Goal: Contribute content: Contribute content

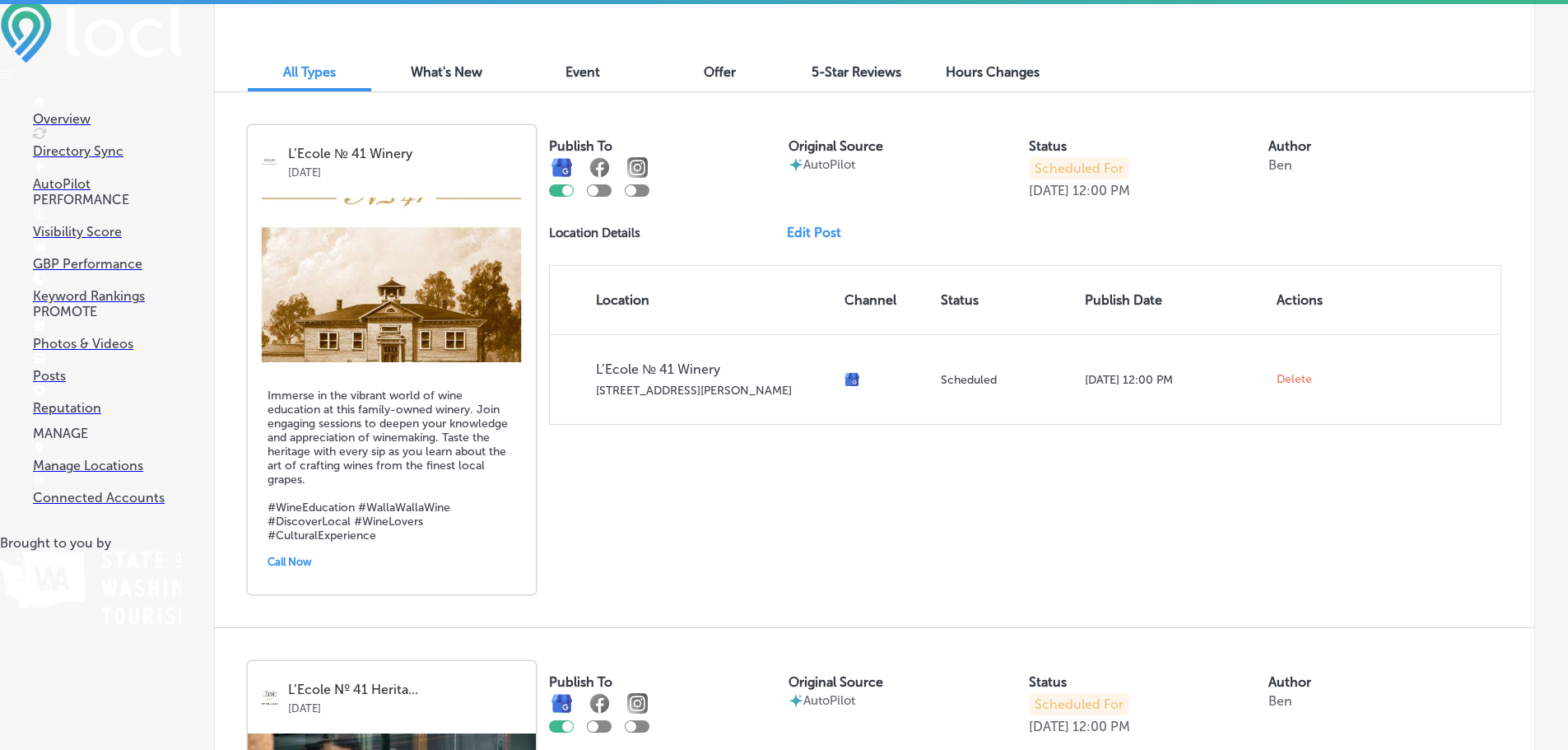
scroll to position [538, 0]
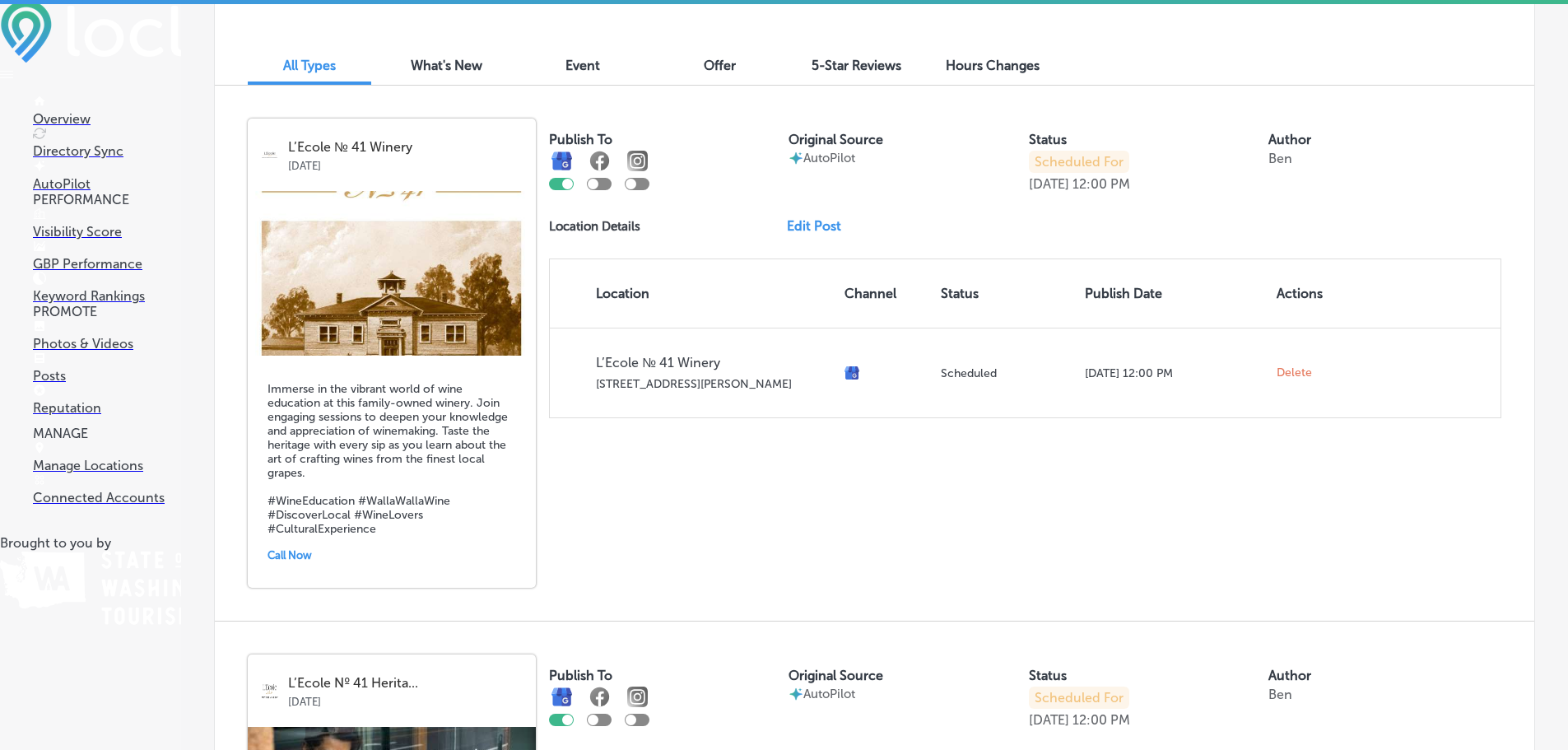
click at [387, 431] on h5 "Immerse in the vibrant world of wine education at this family-owned winery. Joi…" at bounding box center [392, 459] width 249 height 154
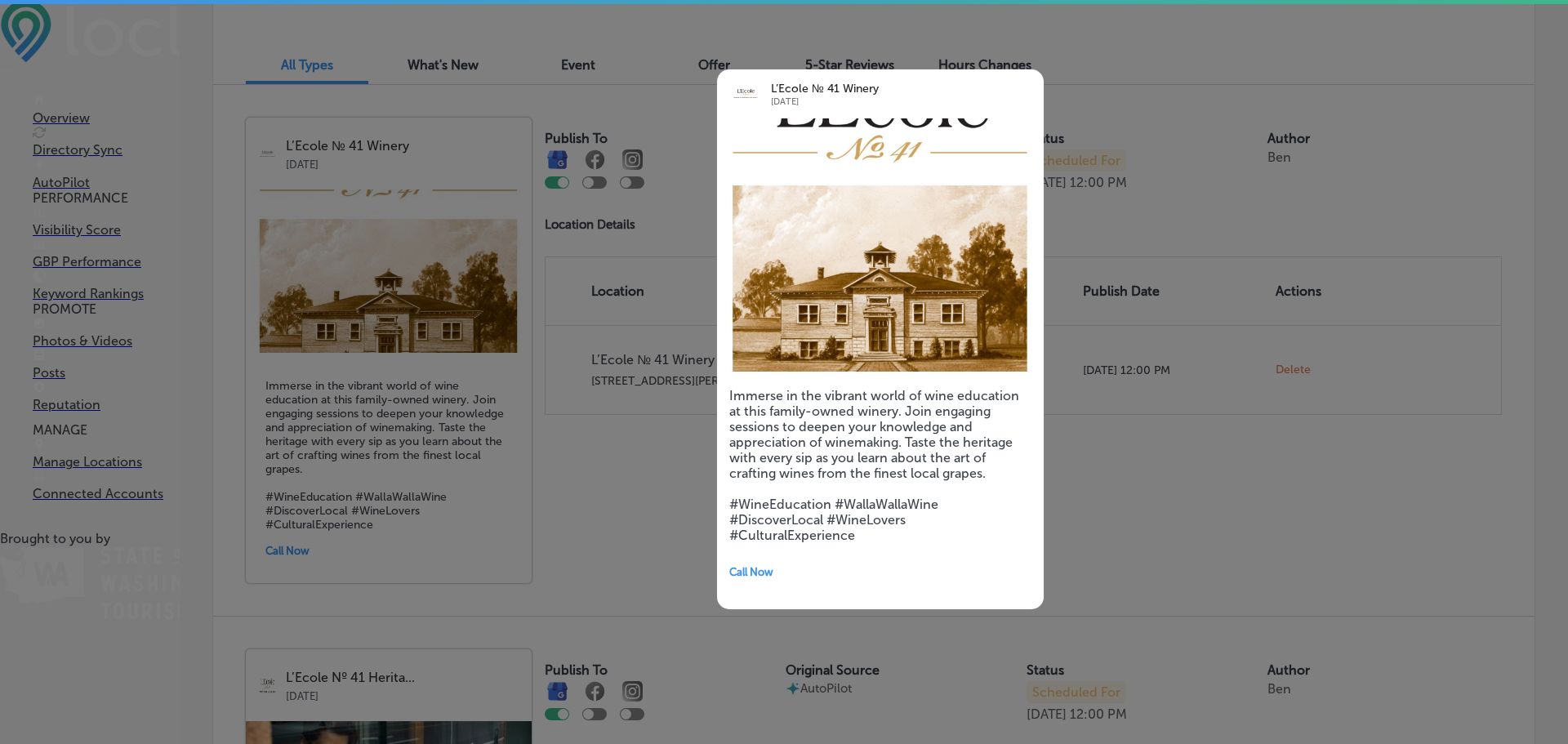
click at [1219, 429] on div at bounding box center [784, 372] width 1568 height 744
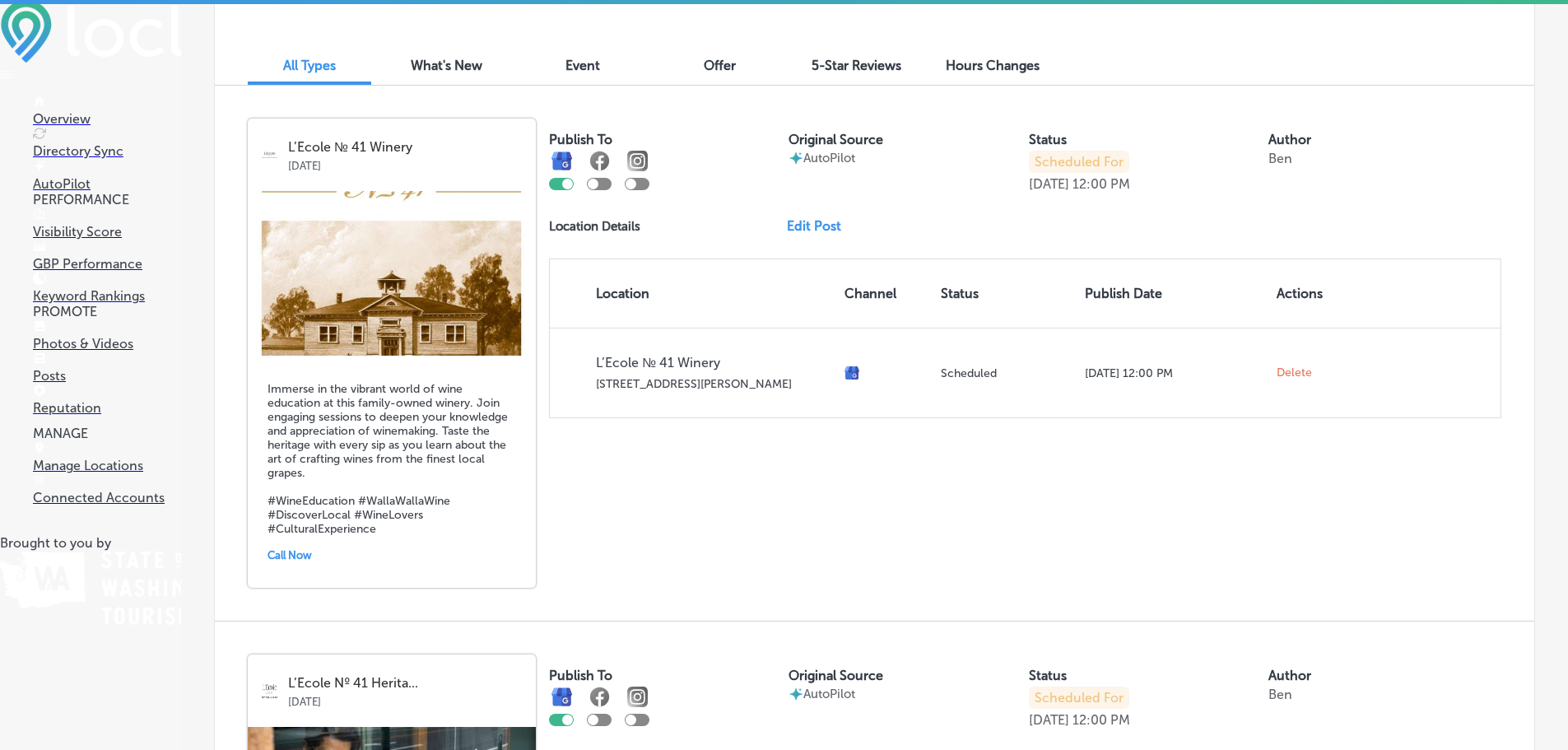
click at [805, 221] on link "Edit Post" at bounding box center [820, 226] width 68 height 15
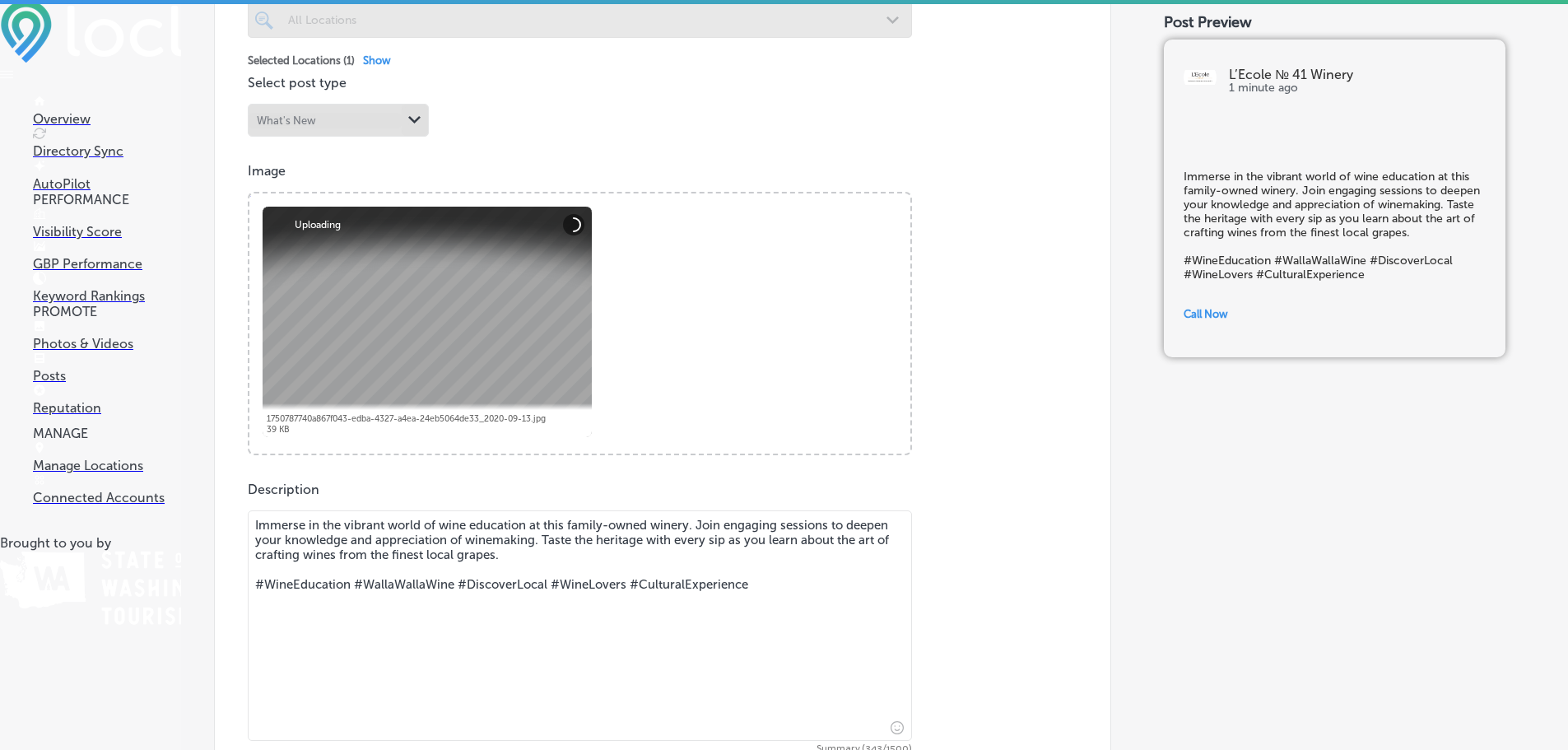
scroll to position [494, 0]
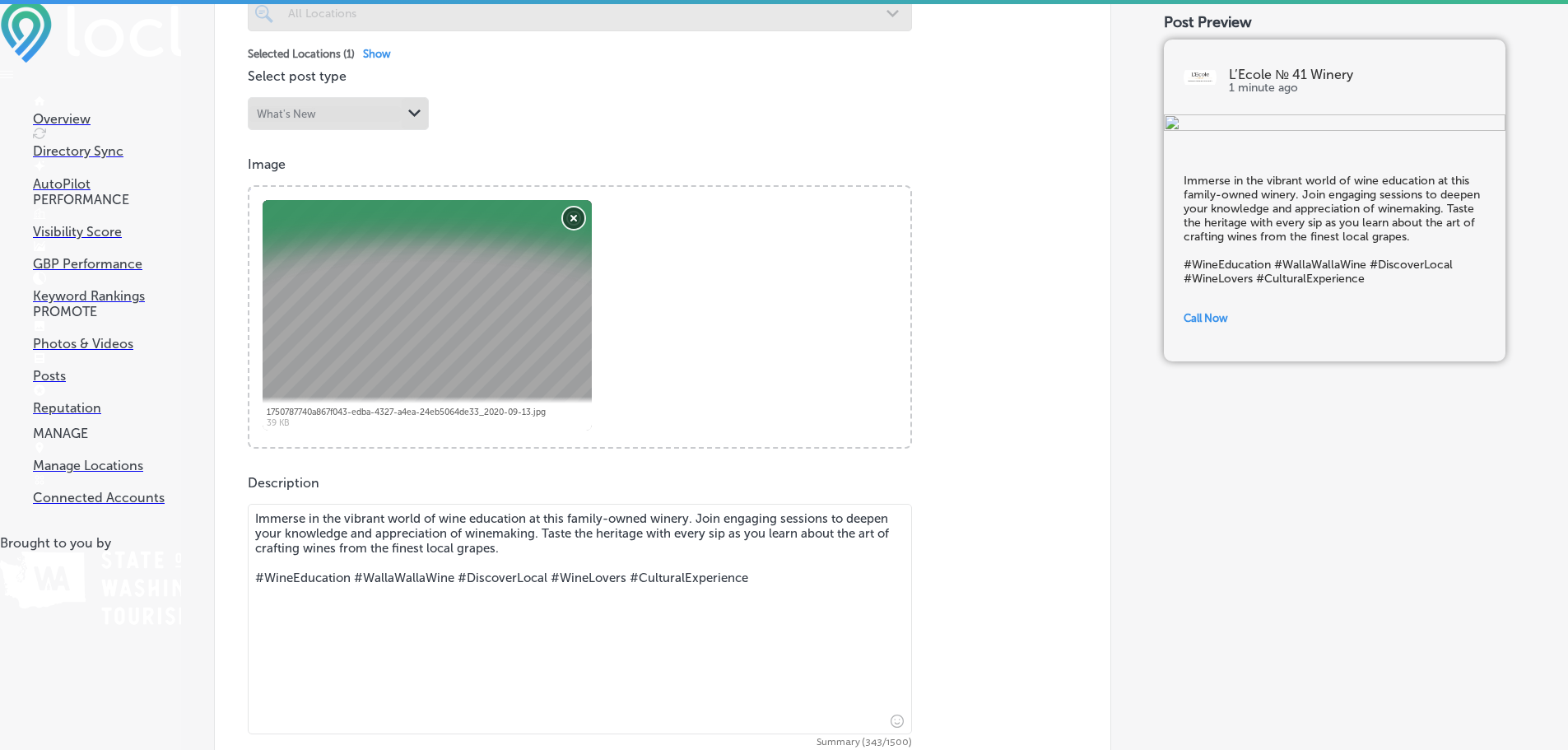
click at [579, 210] on button "Remove" at bounding box center [574, 218] width 21 height 21
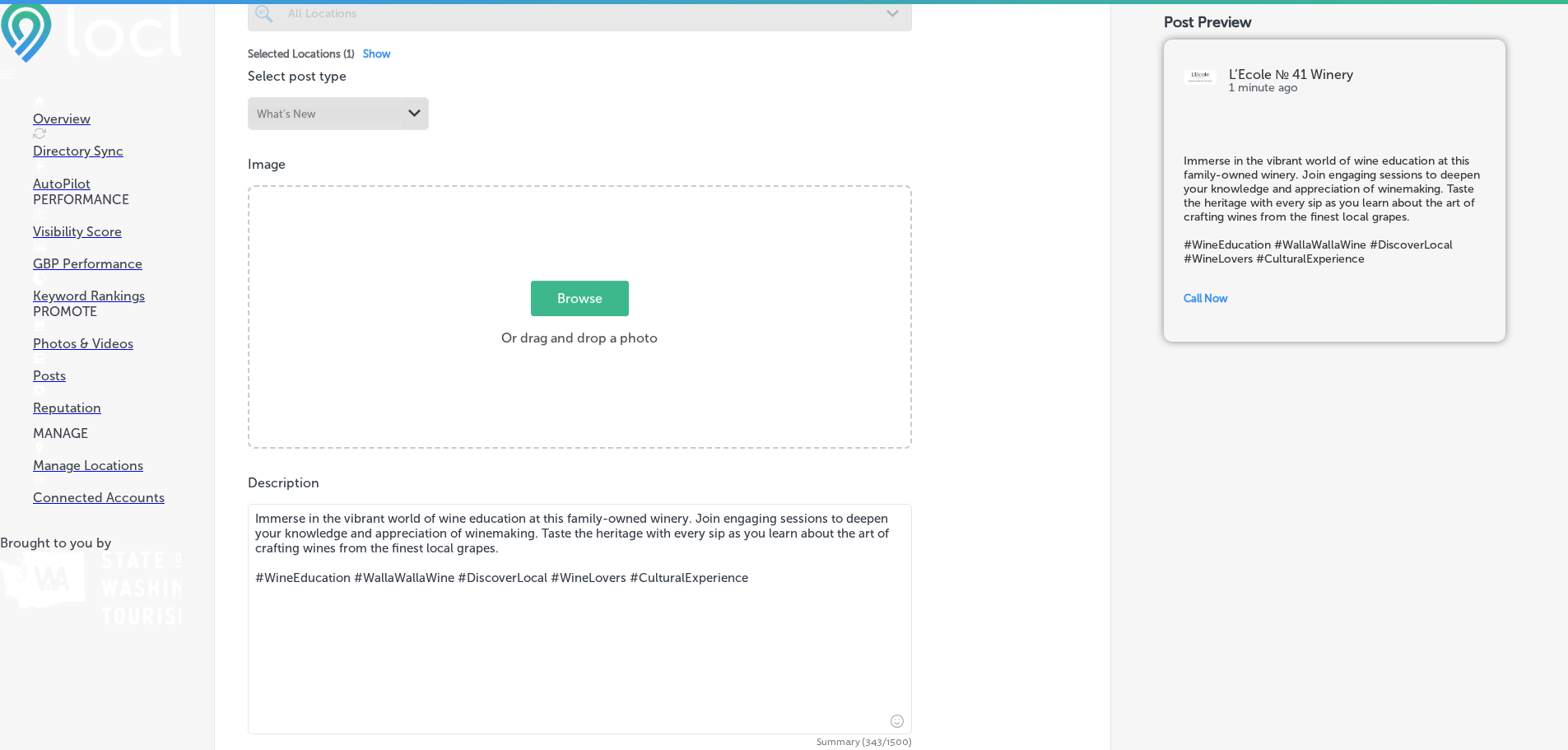
click at [600, 300] on span "Browse" at bounding box center [580, 298] width 98 height 35
click at [600, 192] on input "Browse Or drag and drop a photo" at bounding box center [580, 190] width 661 height 5
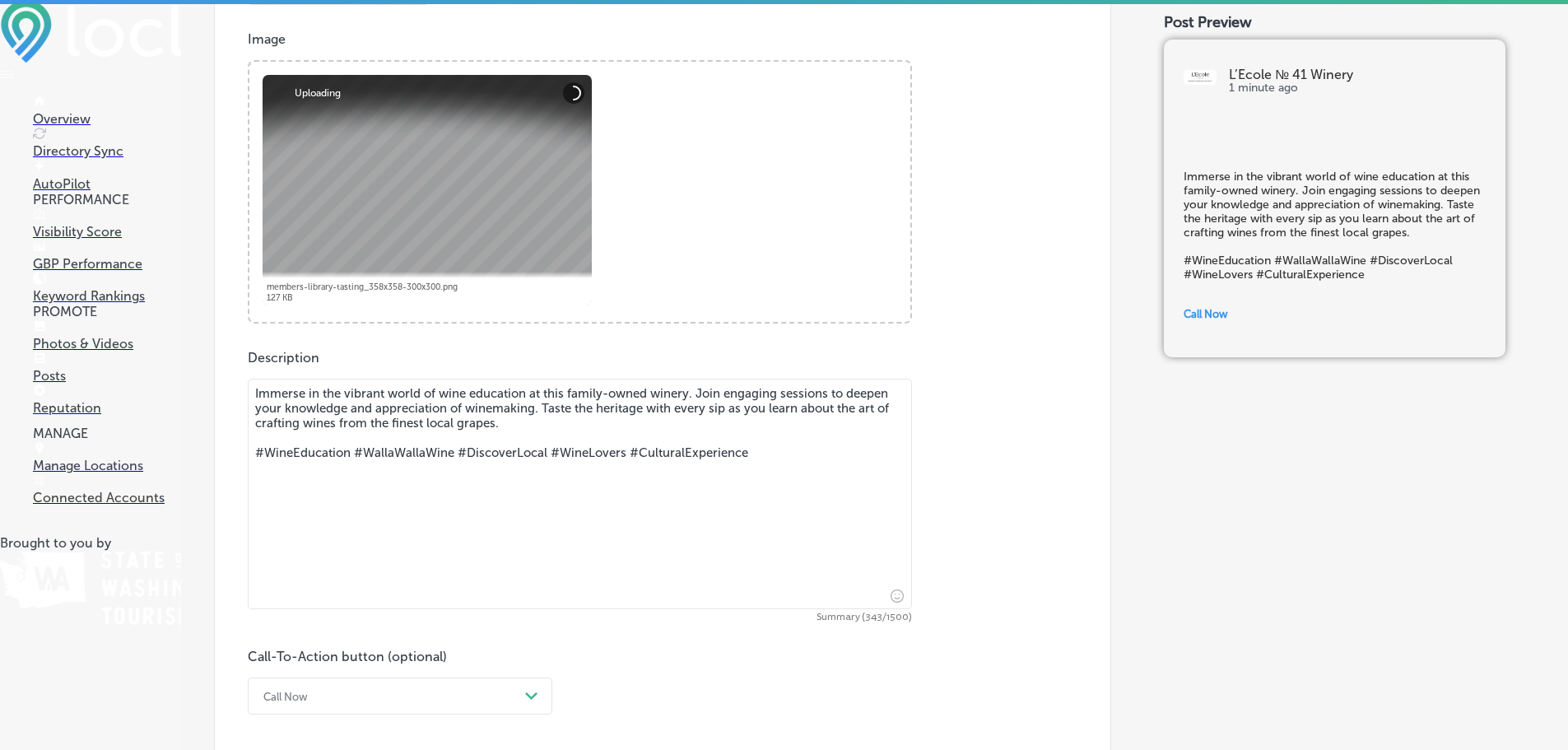
scroll to position [741, 0]
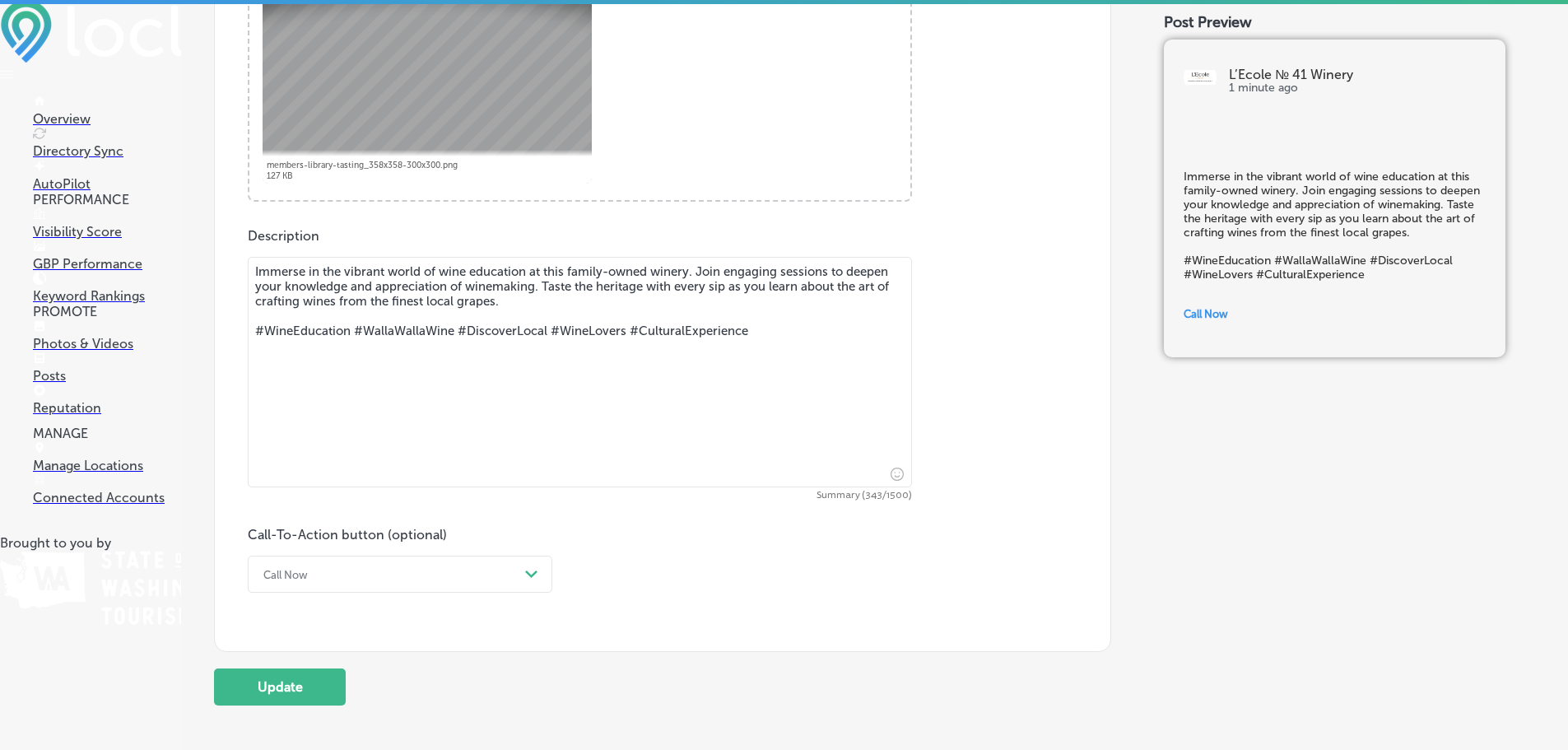
click at [461, 27] on div at bounding box center [427, 68] width 329 height 231
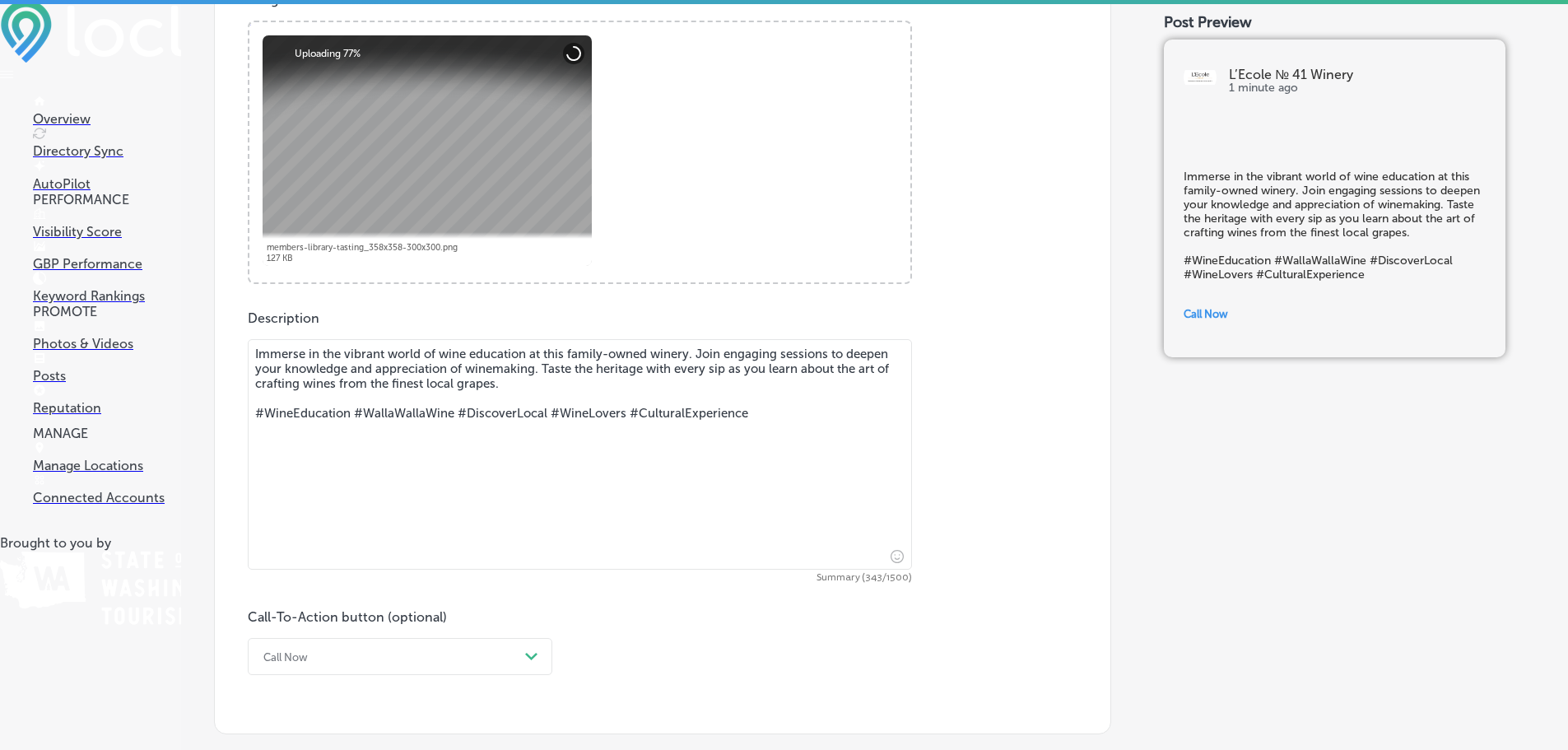
click at [379, 404] on textarea "Immerse in the vibrant world of wine education at this family-owned winery. Joi…" at bounding box center [580, 455] width 664 height 231
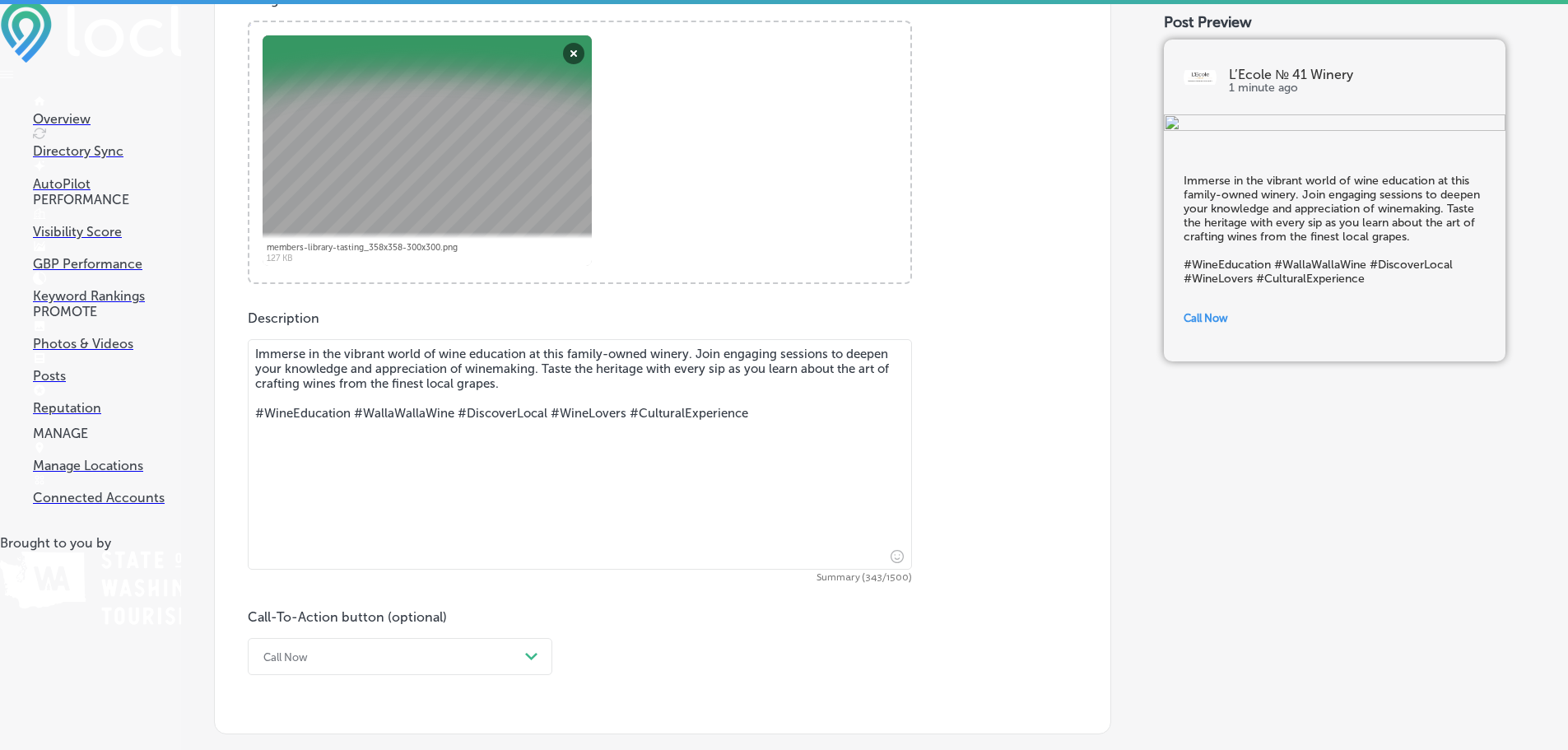
click at [376, 370] on textarea "Immerse in the vibrant world of wine education at this family-owned winery. Joi…" at bounding box center [580, 455] width 664 height 231
click at [386, 363] on textarea "Immerse in the vibrant world of wine education at this family-owned winery. Joi…" at bounding box center [580, 455] width 664 height 231
drag, startPoint x: 815, startPoint y: 410, endPoint x: 0, endPoint y: 391, distance: 815.2
click at [0, 391] on div "iconmonstr-menu-thin copy Created with Sketch. Overview Directory Sync Created …" at bounding box center [784, 375] width 1568 height 750
paste textarea "A Taste of History: Annual Library Wine Tasting"
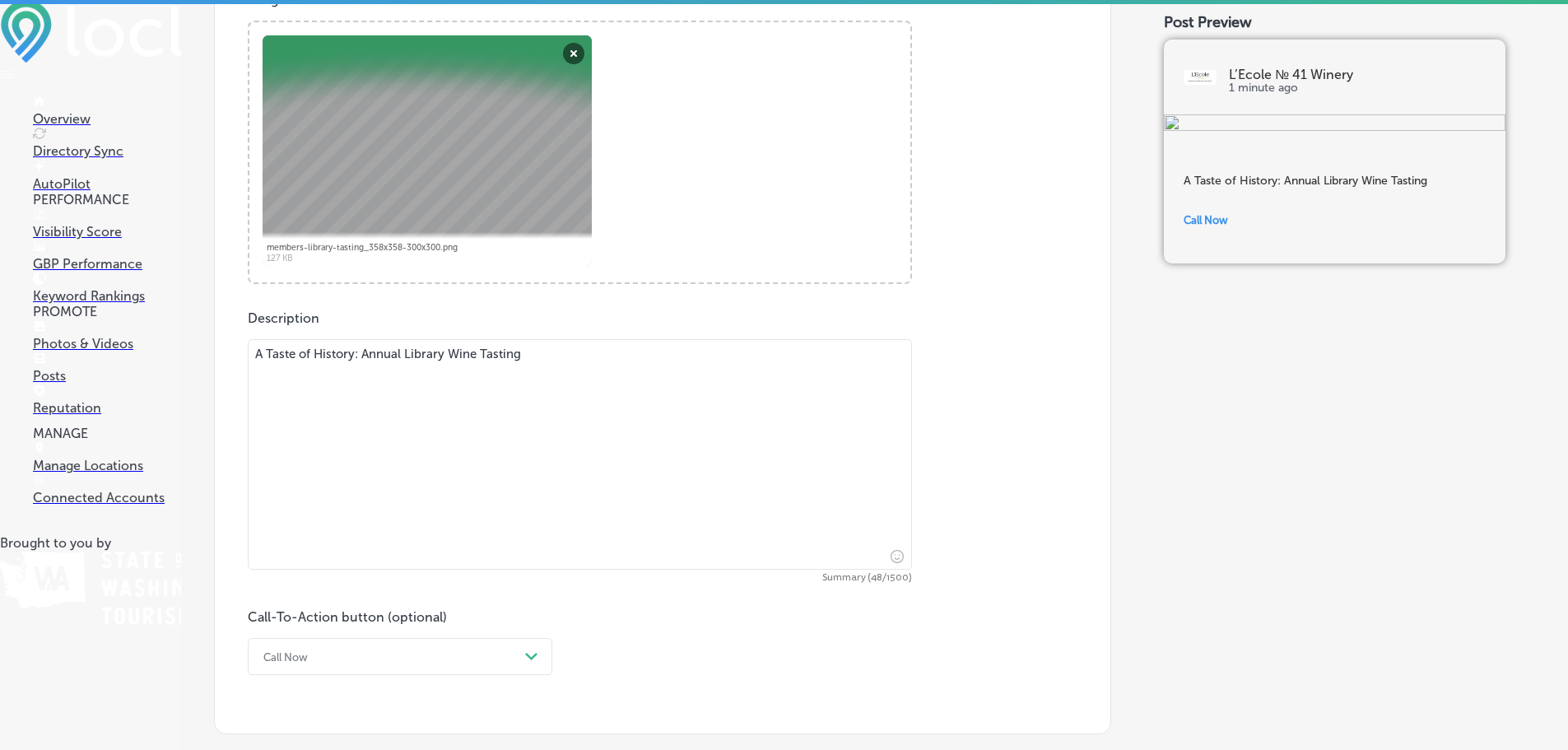
click at [419, 364] on textarea "A Taste of History: Annual Library Wine Tasting" at bounding box center [580, 455] width 664 height 231
drag, startPoint x: 363, startPoint y: 351, endPoint x: 539, endPoint y: 357, distance: 176.1
click at [539, 357] on textarea "A Taste of History: Annual Library Wine Tasting" at bounding box center [580, 455] width 664 height 231
paste textarea "Wine Club Member Library Wine Tasting"
click at [363, 349] on textarea "A Taste of History: Annual Wine Club Member Library Wine Tasting" at bounding box center [580, 455] width 664 height 231
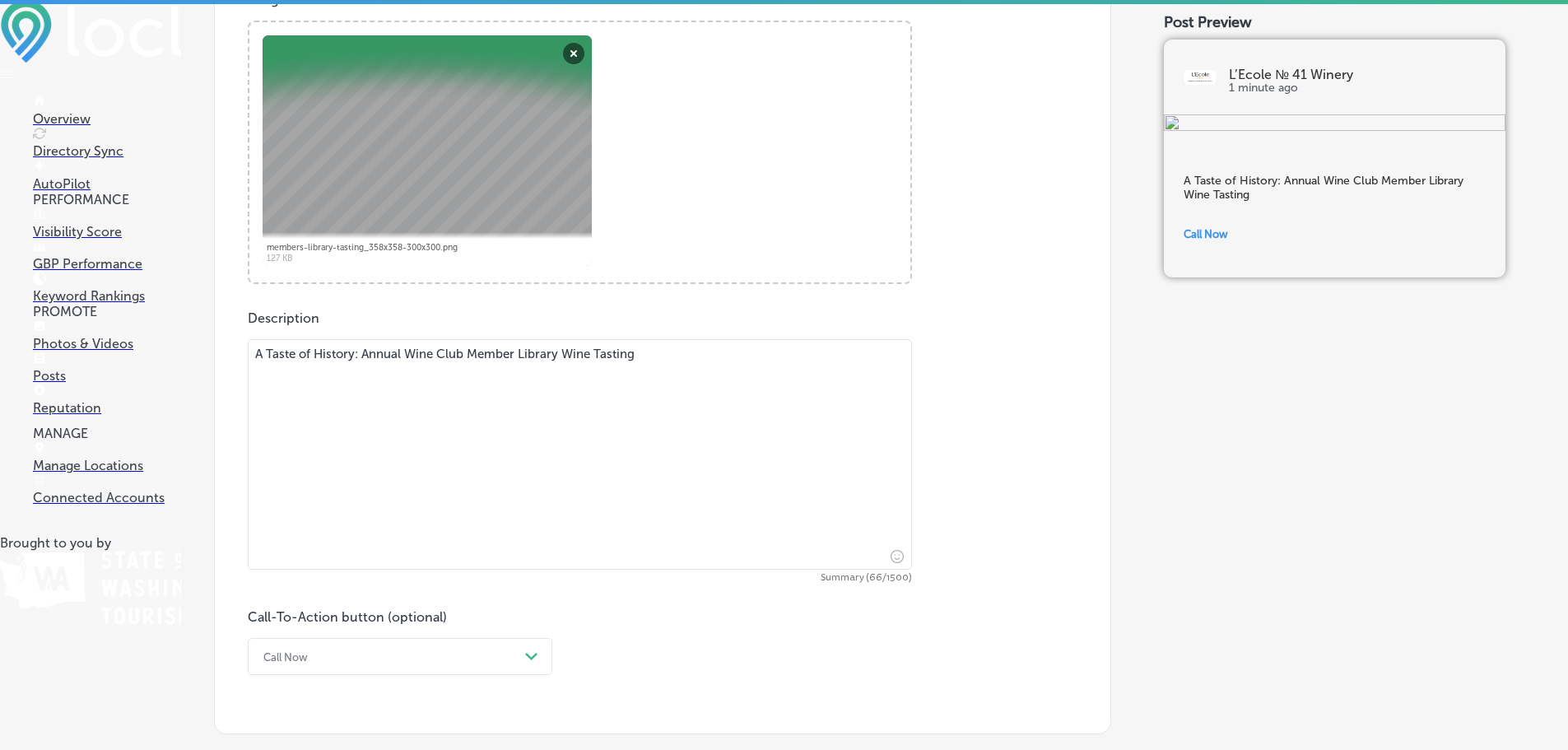
drag, startPoint x: 363, startPoint y: 347, endPoint x: 195, endPoint y: 352, distance: 168.1
click at [141, 351] on div "iconmonstr-menu-thin copy Created with Sketch. Overview Directory Sync Created …" at bounding box center [784, 375] width 1568 height 750
click at [436, 403] on textarea "Annual Wine Club Member Library Wine Tasting" at bounding box center [580, 455] width 664 height 231
paste textarea "Wine Club Members, join us at our [GEOGRAPHIC_DATA] from [DATE]–[DATE] for our …"
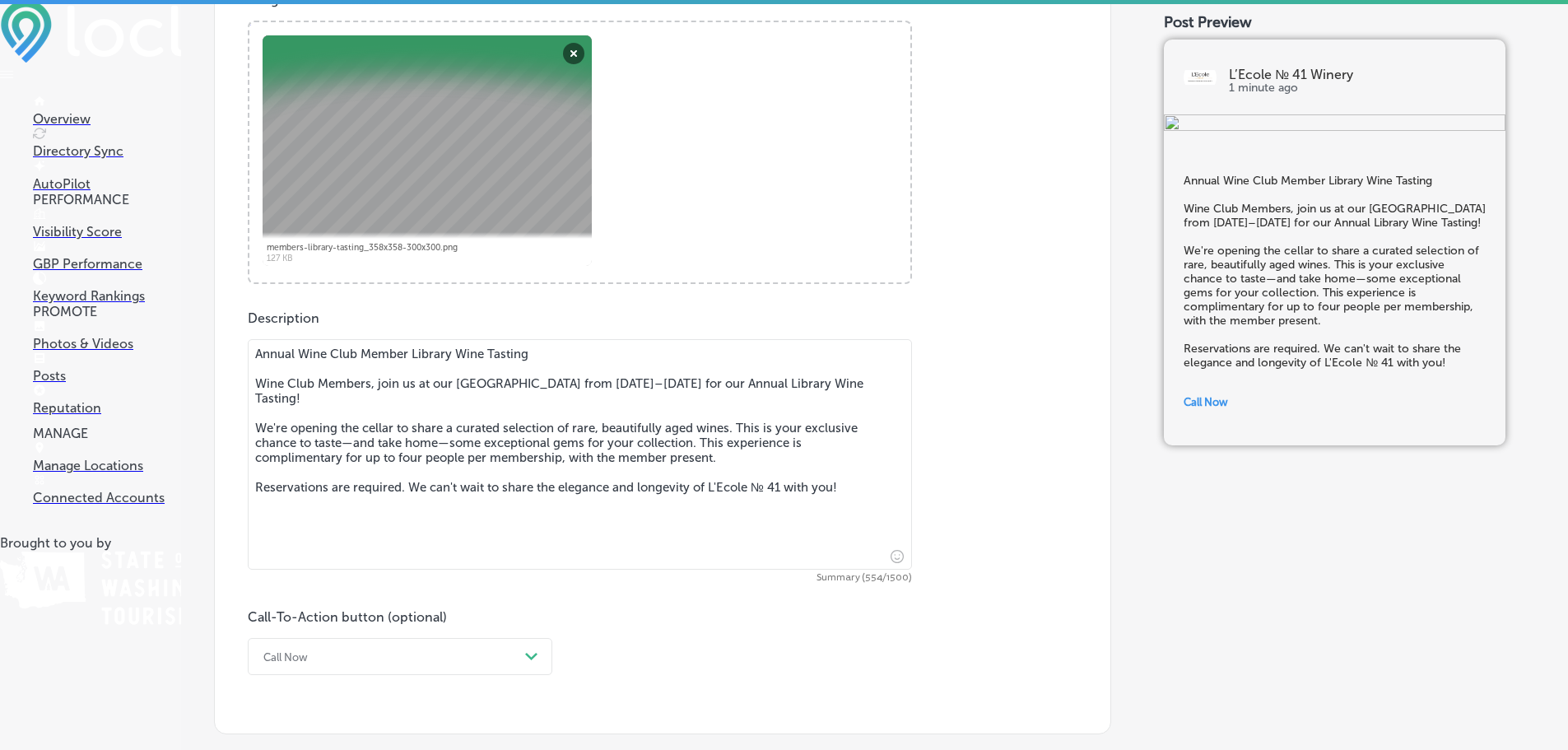
click at [414, 381] on textarea "Annual Wine Club Member Library Wine Tasting Wine Club Members, join us at our …" at bounding box center [580, 455] width 664 height 231
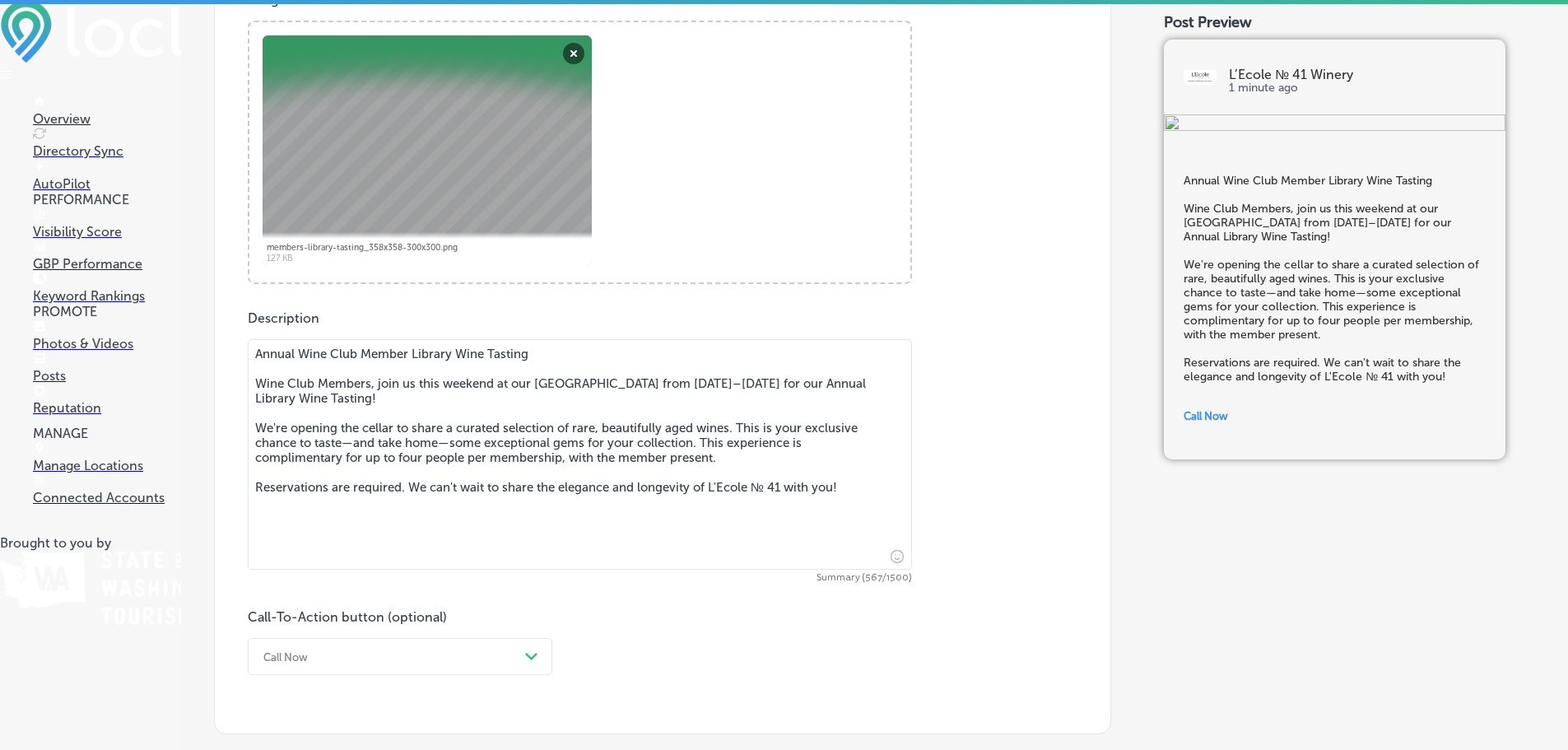
click at [748, 381] on textarea "Annual Wine Club Member Library Wine Tasting Wine Club Members, join us this we…" at bounding box center [580, 455] width 664 height 231
click at [728, 382] on textarea "Annual Wine Club Member Library Wine Tasting Wine Club Members, join us this we…" at bounding box center [580, 455] width 664 height 231
drag, startPoint x: 728, startPoint y: 379, endPoint x: 856, endPoint y: 384, distance: 128.1
click at [856, 384] on textarea "Annual Wine Club Member Library Wine Tasting Wine Club Members, join us this we…" at bounding box center [580, 455] width 664 height 231
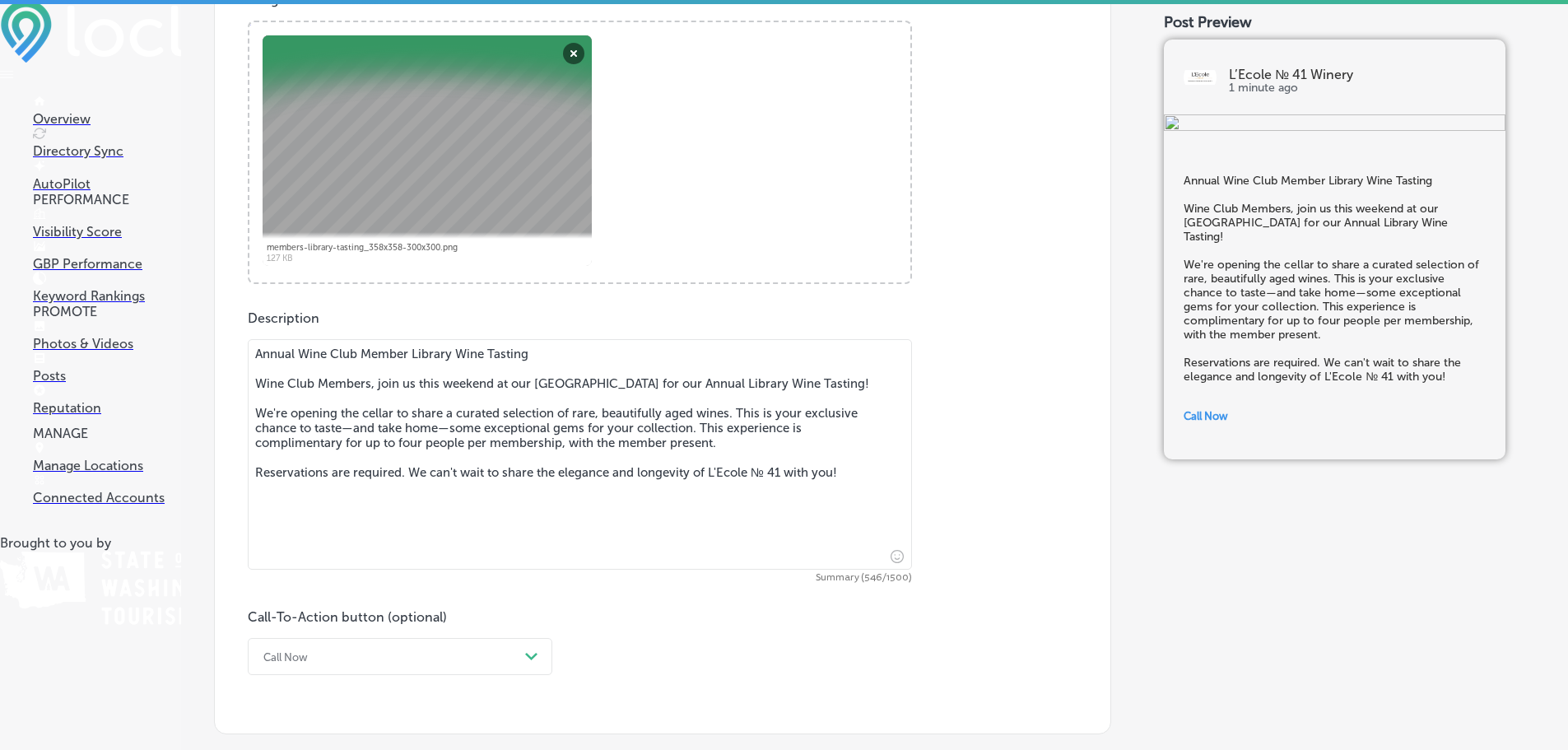
click at [500, 378] on textarea "Annual Wine Club Member Library Wine Tasting Wine Club Members, join us this we…" at bounding box center [580, 455] width 664 height 231
click at [502, 380] on textarea "Annual Wine Club Member Library Wine Tasting Wine Club Members, join us this we…" at bounding box center [580, 455] width 664 height 231
click at [495, 382] on textarea "Annual Wine Club Member Library Wine Tasting Wine Club Members, join us this we…" at bounding box center [580, 455] width 664 height 231
paste textarea "from [DATE]–[DATE]"
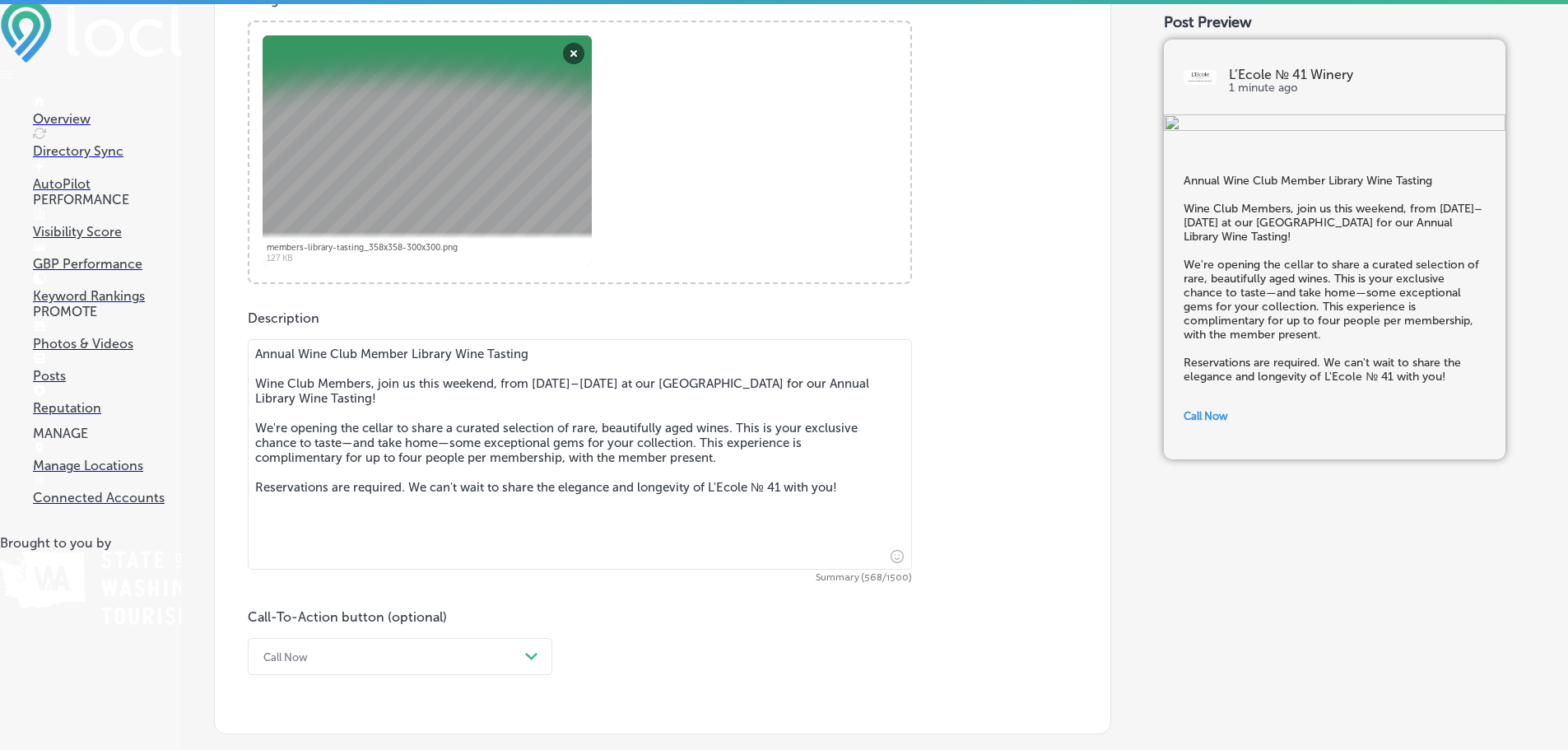
click at [512, 388] on textarea "Annual Wine Club Member Library Wine Tasting Wine Club Members, join us this we…" at bounding box center [580, 455] width 664 height 231
click at [513, 387] on textarea "Annual Wine Club Member Library Wine Tasting Wine Club Members, join us this we…" at bounding box center [580, 455] width 664 height 231
click at [597, 381] on textarea "Annual Wine Club Member Library Wine Tasting Wine Club Members, join us this we…" at bounding box center [580, 455] width 664 height 231
click at [597, 380] on textarea "Annual Wine Club Member Library Wine Tasting Wine Club Members, join us this we…" at bounding box center [580, 455] width 664 height 231
click at [600, 386] on textarea "Annual Wine Club Member Library Wine Tasting Wine Club Members, join us this we…" at bounding box center [580, 455] width 664 height 231
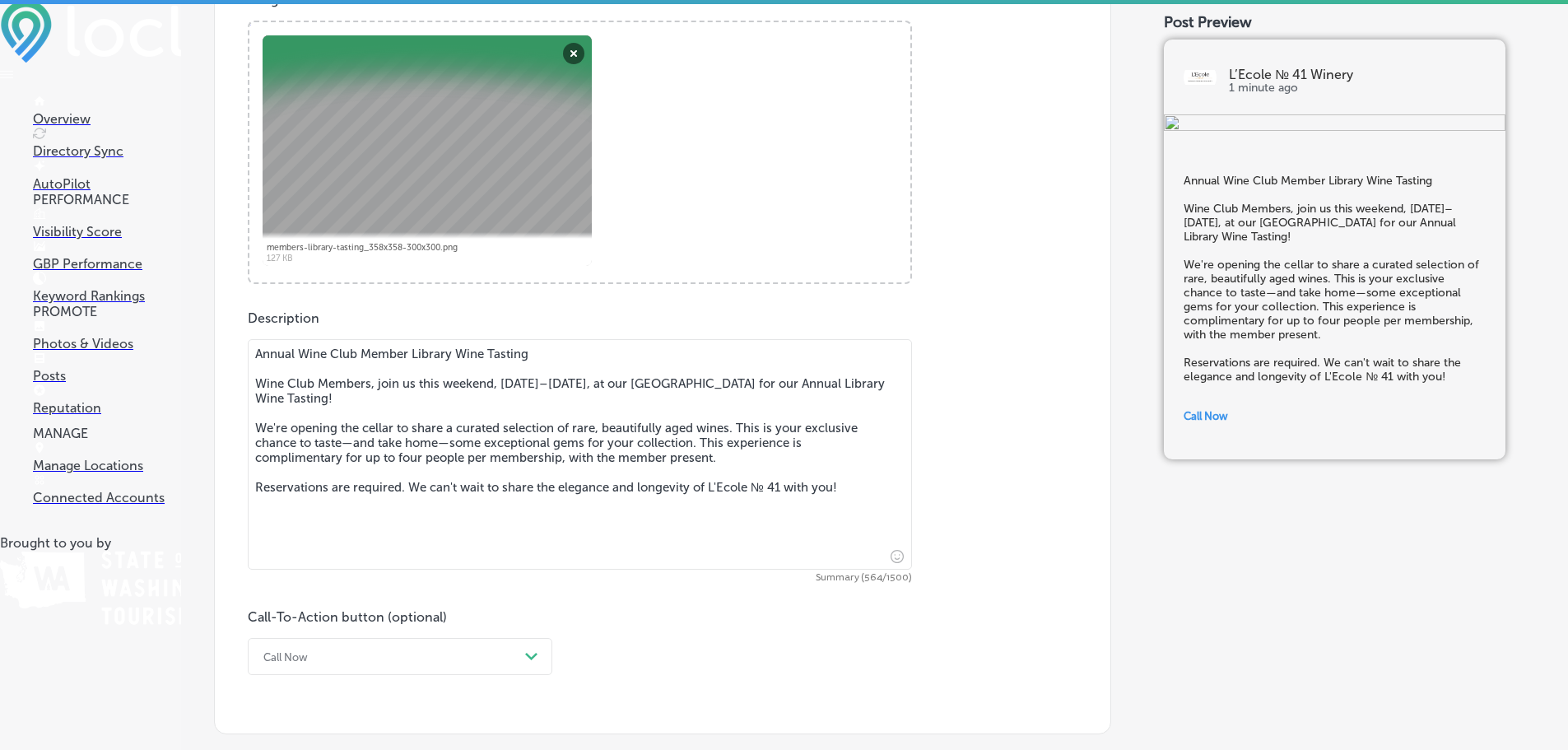
drag, startPoint x: 647, startPoint y: 378, endPoint x: 709, endPoint y: 384, distance: 62.3
click at [709, 384] on textarea "Annual Wine Club Member Library Wine Tasting Wine Club Members, join us this we…" at bounding box center [580, 455] width 664 height 231
click at [657, 474] on textarea "Annual Wine Club Member Library Wine Tasting Wine Club Members, join us this we…" at bounding box center [580, 455] width 664 height 231
click at [733, 451] on textarea "Annual Wine Club Member Library Wine Tasting Wine Club Members, join us this we…" at bounding box center [580, 455] width 664 height 231
click at [425, 484] on textarea "Annual Wine Club Member Library Wine Tasting Wine Club Members, join us this we…" at bounding box center [580, 455] width 664 height 231
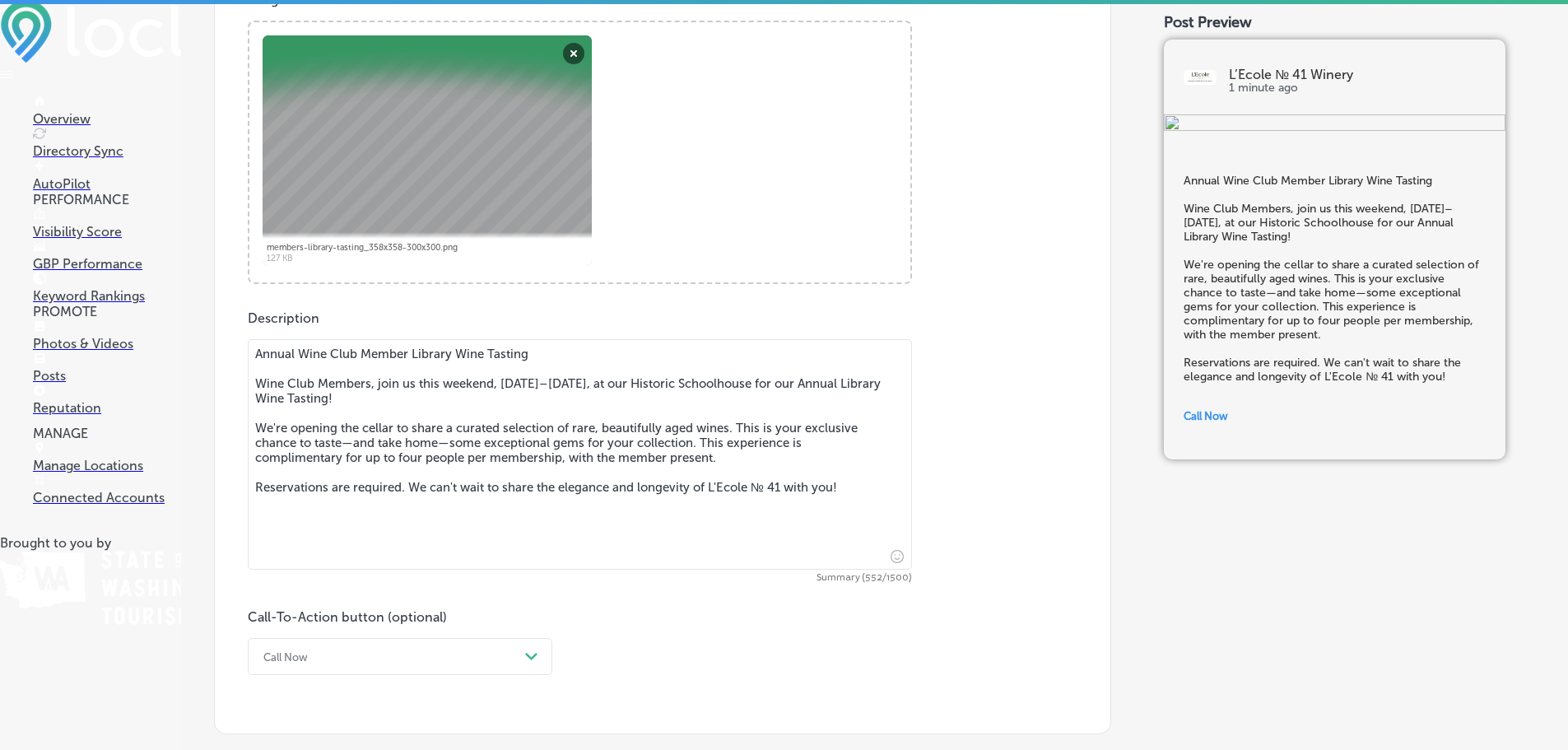
click at [410, 484] on textarea "Annual Wine Club Member Library Wine Tasting Wine Club Members, join us this we…" at bounding box center [580, 455] width 664 height 231
click at [332, 484] on textarea "Annual Wine Club Member Library Wine Tasting Wine Club Members, join us this we…" at bounding box center [580, 455] width 664 height 231
click at [365, 489] on textarea "Annual Wine Club Member Library Wine Tasting Wine Club Members, join us this we…" at bounding box center [580, 455] width 664 height 231
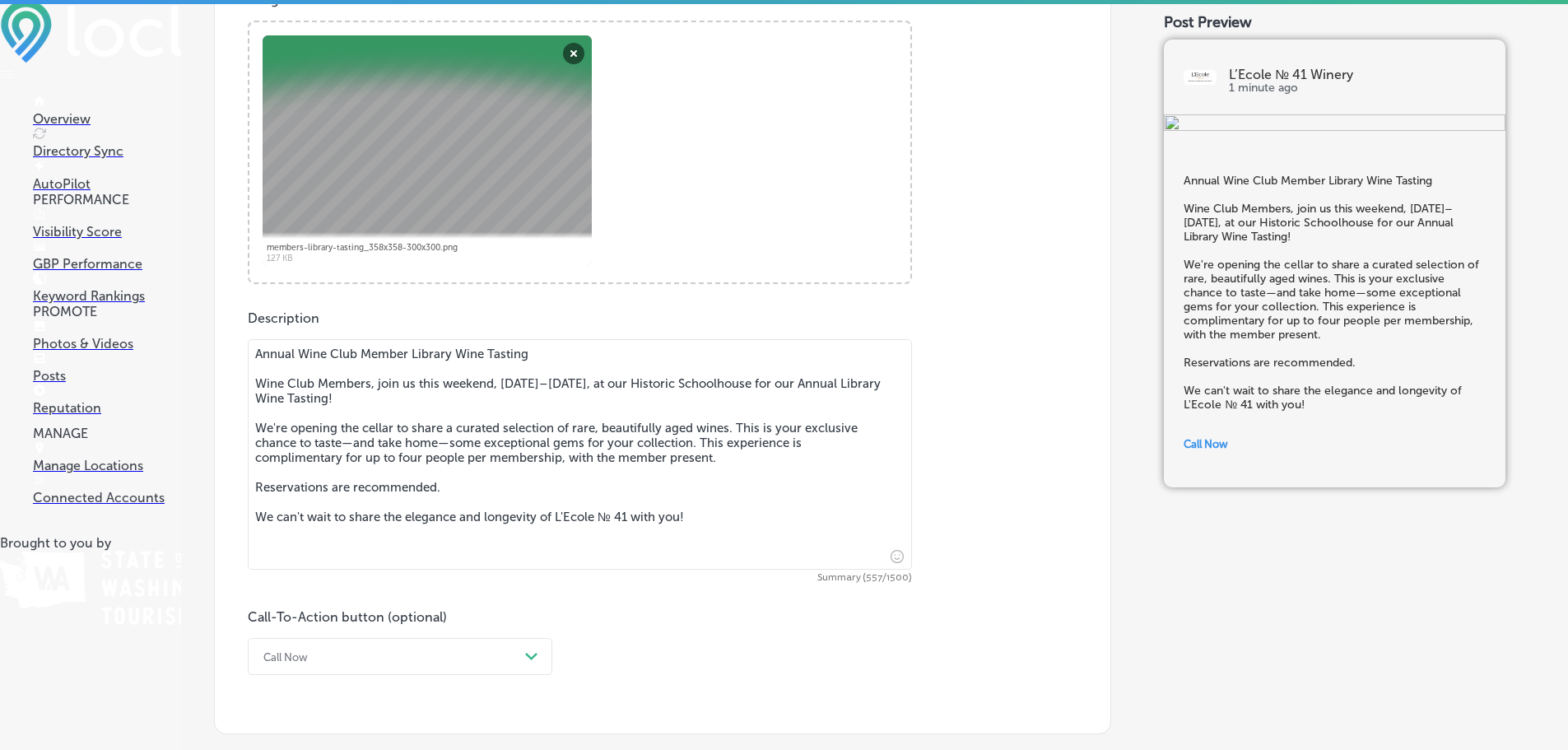
paste textarea "Complimentary for 4 people per membership. Member must be present."
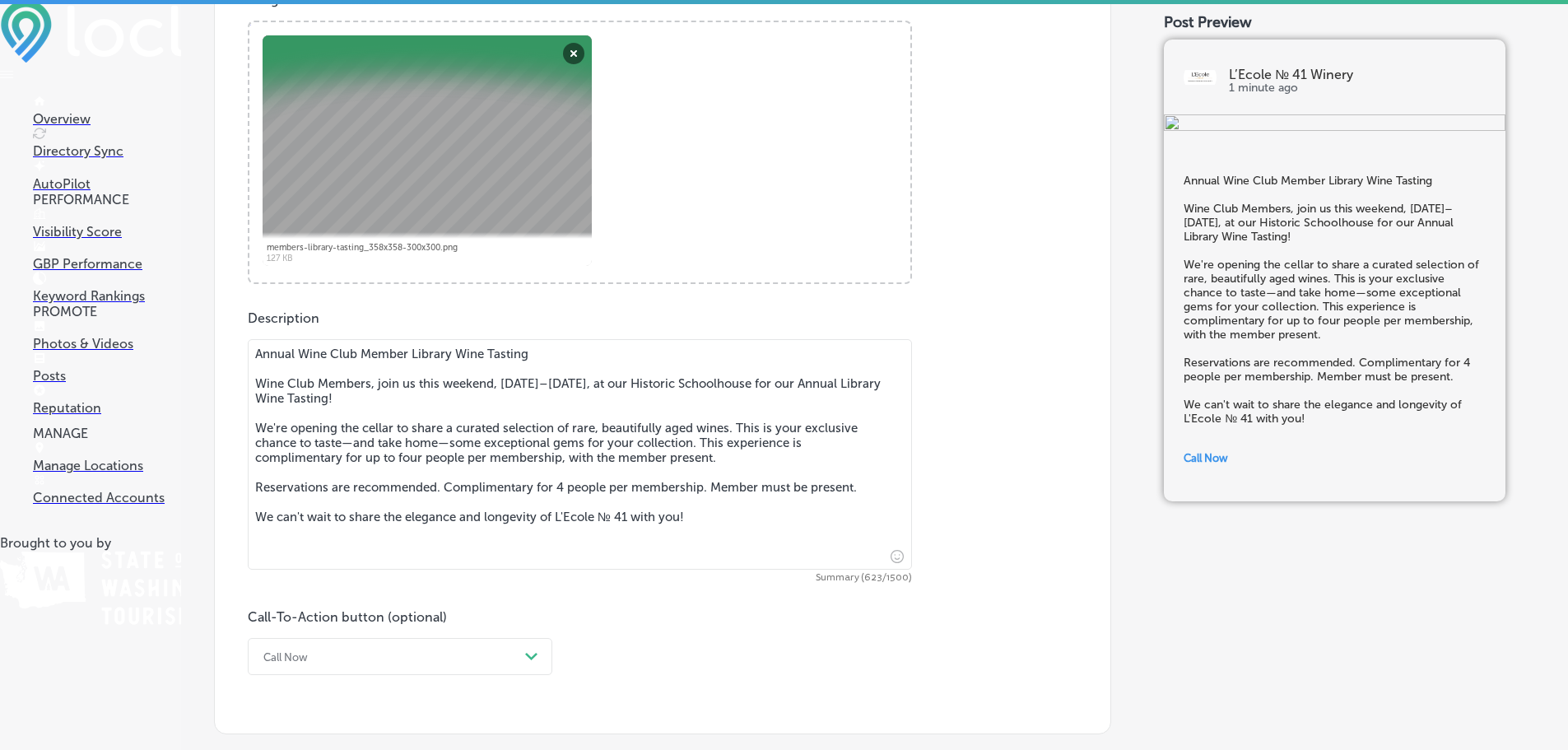
type textarea "Annual Wine Club Member Library Wine Tasting Wine Club Members, join us this we…"
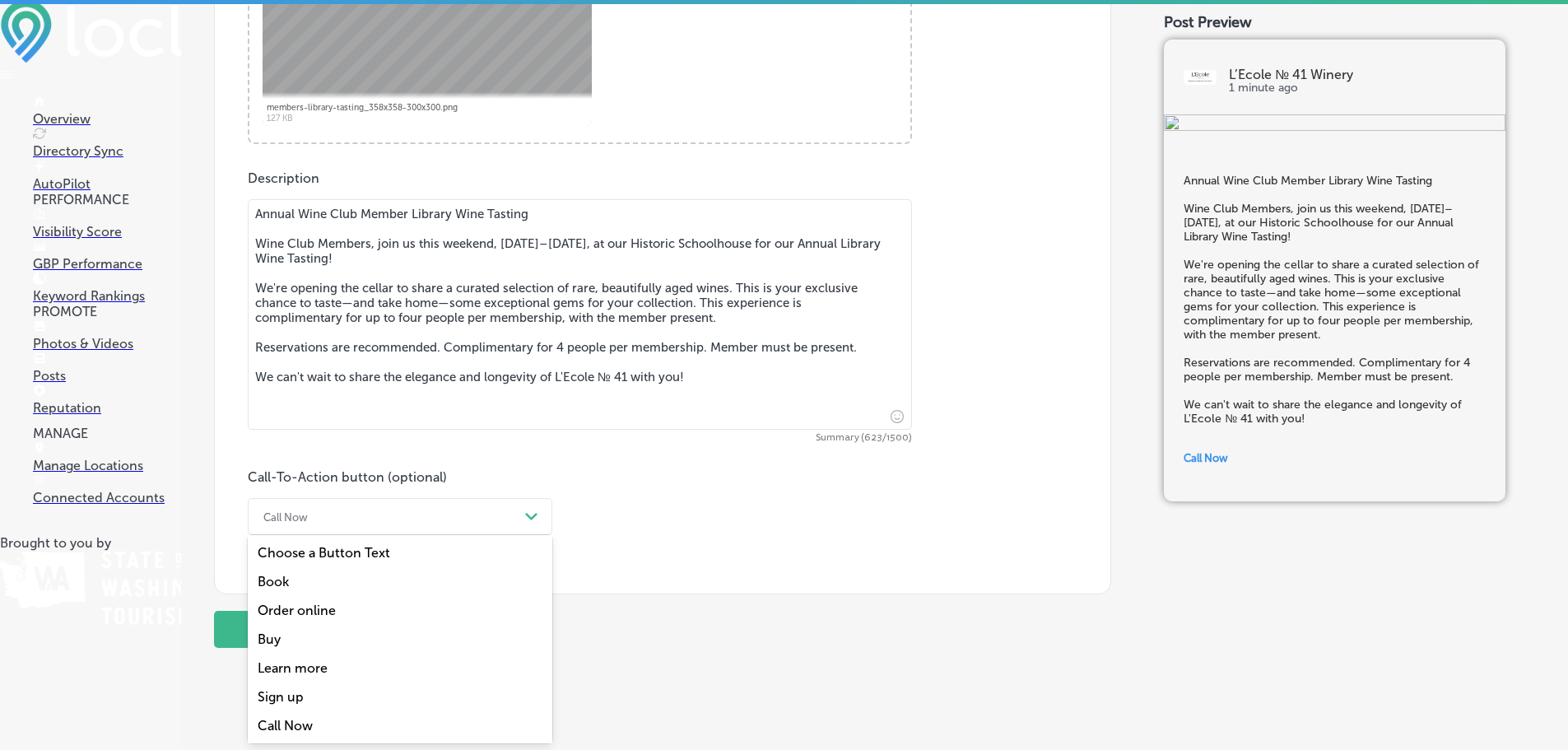
click at [283, 535] on div "option Buy focused, 4 of 7. 7 results available. Use Up and Down to choose opti…" at bounding box center [400, 516] width 304 height 37
click at [307, 579] on div "Book" at bounding box center [400, 582] width 304 height 29
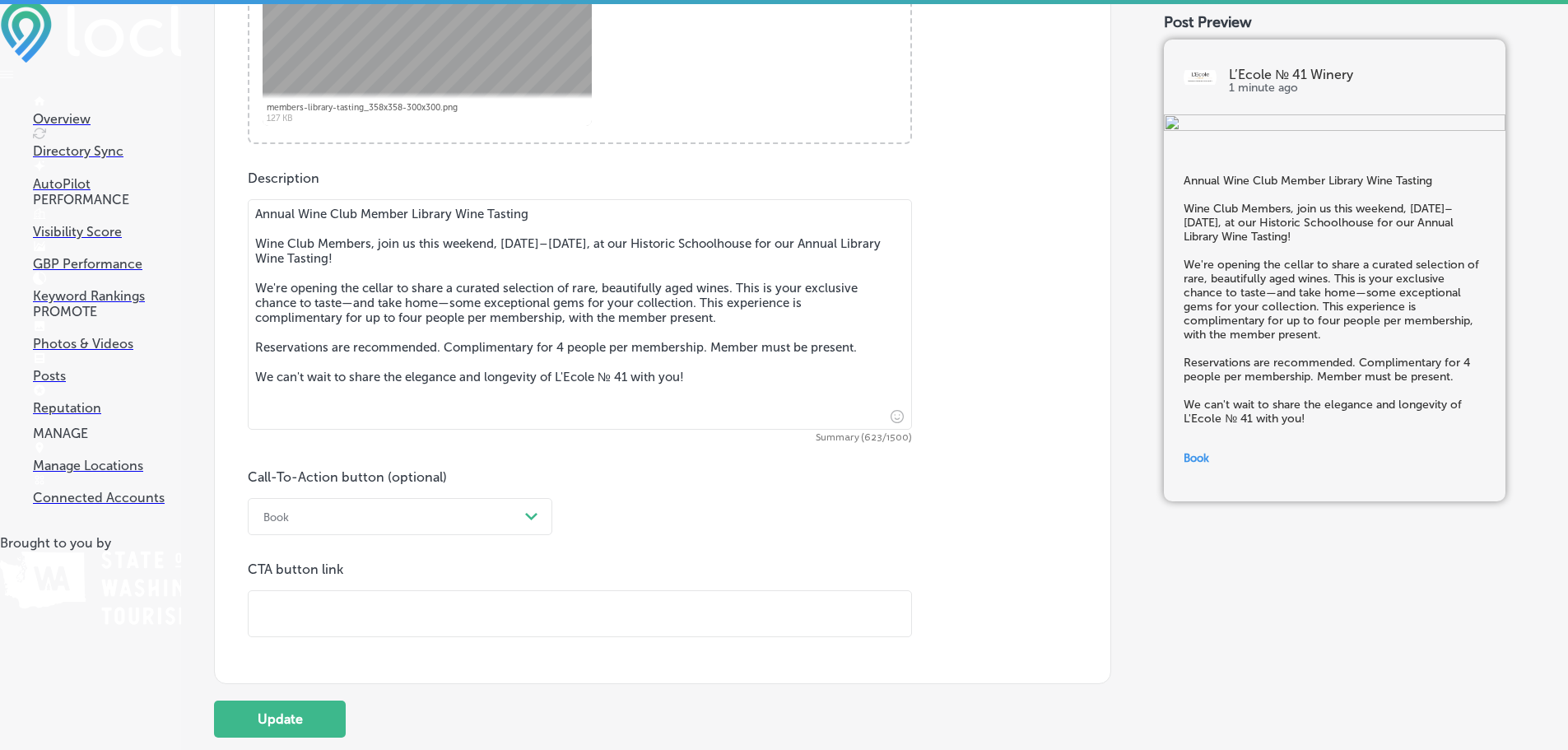
click at [325, 603] on input "text" at bounding box center [580, 613] width 663 height 45
click at [331, 611] on input "text" at bounding box center [580, 613] width 663 height 45
paste input "[URL][DOMAIN_NAME][DATE]"
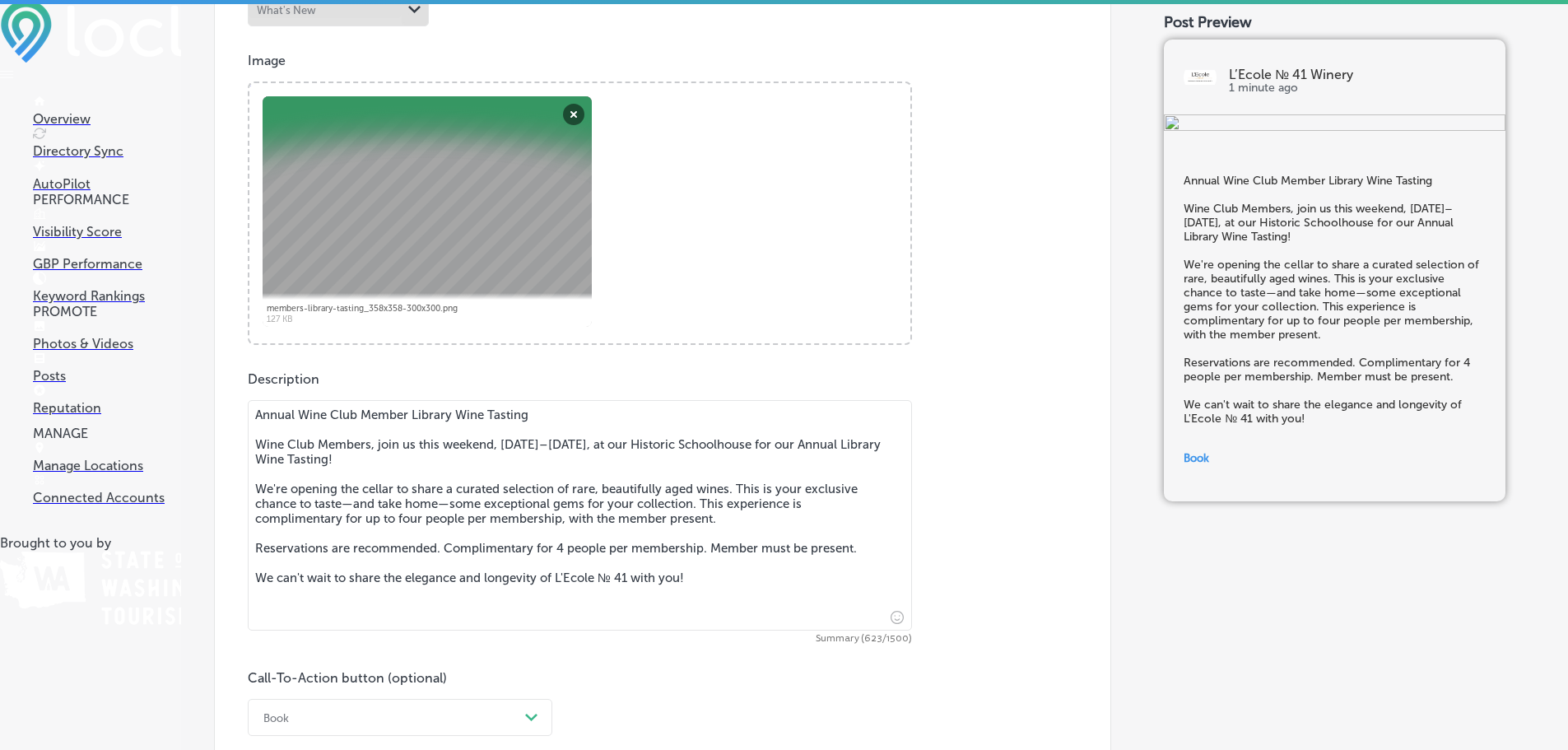
scroll to position [634, 0]
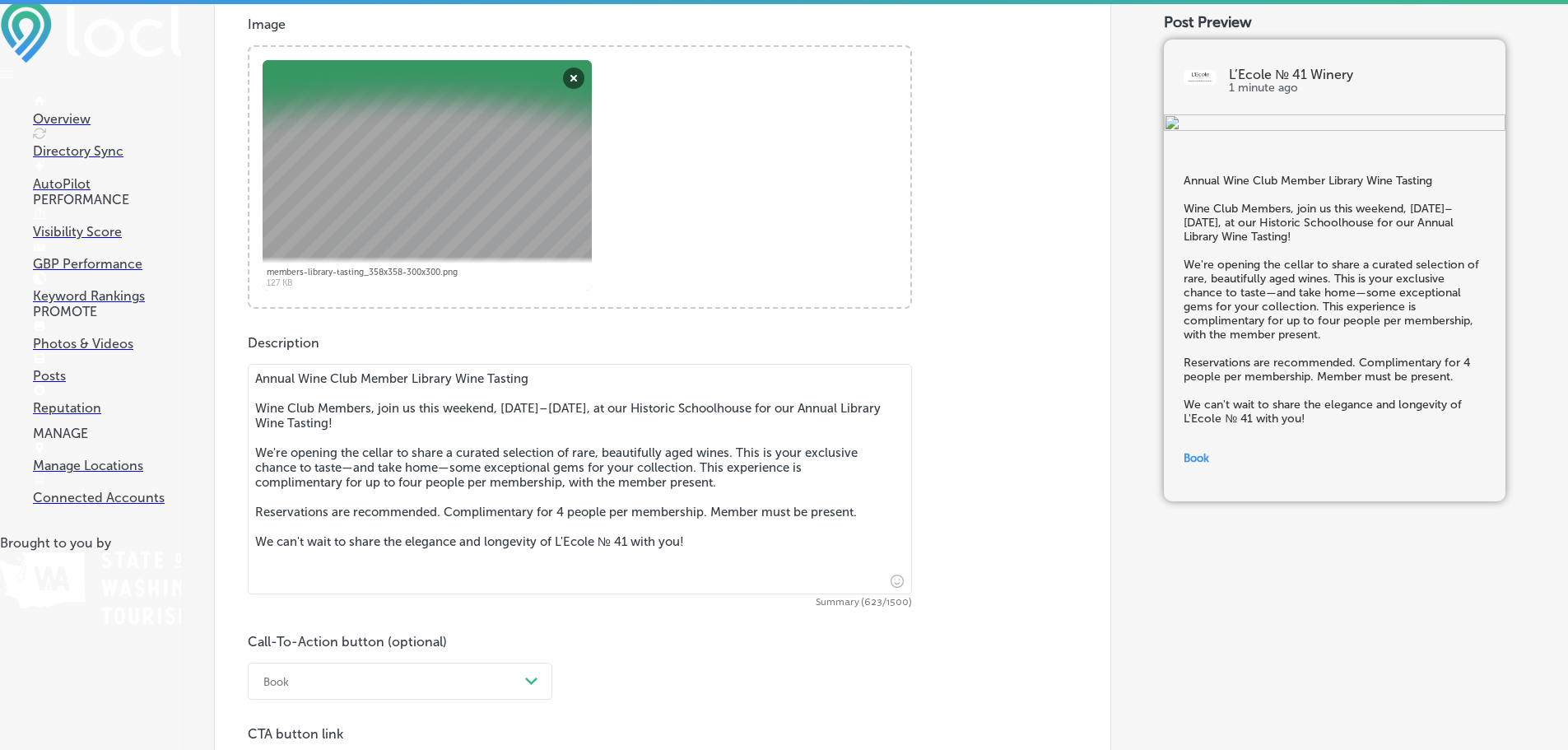
type input "[URL][DOMAIN_NAME][DATE]"
drag, startPoint x: 625, startPoint y: 513, endPoint x: 245, endPoint y: 321, distance: 425.8
click at [242, 321] on div "Post content Select location(s) Business + Location All Locations Path Created …" at bounding box center [662, 307] width 897 height 1202
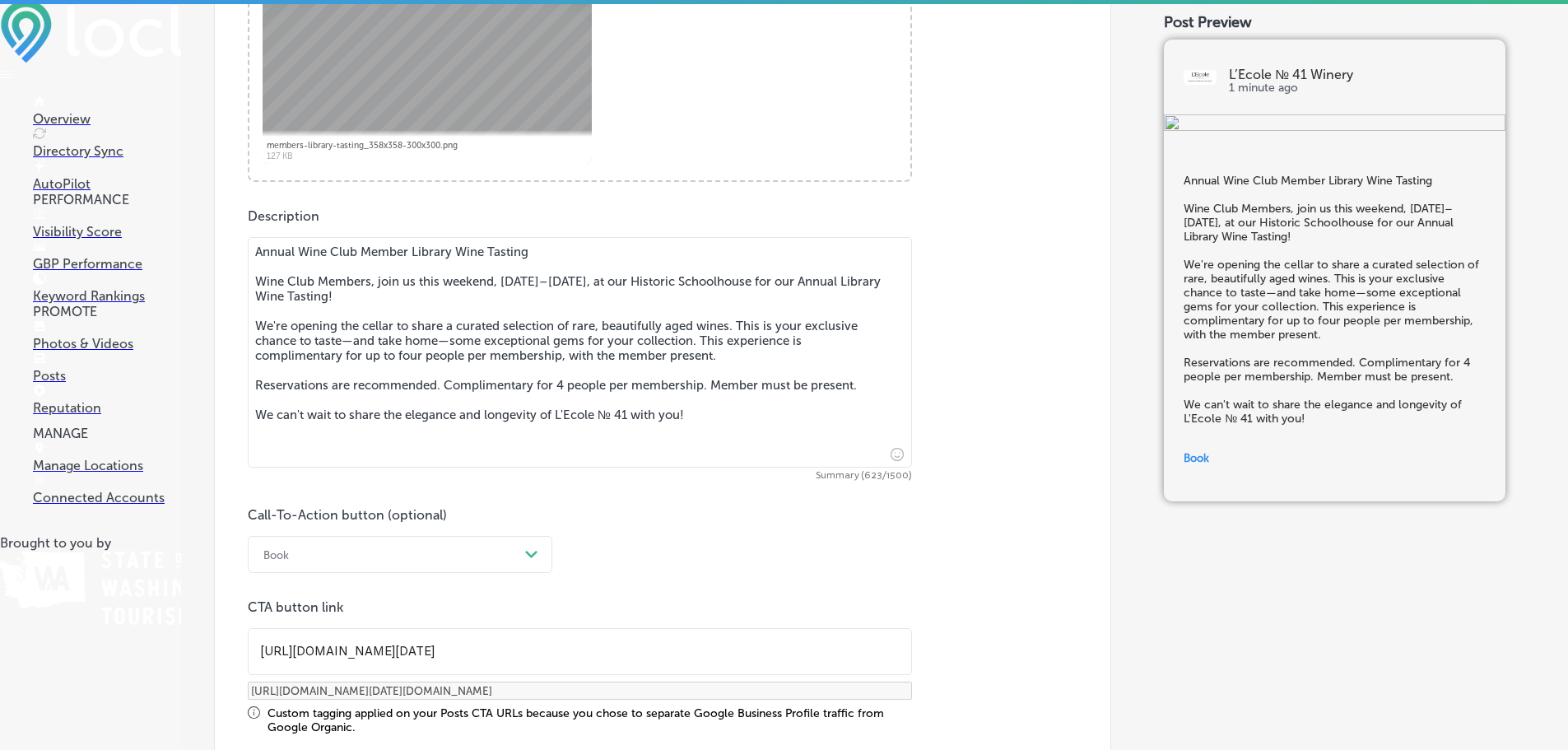
scroll to position [881, 0]
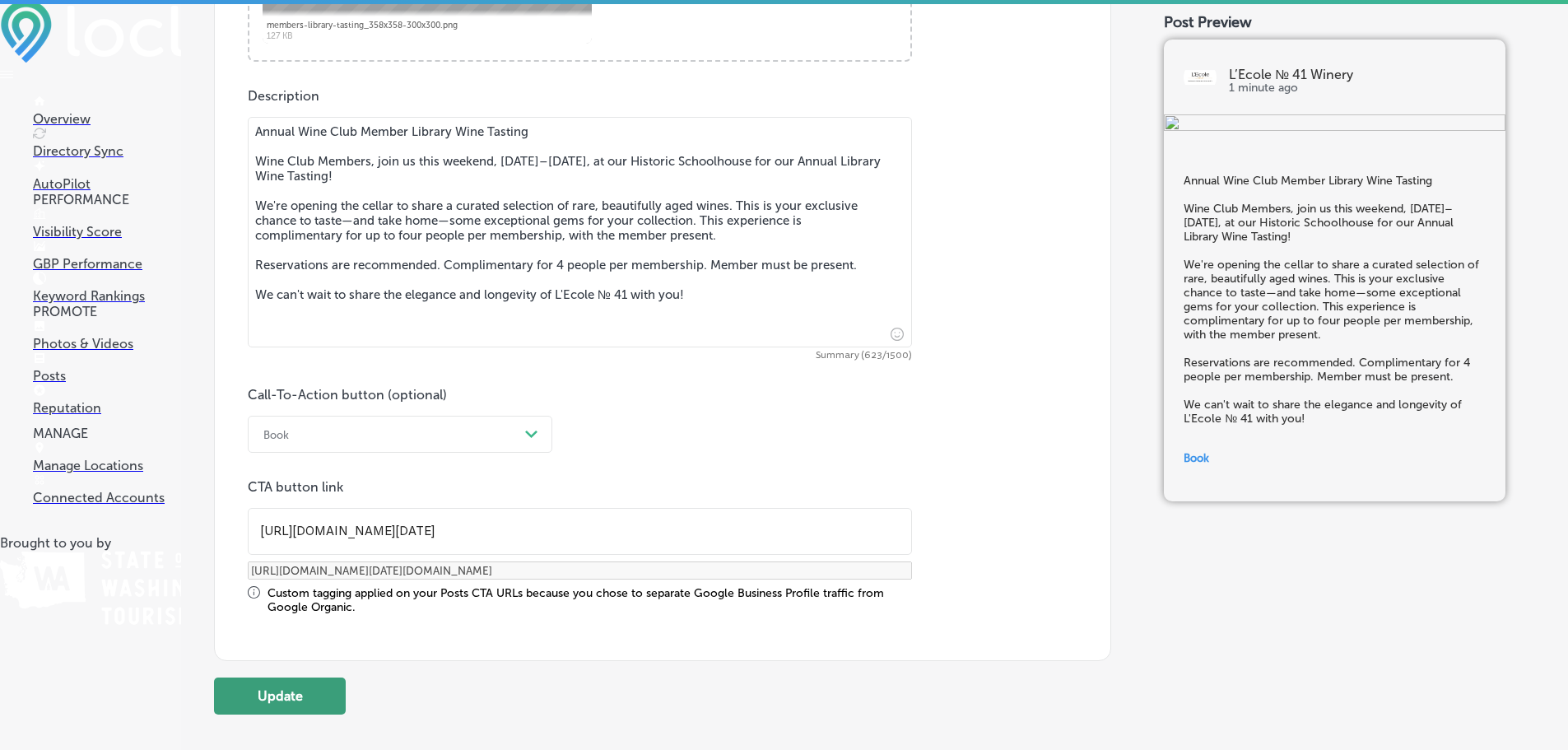
click at [298, 688] on button "Update" at bounding box center [280, 695] width 132 height 37
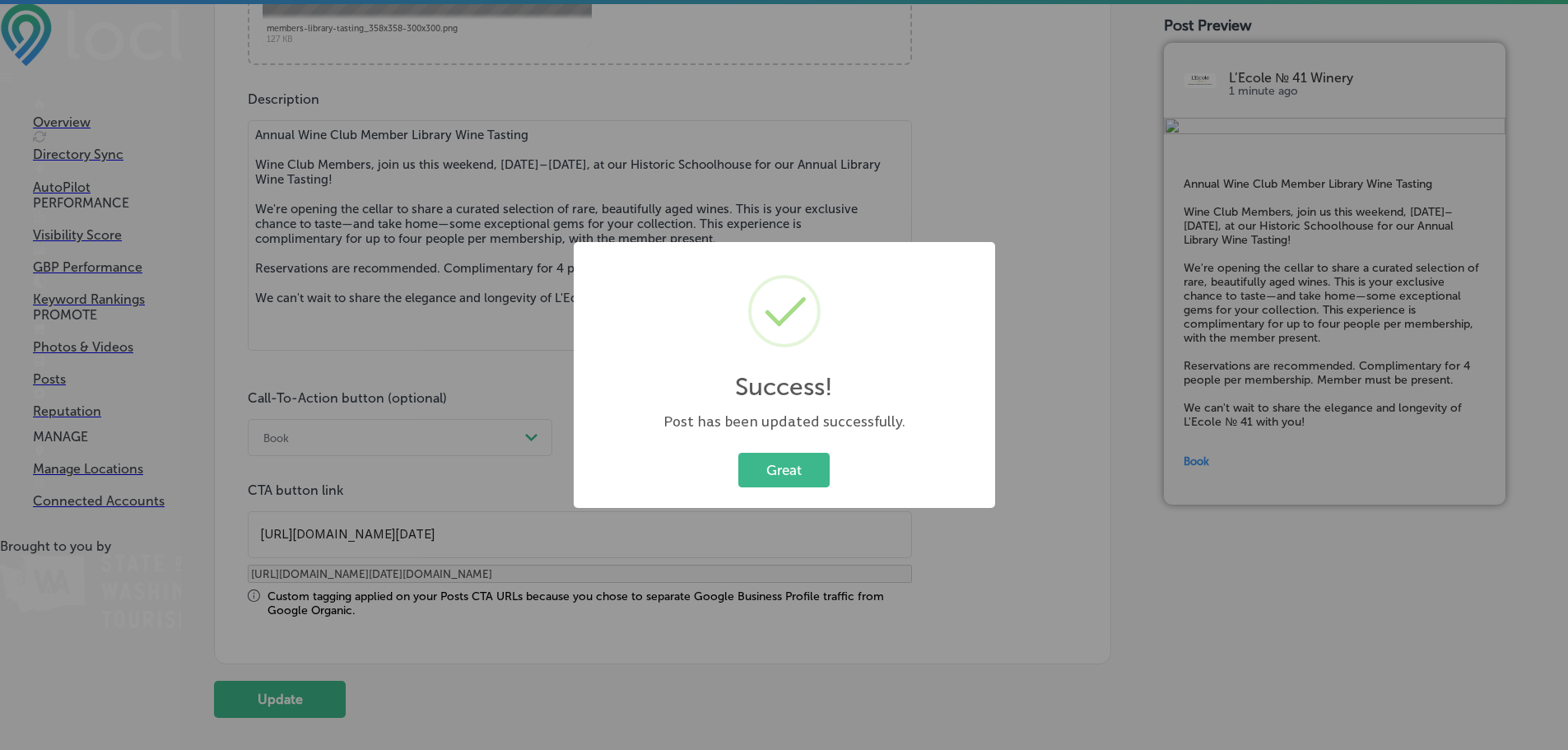
scroll to position [0, 0]
click at [781, 477] on button "Great" at bounding box center [784, 469] width 91 height 33
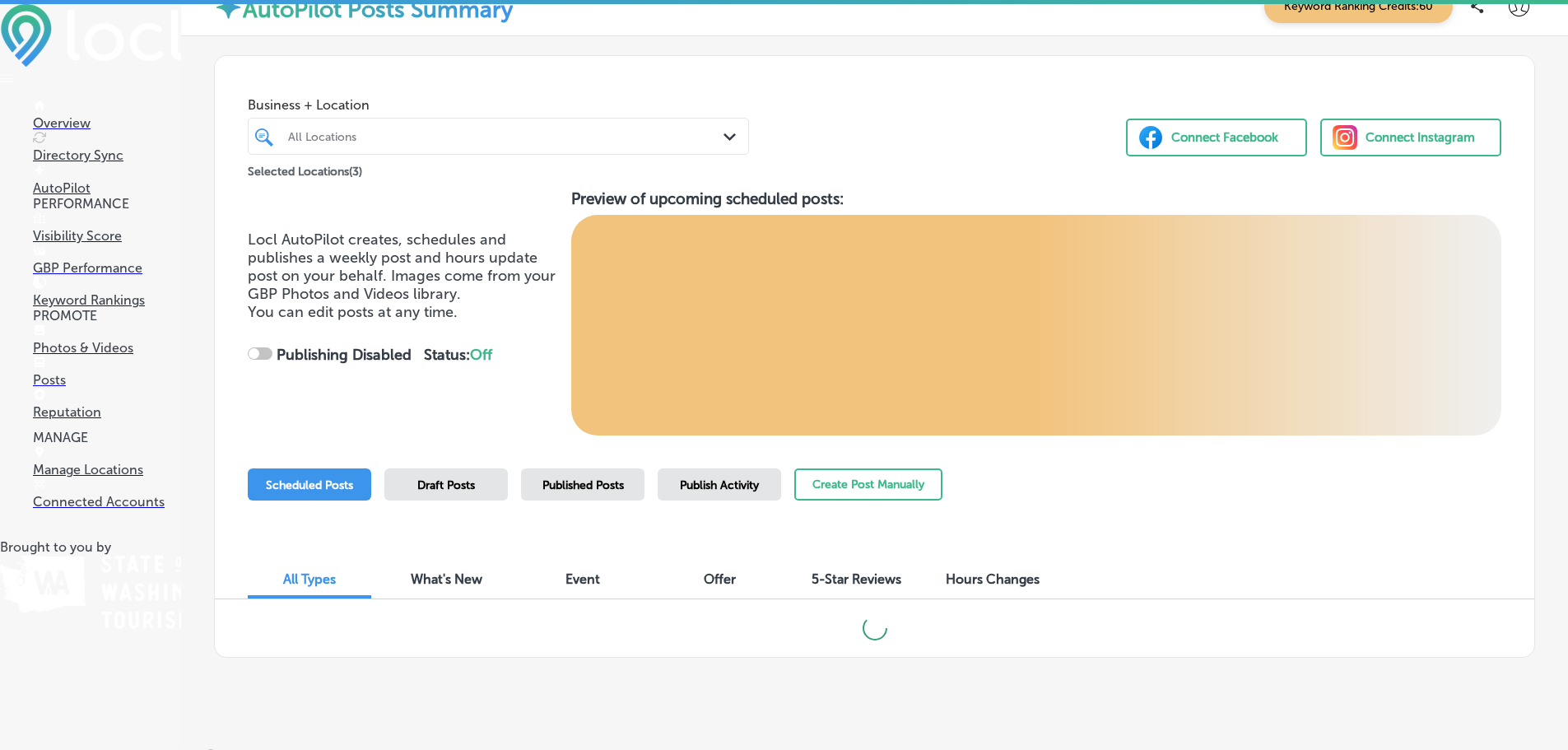
scroll to position [44, 0]
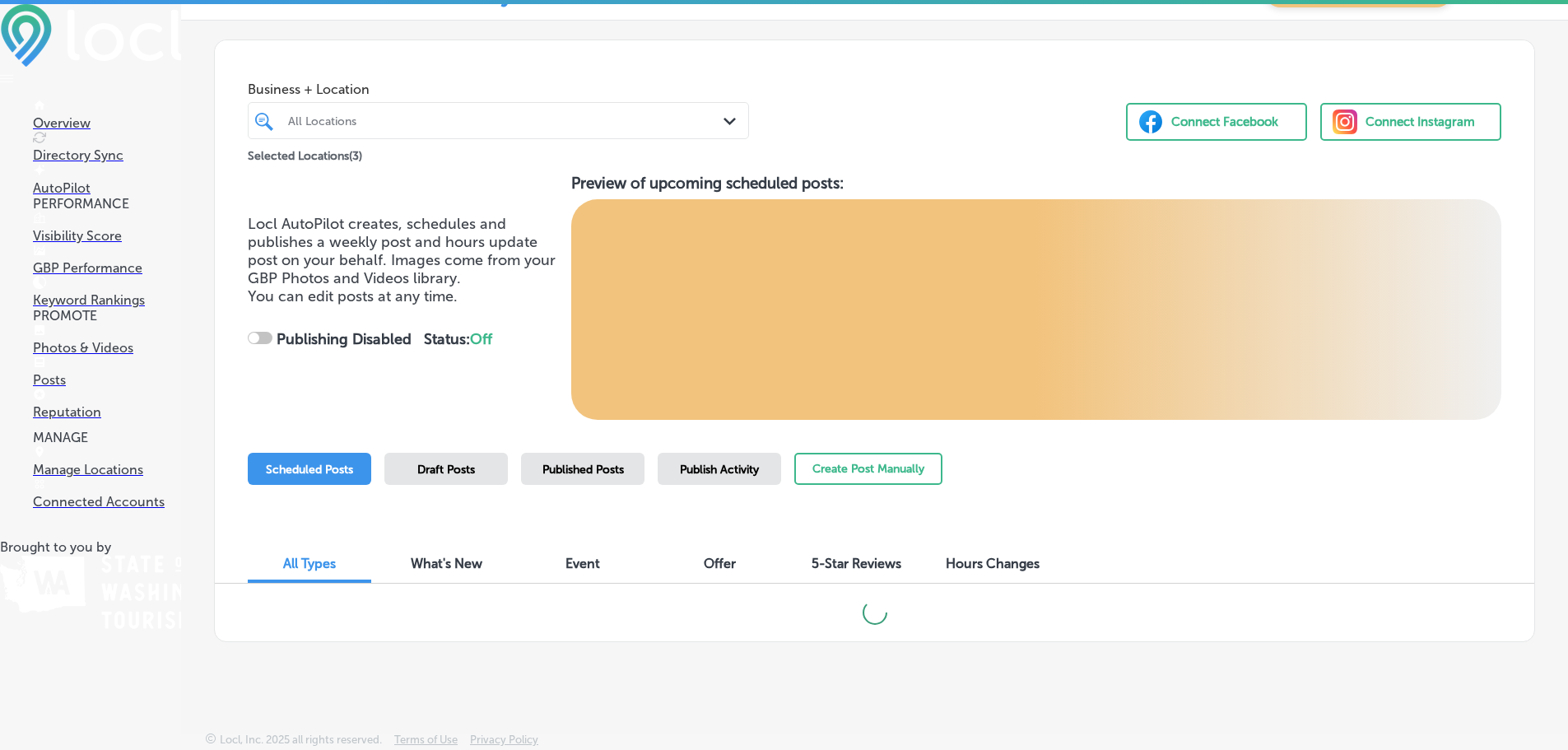
checkbox input "true"
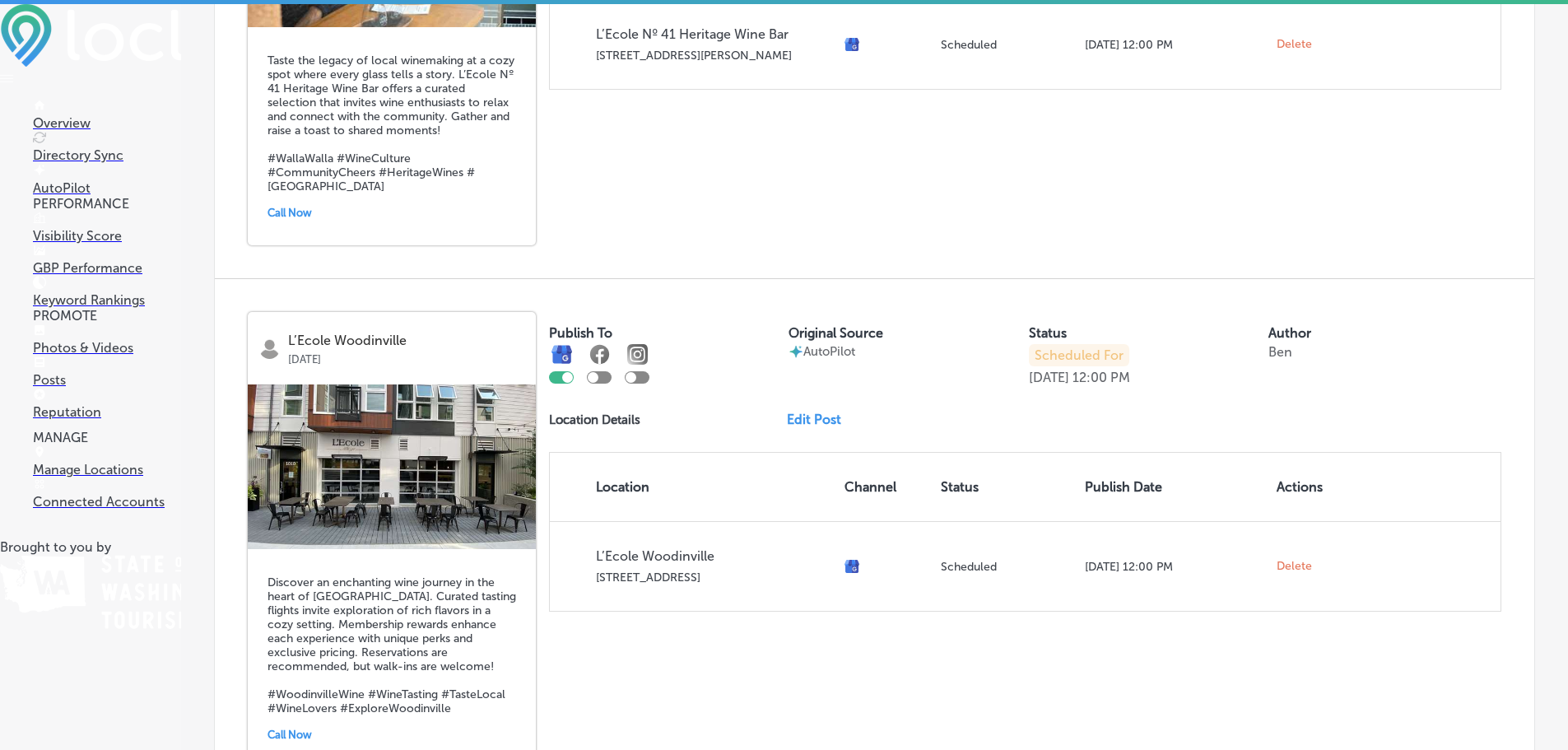
scroll to position [1608, 0]
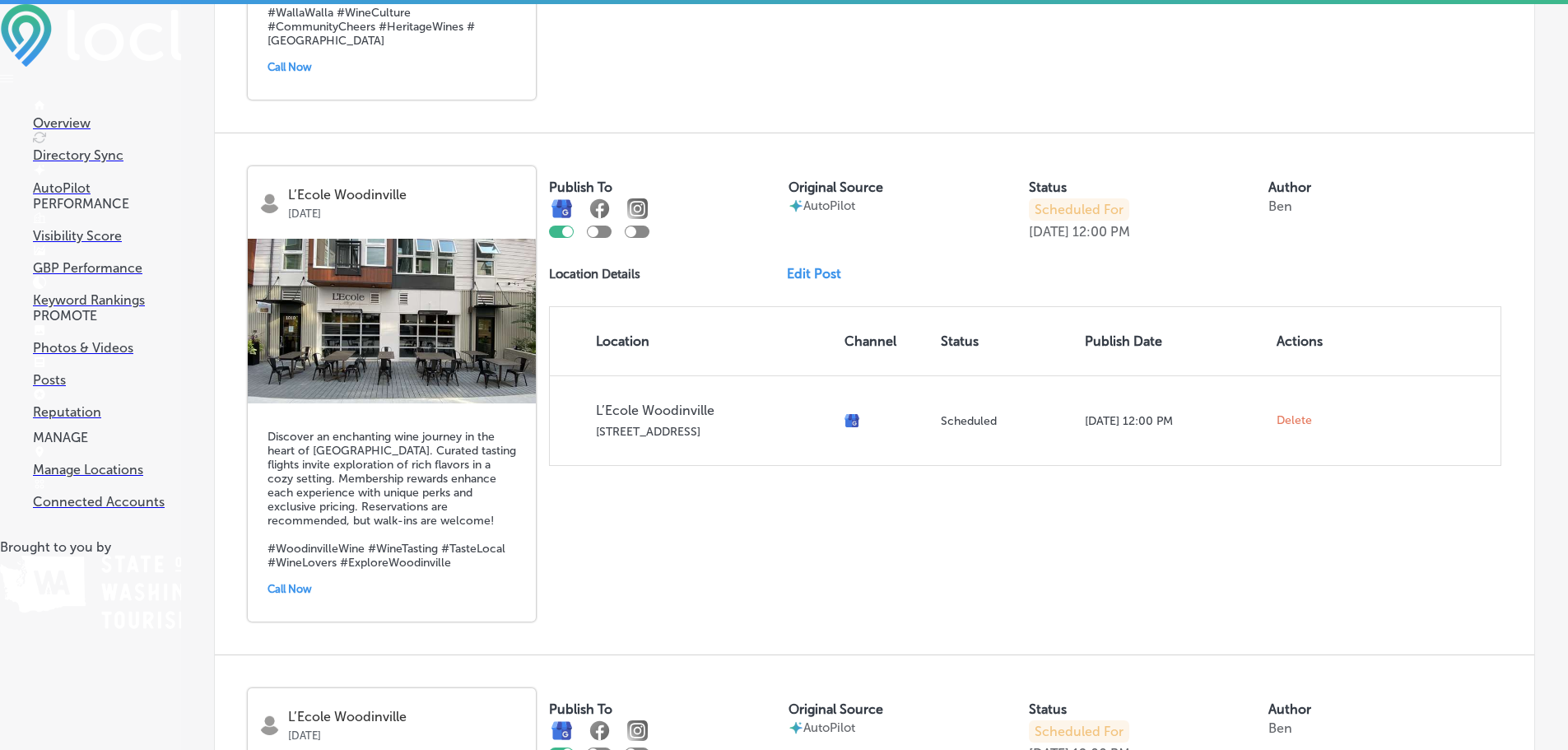
click at [341, 241] on div "L’Ecole Woodinville [DATE] Discover an enchanting wine journey in the heart of …" at bounding box center [392, 393] width 288 height 455
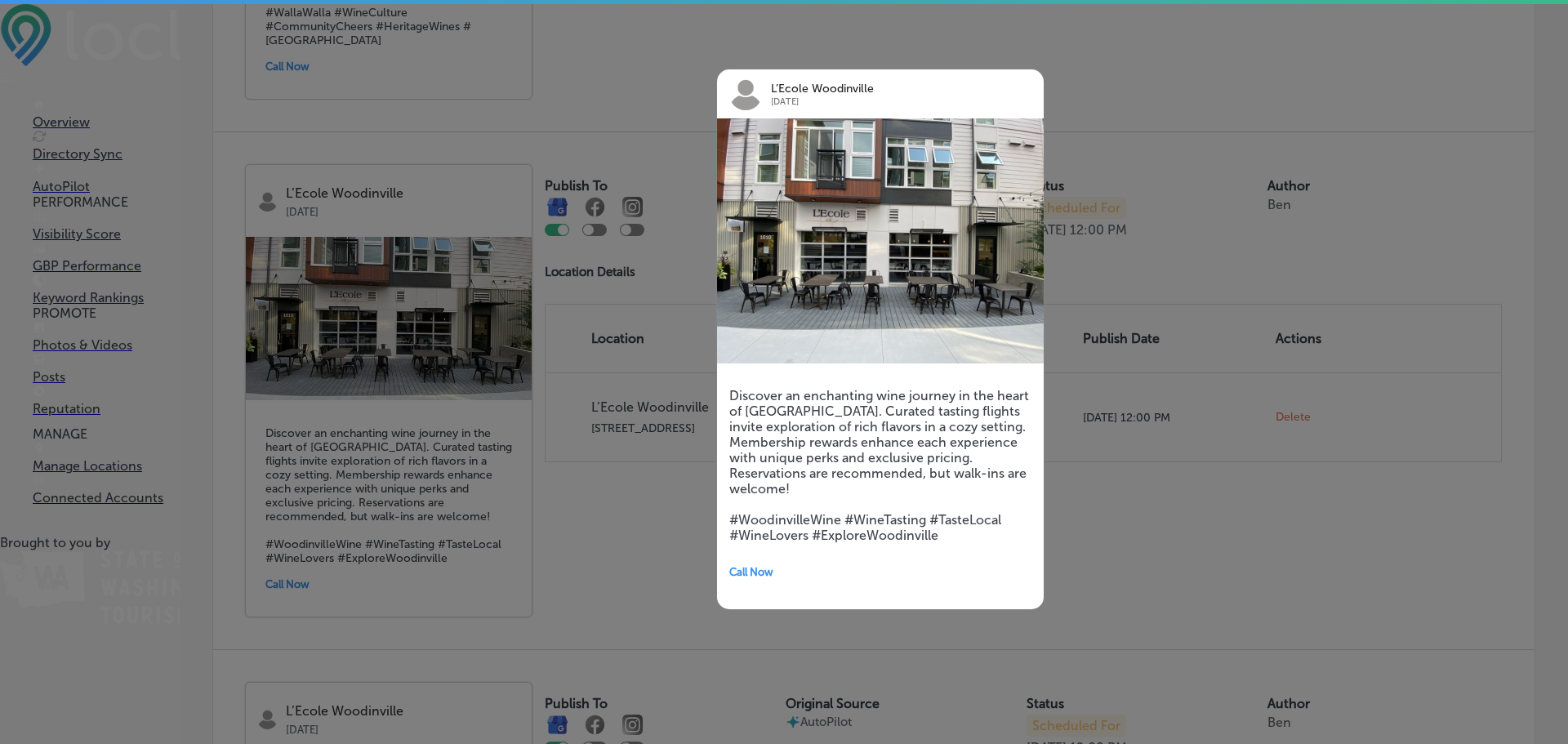
click at [1094, 36] on div at bounding box center [784, 372] width 1568 height 744
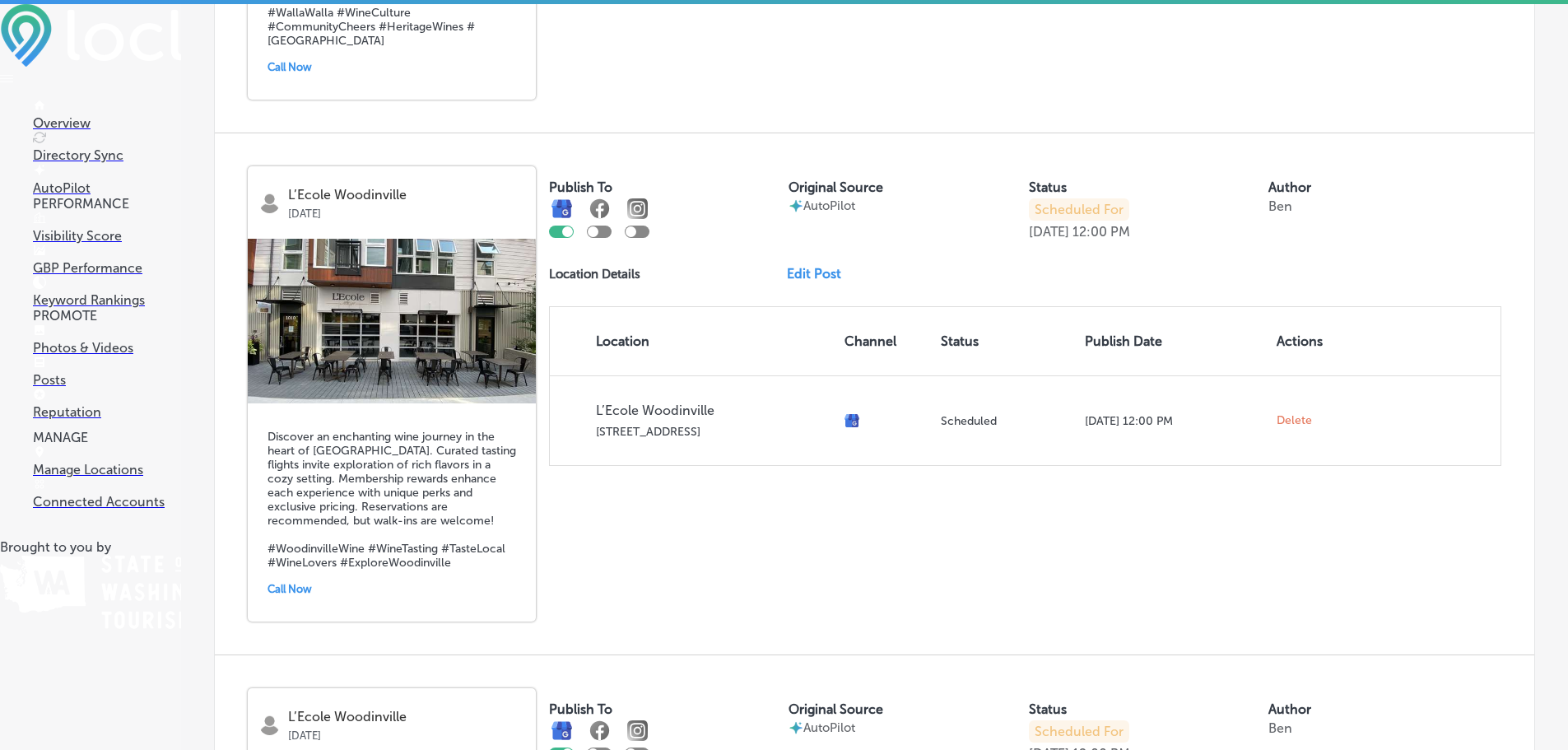
click at [785, 258] on div "Publish To Original Source AutoPilot Status Scheduled For [DATE] 12:00 PM Autho…" at bounding box center [1025, 316] width 952 height 299
click at [803, 272] on link "Edit Post" at bounding box center [820, 274] width 68 height 15
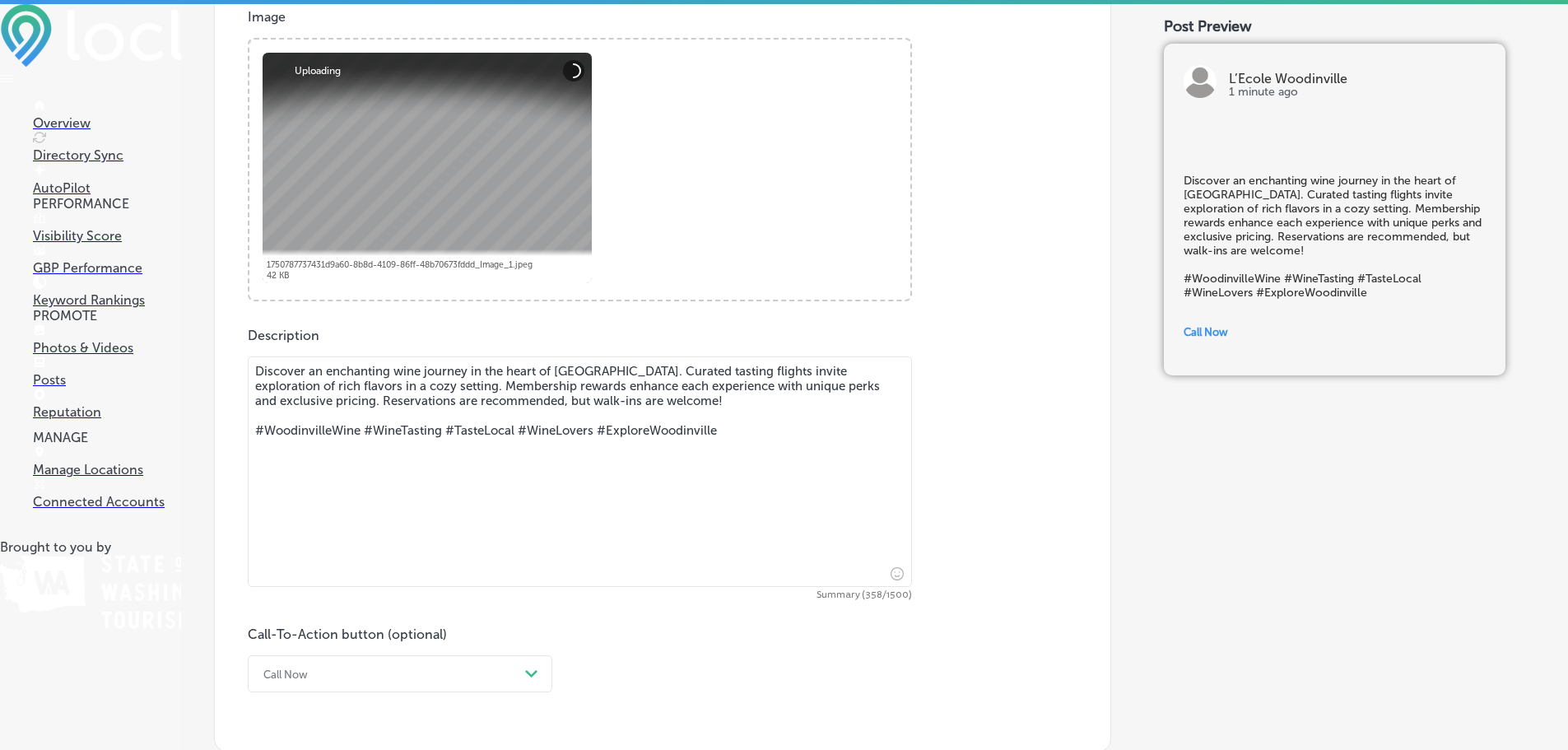
scroll to position [658, 0]
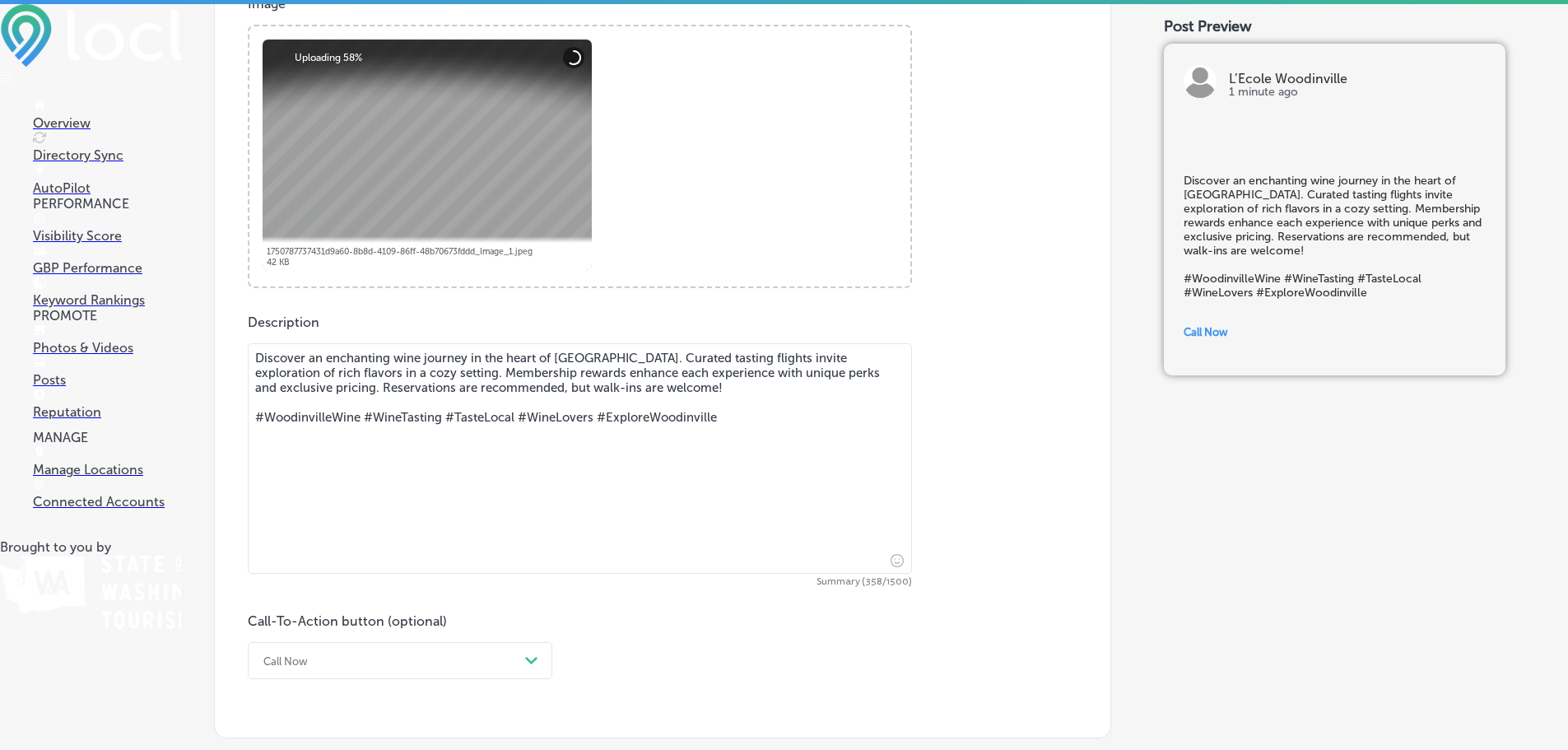
click at [379, 436] on textarea "Discover an enchanting wine journey in the heart of [GEOGRAPHIC_DATA]. Curated …" at bounding box center [580, 458] width 664 height 231
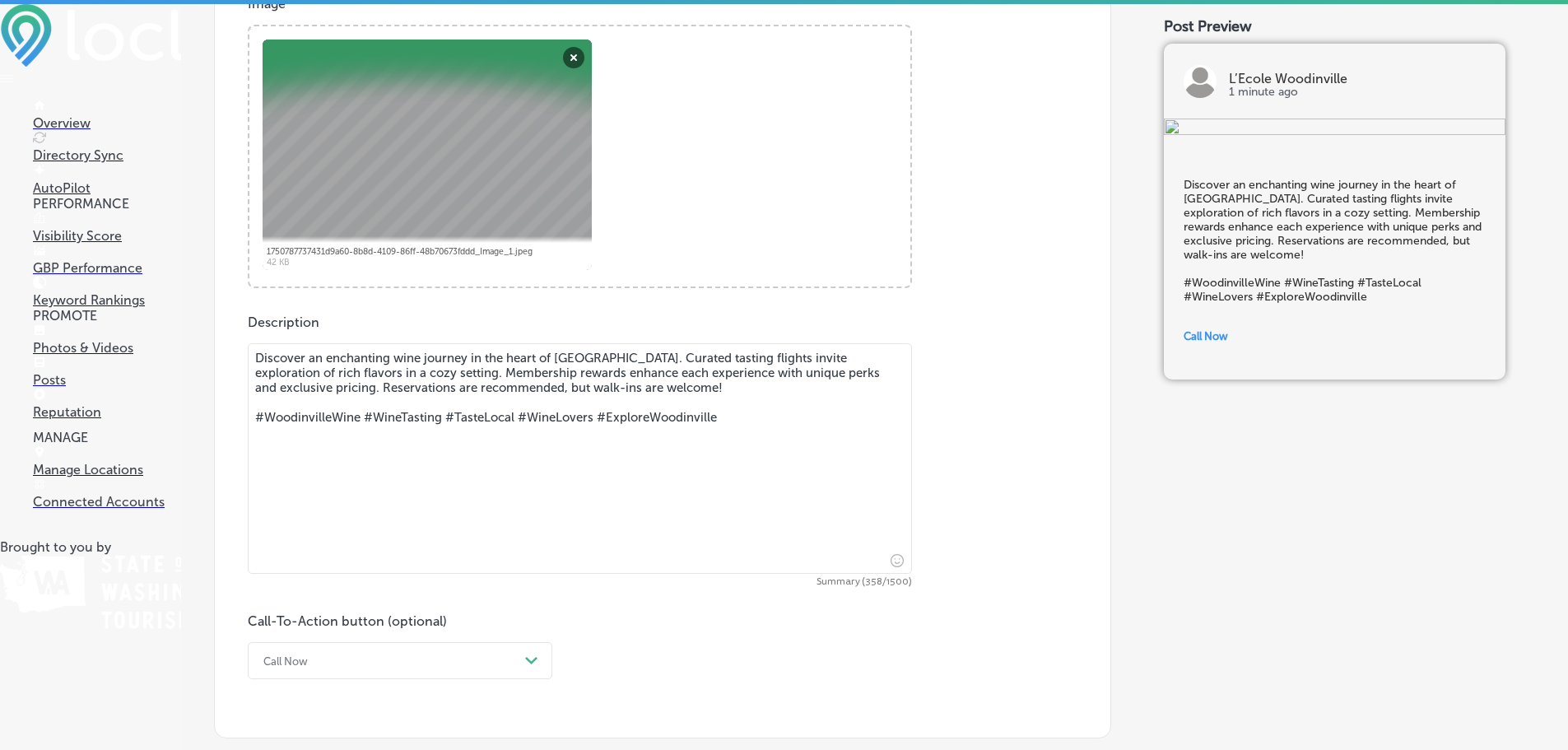
drag, startPoint x: 746, startPoint y: 428, endPoint x: 0, endPoint y: 282, distance: 760.2
click at [0, 282] on div "iconmonstr-menu-thin copy Created with Sketch. Overview Directory Sync Created …" at bounding box center [784, 379] width 1568 height 750
click at [565, 528] on textarea "Discover an enchanting wine journey in the heart of [GEOGRAPHIC_DATA]. Curated …" at bounding box center [580, 458] width 664 height 231
drag, startPoint x: 741, startPoint y: 452, endPoint x: 221, endPoint y: 215, distance: 571.5
click at [1, 202] on div "iconmonstr-menu-thin copy Created with Sketch. Overview Directory Sync Created …" at bounding box center [784, 379] width 1568 height 750
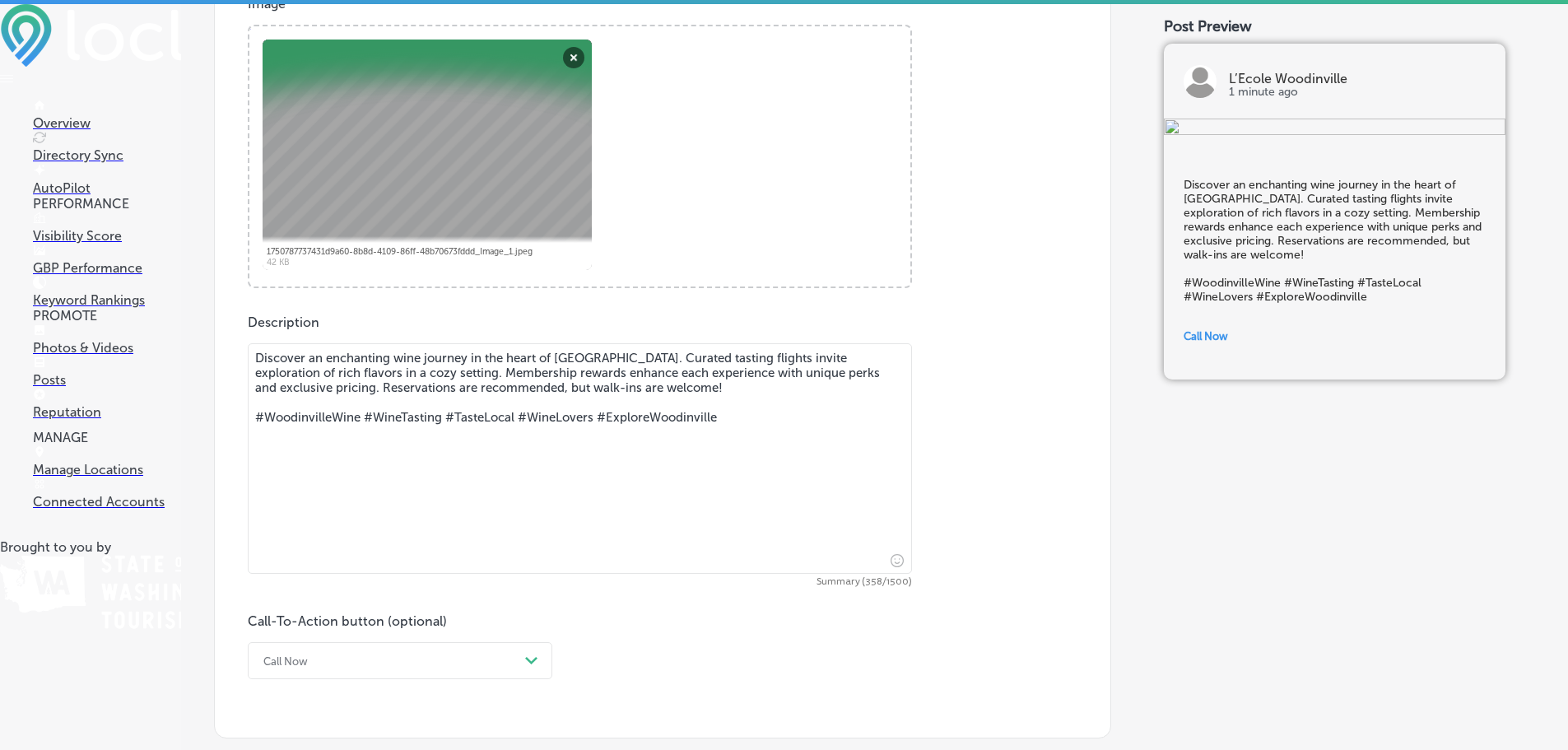
paste textarea "Annual Wine Club Member Library Wine Tasting Wine Club Members, join us this we…"
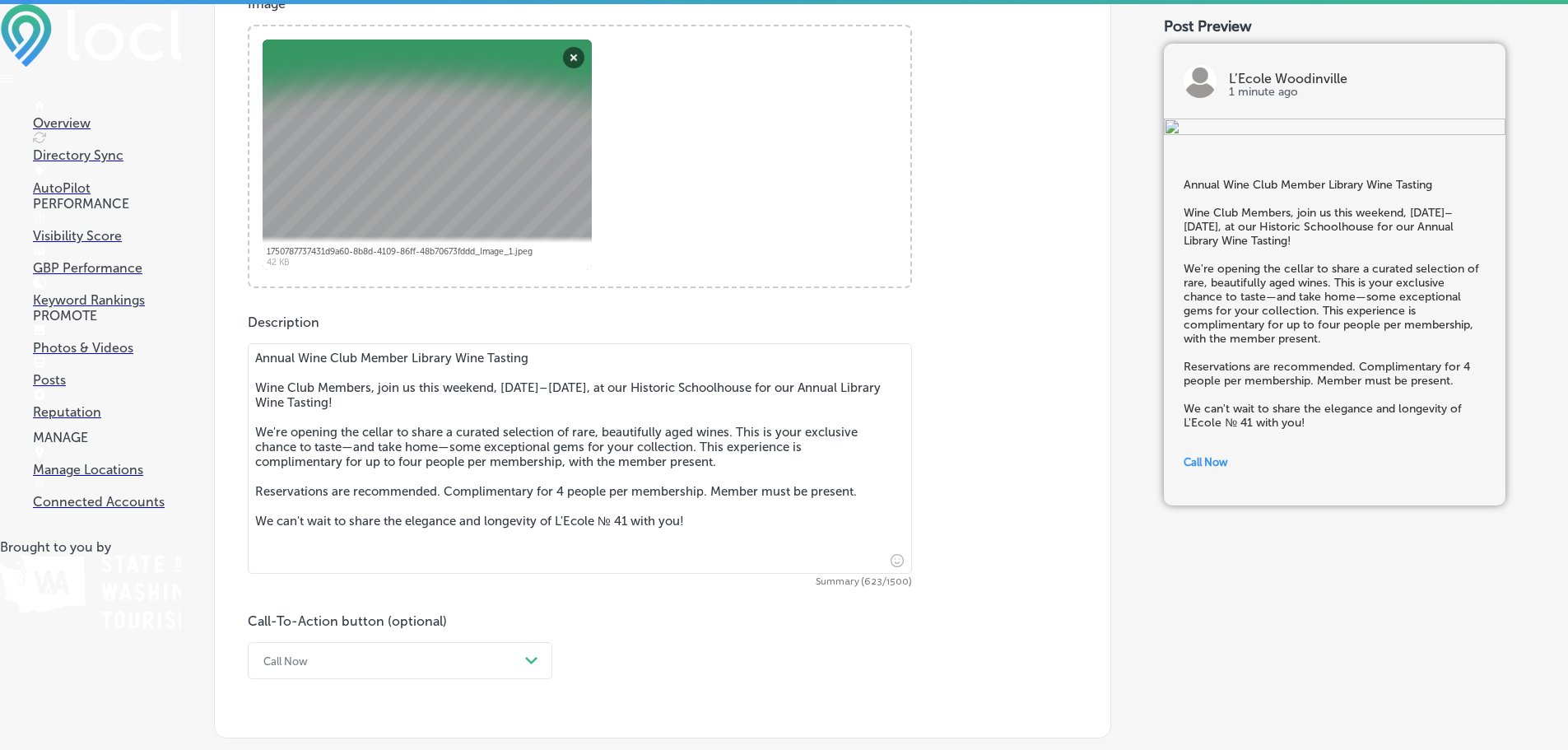
drag, startPoint x: 645, startPoint y: 384, endPoint x: 761, endPoint y: 389, distance: 116.1
click at [761, 389] on textarea "Annual Wine Club Member Library Wine Tasting Wine Club Members, join us this we…" at bounding box center [580, 458] width 664 height 231
drag, startPoint x: 769, startPoint y: 383, endPoint x: 622, endPoint y: 393, distance: 147.3
click at [622, 393] on textarea "Annual Wine Club Member Library Wine Tasting Wine Club Members, join us this we…" at bounding box center [580, 458] width 664 height 231
paste textarea "[GEOGRAPHIC_DATA]"
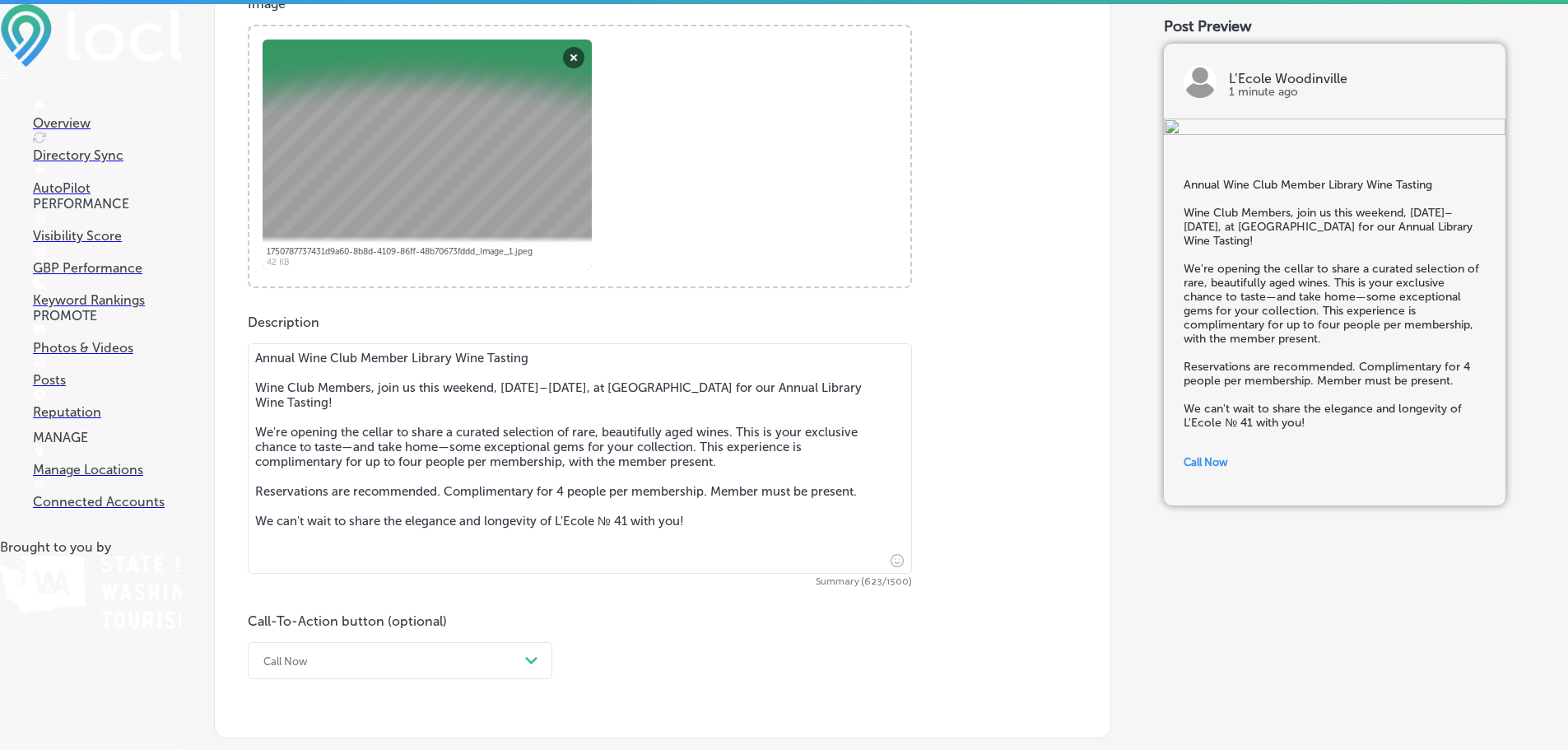
click at [625, 382] on textarea "Annual Wine Club Member Library Wine Tasting Wine Club Members, join us this we…" at bounding box center [580, 458] width 664 height 231
click at [387, 476] on textarea "Annual Wine Club Member Library Wine Tasting Wine Club Members, join us this we…" at bounding box center [580, 458] width 664 height 231
click at [415, 458] on textarea "Annual Wine Club Member Library Wine Tasting Wine Club Members, join us this we…" at bounding box center [580, 458] width 664 height 231
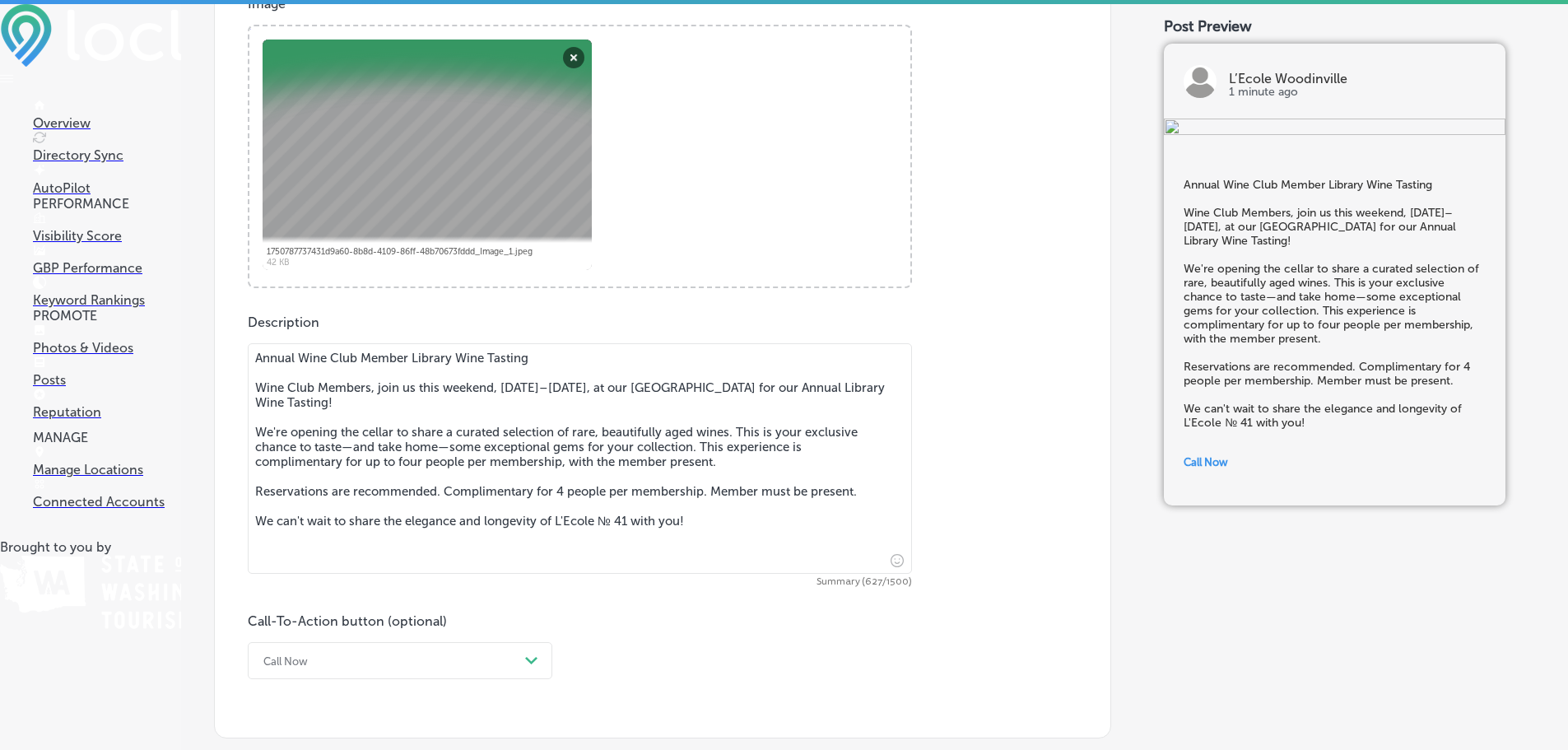
paste textarea "We’ve pulled out a special selection of beautifully aged, award-winning library…"
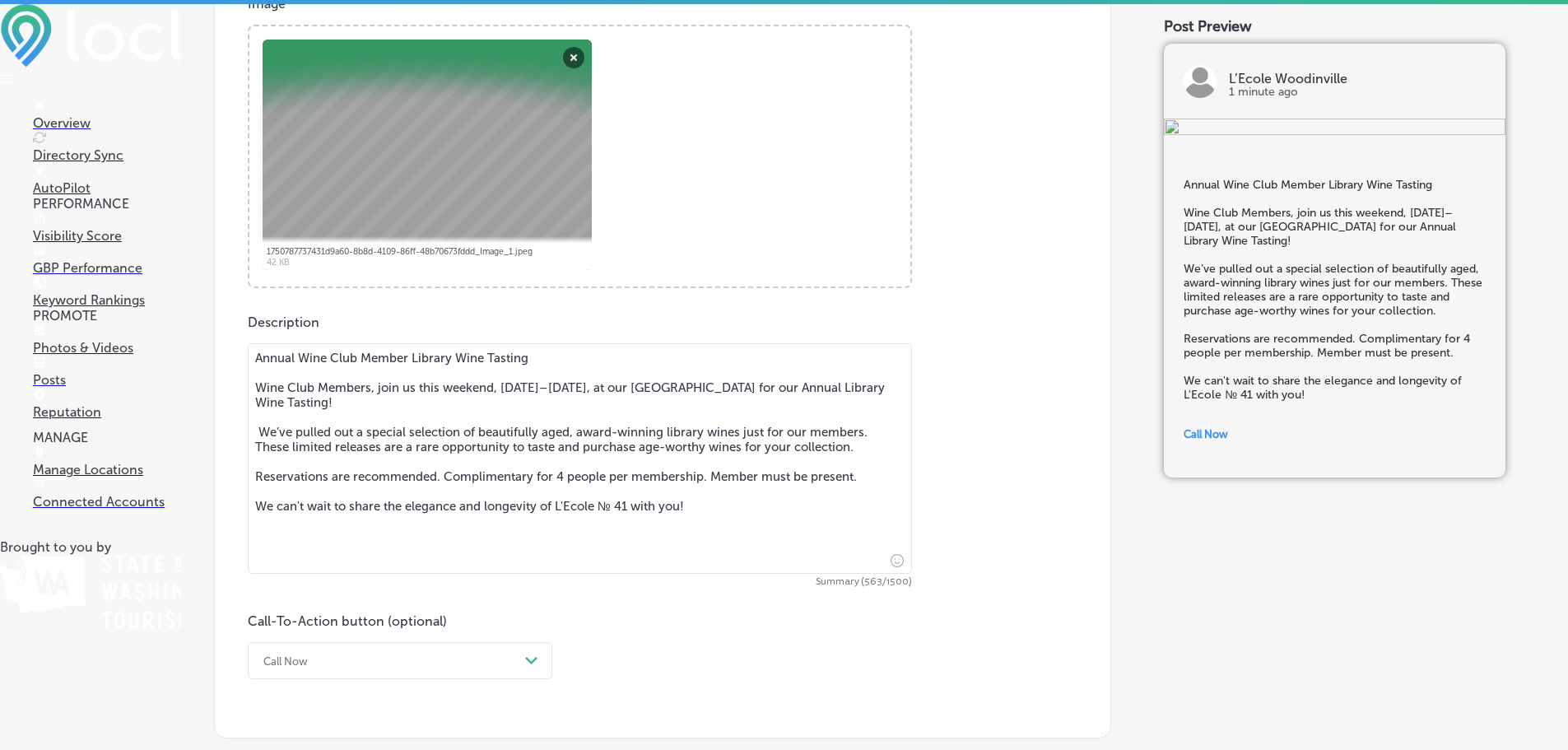
click at [349, 463] on textarea "Annual Wine Club Member Library Wine Tasting Wine Club Members, join us this we…" at bounding box center [580, 458] width 664 height 231
click at [601, 472] on textarea "Annual Wine Club Member Library Wine Tasting Wine Club Members, join us this we…" at bounding box center [580, 458] width 664 height 231
drag, startPoint x: 624, startPoint y: 508, endPoint x: 458, endPoint y: 487, distance: 167.3
click at [454, 492] on textarea "Annual Wine Club Member Library Wine Tasting Wine Club Members, join us this we…" at bounding box center [580, 458] width 664 height 231
click at [460, 475] on textarea "Annual Wine Club Member Library Wine Tasting Wine Club Members, join us this we…" at bounding box center [580, 458] width 664 height 231
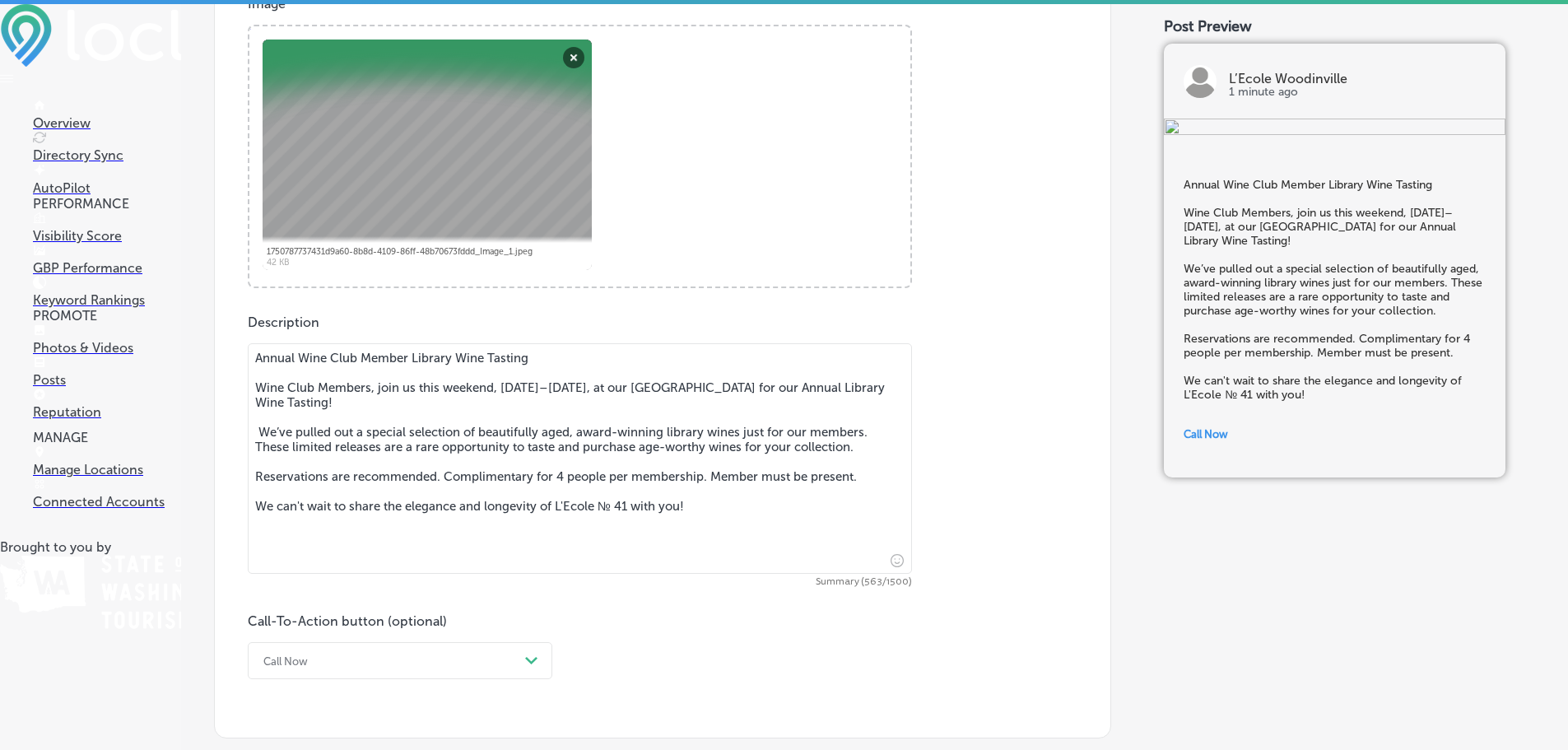
click at [460, 475] on textarea "Annual Wine Club Member Library Wine Tasting Wine Club Members, join us this we…" at bounding box center [580, 458] width 664 height 231
paste textarea "This exclusive tasting is complimentary for up to four people per membership, w…"
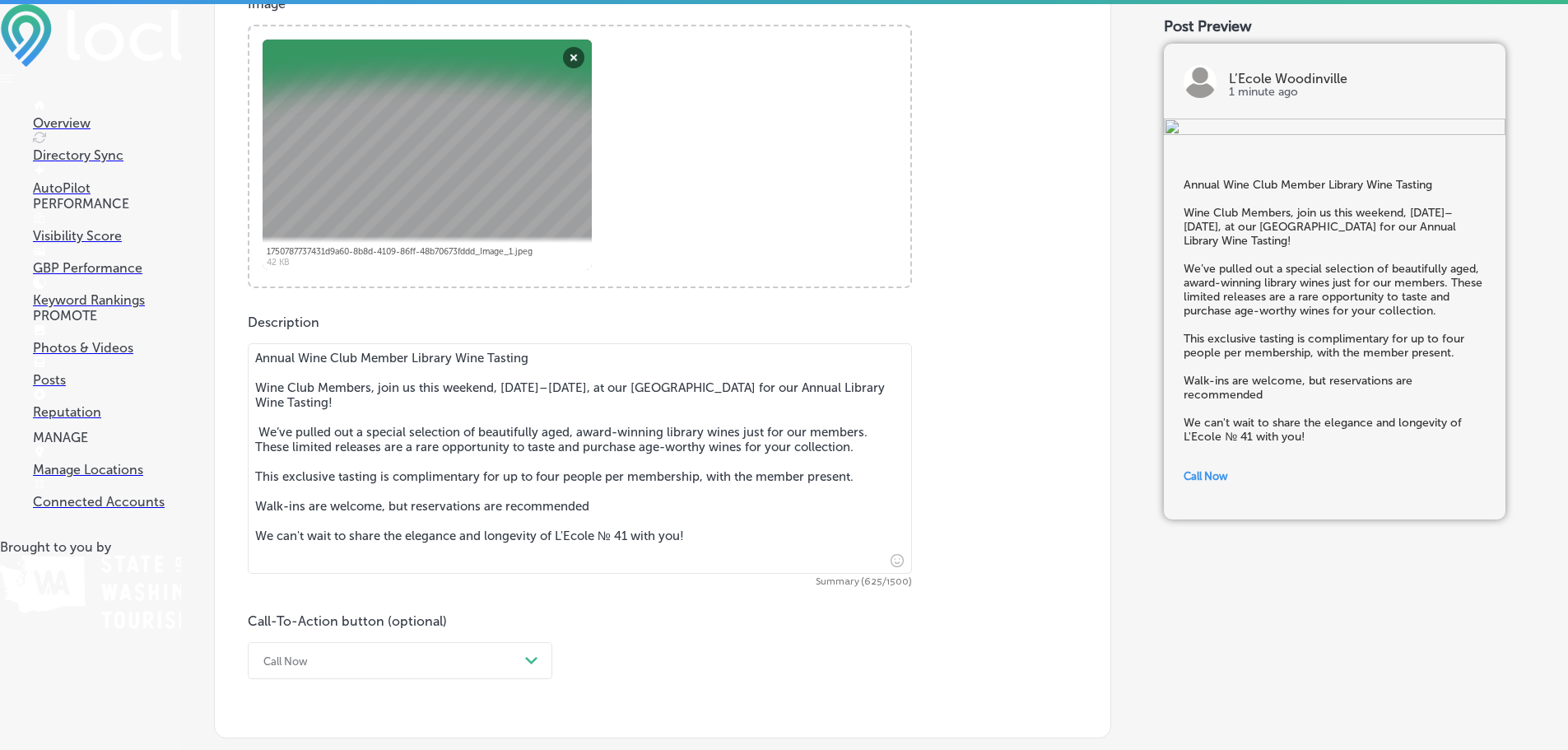
click at [594, 498] on textarea "Annual Wine Club Member Library Wine Tasting Wine Club Members, join us this we…" at bounding box center [580, 458] width 664 height 231
click at [601, 503] on textarea "Annual Wine Club Member Library Wine Tasting Wine Club Members, join us this we…" at bounding box center [580, 458] width 664 height 231
click at [602, 508] on textarea "Annual Wine Club Member Library Wine Tasting Wine Club Members, join us this we…" at bounding box center [580, 458] width 664 height 231
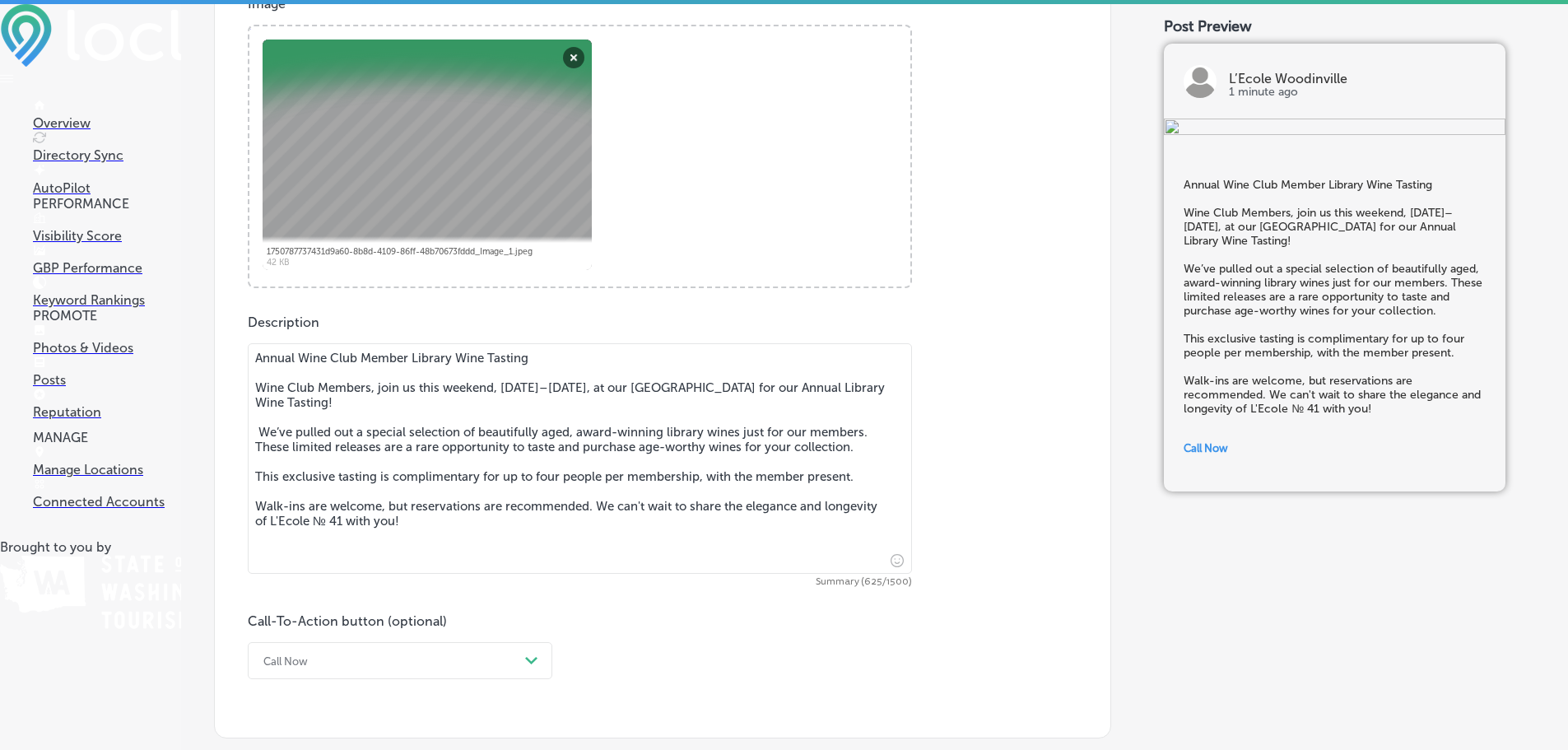
click at [269, 378] on textarea "Annual Wine Club Member Library Wine Tasting Wine Club Members, join us this we…" at bounding box center [580, 458] width 664 height 231
drag, startPoint x: 404, startPoint y: 521, endPoint x: 197, endPoint y: 268, distance: 326.9
click at [195, 268] on div "Back Published To * When publishing to Facebook and Instagram, only the post im…" at bounding box center [875, 121] width 1387 height 1432
click at [398, 469] on textarea "Annual Wine Club Member Library Wine Tasting Wine Club Members, join us this we…" at bounding box center [580, 458] width 664 height 231
click at [360, 437] on textarea "Annual Wine Club Member Library Wine Tasting Wine Club Members, join us this we…" at bounding box center [580, 458] width 664 height 231
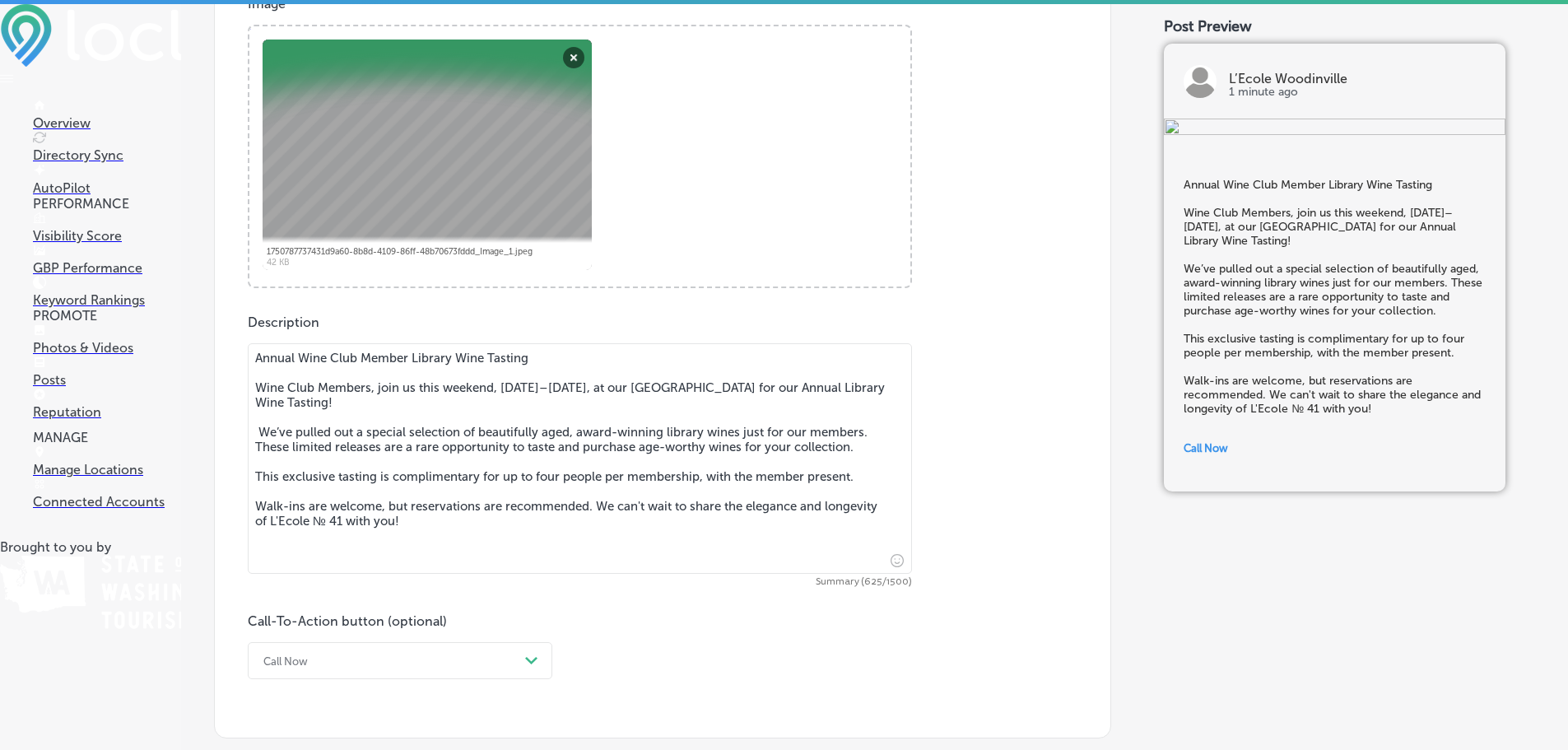
click at [347, 456] on textarea "Annual Wine Club Member Library Wine Tasting Wine Club Members, join us this we…" at bounding box center [580, 458] width 664 height 231
click at [348, 446] on textarea "Annual Wine Club Member Library Wine Tasting Wine Club Members, join us this we…" at bounding box center [580, 458] width 664 height 231
click at [351, 446] on textarea "Annual Wine Club Member Library Wine Tasting Wine Club Members, join us this we…" at bounding box center [580, 458] width 664 height 231
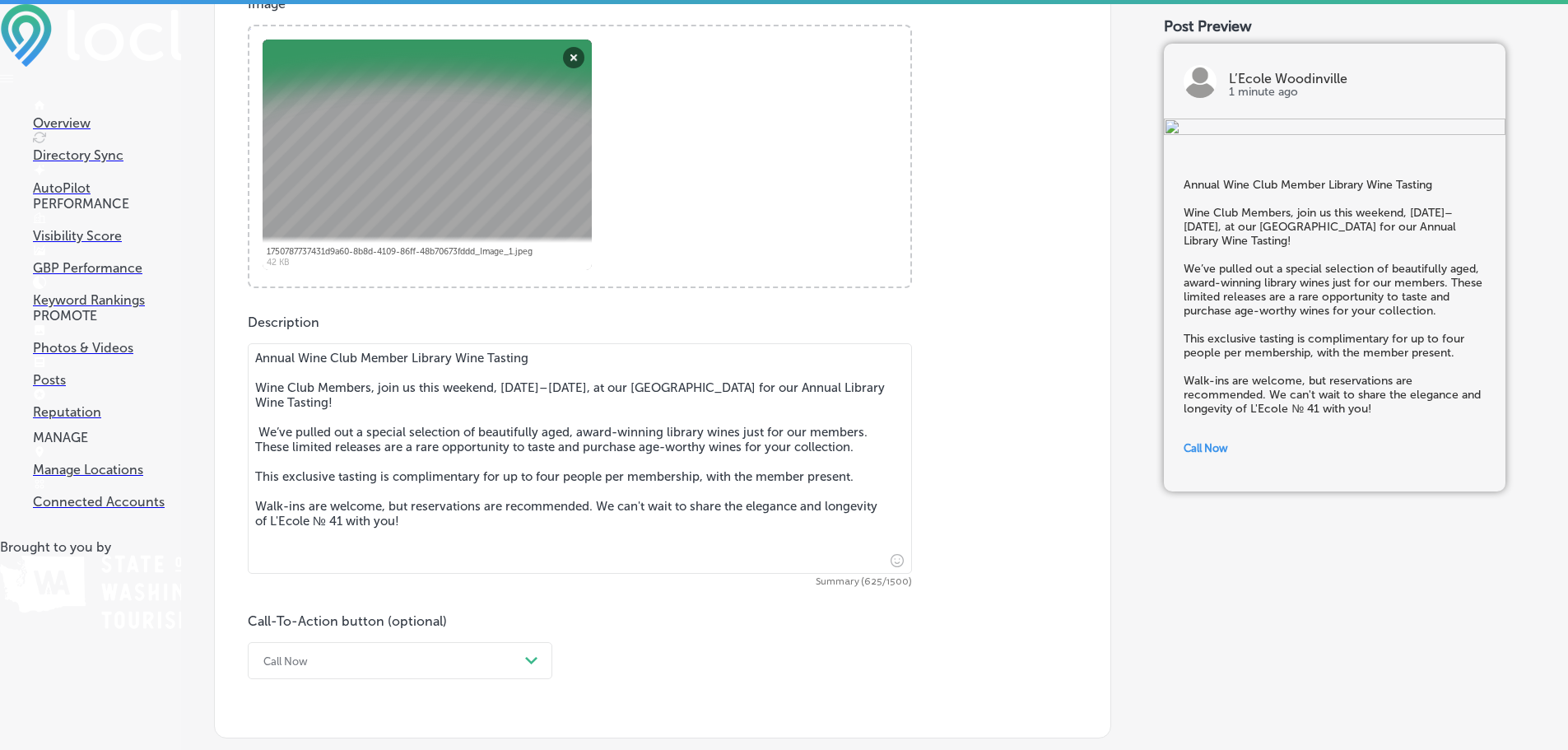
click at [351, 446] on textarea "Annual Wine Club Member Library Wine Tasting Wine Club Members, join us this we…" at bounding box center [580, 458] width 664 height 231
click at [314, 455] on textarea "Annual Wine Club Member Library Wine Tasting Wine Club Members, join us this we…" at bounding box center [580, 458] width 664 height 231
drag, startPoint x: 867, startPoint y: 450, endPoint x: 252, endPoint y: 448, distance: 615.0
click at [252, 448] on textarea "Annual Wine Club Member Library Wine Tasting Wine Club Members, join us this we…" at bounding box center [580, 458] width 664 height 231
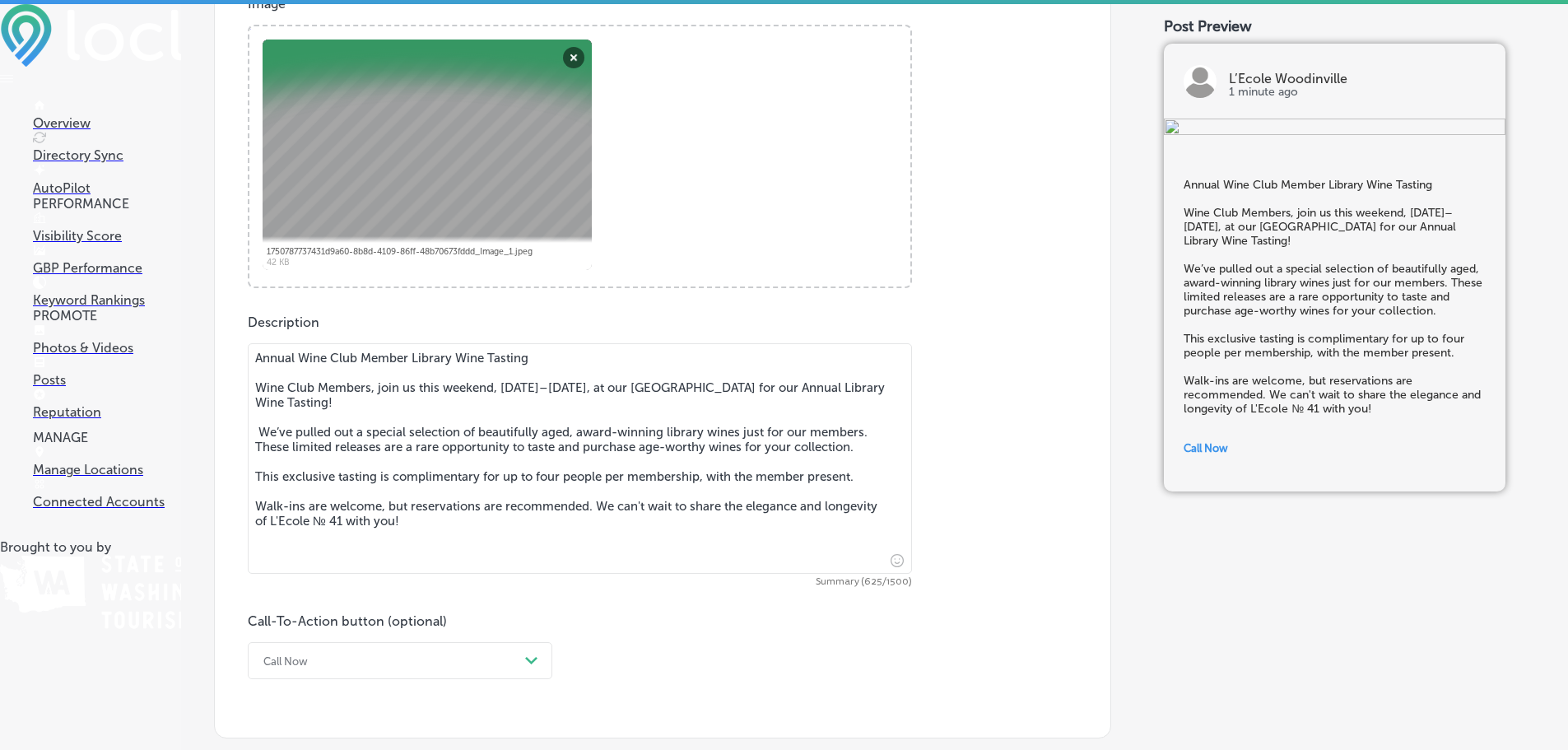
paste textarea "Don’t miss this rare opportunity to taste—and take home—these exceptional gem"
drag, startPoint x: 598, startPoint y: 504, endPoint x: 680, endPoint y: 536, distance: 88.0
click at [671, 539] on textarea "Annual Wine Club Member Library Wine Tasting Wine Club Members, join us this we…" at bounding box center [580, 458] width 664 height 231
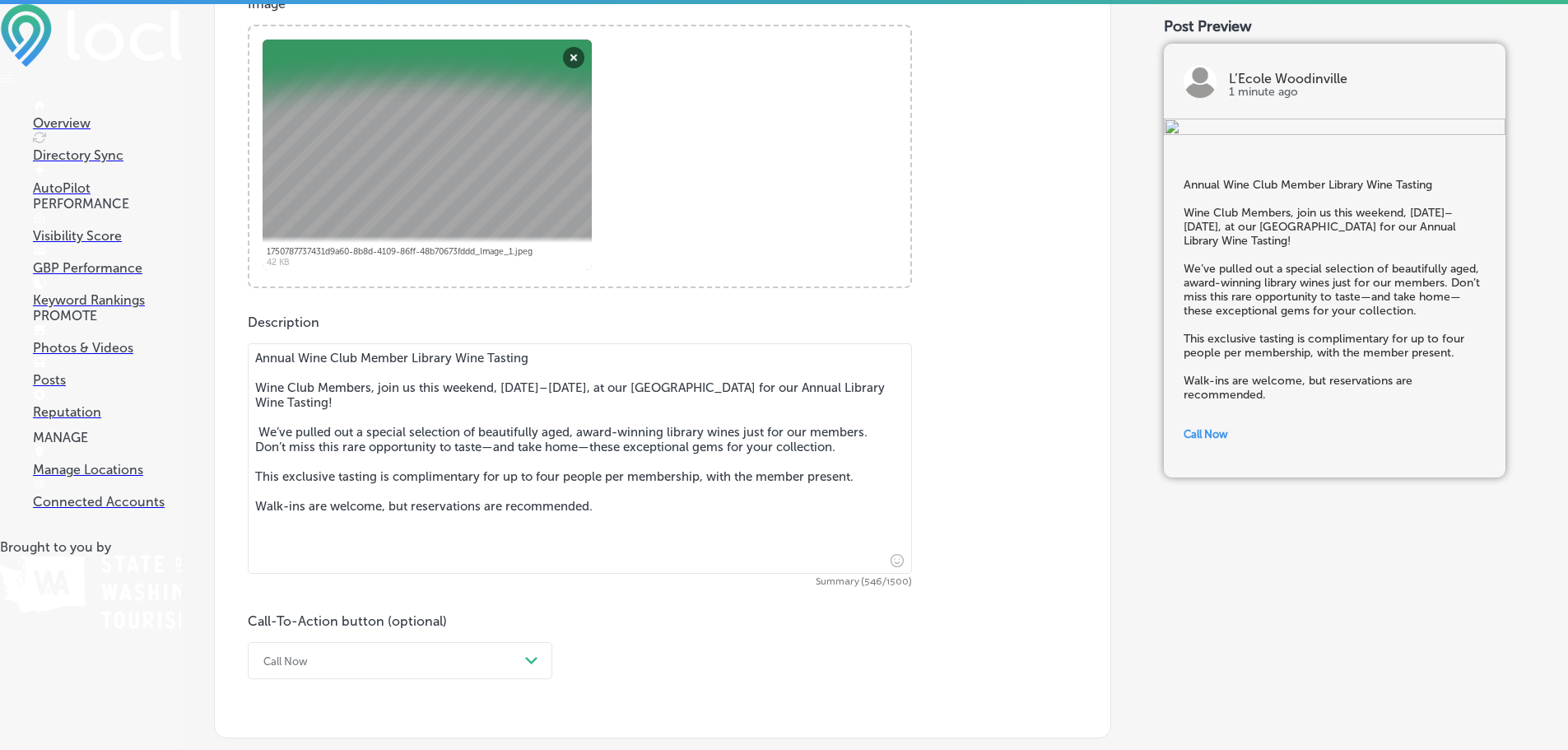
paste textarea "Come taste the legacy of L'Ecole № 41. We look forward to seeing you!"
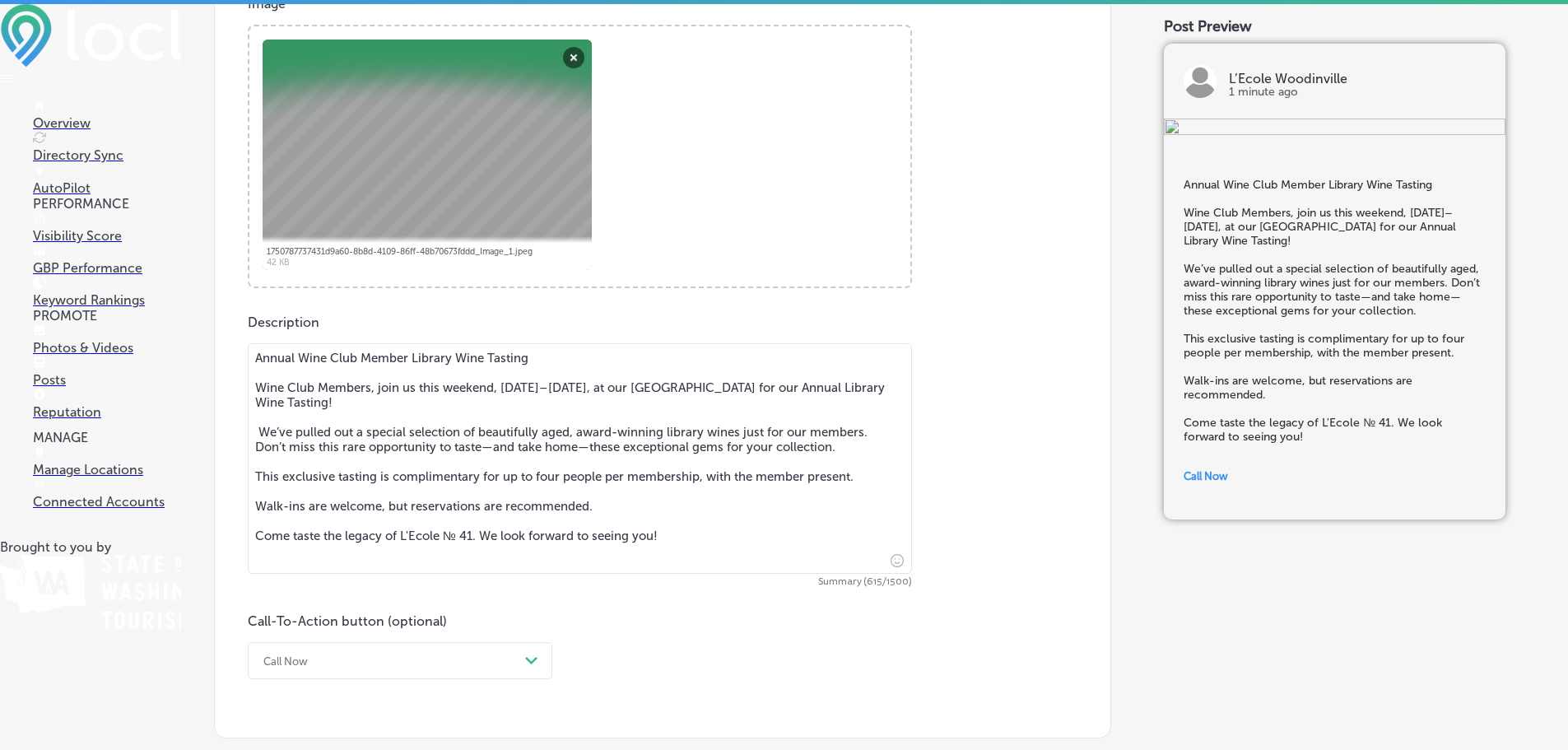
drag, startPoint x: 595, startPoint y: 499, endPoint x: 251, endPoint y: 503, distance: 344.0
click at [251, 503] on textarea "Annual Wine Club Member Library Wine Tasting Wine Club Members, join us this we…" at bounding box center [580, 458] width 664 height 231
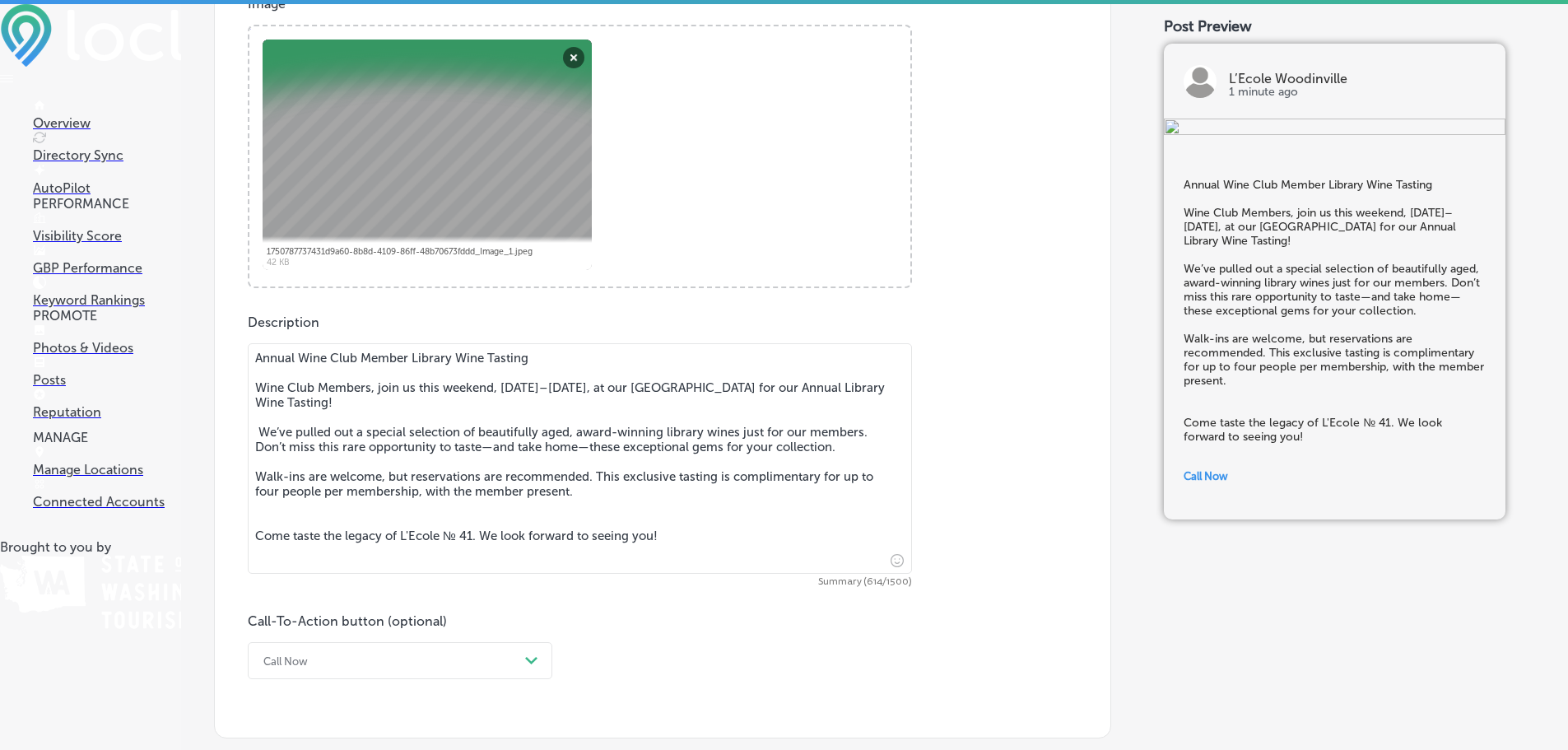
type textarea "Annual Wine Club Member Library Wine Tasting Wine Club Members, join us this we…"
click at [231, 403] on div "Post content Select location(s) Business + Location All Locations Path Created …" at bounding box center [662, 211] width 897 height 1053
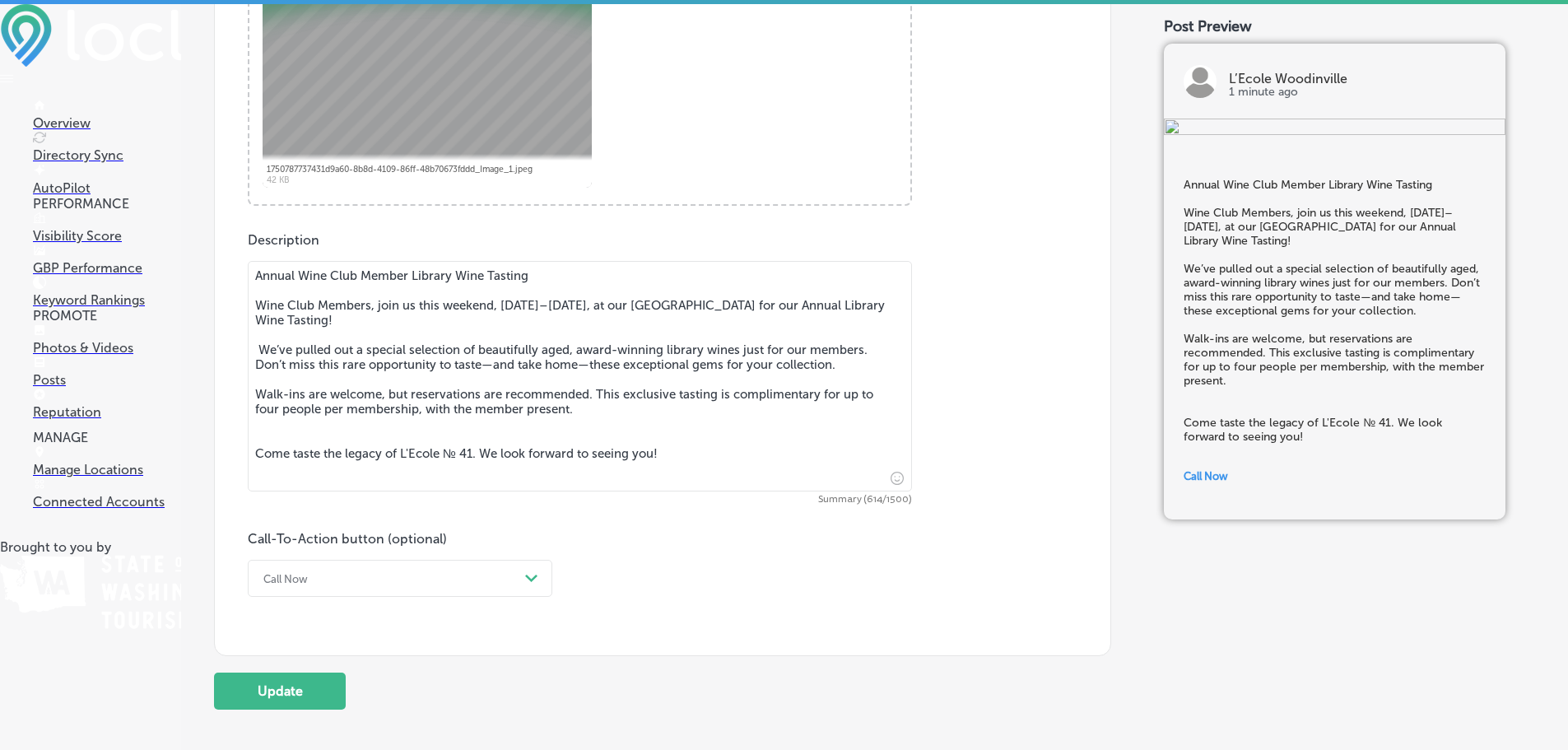
click at [363, 571] on div "Call Now Path Created with Sketch." at bounding box center [400, 578] width 304 height 37
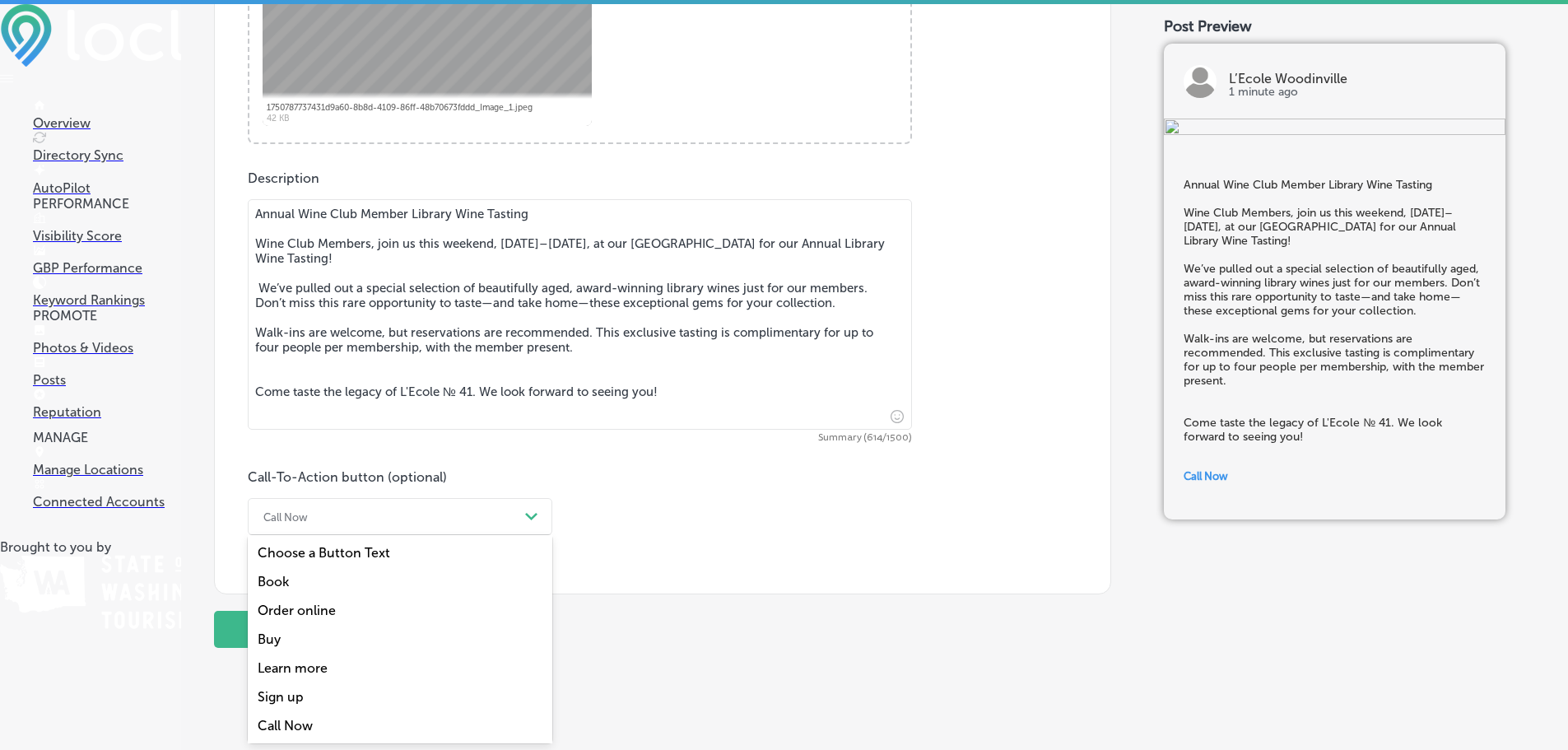
click at [338, 571] on div "Book" at bounding box center [400, 582] width 304 height 29
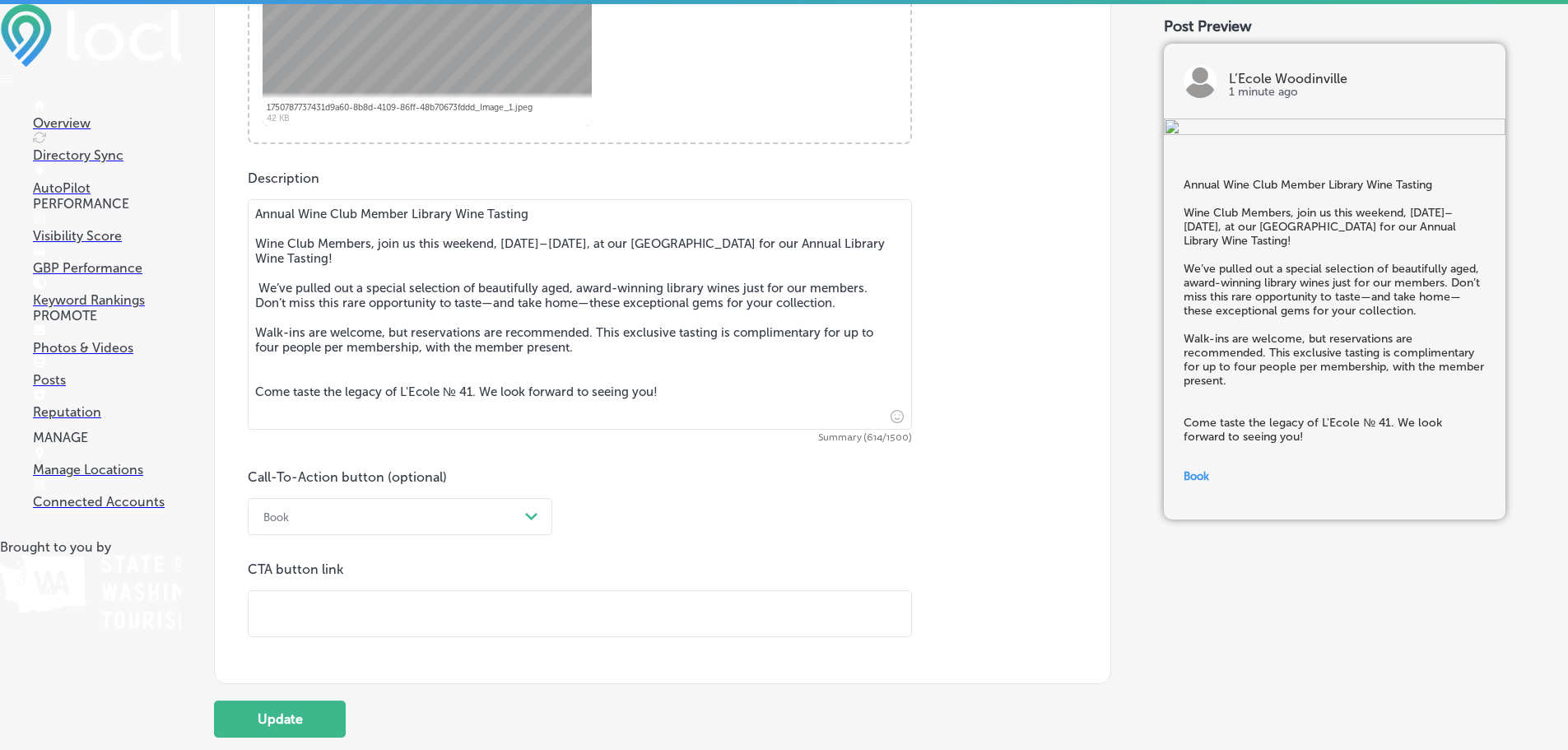
click at [315, 586] on div "CTA button link" at bounding box center [580, 599] width 664 height 76
drag, startPoint x: 320, startPoint y: 601, endPoint x: 326, endPoint y: 595, distance: 8.5
click at [320, 601] on input "text" at bounding box center [580, 613] width 663 height 45
paste input "[URL][DOMAIN_NAME]"
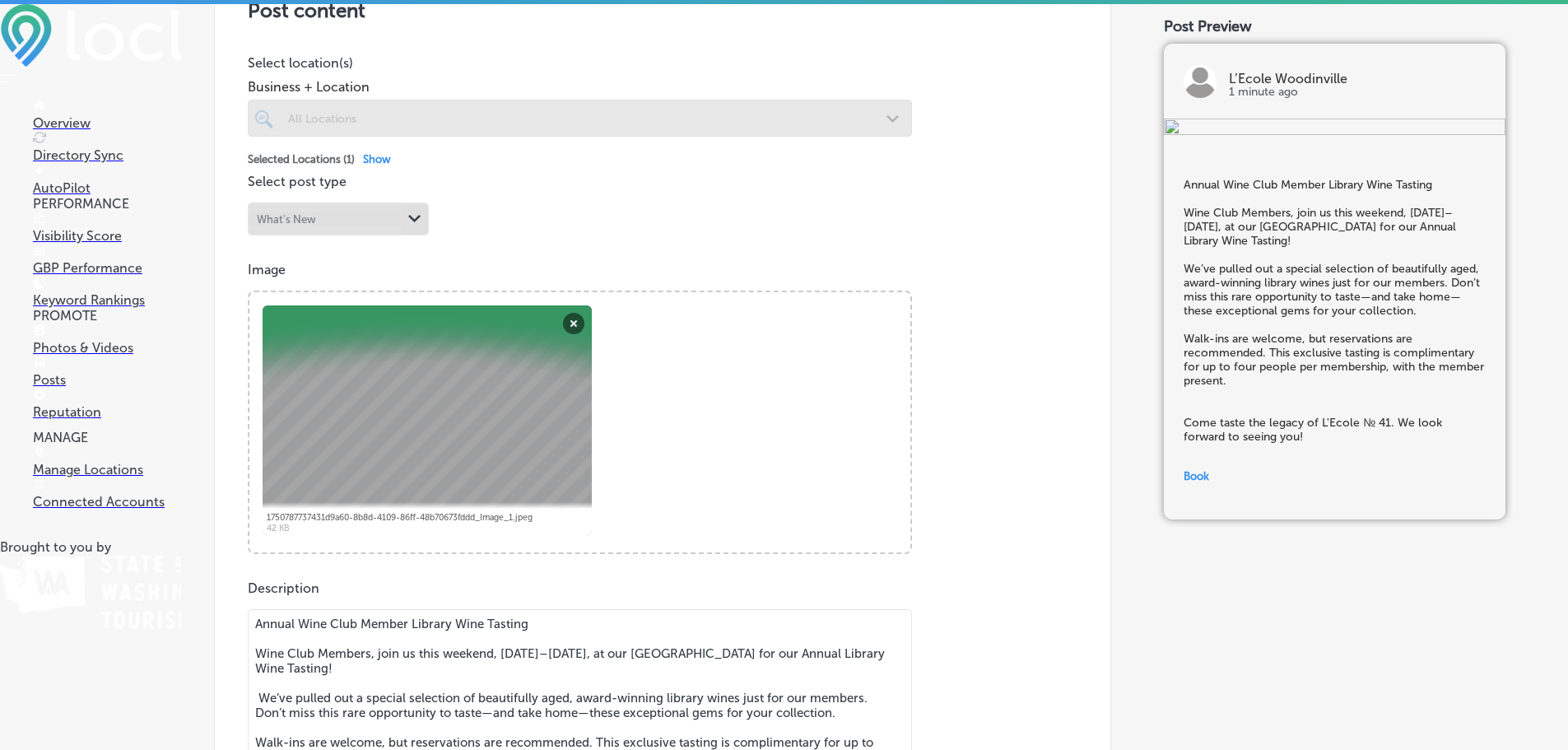
scroll to position [391, 0]
type input "[URL][DOMAIN_NAME]"
click at [572, 323] on button "Remove" at bounding box center [574, 325] width 21 height 21
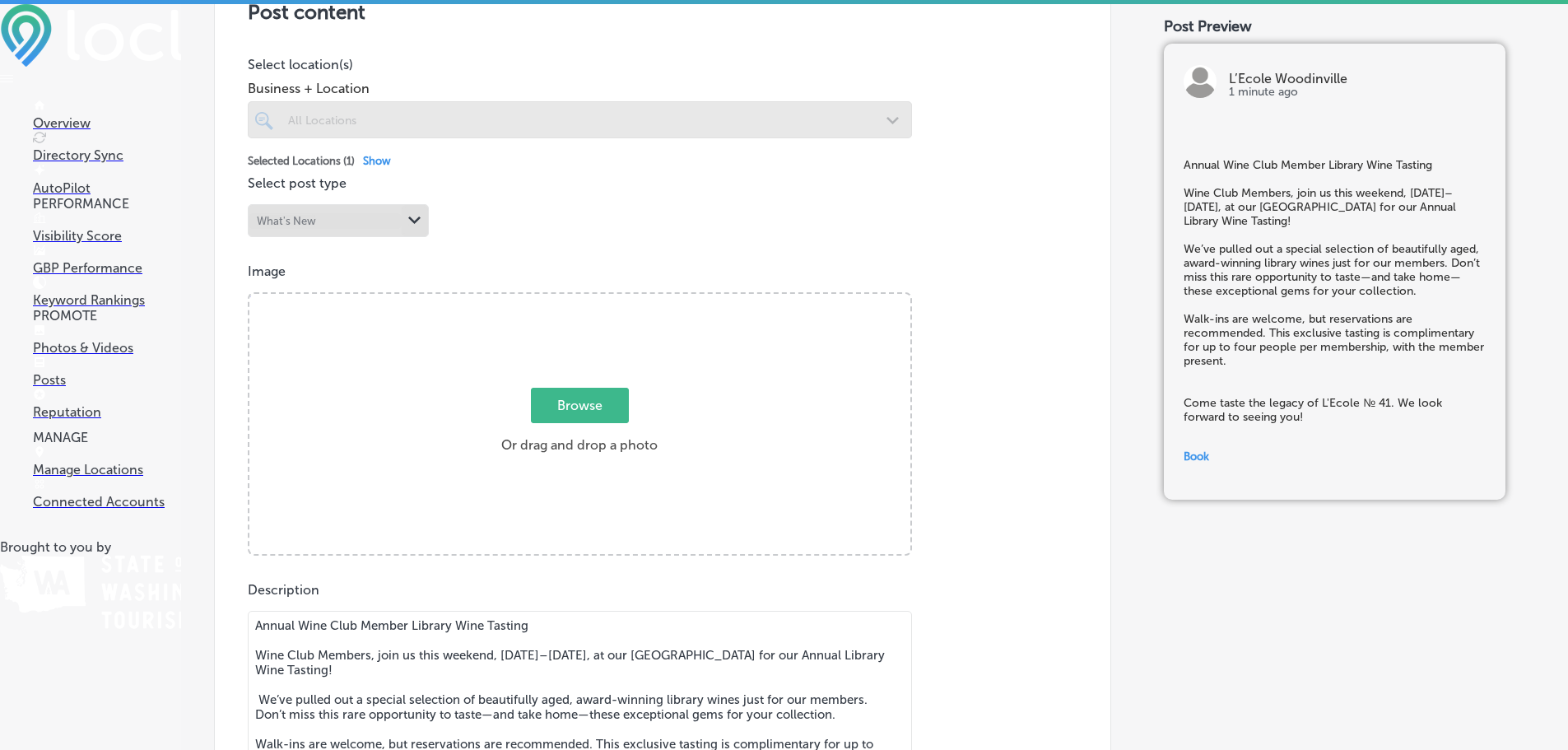
click at [564, 400] on span "Browse" at bounding box center [580, 405] width 98 height 35
click at [564, 298] on input "Browse Or drag and drop a photo" at bounding box center [580, 297] width 661 height 5
type input "C:\fakepath\Woodinville-24.jpg"
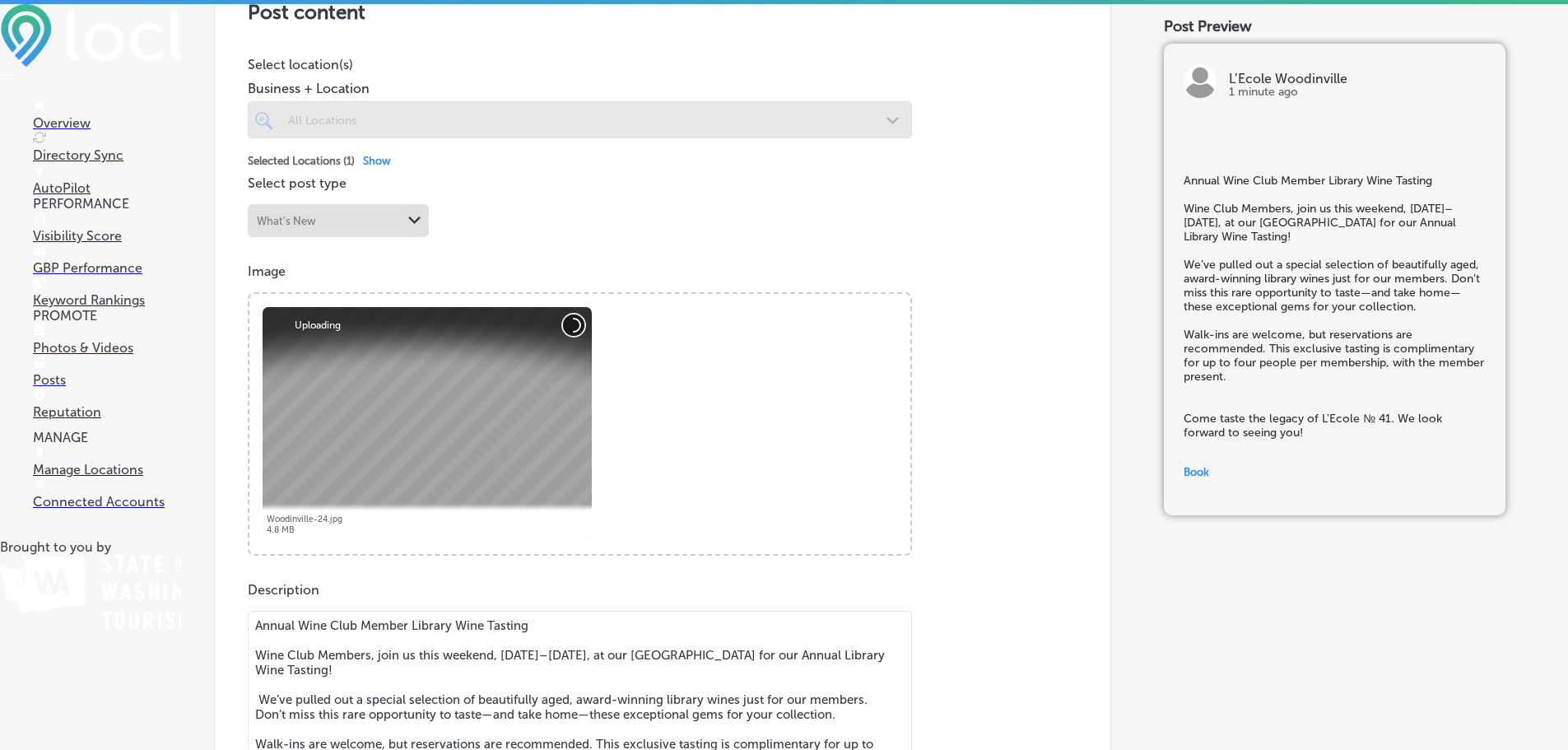
click at [568, 328] on button "Cancel" at bounding box center [574, 325] width 21 height 21
click at [661, 262] on div "Post content Select location(s) Business + Location All Locations Path Created …" at bounding box center [662, 554] width 897 height 1202
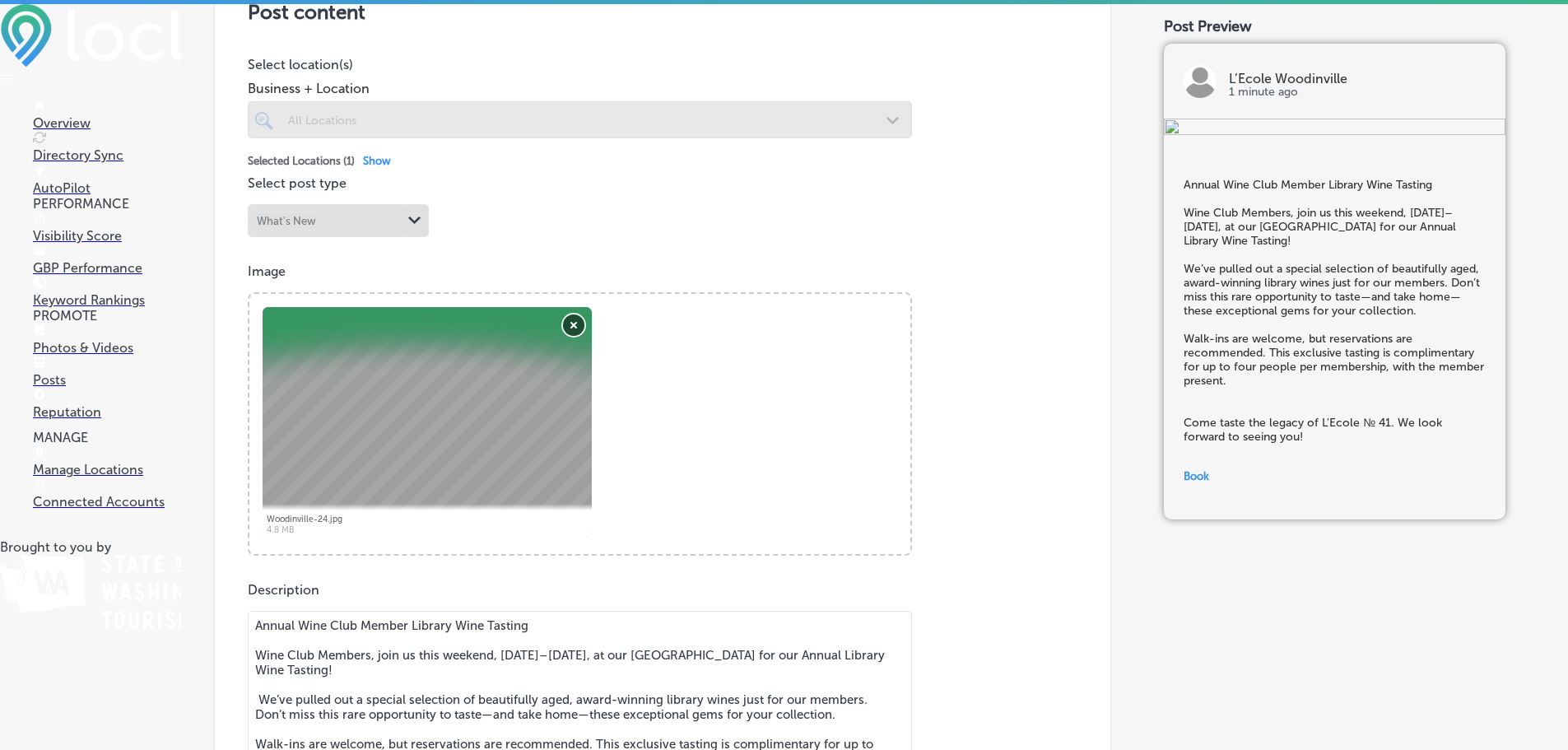
click at [575, 327] on button "Remove" at bounding box center [574, 325] width 21 height 21
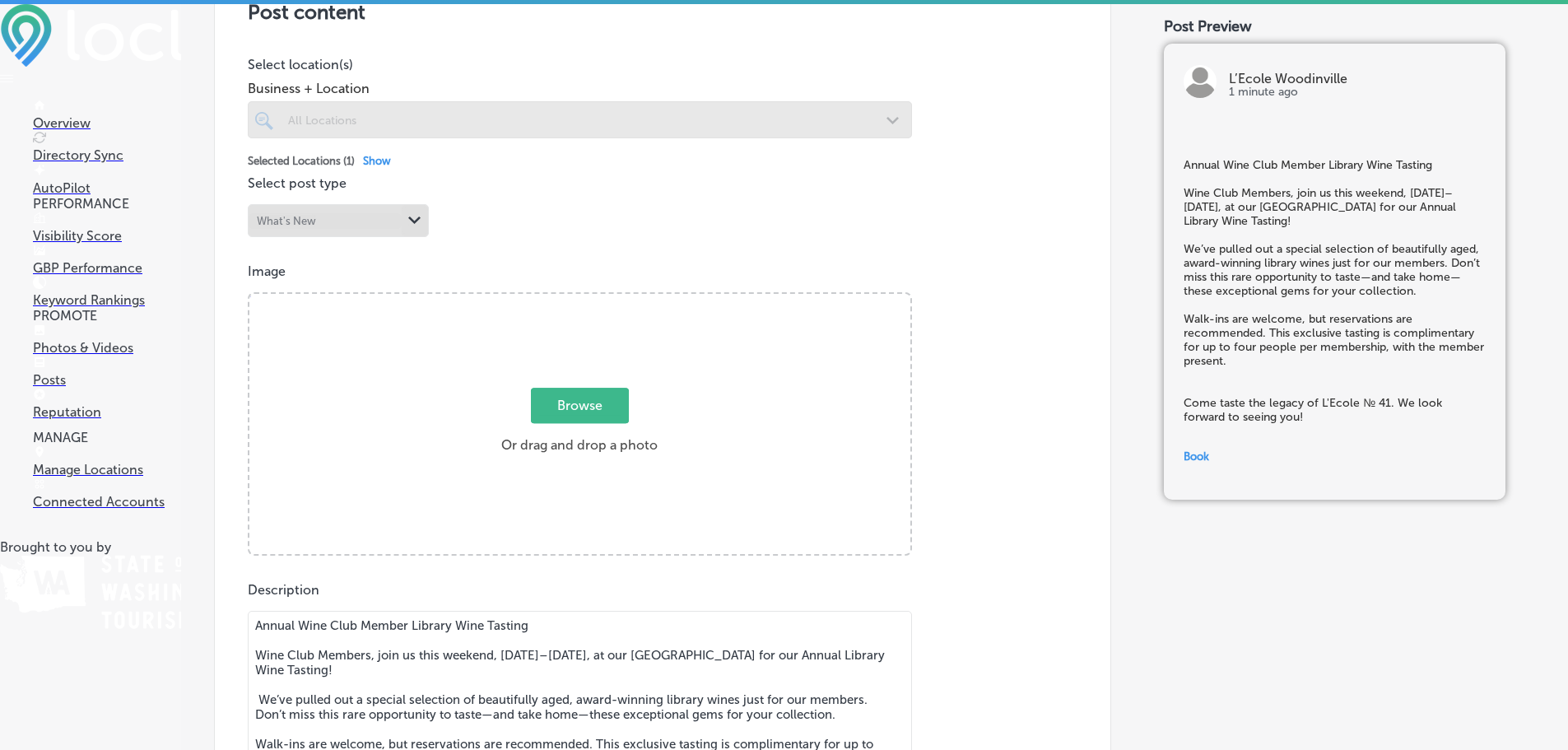
click at [566, 393] on span "Browse" at bounding box center [580, 405] width 98 height 35
click at [566, 298] on input "Browse Or drag and drop a photo" at bounding box center [580, 297] width 661 height 5
type input "C:\fakepath\members-library-tasting_358x358-300x300.png"
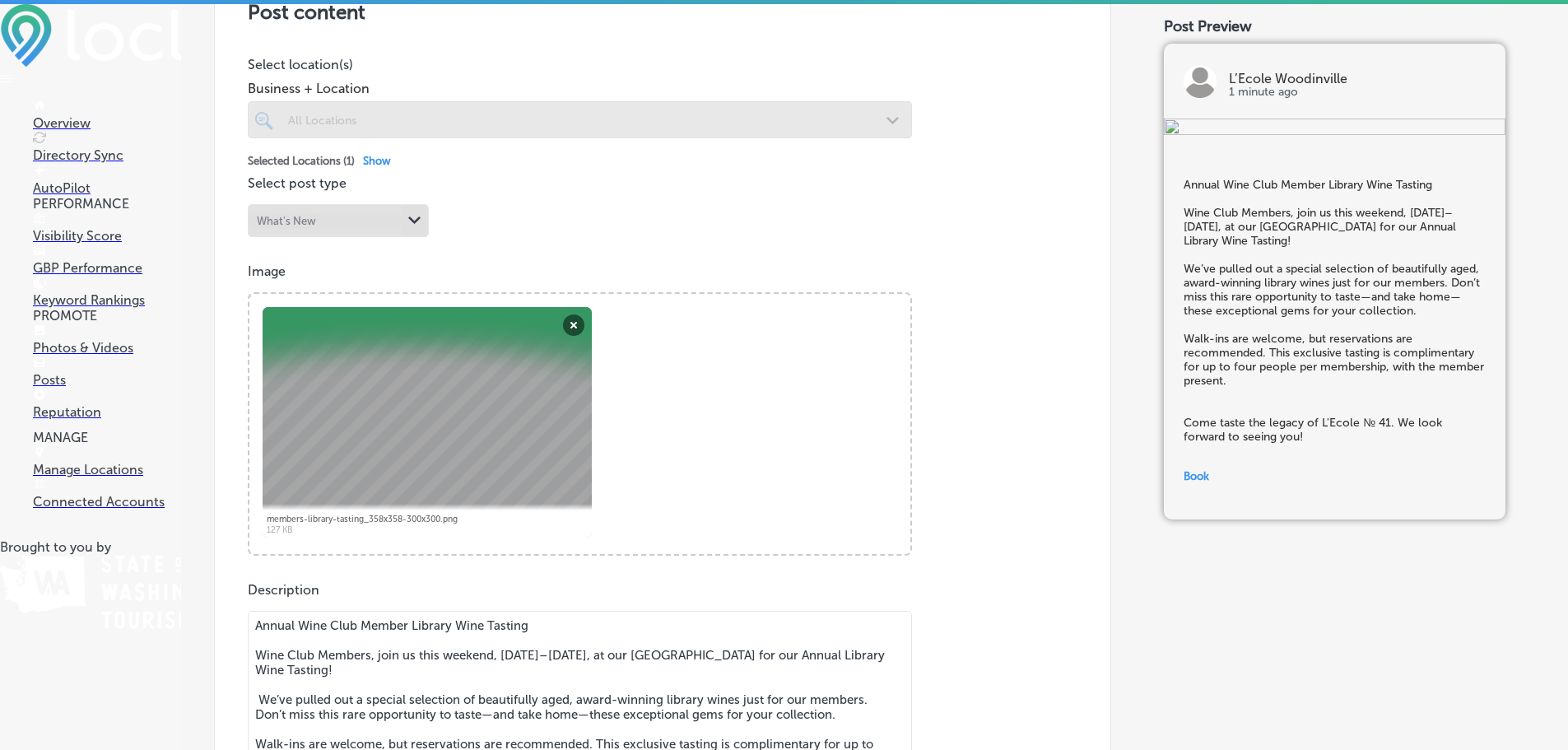
click at [1346, 139] on img at bounding box center [1335, 128] width 342 height 20
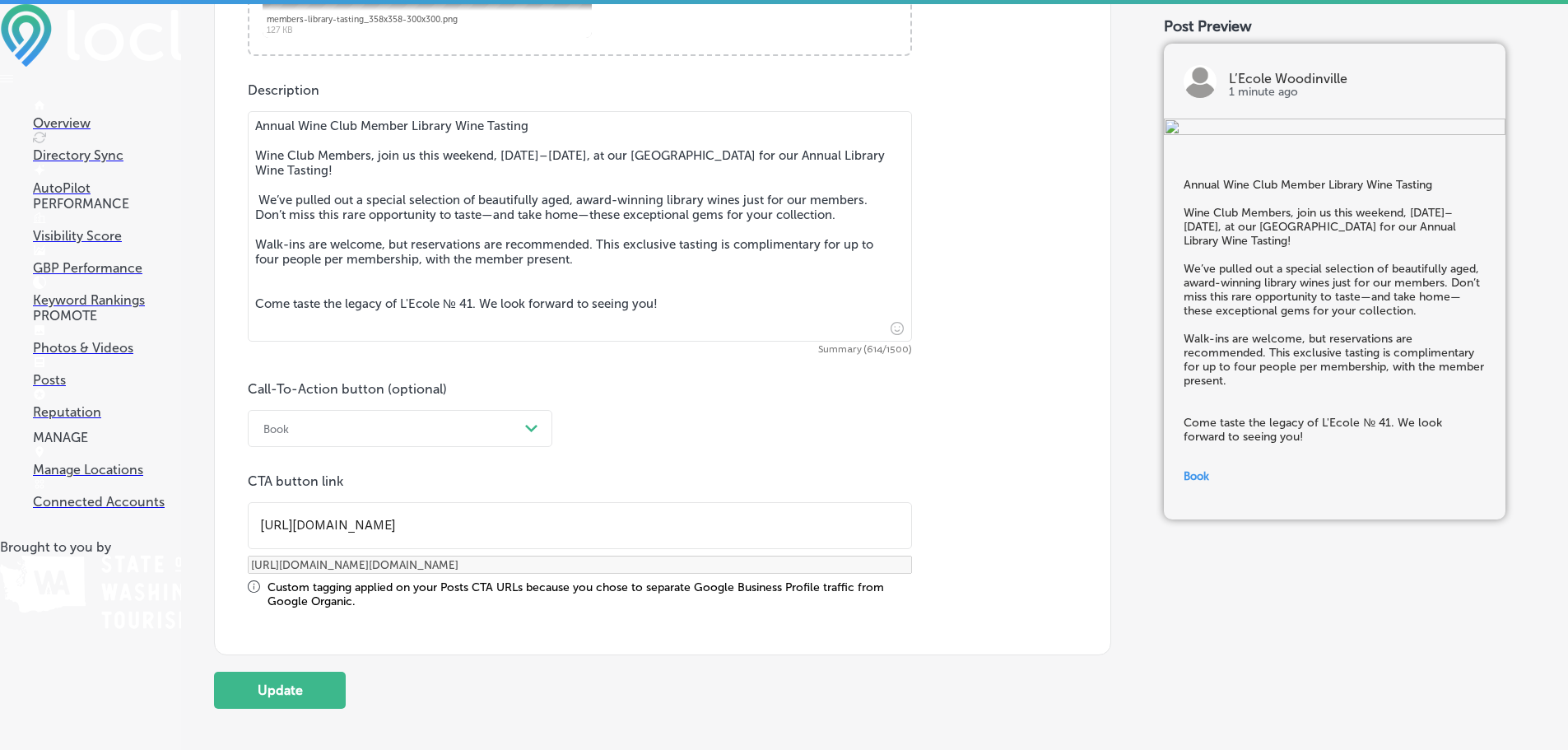
scroll to position [989, 0]
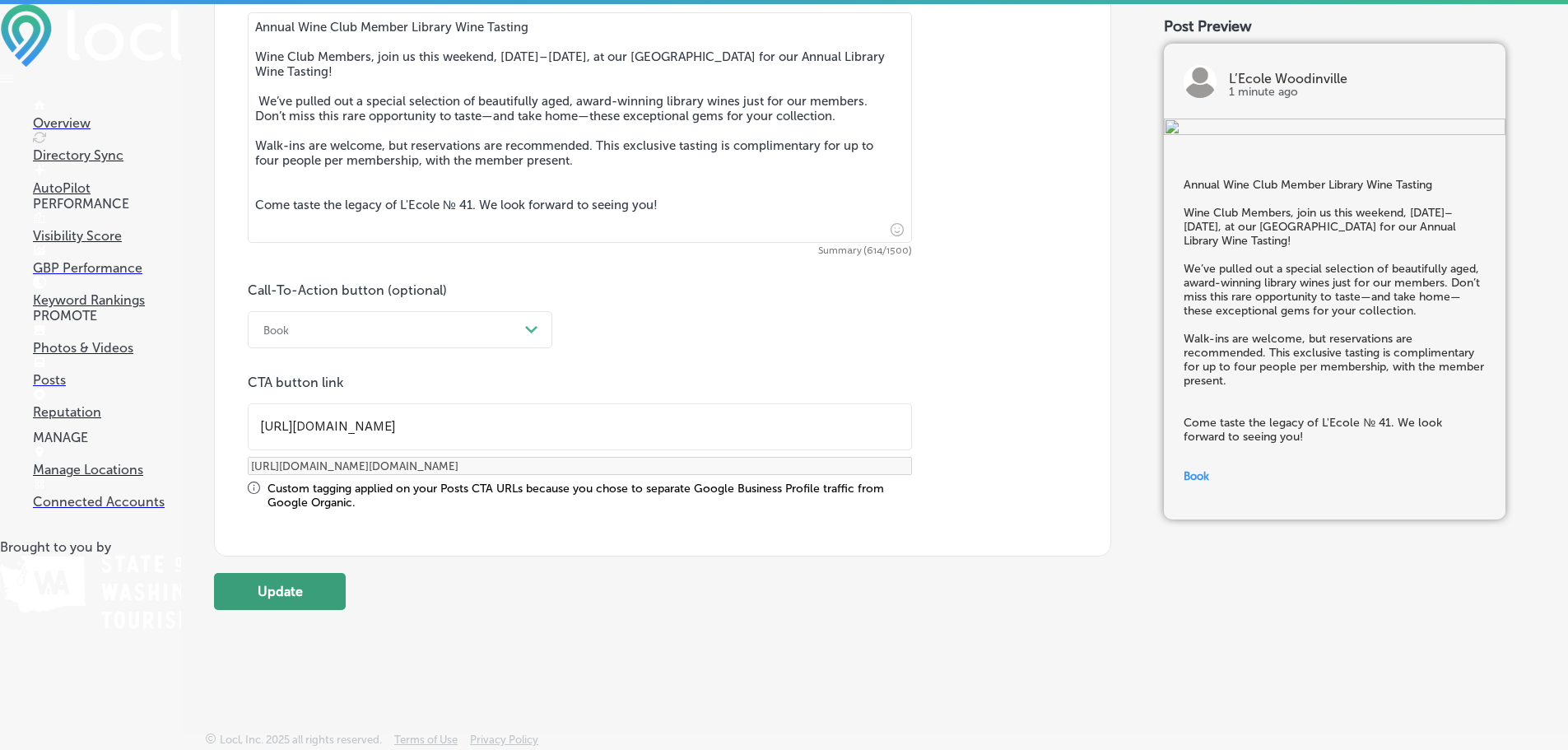
click at [343, 587] on button "Update" at bounding box center [280, 591] width 132 height 37
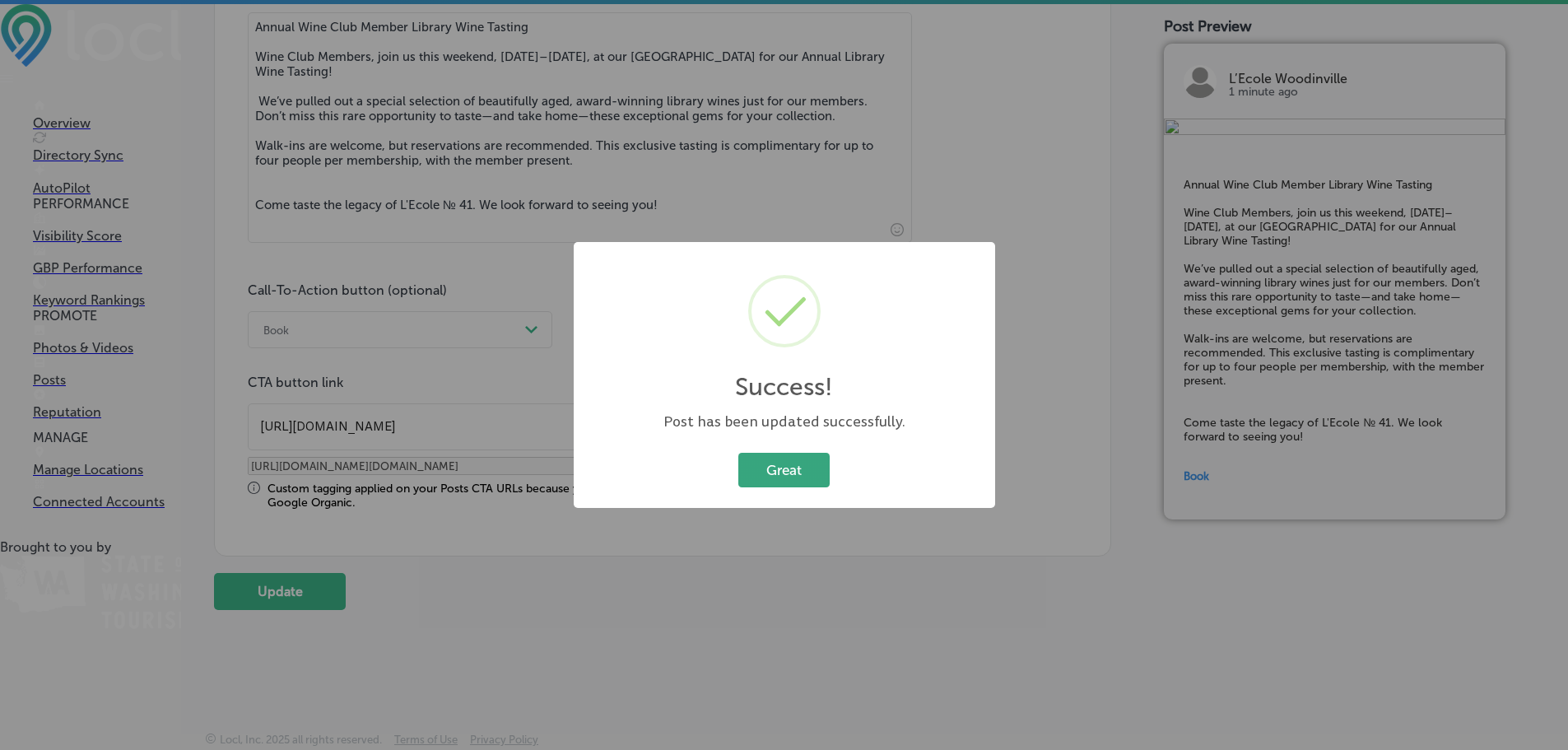
click at [773, 478] on button "Great" at bounding box center [784, 469] width 91 height 33
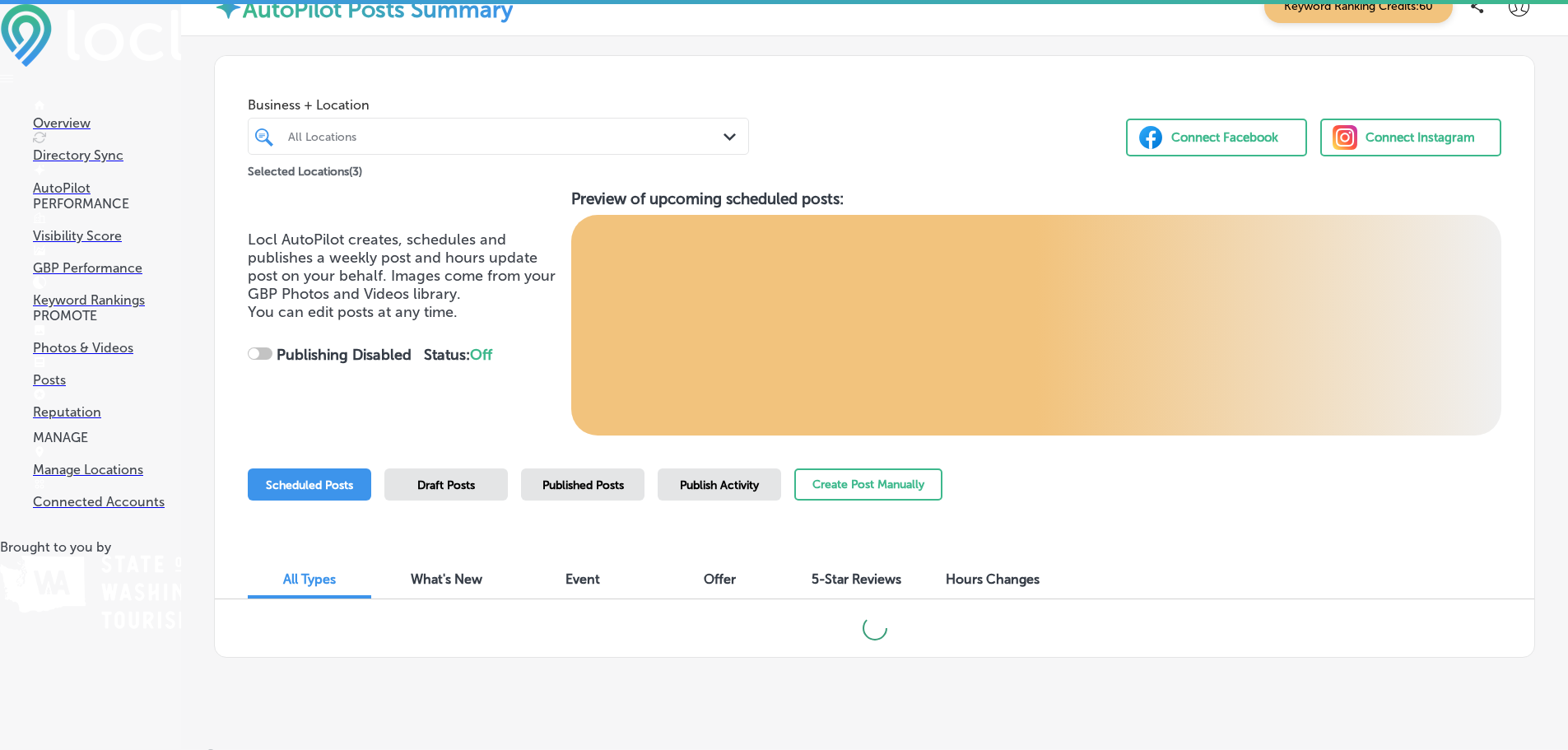
scroll to position [44, 0]
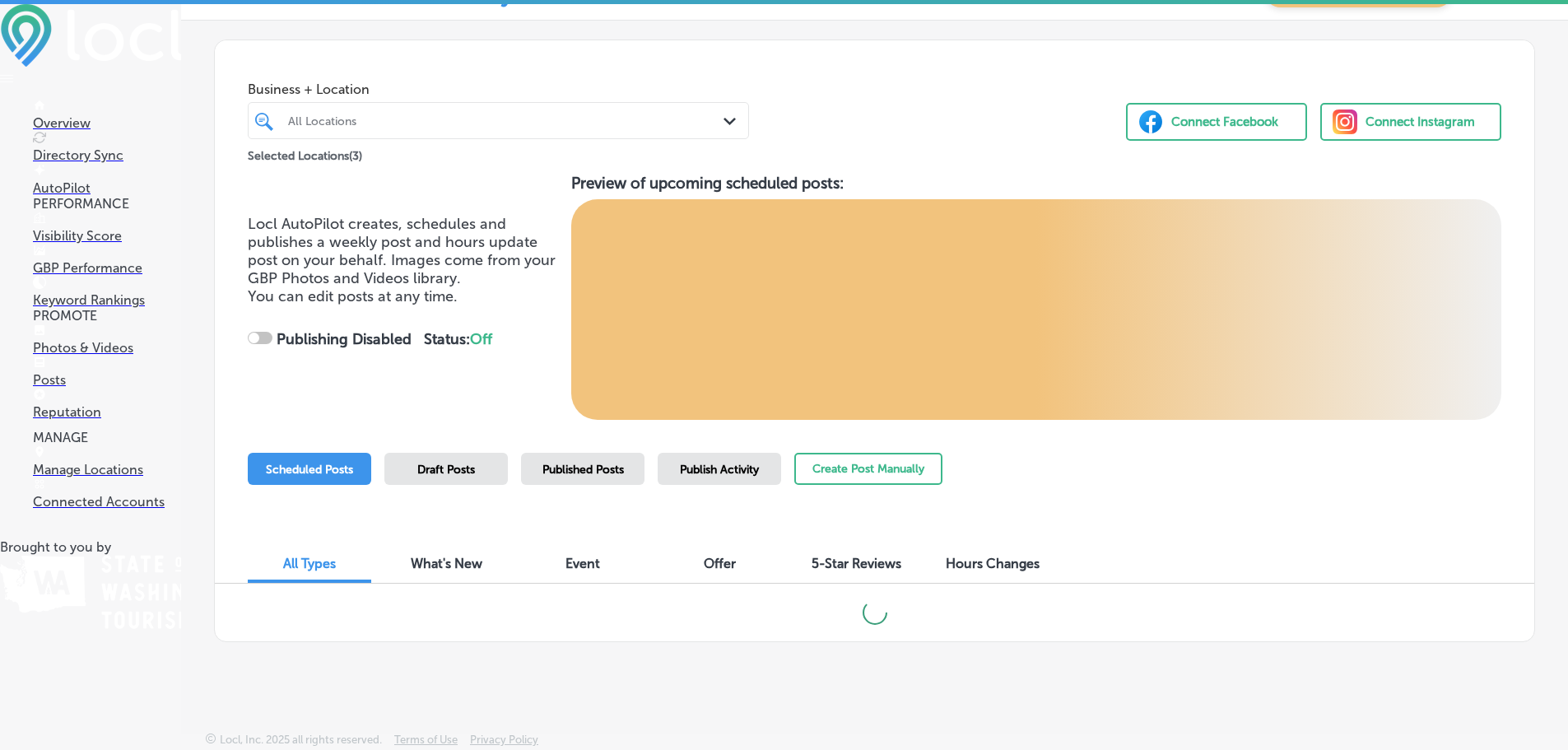
checkbox input "true"
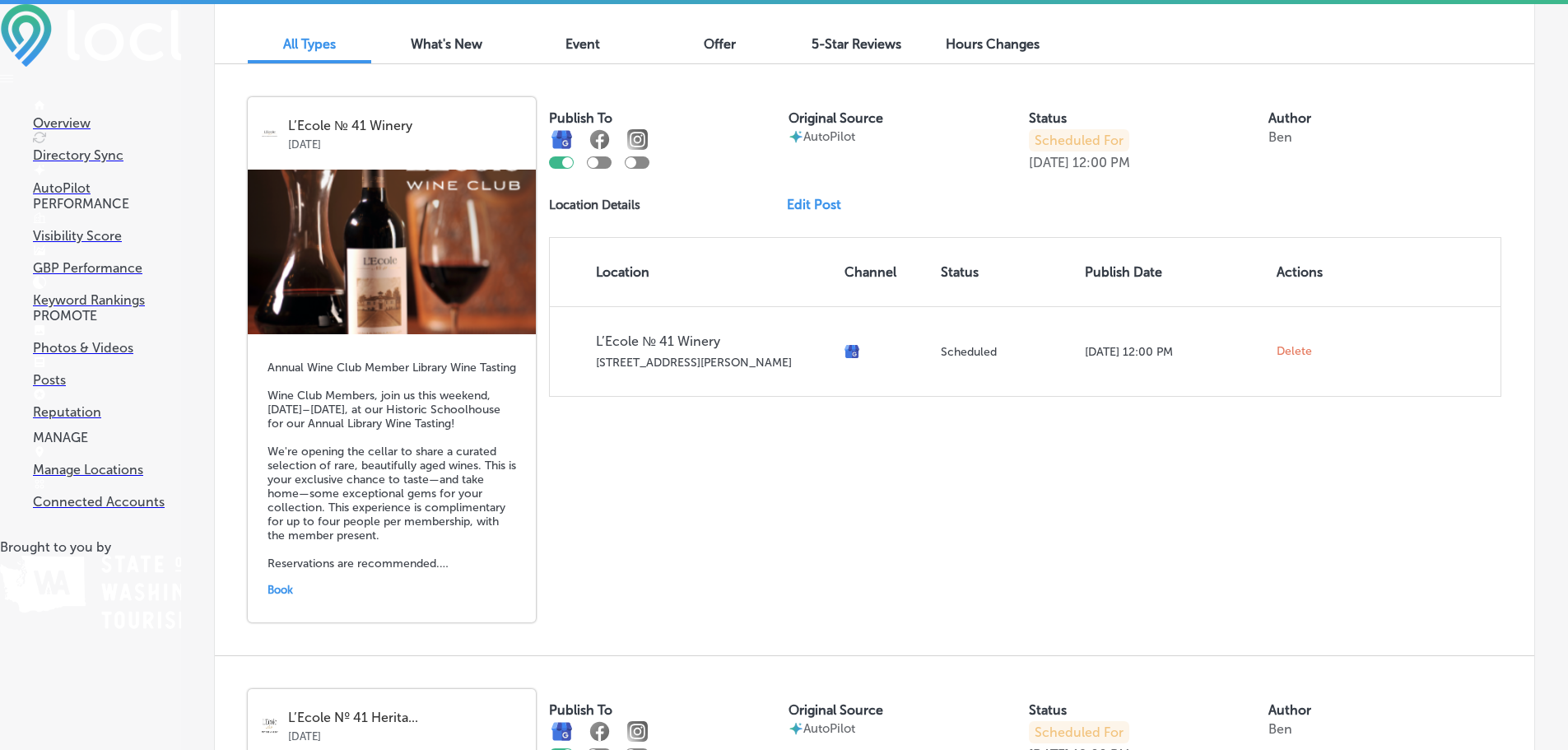
scroll to position [620, 0]
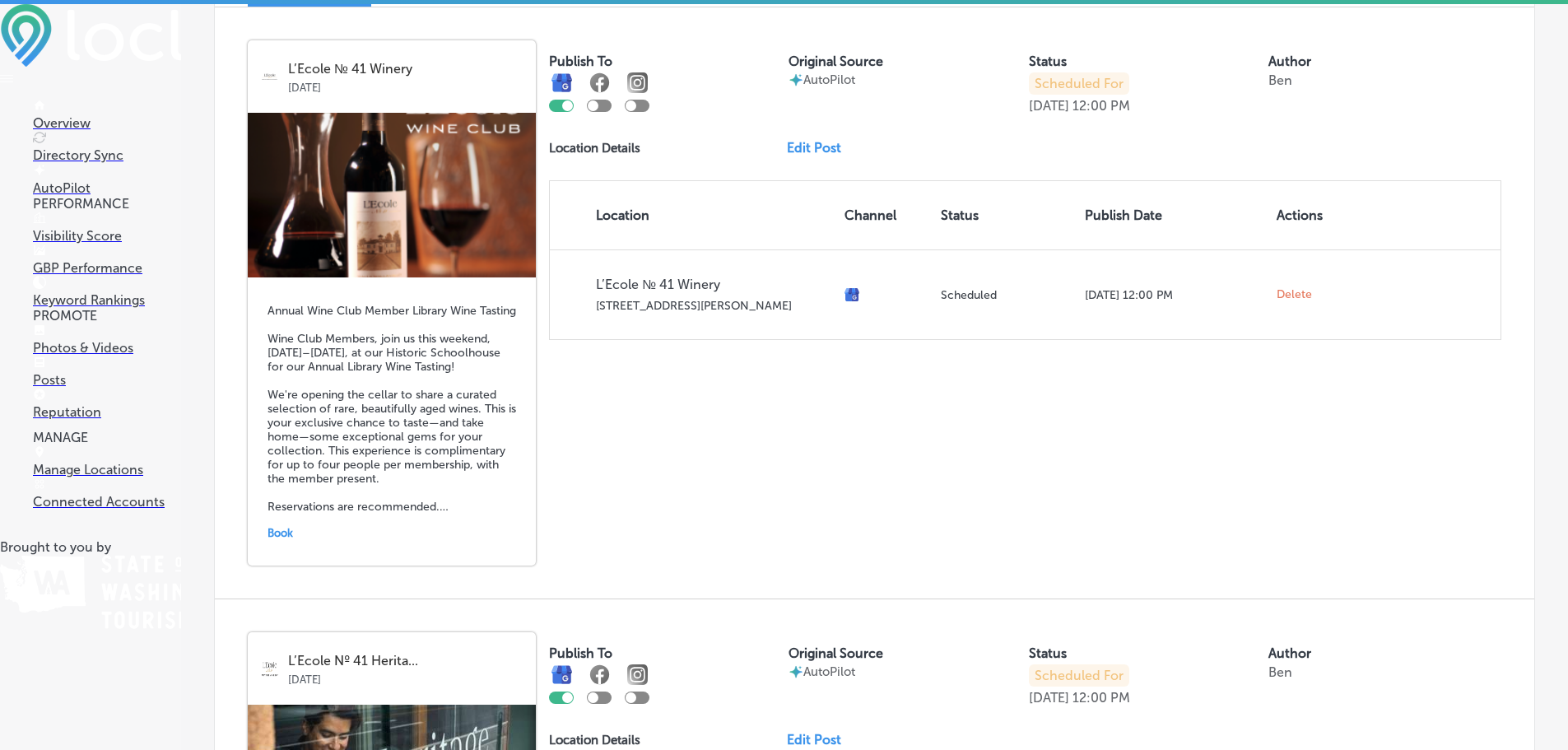
click at [443, 256] on img at bounding box center [392, 195] width 288 height 165
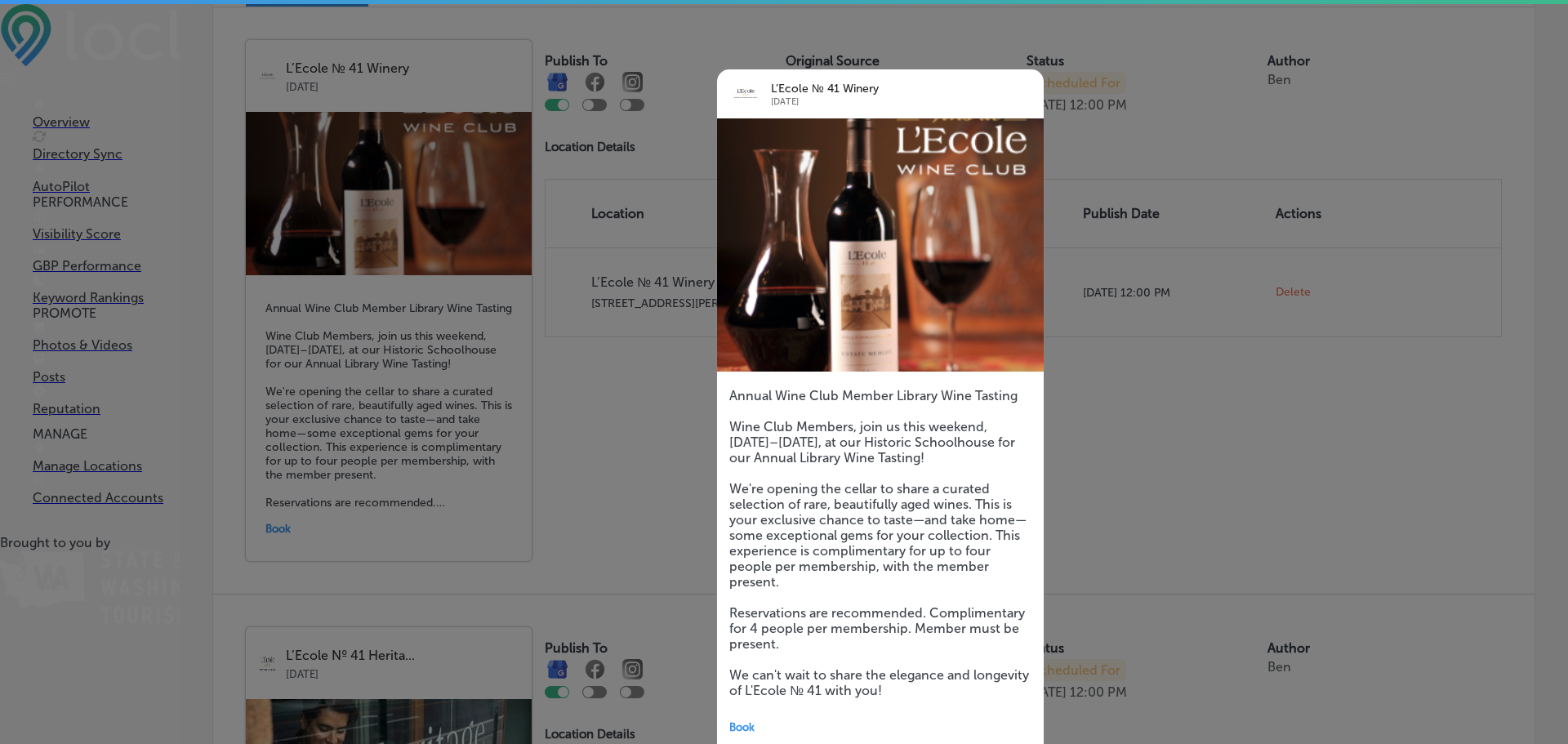
click at [784, 234] on img at bounding box center [879, 245] width 326 height 253
click at [811, 229] on img at bounding box center [879, 245] width 326 height 253
click at [427, 91] on div at bounding box center [784, 372] width 1568 height 744
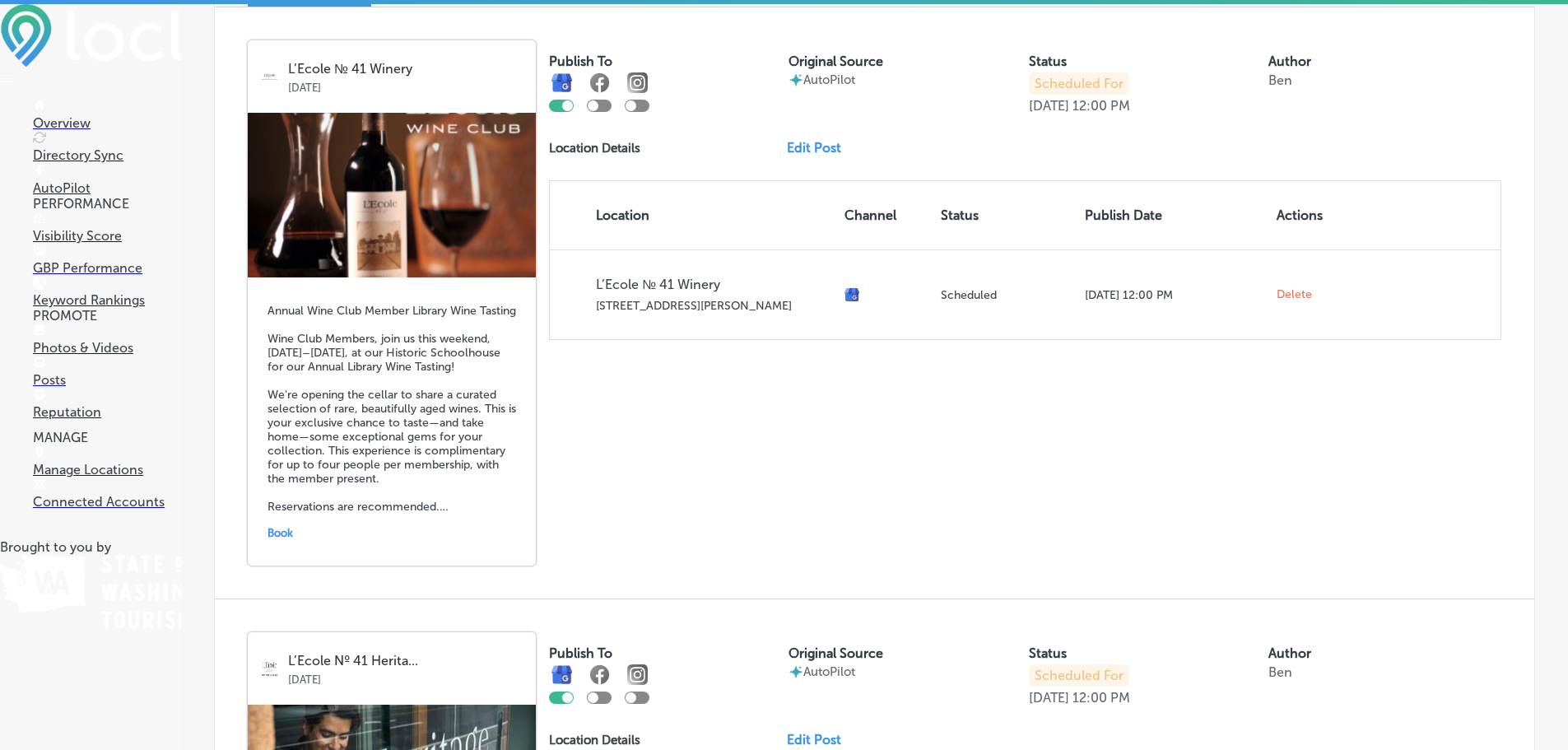
click at [445, 167] on img at bounding box center [392, 195] width 288 height 165
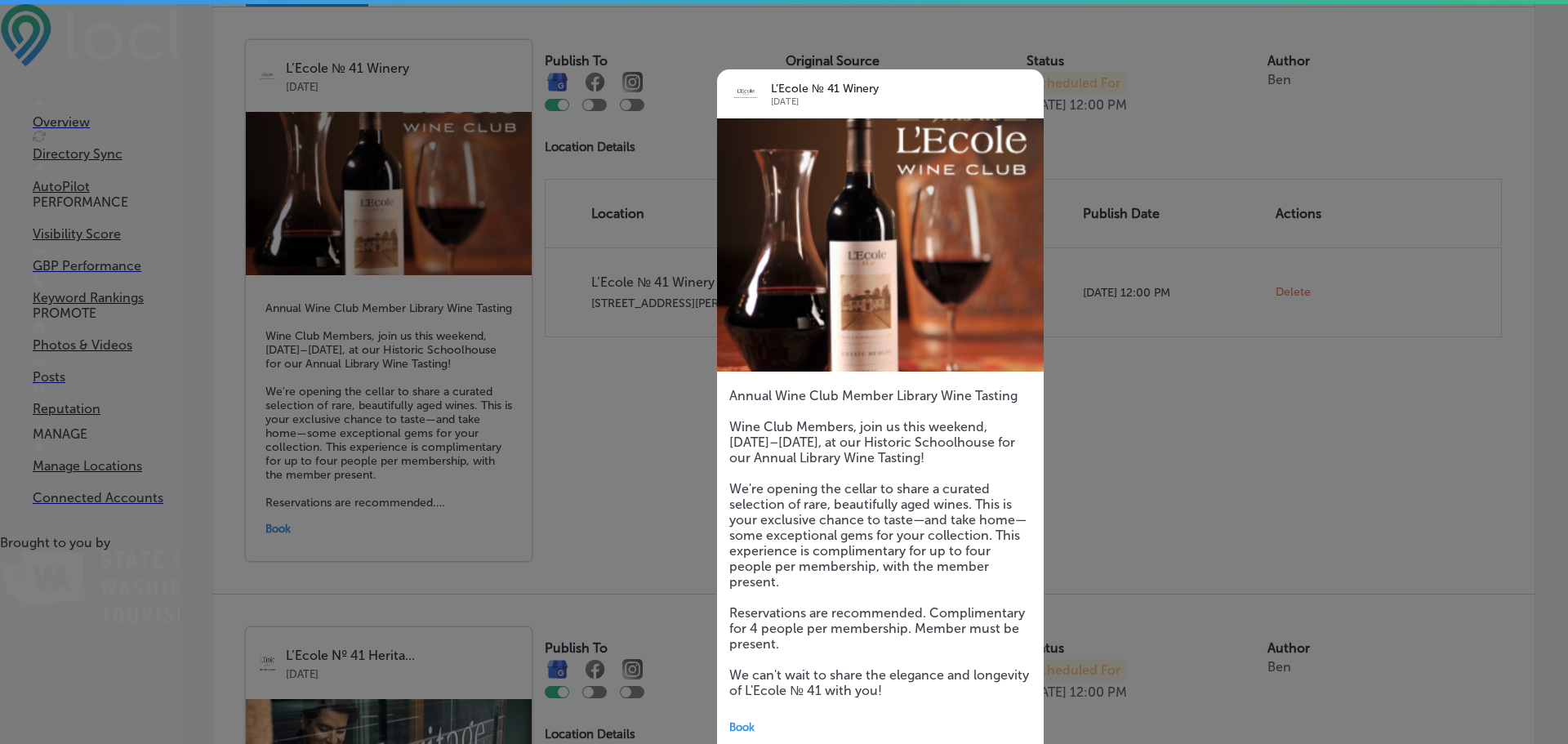
click at [318, 236] on div at bounding box center [784, 372] width 1568 height 744
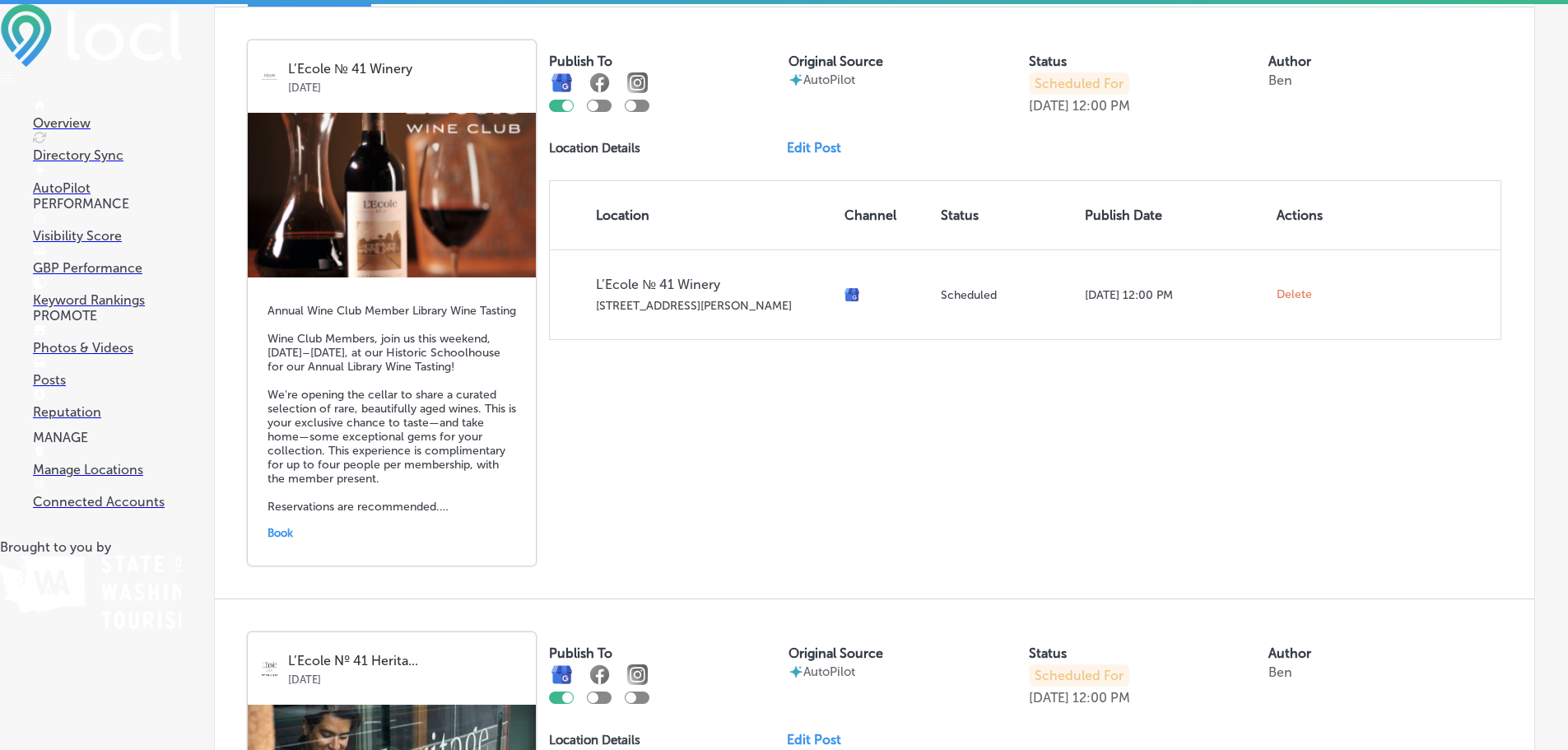
click at [825, 154] on link "Edit Post" at bounding box center [820, 148] width 68 height 15
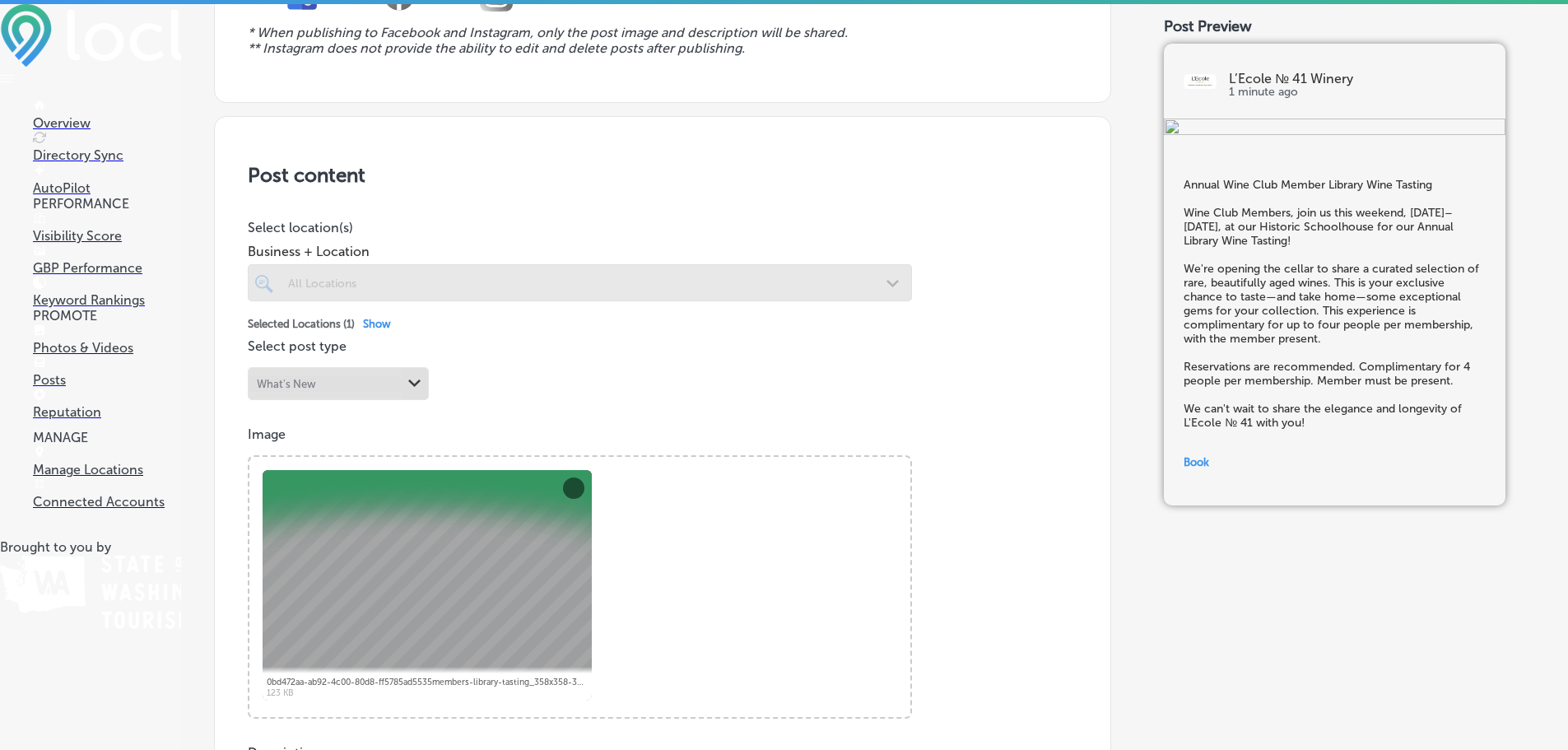
scroll to position [329, 0]
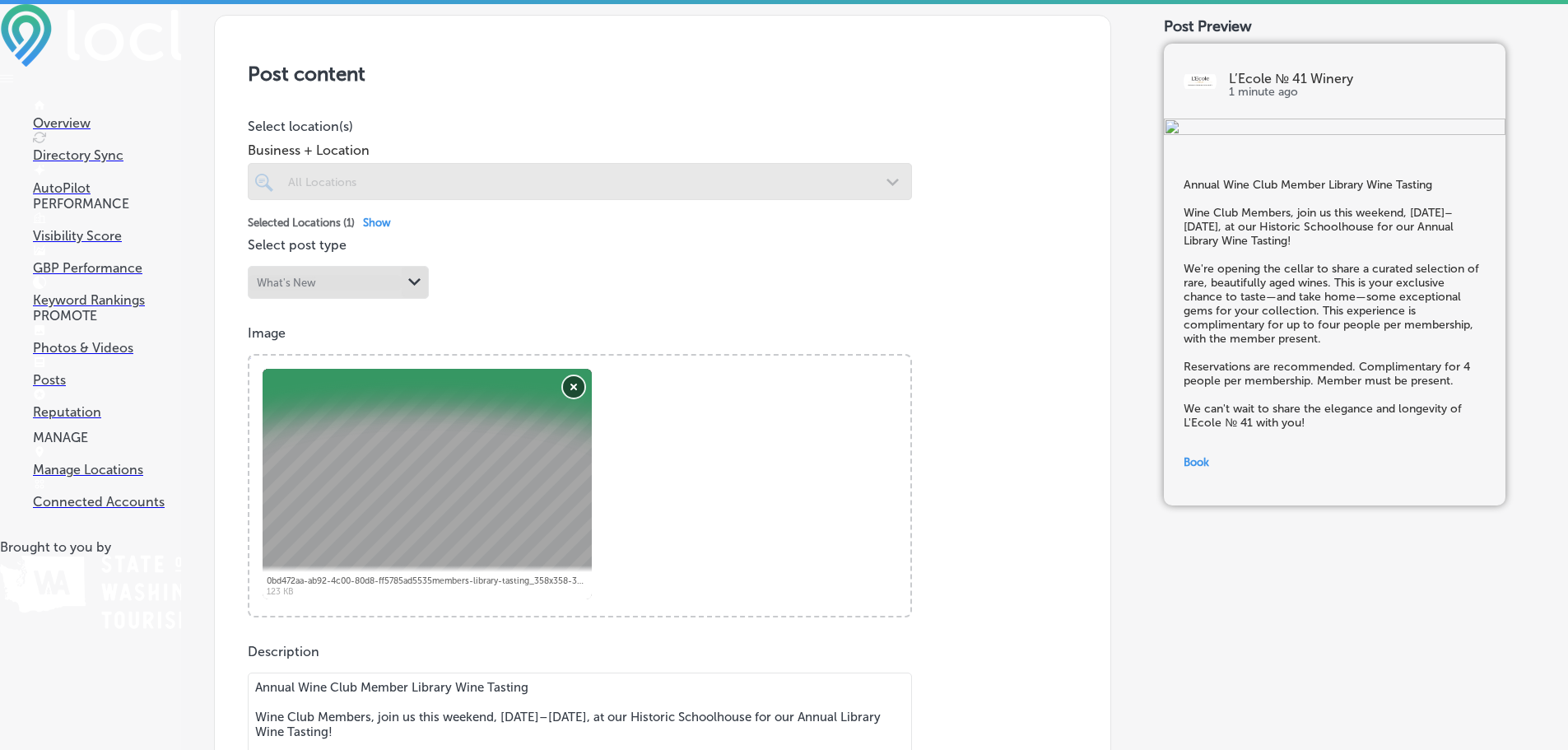
click at [579, 381] on button "Remove" at bounding box center [574, 387] width 21 height 21
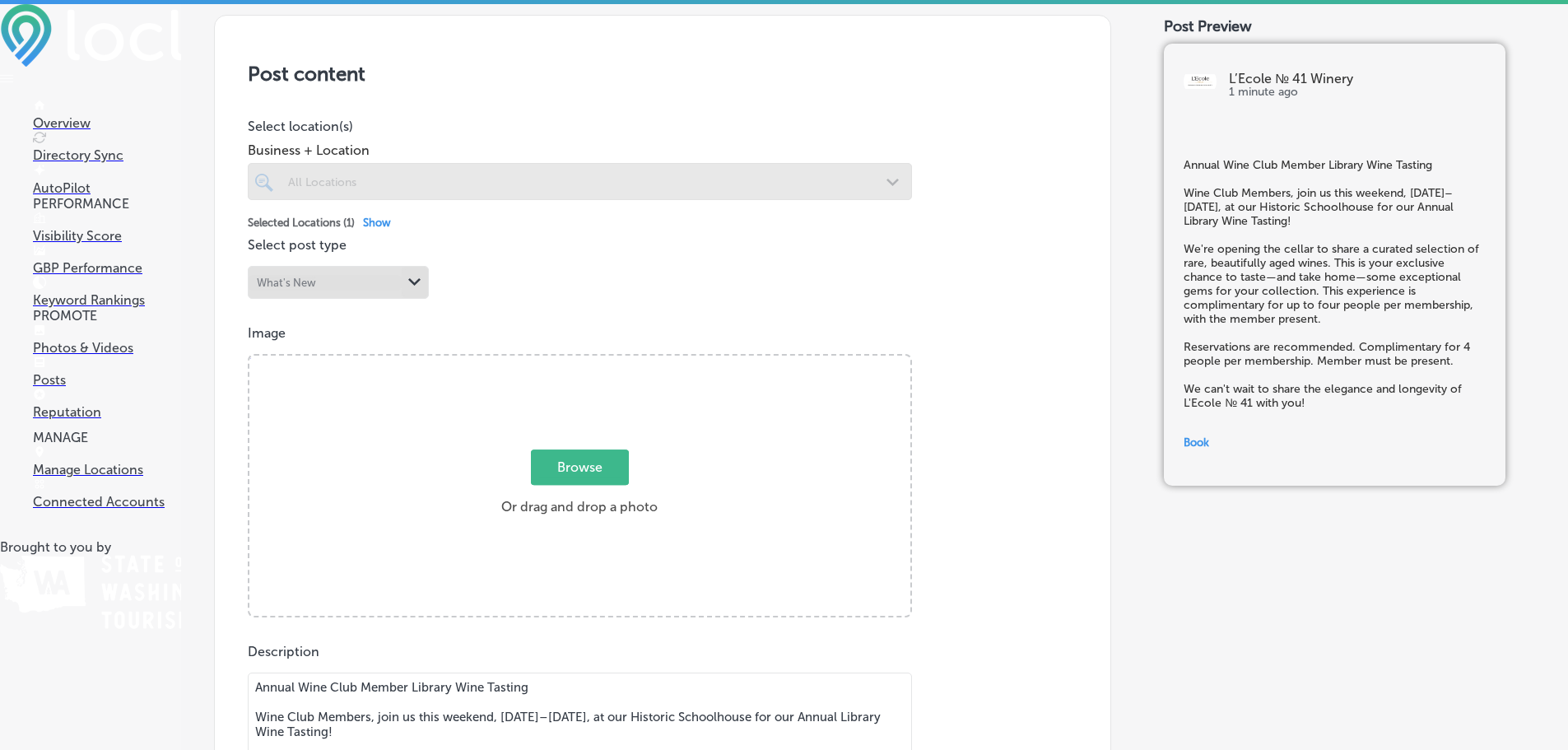
click at [589, 459] on span "Browse" at bounding box center [580, 467] width 98 height 35
click at [589, 361] on input "Browse Or drag and drop a photo" at bounding box center [580, 358] width 661 height 5
type input "C:\fakepath\Annual Wine Club Member Library Tasting Banner (1300 x 600 px).png"
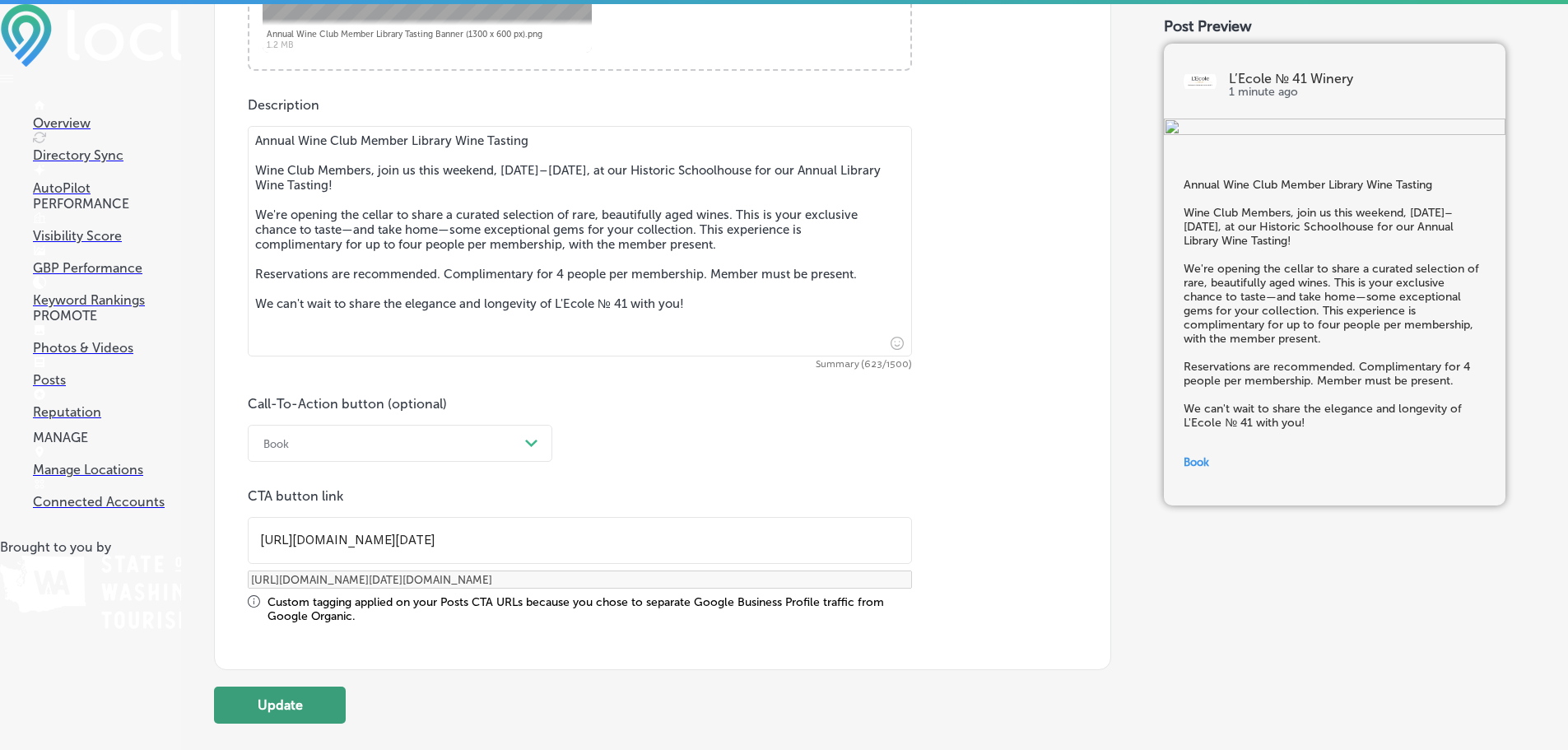
scroll to position [906, 0]
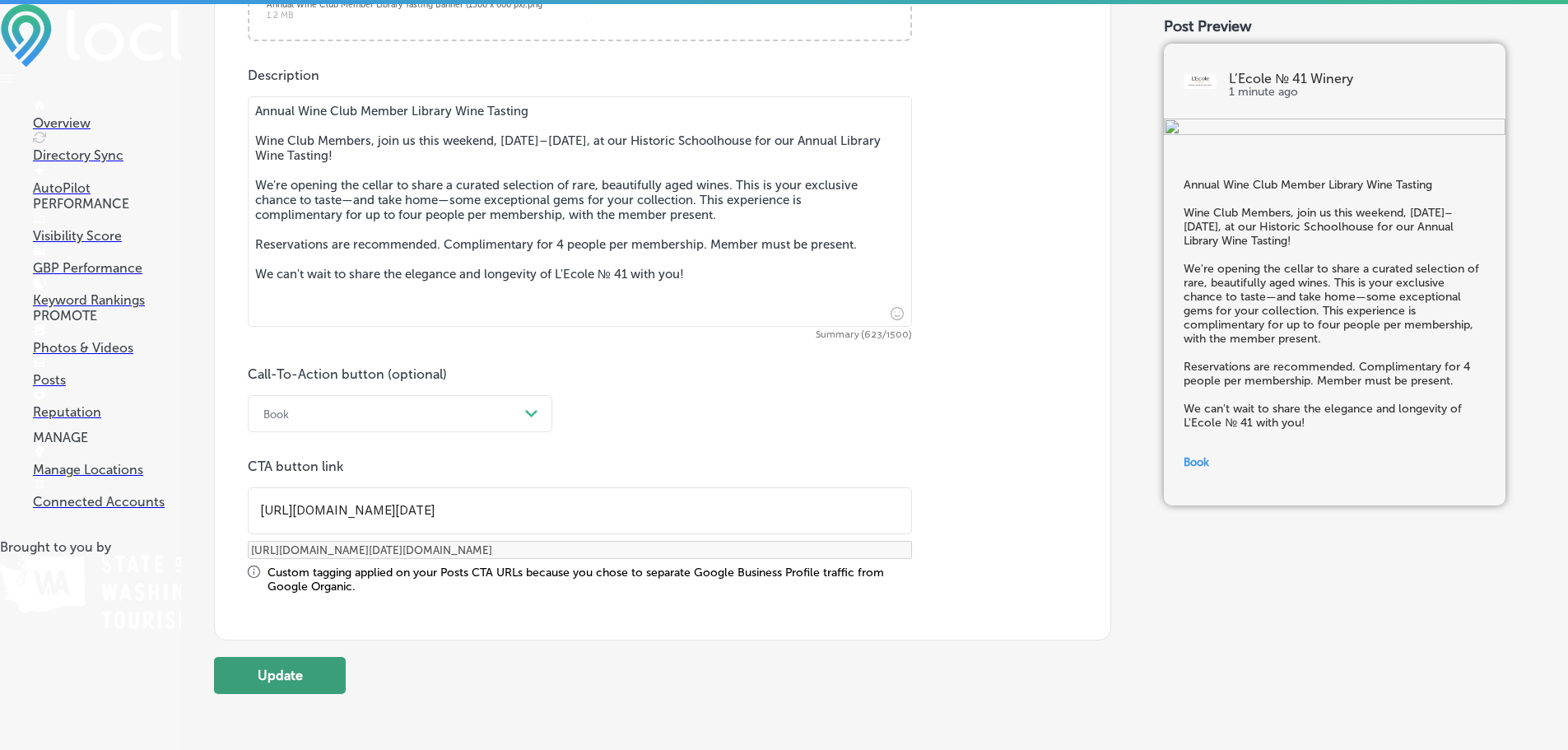
click at [308, 665] on button "Update" at bounding box center [280, 675] width 132 height 37
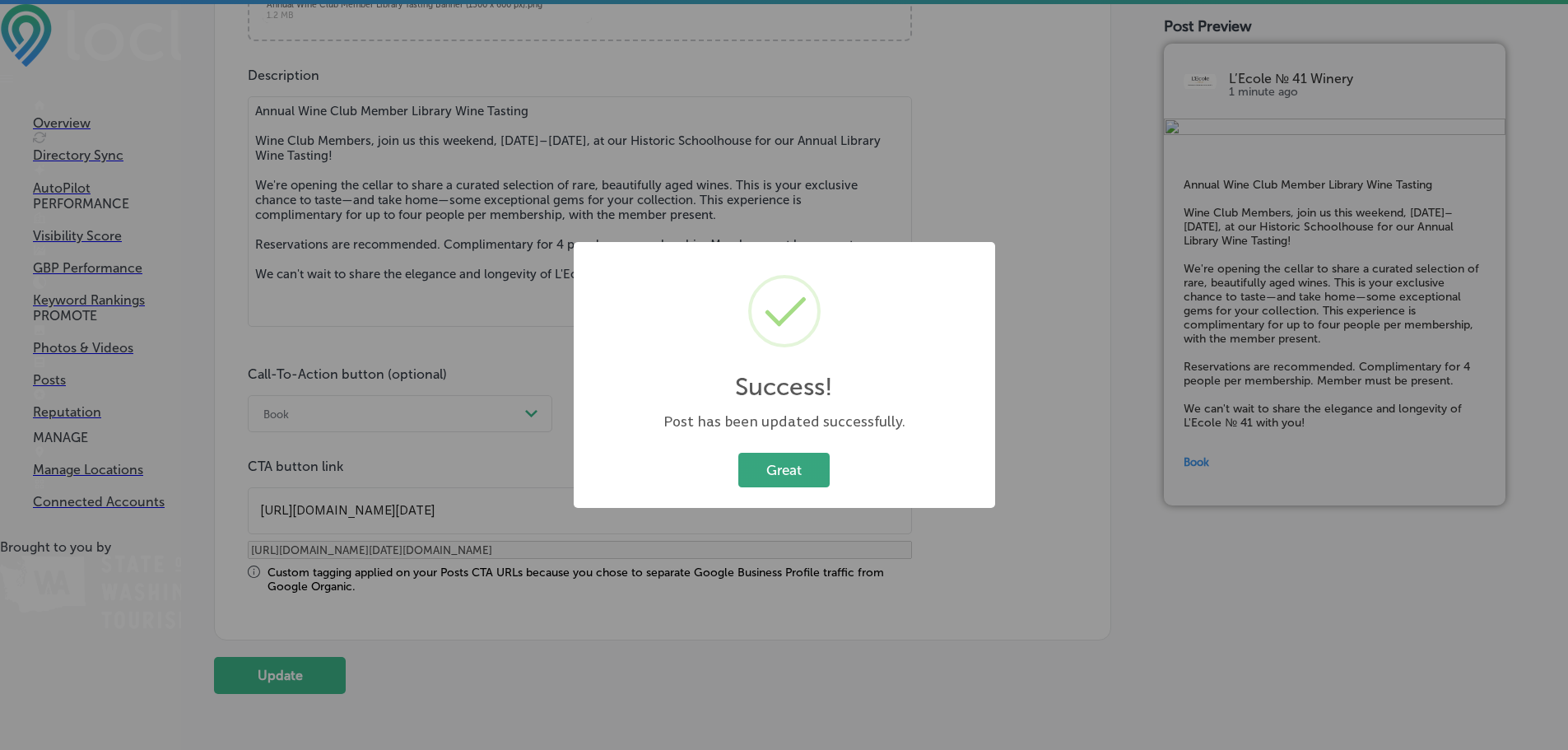
click at [800, 458] on button "Great" at bounding box center [784, 469] width 91 height 33
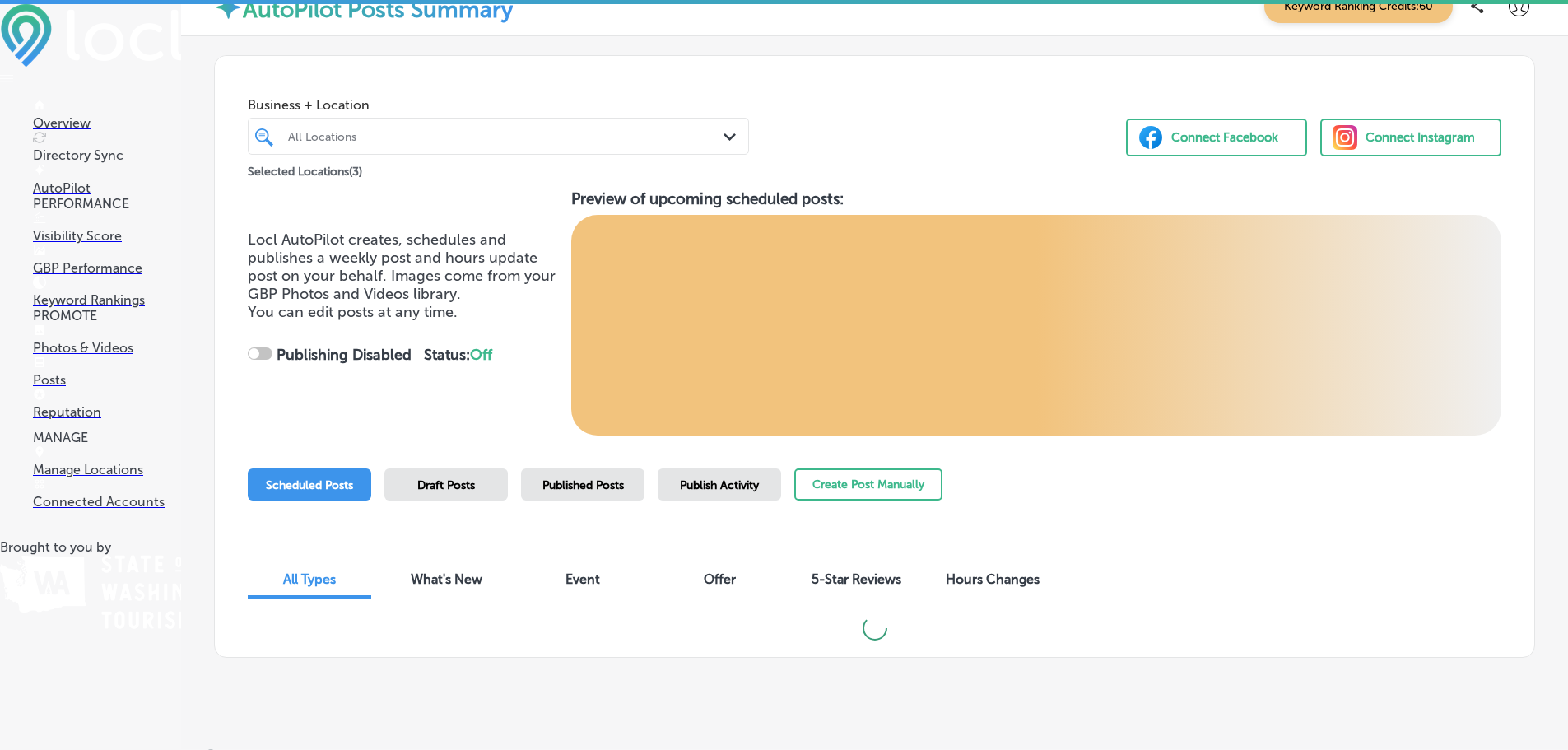
scroll to position [44, 0]
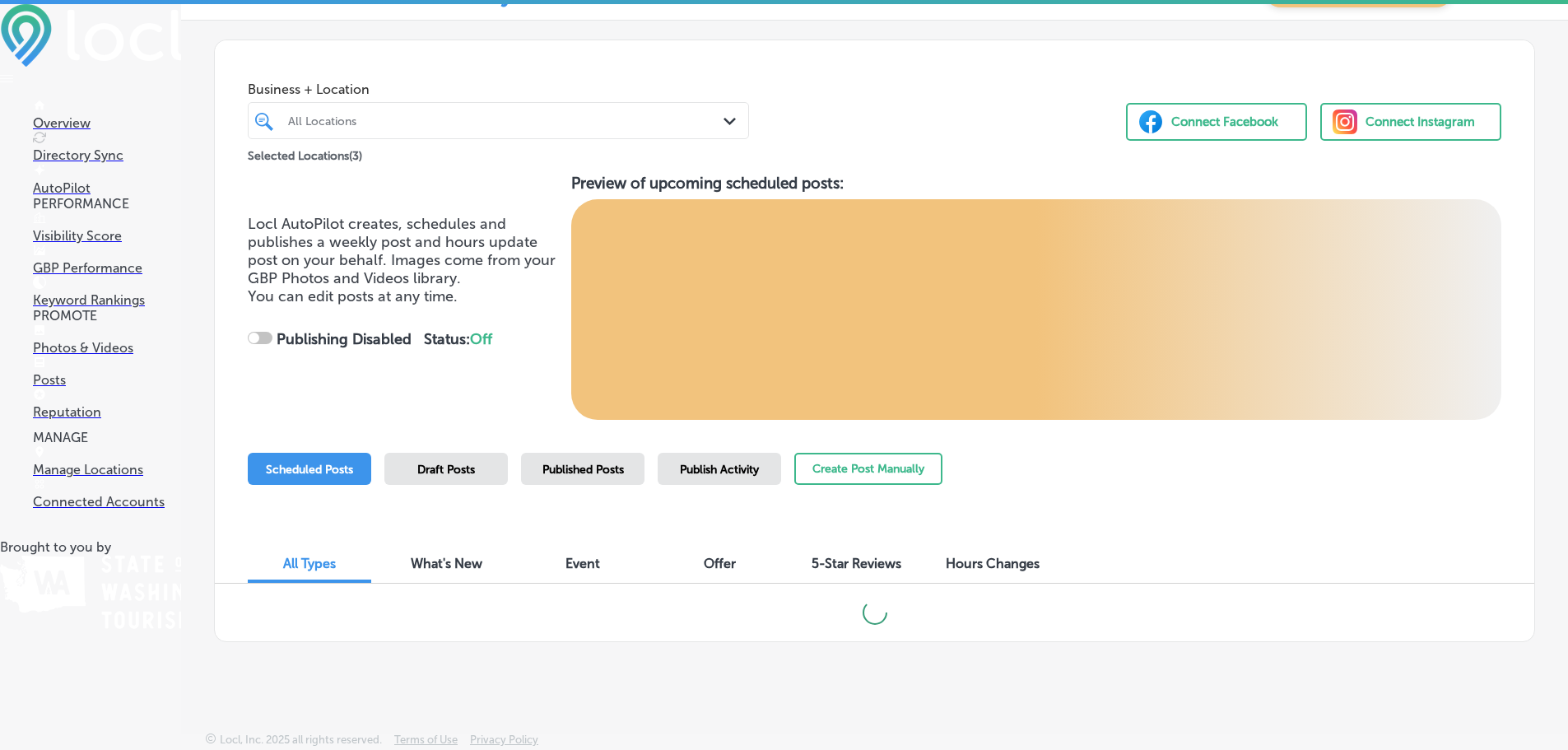
checkbox input "true"
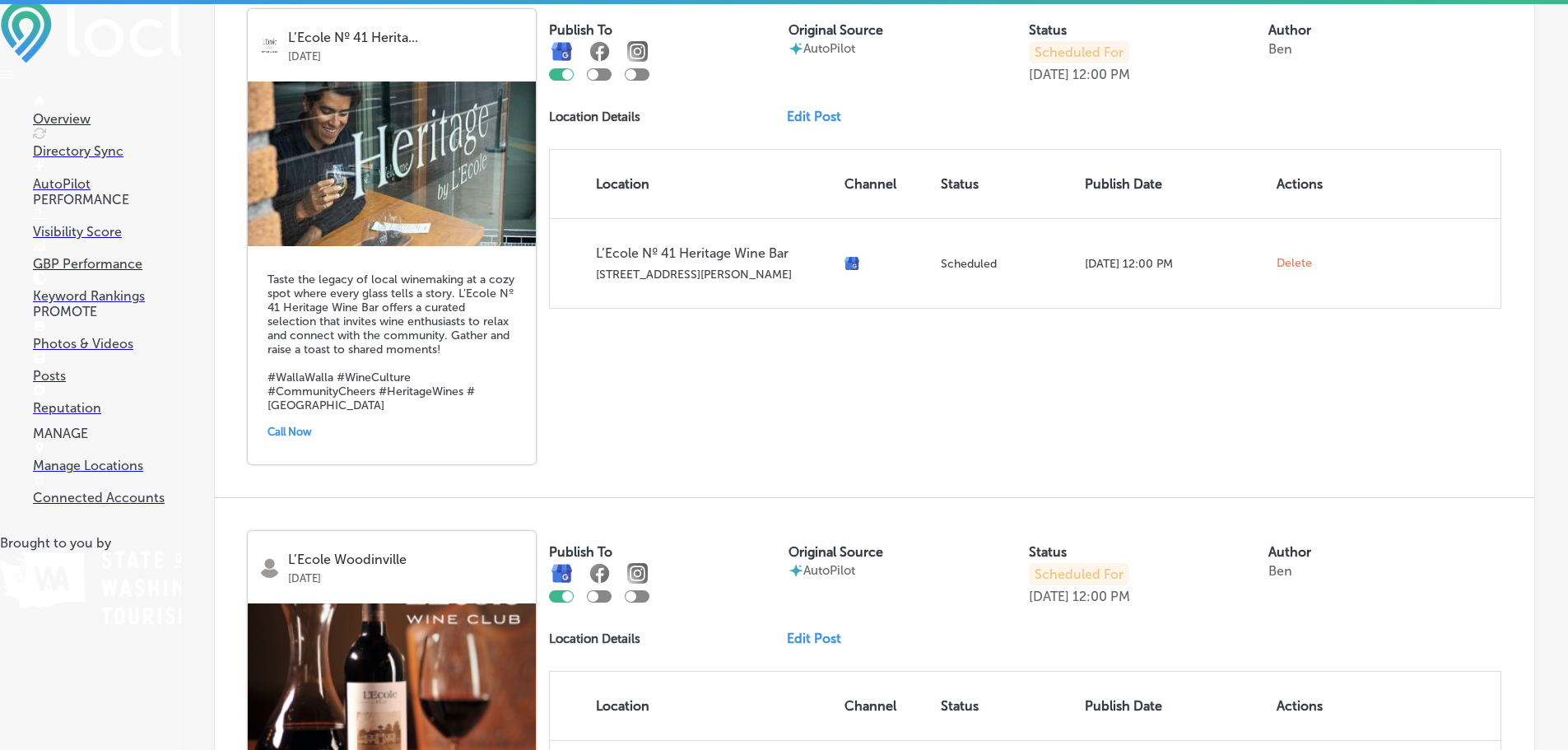
scroll to position [1444, 0]
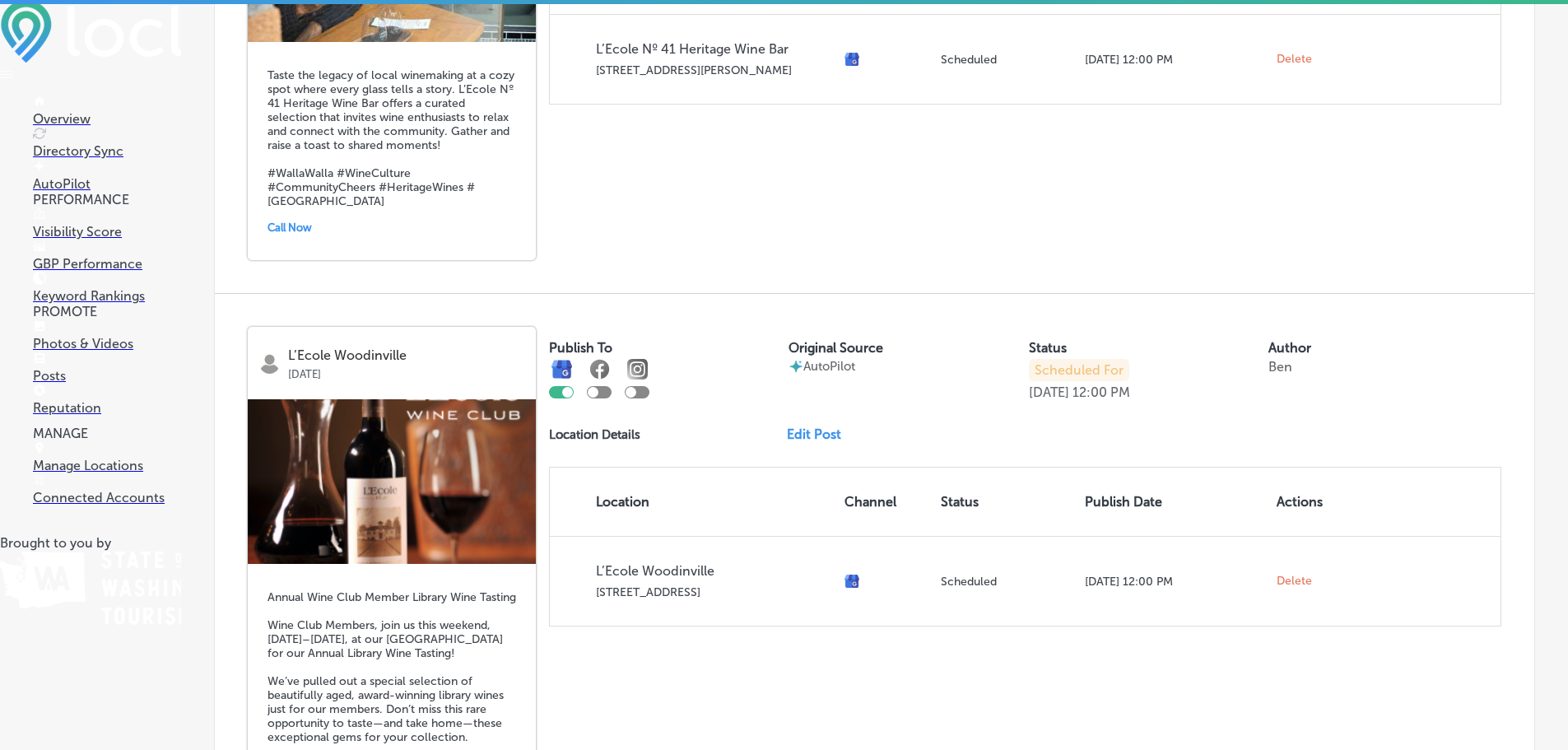
click at [476, 455] on img at bounding box center [392, 481] width 288 height 165
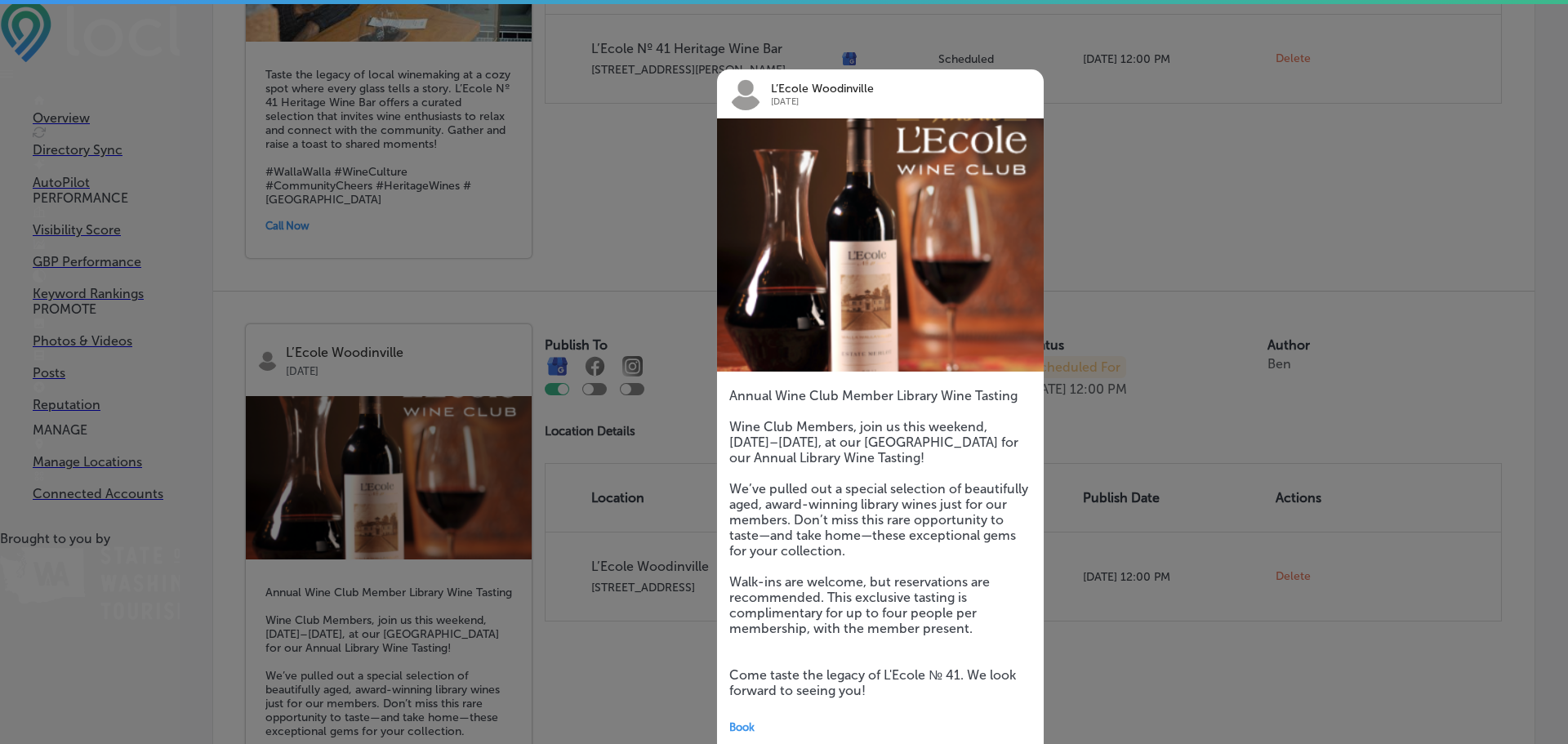
click at [1099, 117] on div at bounding box center [784, 372] width 1568 height 744
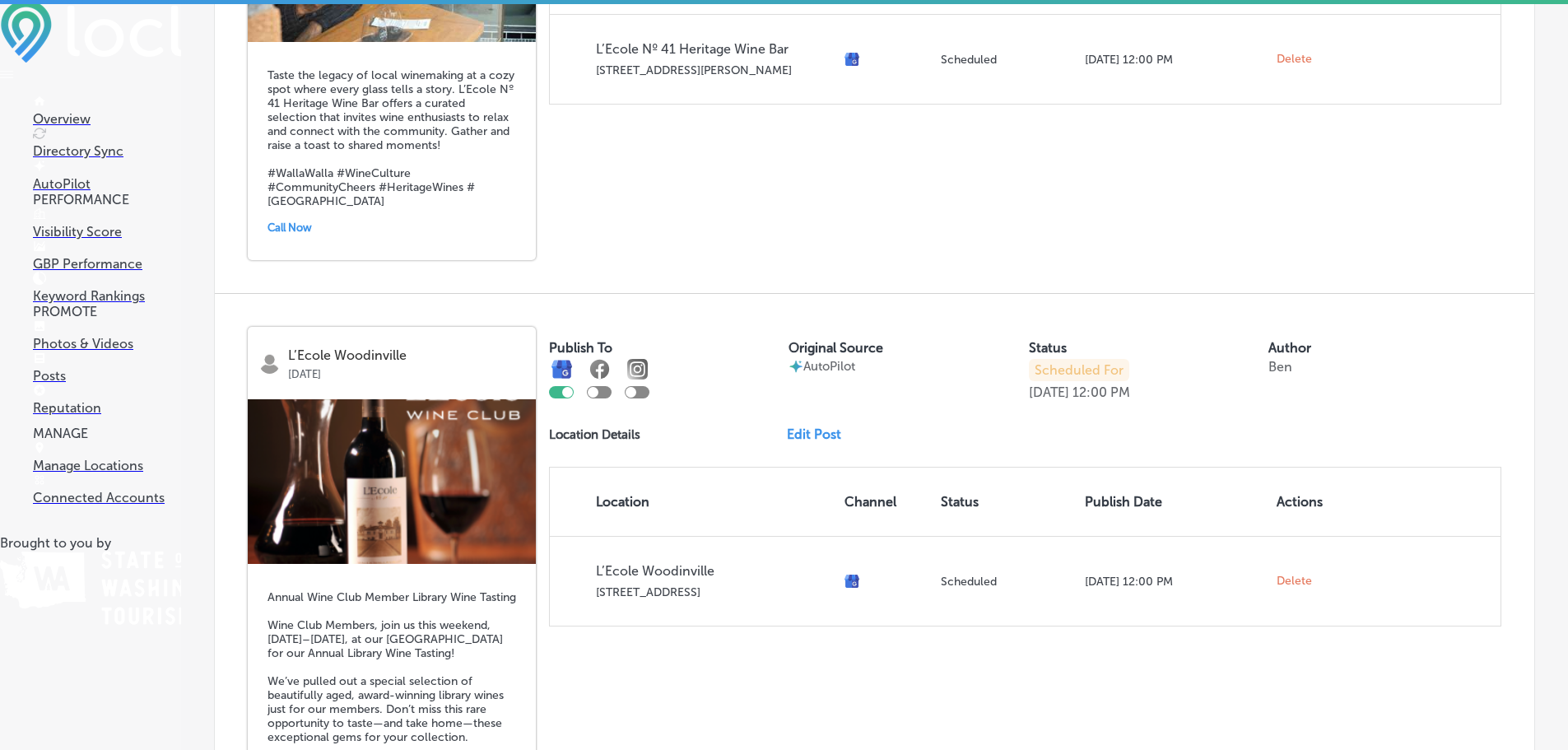
click at [837, 422] on div "Publish To Original Source AutoPilot Status Scheduled For [DATE] 12:00 PM Autho…" at bounding box center [1025, 476] width 952 height 299
click at [828, 435] on div "Publish To Original Source AutoPilot Status Scheduled For [DATE] 12:00 PM Autho…" at bounding box center [1025, 476] width 952 height 299
click at [829, 430] on link "Edit Post" at bounding box center [820, 434] width 68 height 15
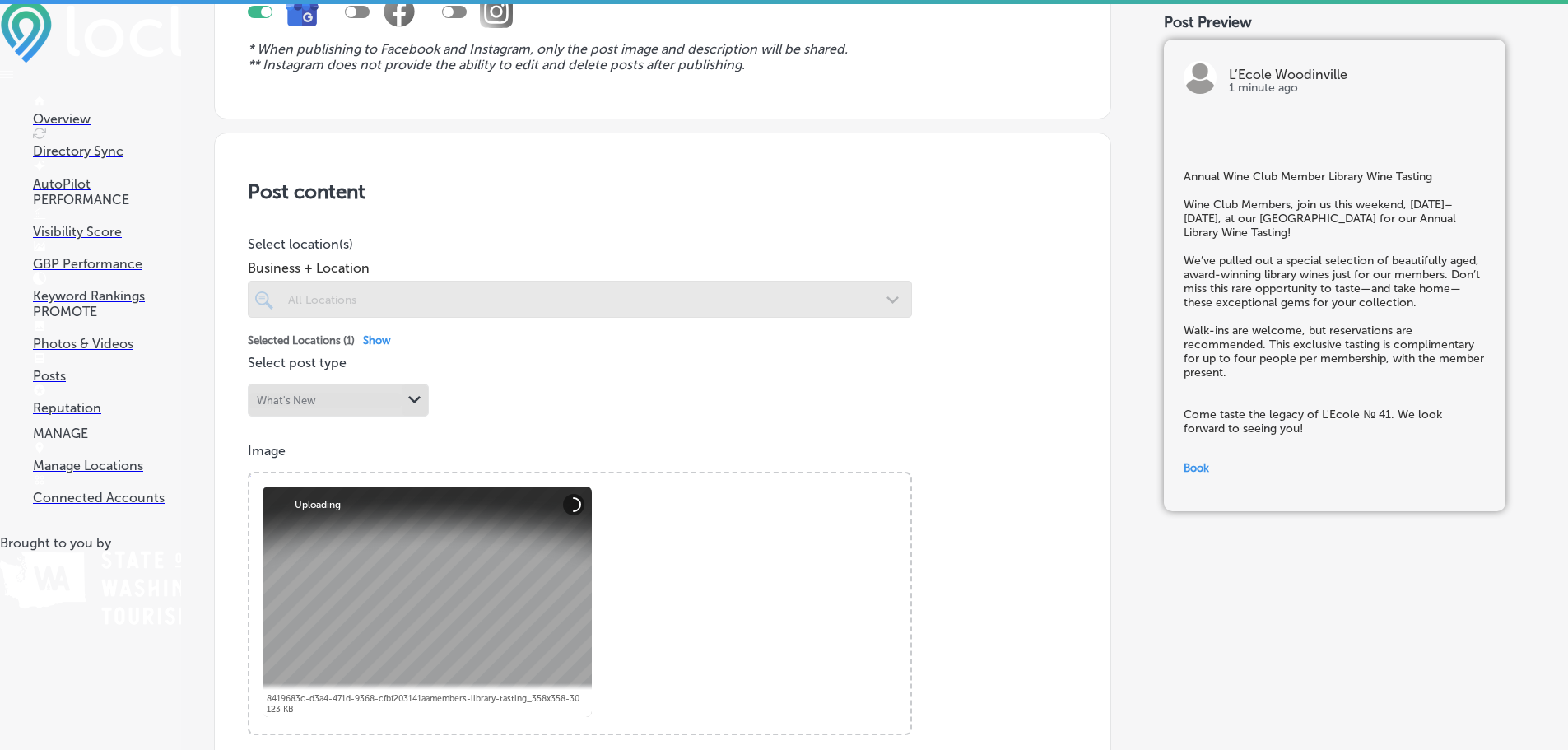
scroll to position [329, 0]
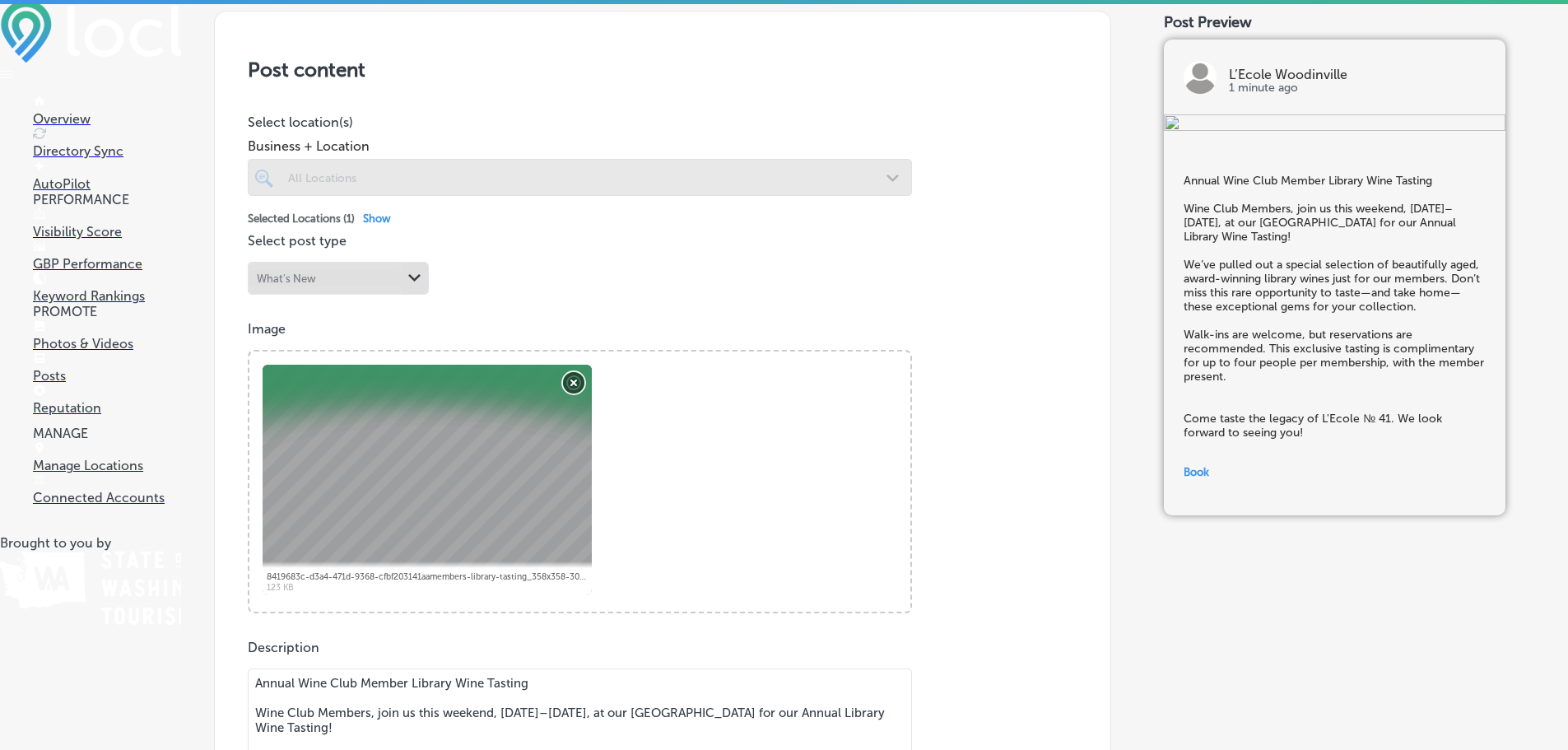
click at [569, 384] on button "Remove" at bounding box center [574, 382] width 21 height 21
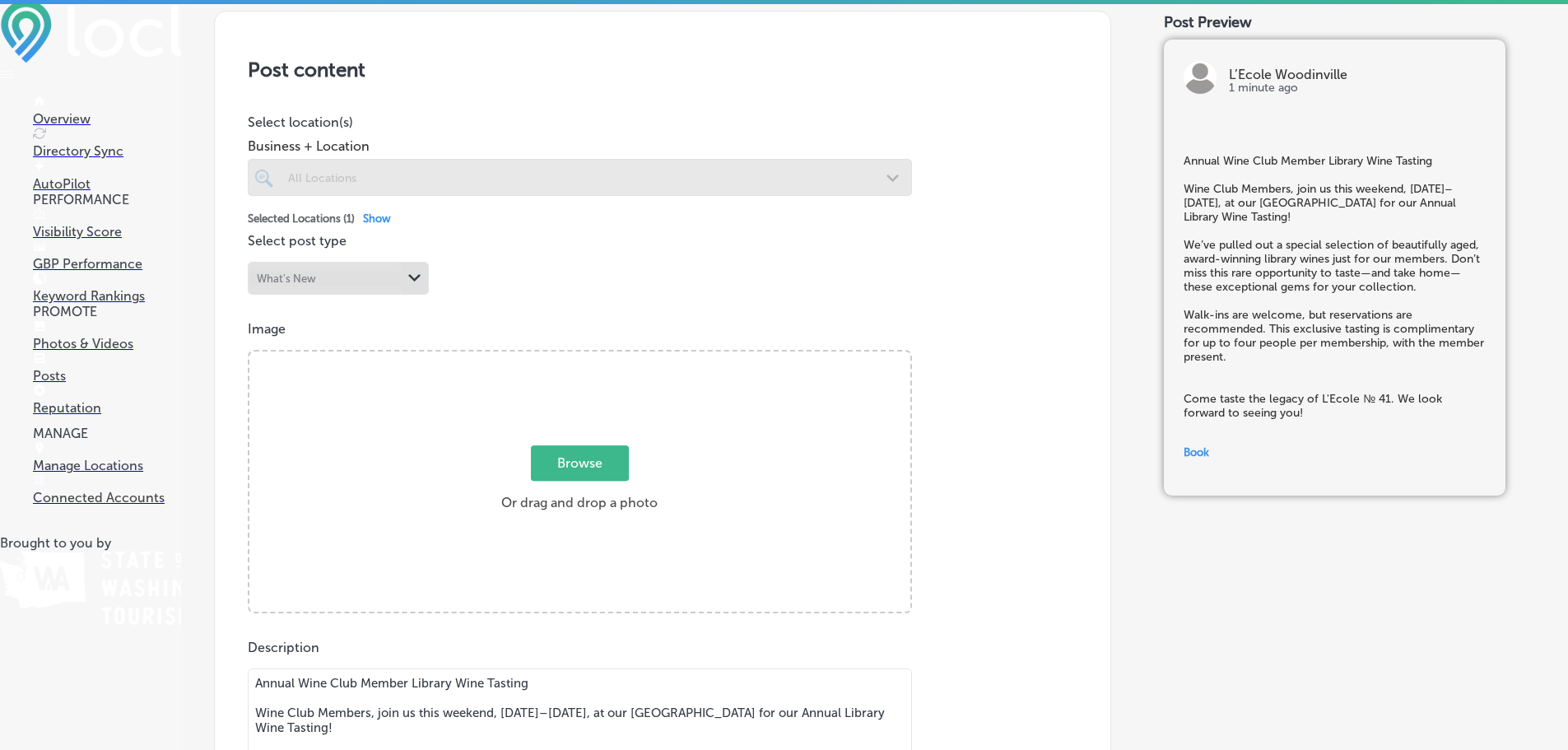
click at [559, 448] on span "Browse" at bounding box center [580, 463] width 98 height 35
click at [559, 357] on input "Browse Or drag and drop a photo" at bounding box center [580, 354] width 661 height 5
type input "C:\fakepath\Annual Wine Club Member Library Tasting Banner (1300 x 600 px).png"
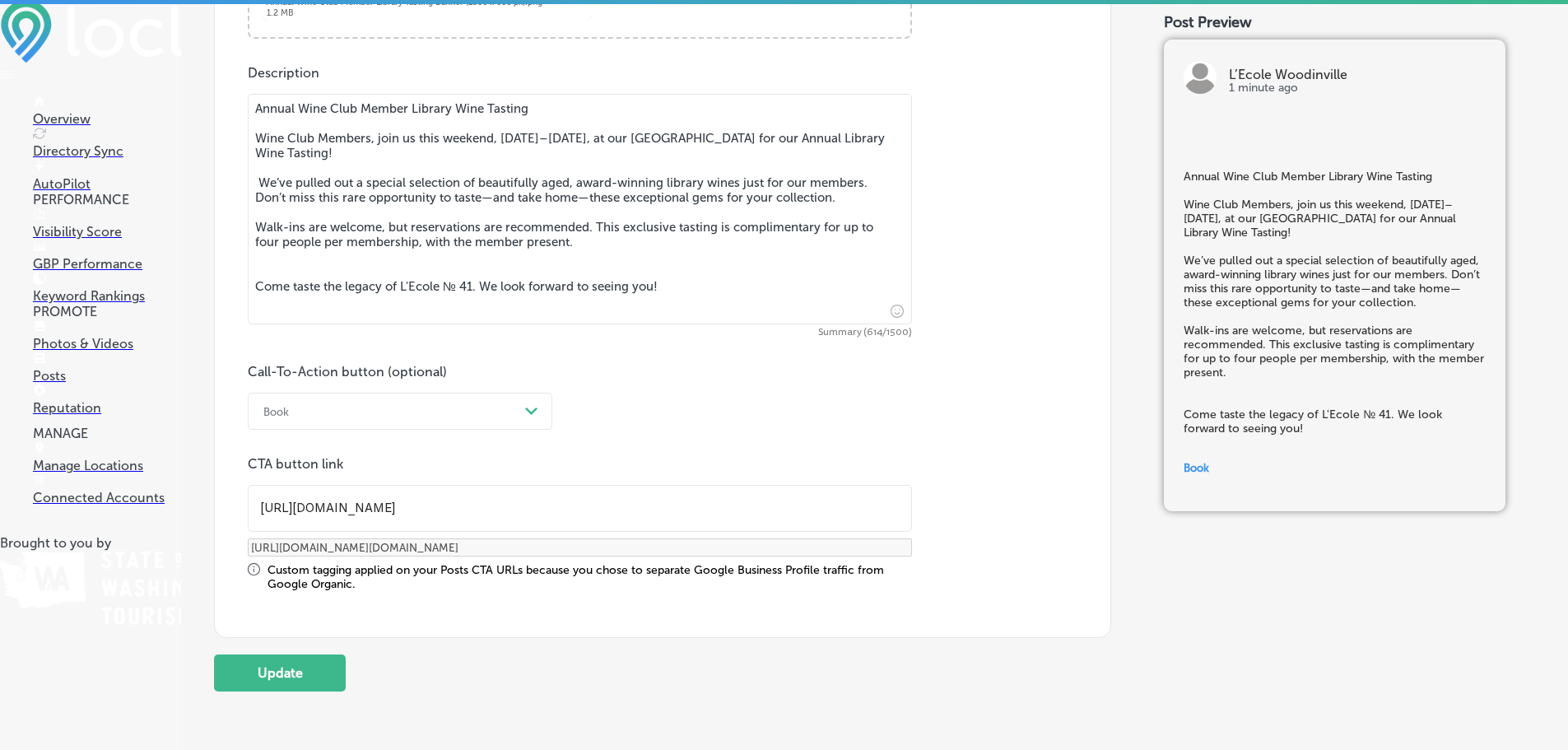
scroll to position [989, 0]
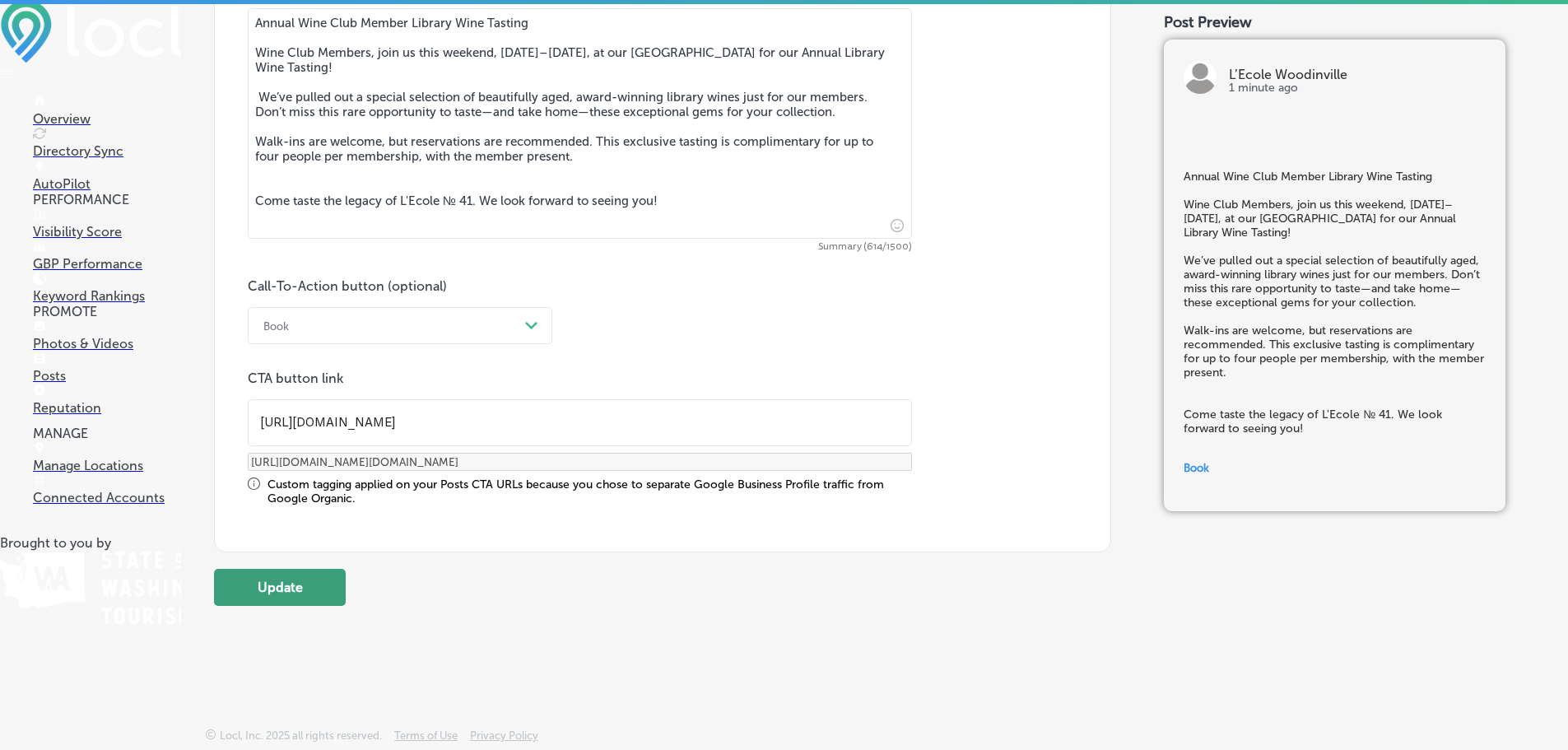
click at [317, 579] on button "Update" at bounding box center [280, 587] width 132 height 37
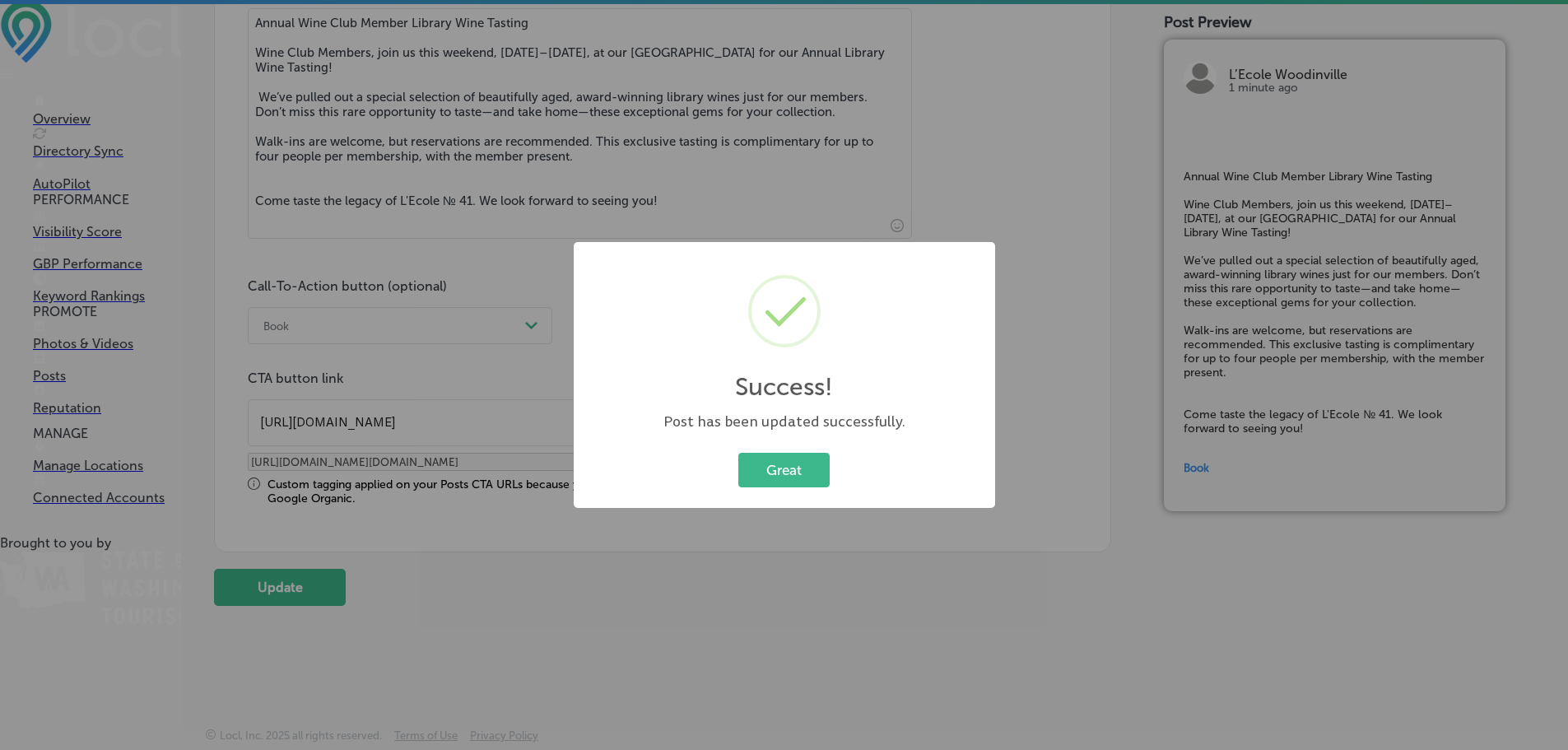
drag, startPoint x: 842, startPoint y: 452, endPoint x: 825, endPoint y: 462, distance: 19.7
click at [837, 455] on div "Great Cancel" at bounding box center [784, 470] width 388 height 43
click at [816, 465] on button "Great" at bounding box center [784, 469] width 91 height 33
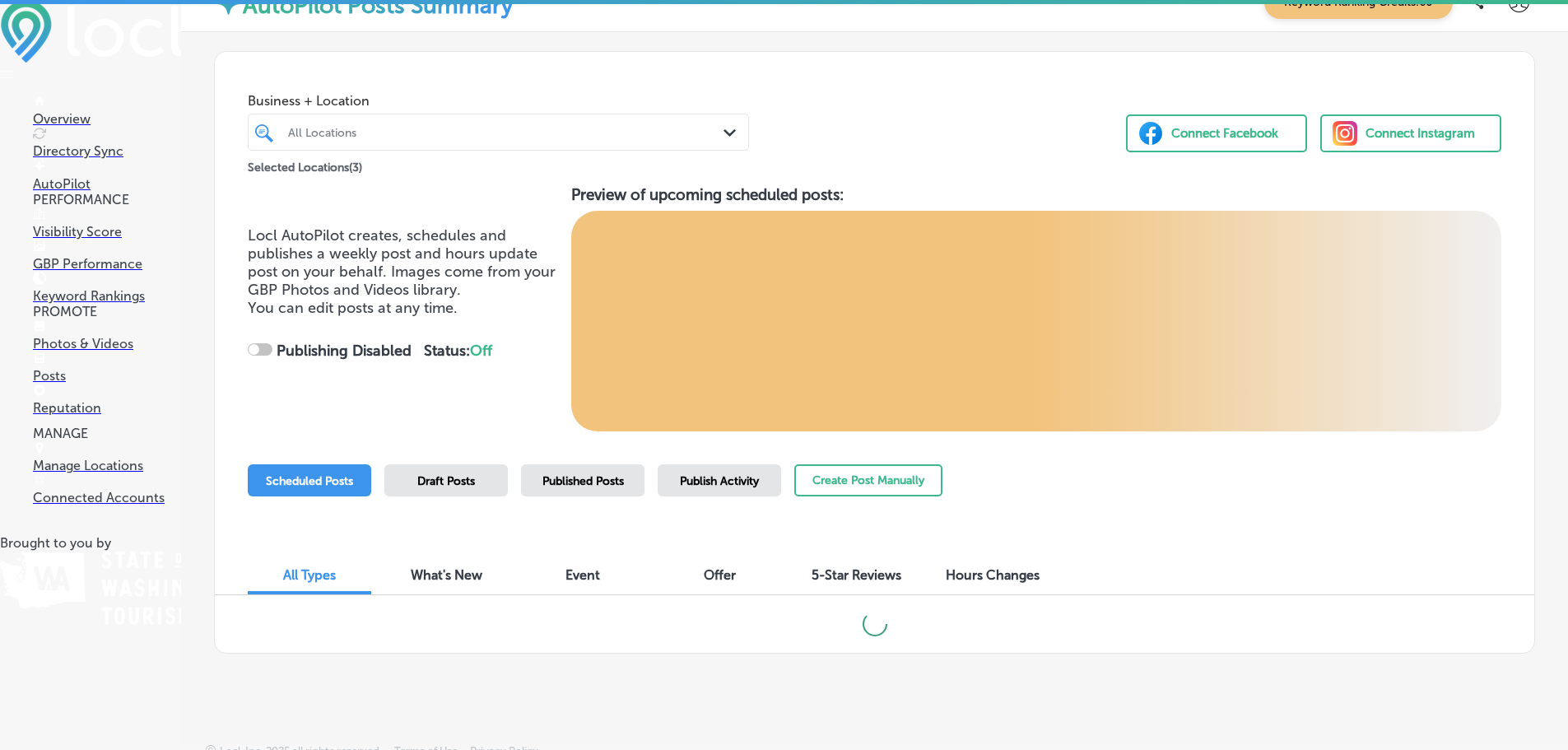
scroll to position [44, 0]
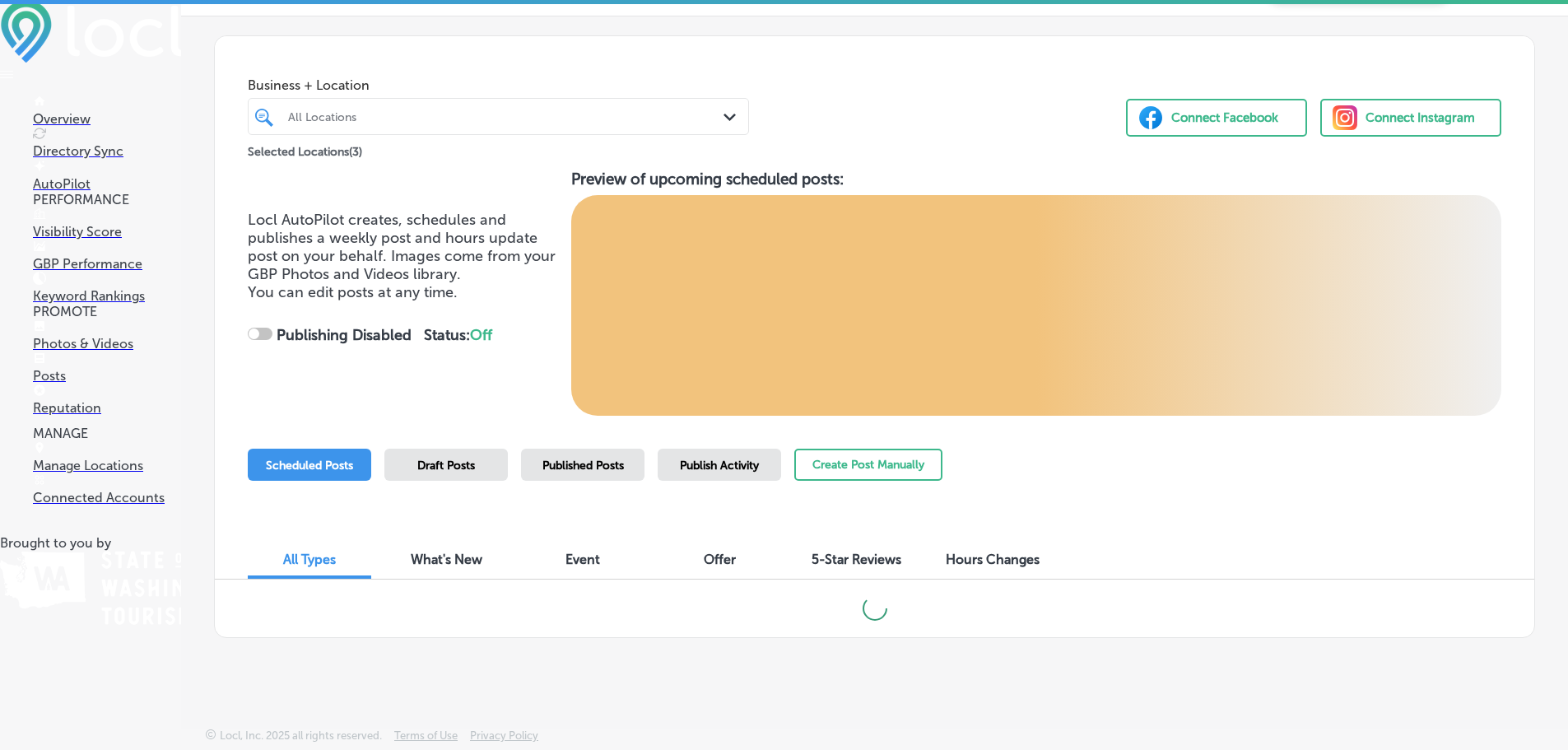
checkbox input "true"
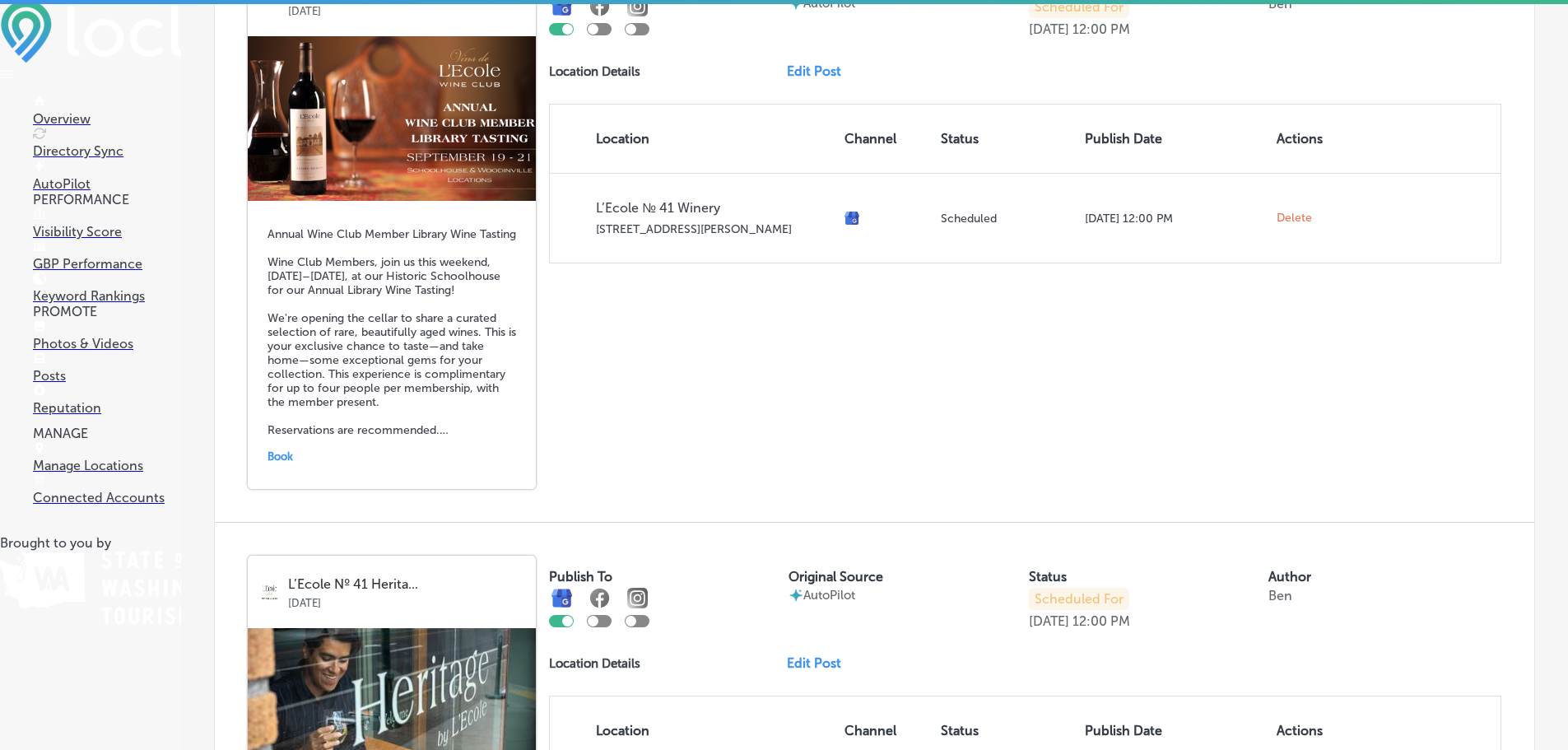
scroll to position [906, 0]
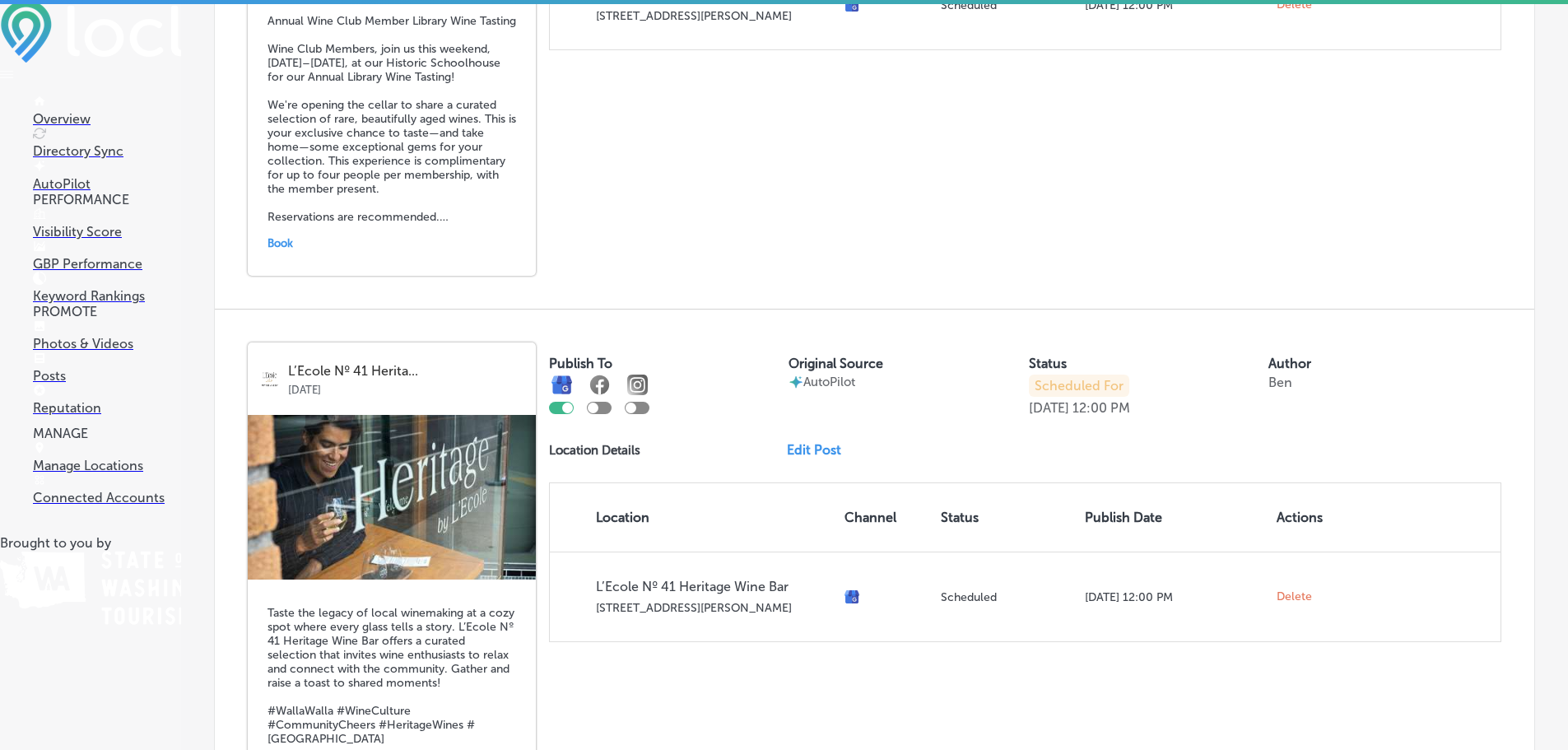
click at [390, 496] on img at bounding box center [392, 497] width 288 height 165
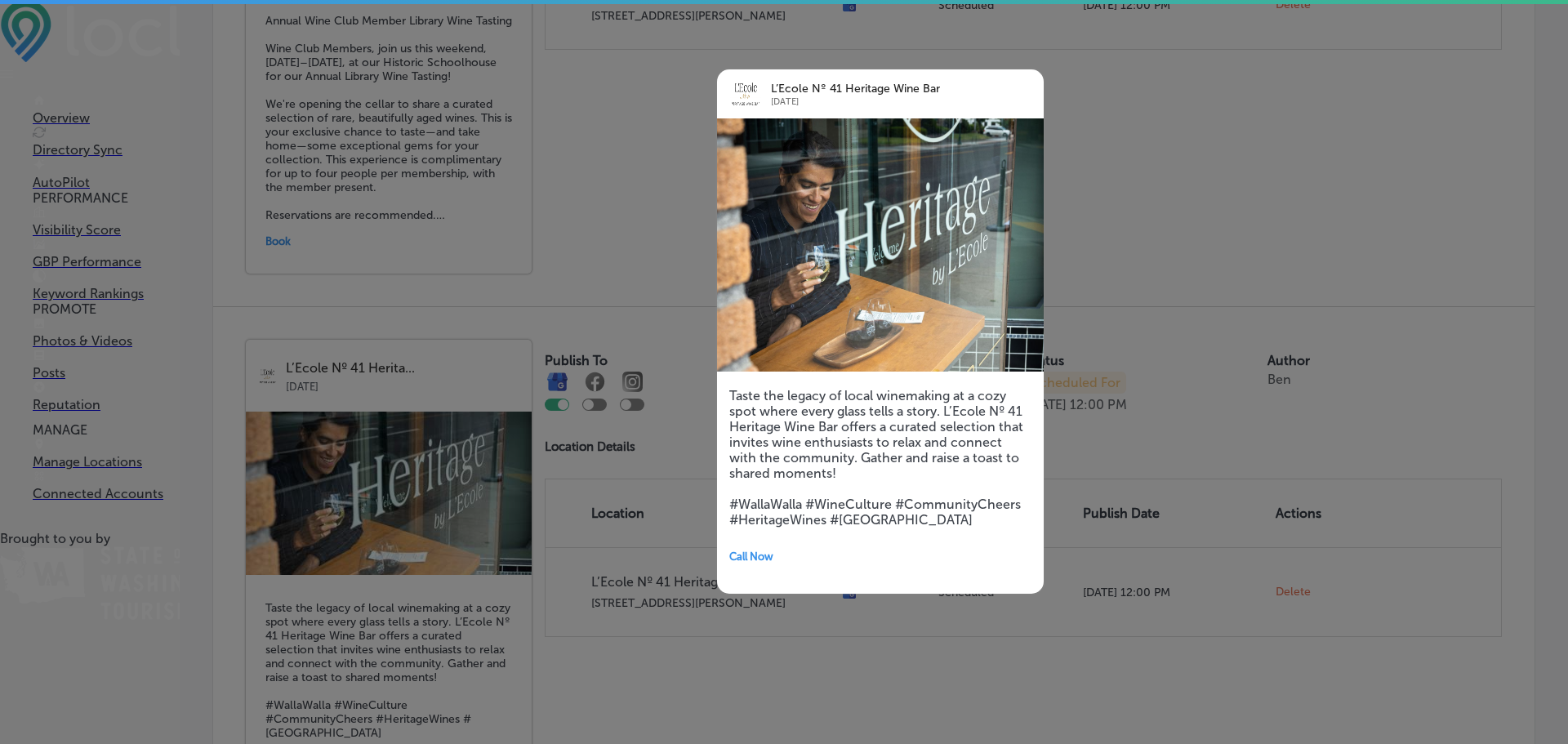
click at [1132, 186] on div at bounding box center [784, 372] width 1568 height 744
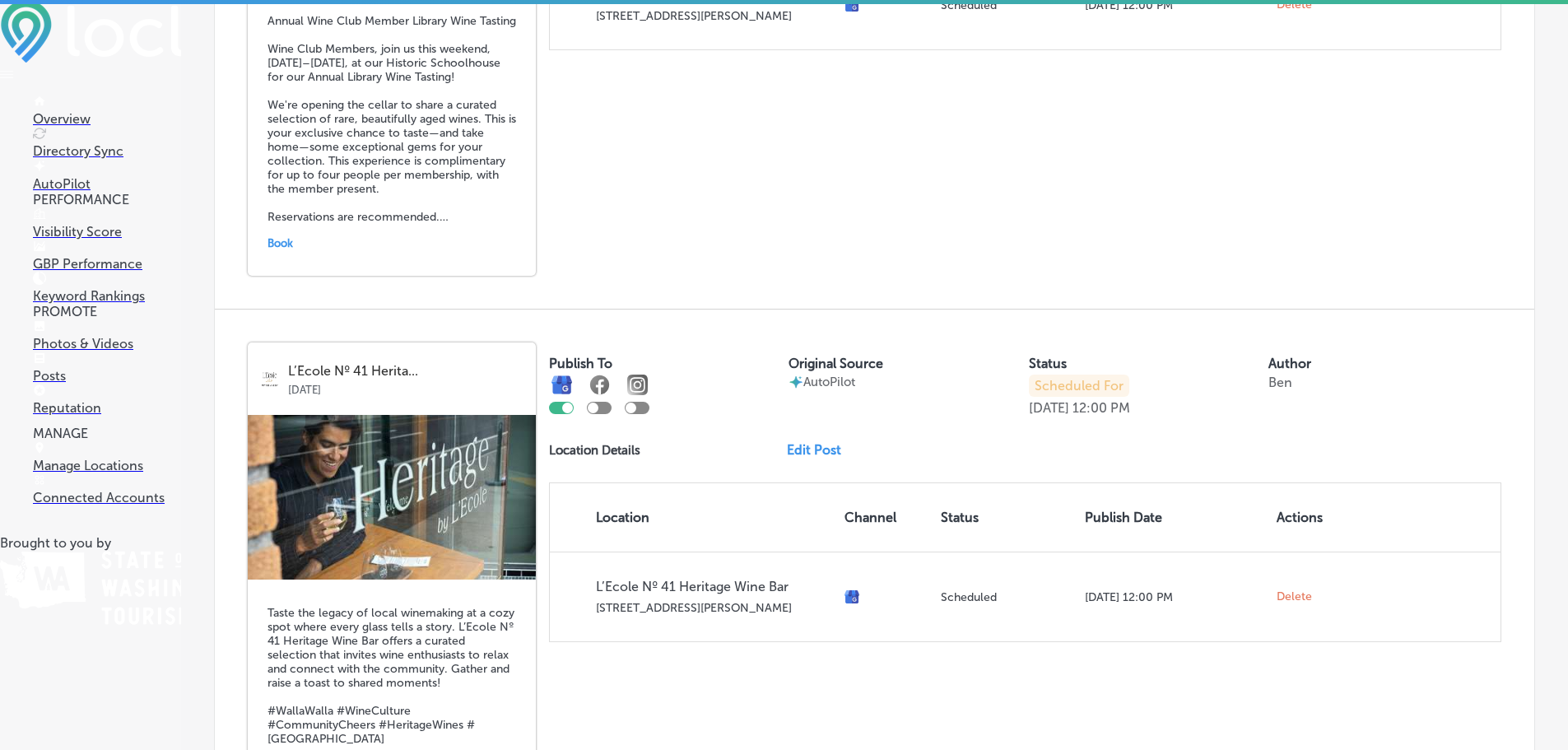
click at [821, 450] on link "Edit Post" at bounding box center [820, 450] width 68 height 15
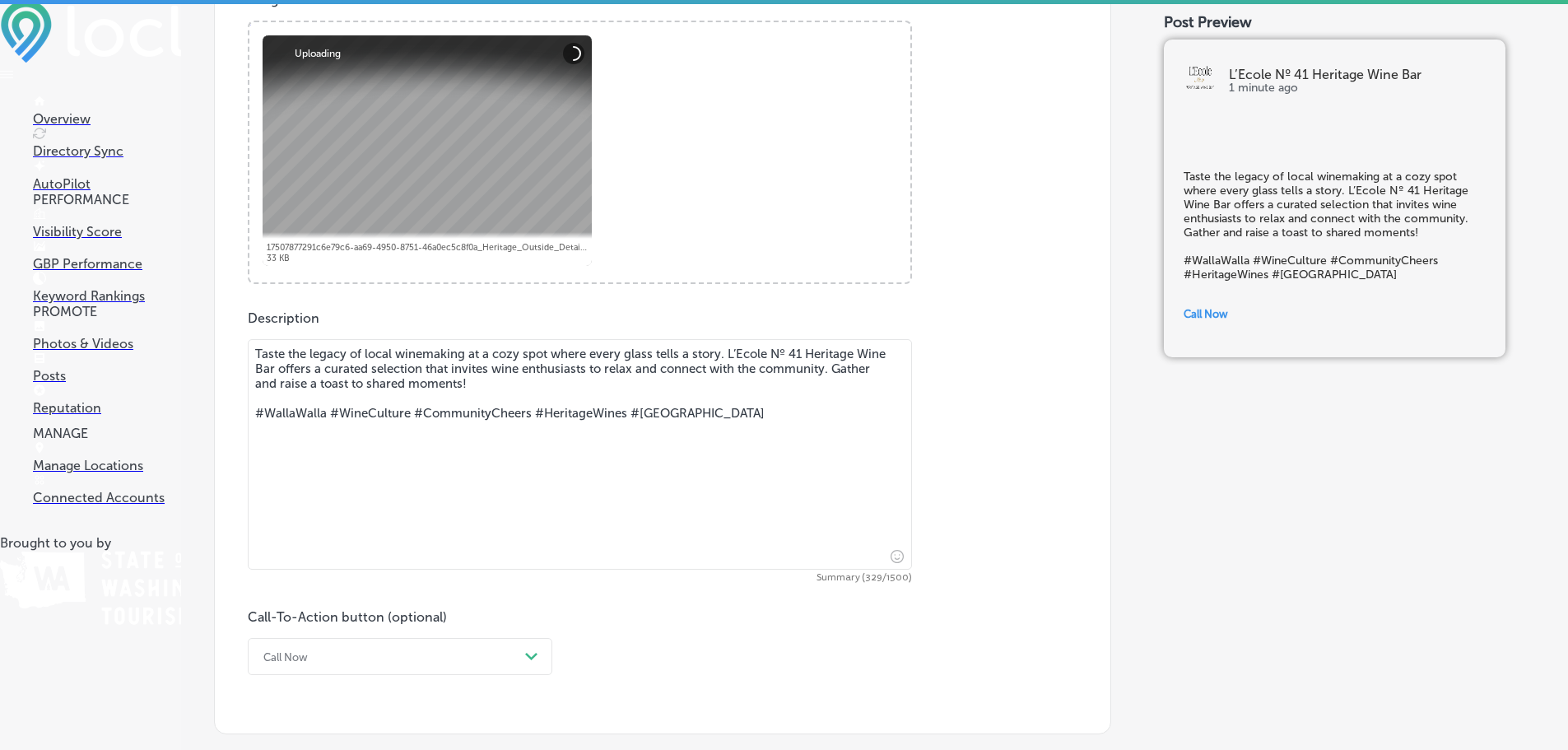
scroll to position [576, 0]
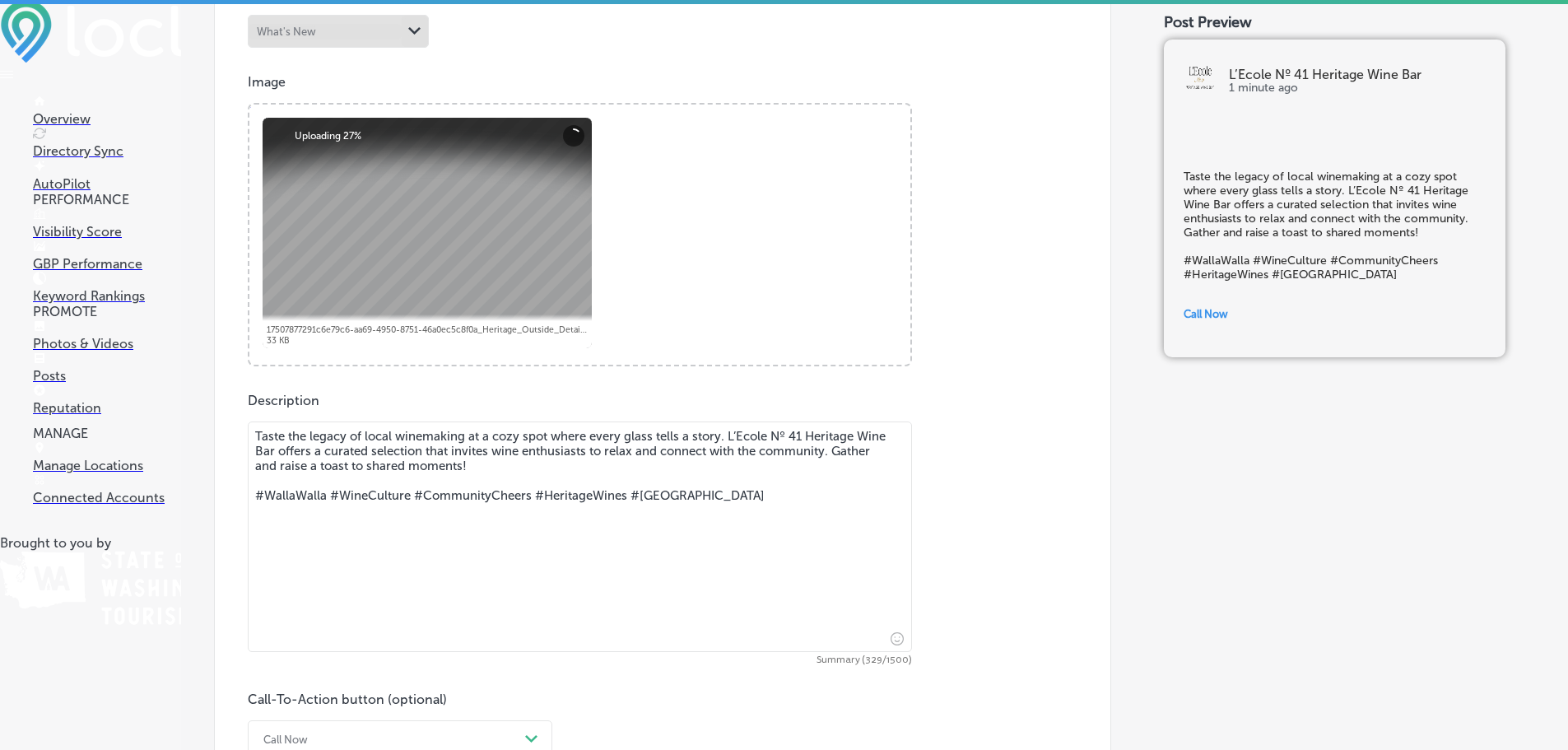
click at [531, 492] on textarea "Taste the legacy of local winemaking at a cozy spot where every glass tells a s…" at bounding box center [580, 537] width 664 height 231
click at [294, 494] on textarea "Taste the legacy of local winemaking at a cozy spot where every glass tells a s…" at bounding box center [580, 537] width 664 height 231
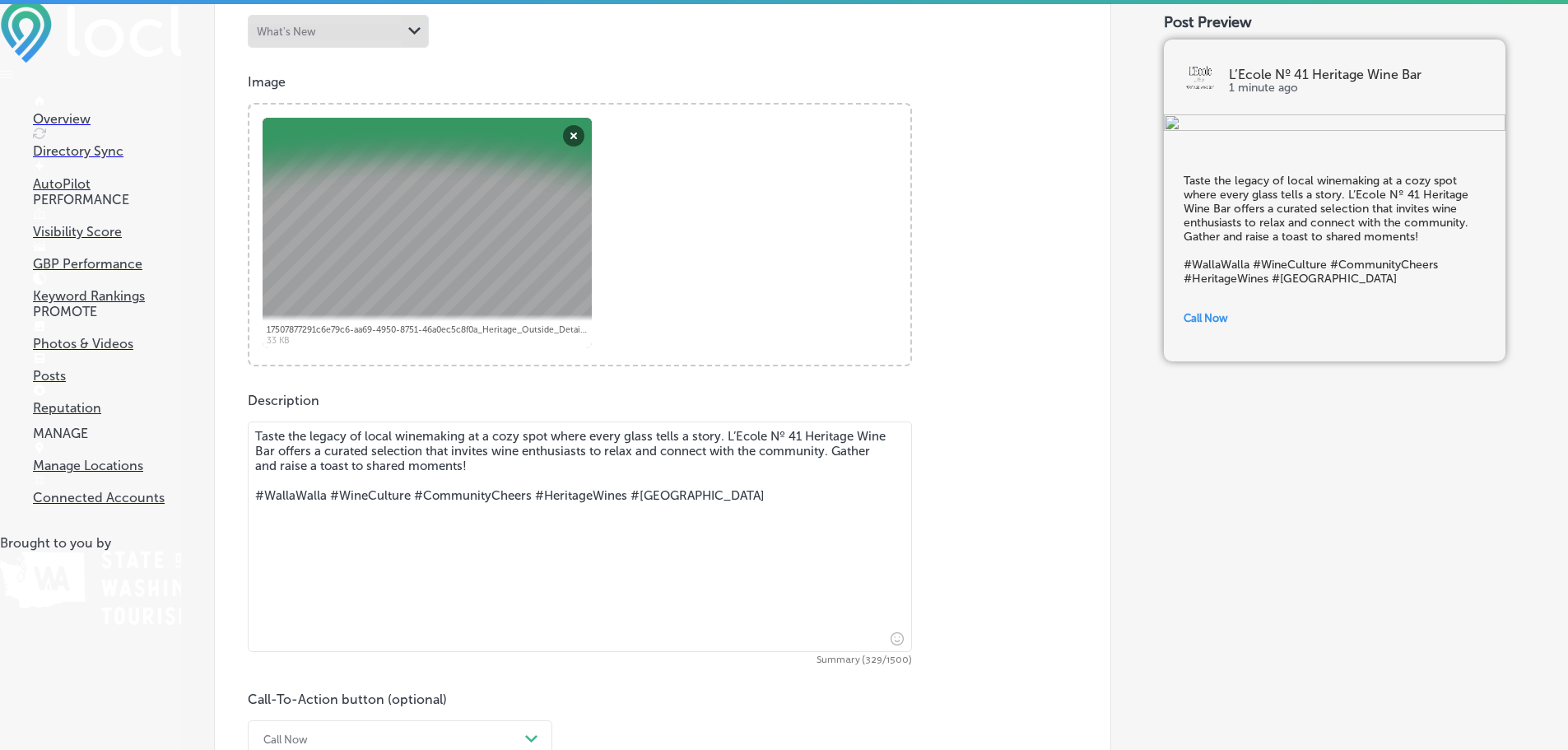
click at [285, 455] on textarea "Taste the legacy of local winemaking at a cozy spot where every glass tells a s…" at bounding box center [580, 537] width 664 height 231
click at [415, 447] on textarea "Taste the legacy of local winemaking at a cozy spot where every glass tells a s…" at bounding box center [580, 537] width 664 height 231
click at [442, 451] on textarea "Taste the legacy of local winemaking at a cozy spot where every glass tells a s…" at bounding box center [580, 537] width 664 height 231
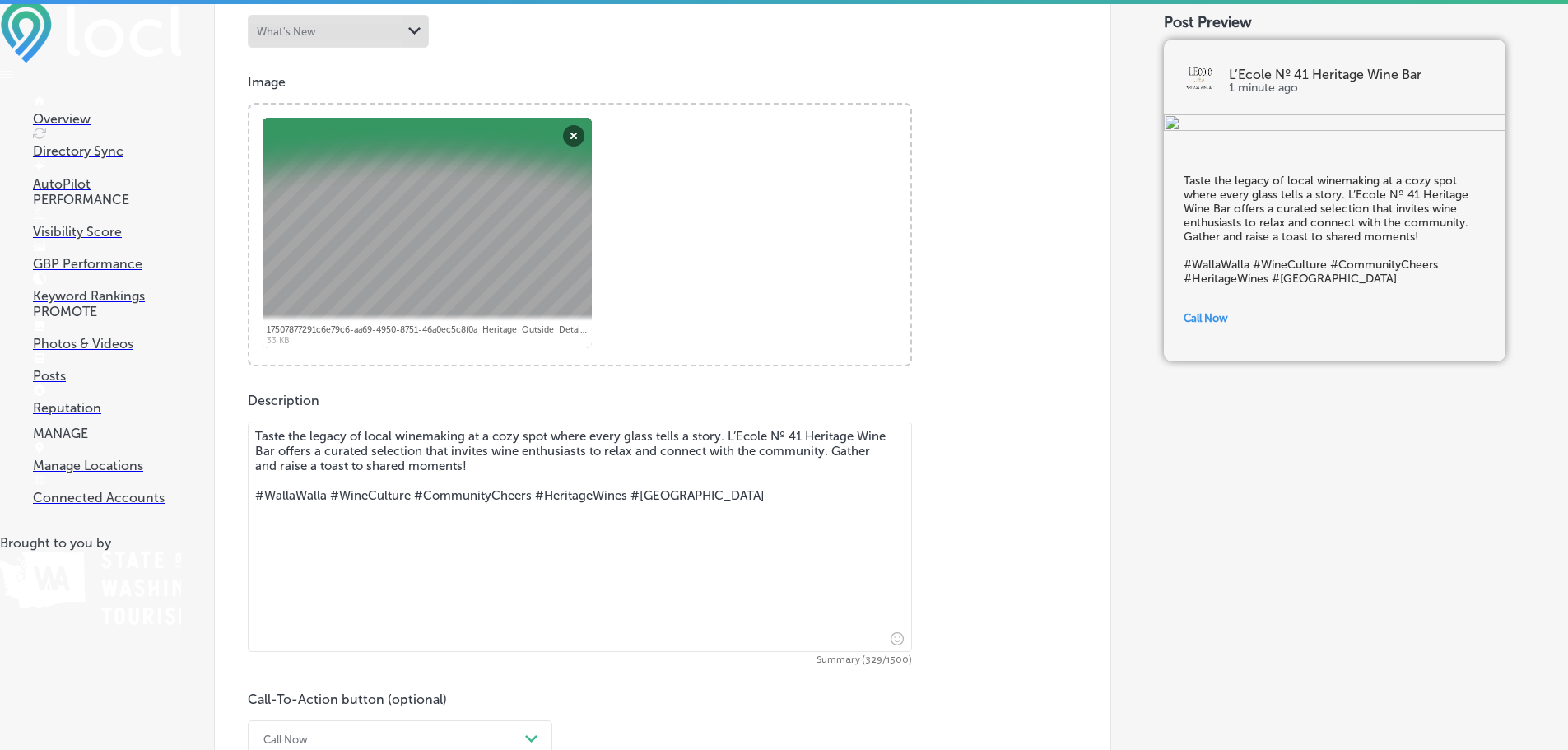
click at [550, 471] on textarea "Taste the legacy of local winemaking at a cozy spot where every glass tells a s…" at bounding box center [580, 537] width 664 height 231
click at [691, 497] on textarea "Taste the legacy of local winemaking at a cozy spot where every glass tells a s…" at bounding box center [580, 537] width 664 height 231
drag, startPoint x: 761, startPoint y: 528, endPoint x: 166, endPoint y: 403, distance: 608.0
click at [166, 403] on div "iconmonstr-menu-thin copy Created with Sketch. Overview Directory Sync Created …" at bounding box center [784, 375] width 1568 height 750
click at [285, 482] on textarea "Taste the legacy of local winemaking at a cozy spot where every glass tells a s…" at bounding box center [580, 537] width 664 height 231
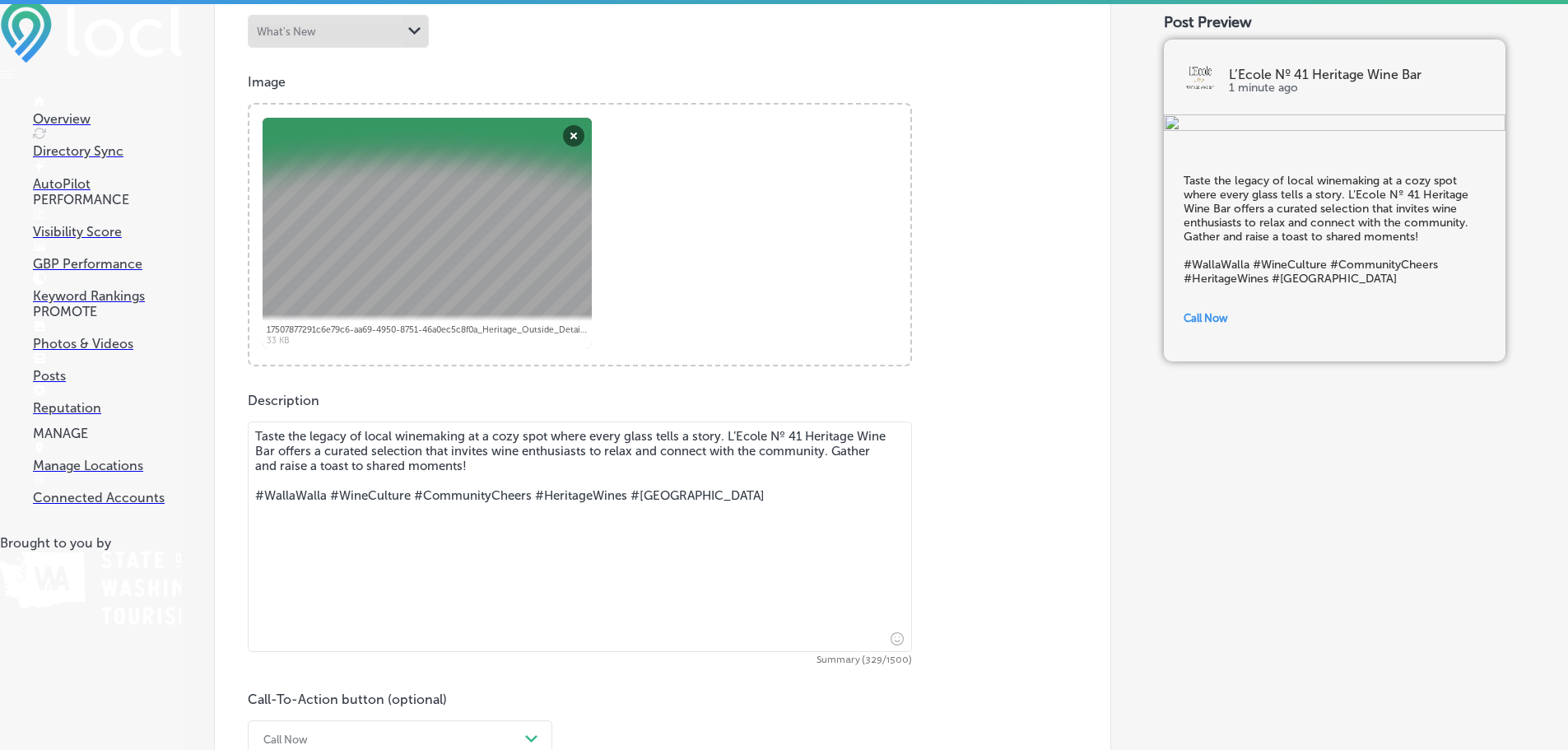
click at [544, 477] on textarea "Taste the legacy of local winemaking at a cozy spot where every glass tells a s…" at bounding box center [580, 537] width 664 height 231
click at [557, 498] on textarea "Taste the legacy of local winemaking at a cozy spot where every glass tells a s…" at bounding box center [580, 537] width 664 height 231
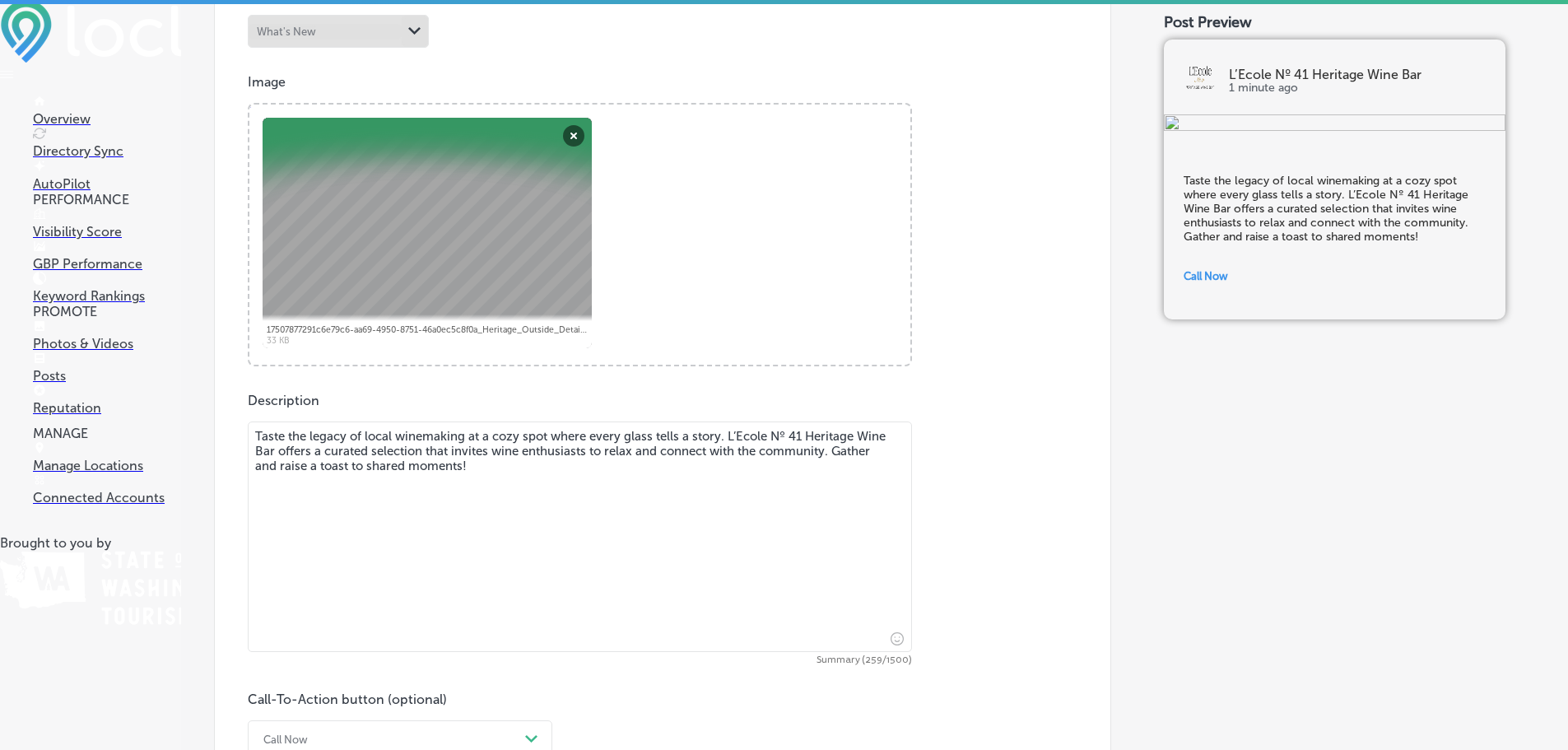
click at [581, 464] on textarea "Taste the legacy of local winemaking at a cozy spot where every glass tells a s…" at bounding box center [580, 537] width 664 height 231
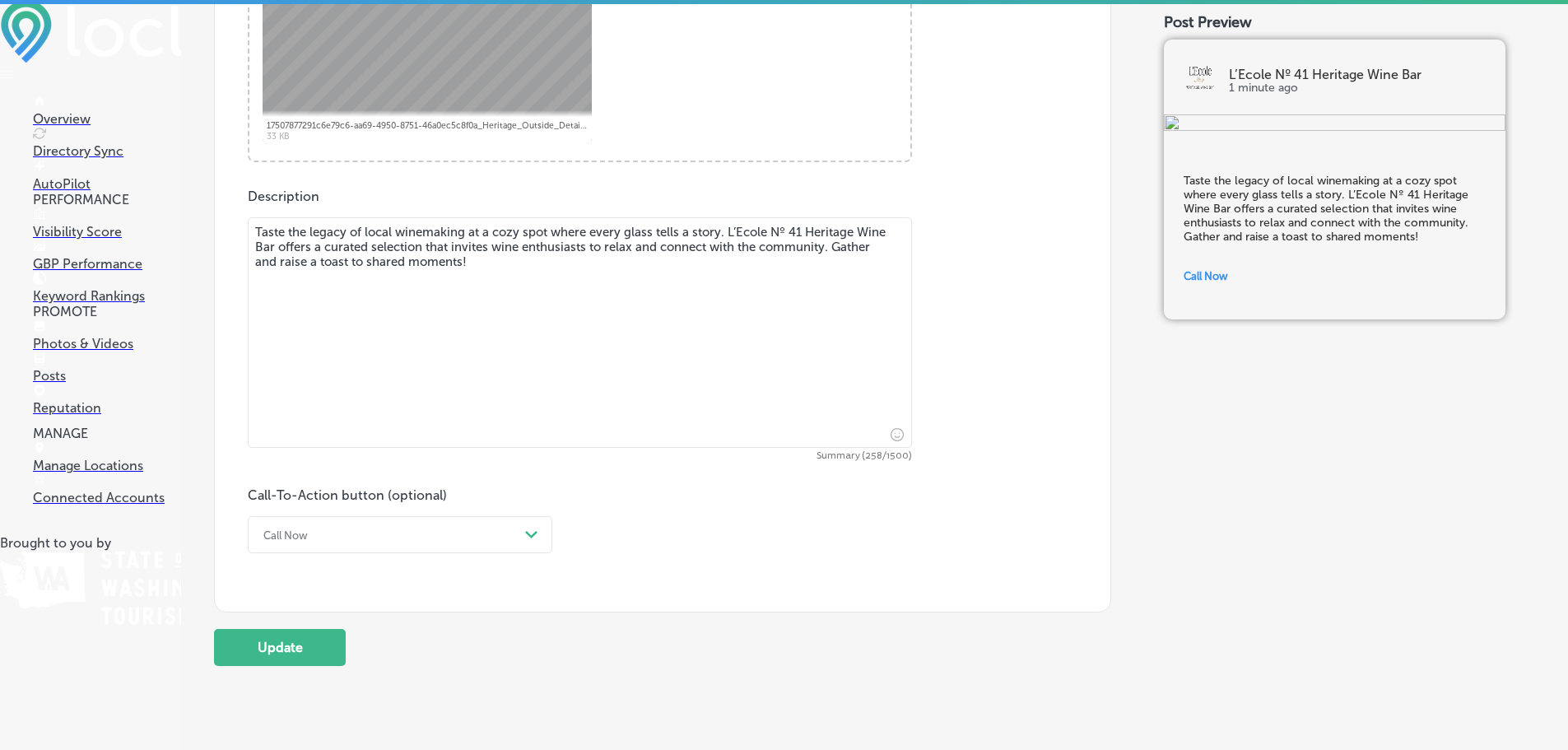
scroll to position [841, 0]
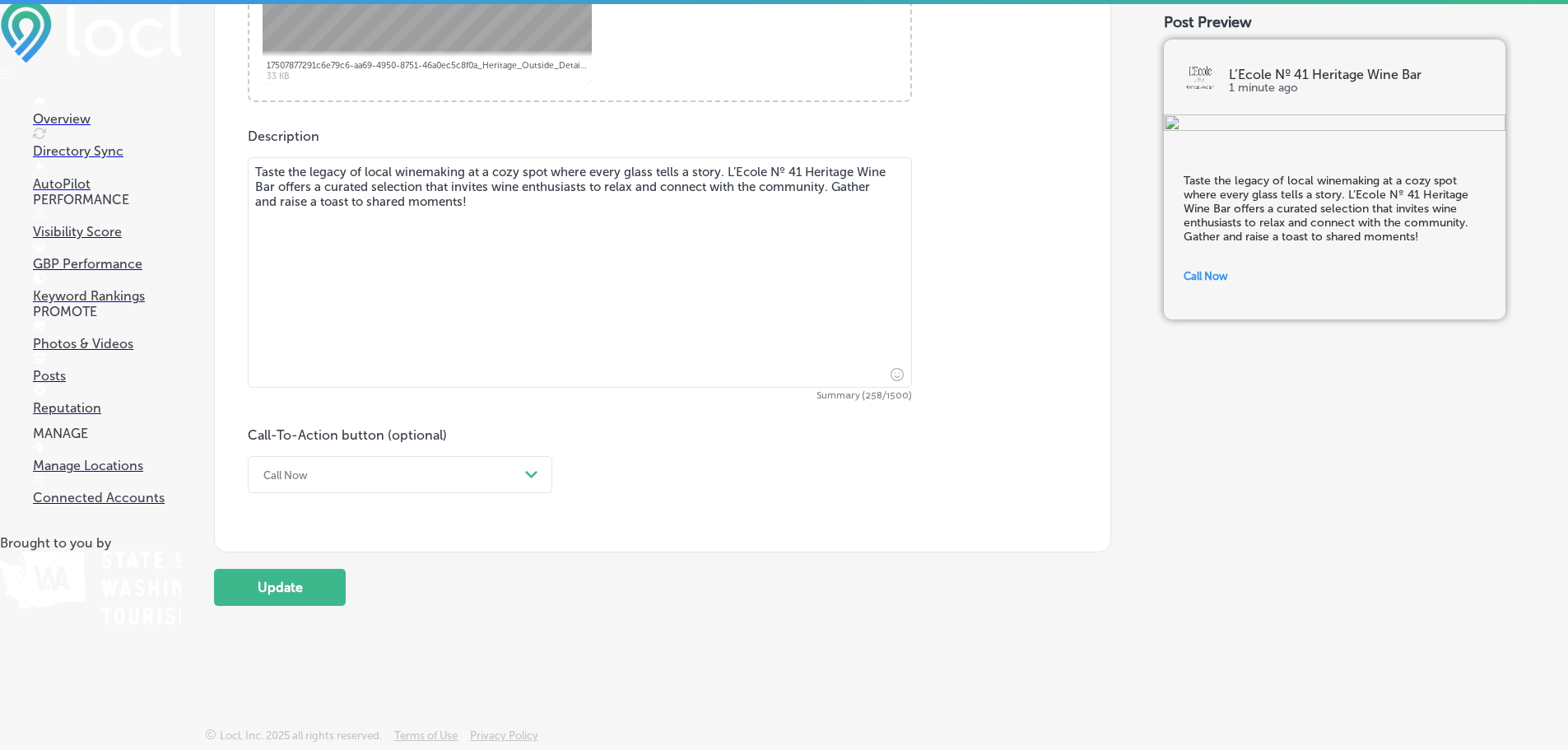
type textarea "Taste the legacy of local winemaking at a cozy spot where every glass tells a s…"
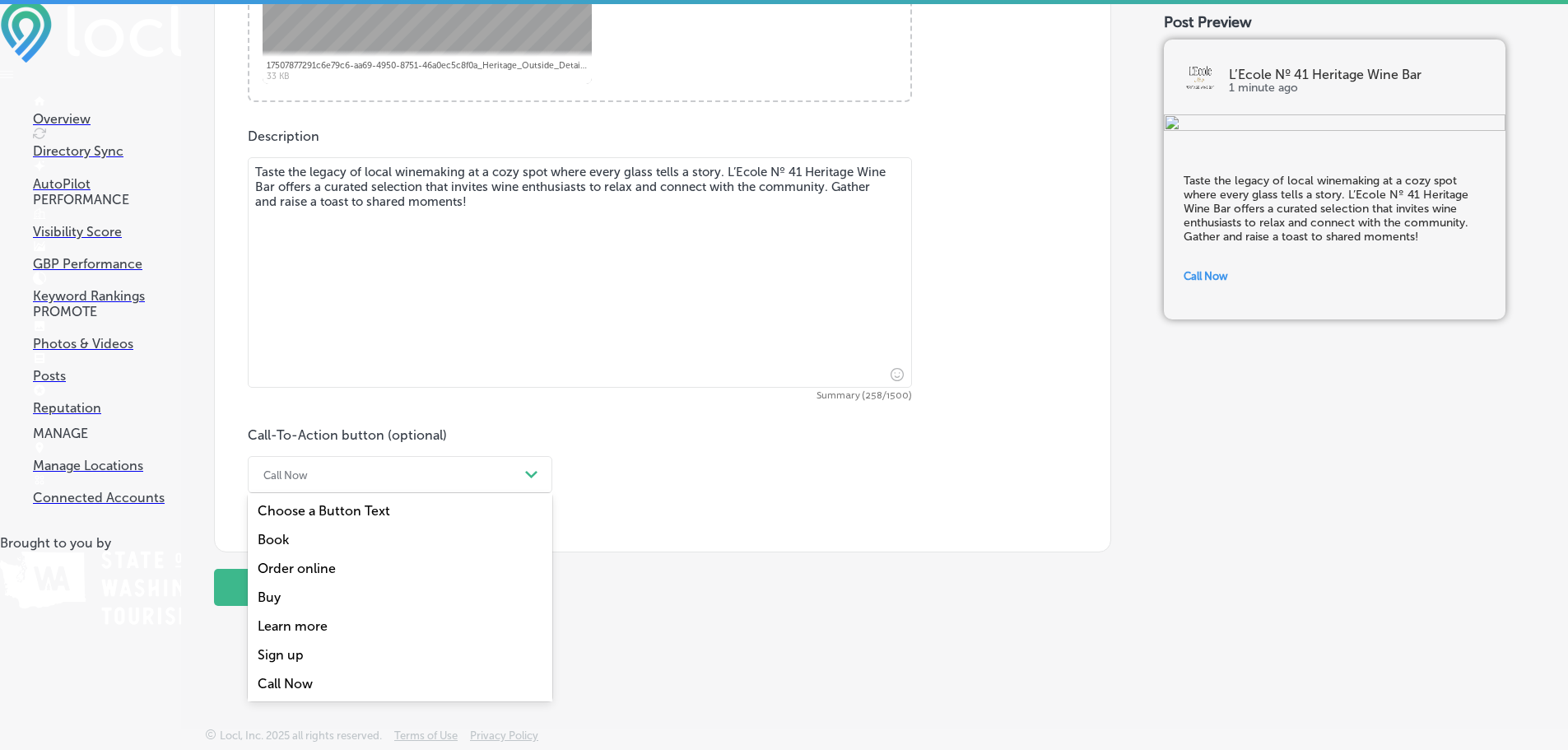
click at [401, 463] on div "Call Now" at bounding box center [386, 475] width 263 height 26
click at [313, 626] on div "Learn more" at bounding box center [400, 626] width 304 height 29
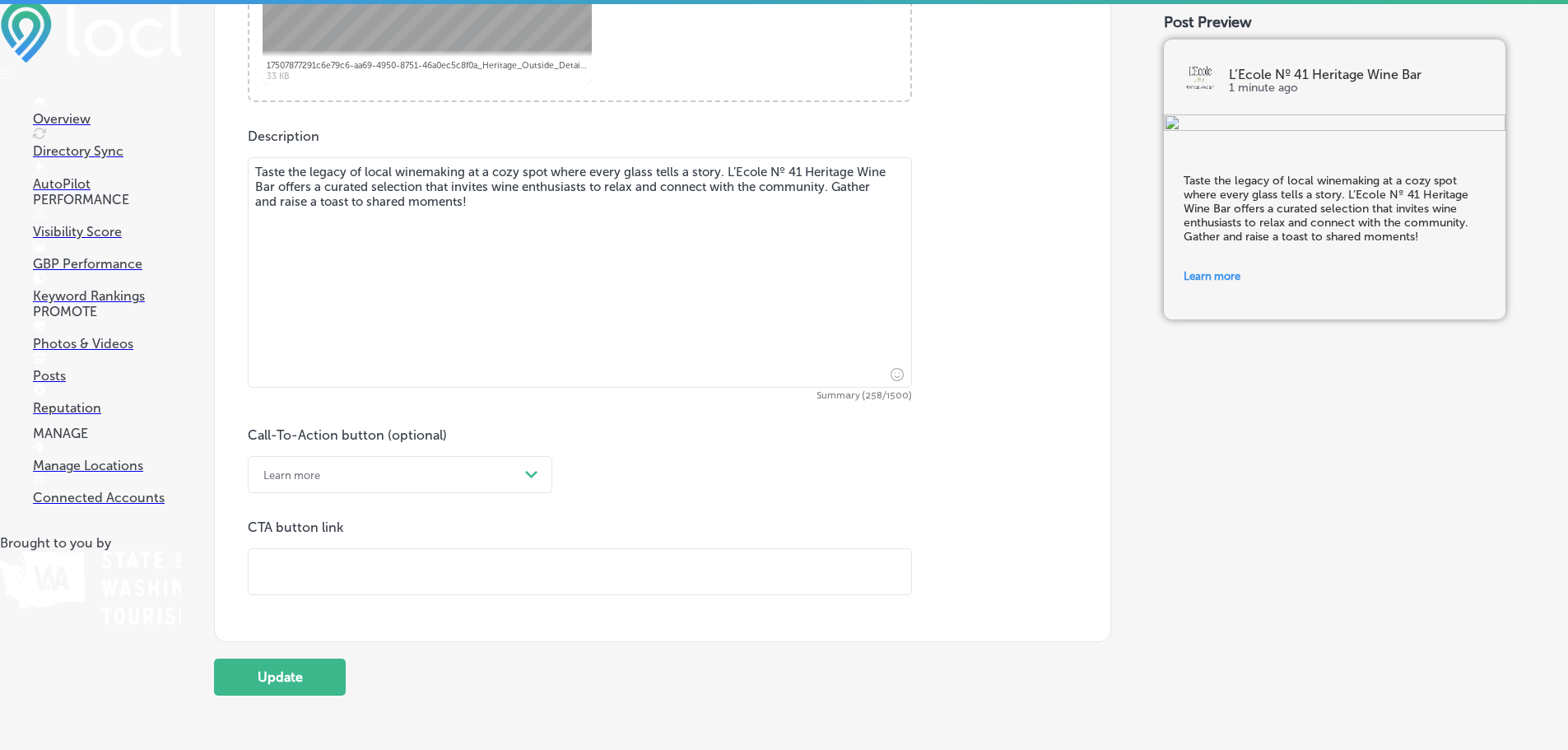
click at [344, 564] on input "text" at bounding box center [580, 571] width 663 height 45
click at [288, 248] on textarea "Taste the legacy of local winemaking at a cozy spot where every glass tells a s…" at bounding box center [580, 273] width 664 height 231
click at [305, 567] on input "text" at bounding box center [580, 571] width 663 height 45
paste input "[URL][DOMAIN_NAME]"
type input "[URL][DOMAIN_NAME]"
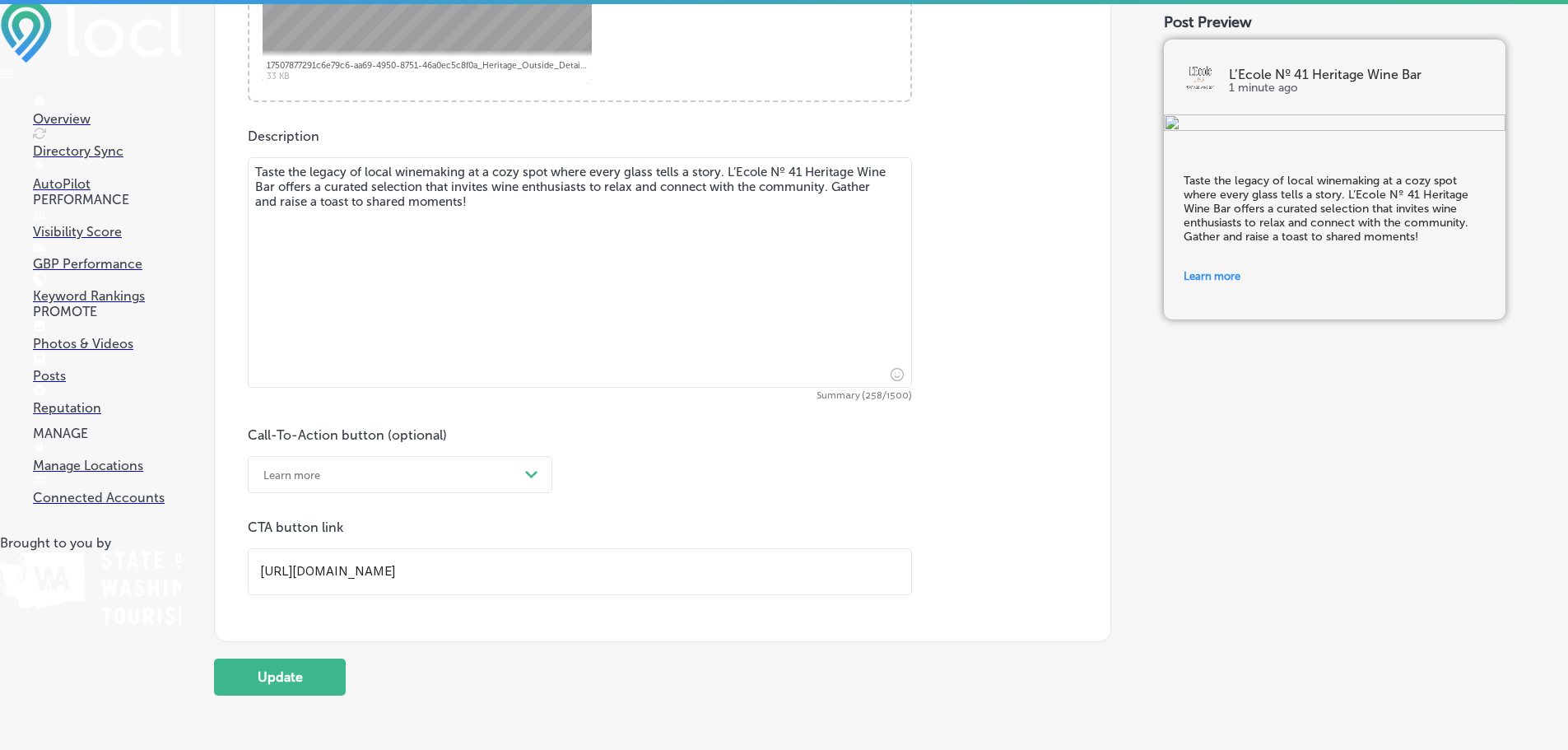
click at [494, 307] on textarea "Taste the legacy of local winemaking at a cozy spot where every glass tells a s…" at bounding box center [580, 273] width 664 height 231
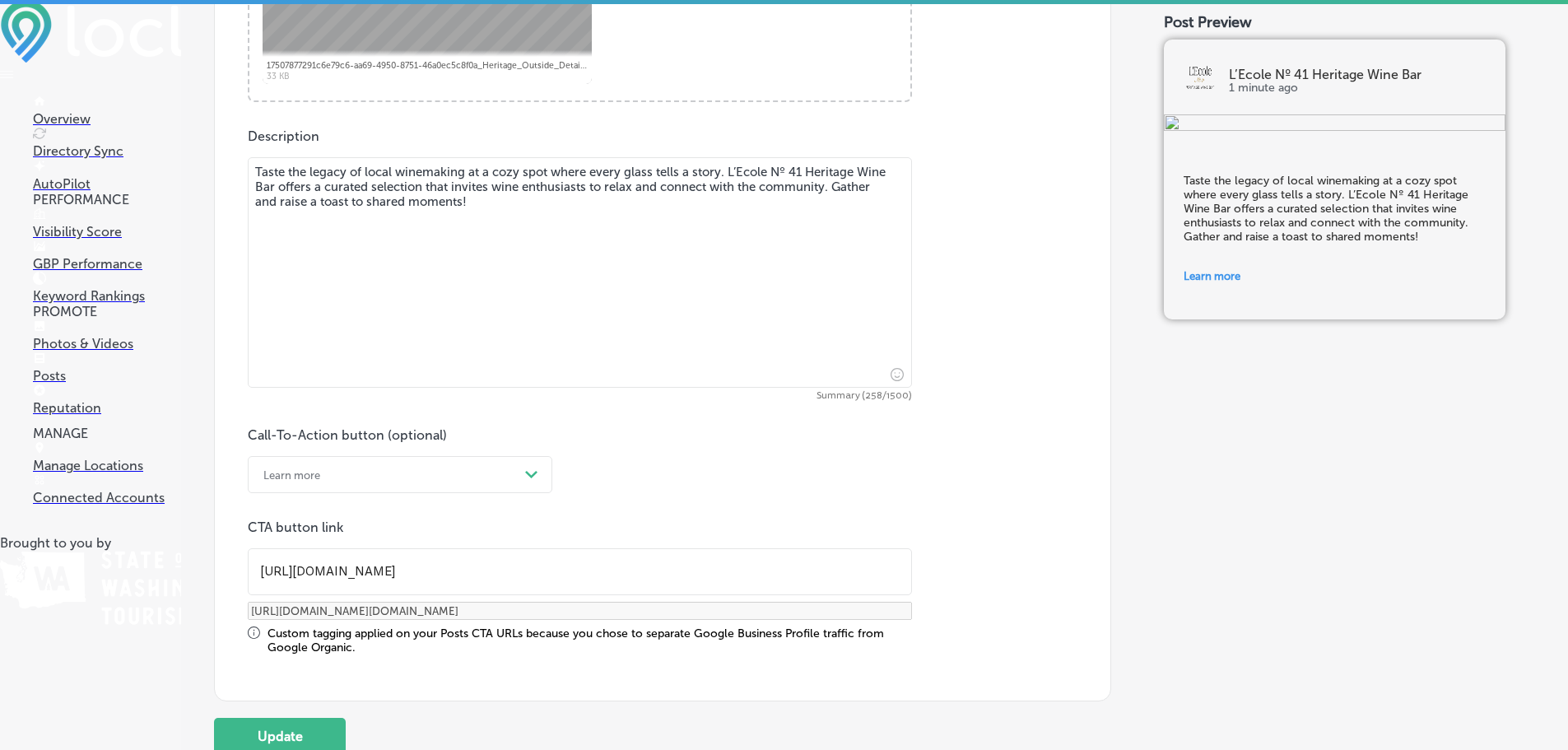
click at [523, 218] on textarea "Taste the legacy of local winemaking at a cozy spot where every glass tells a s…" at bounding box center [580, 273] width 664 height 231
click at [539, 210] on textarea "Taste the legacy of local winemaking at a cozy spot where every glass tells a s…" at bounding box center [580, 273] width 664 height 231
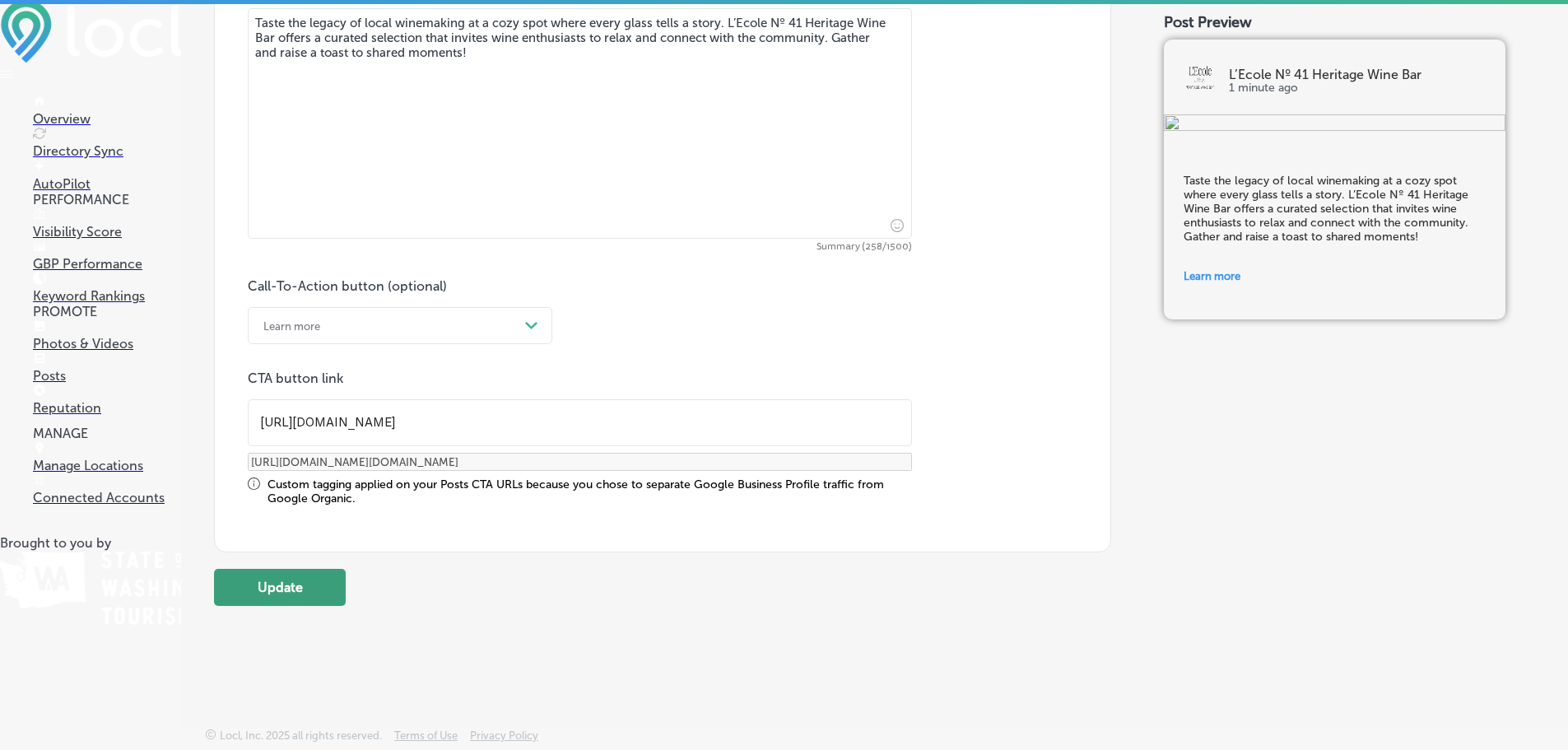
click at [297, 590] on button "Update" at bounding box center [280, 587] width 132 height 37
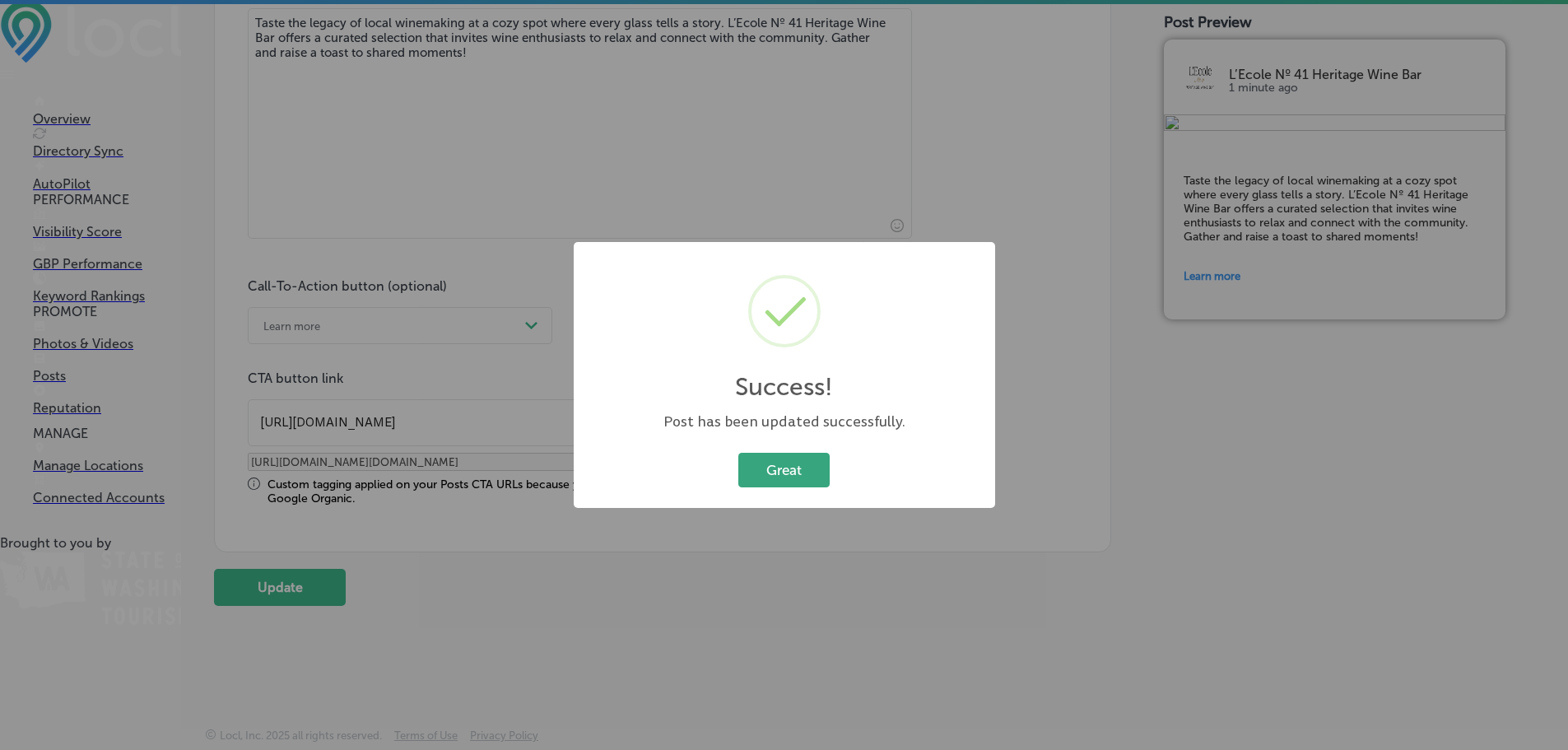
click at [819, 458] on button "Great" at bounding box center [784, 469] width 91 height 33
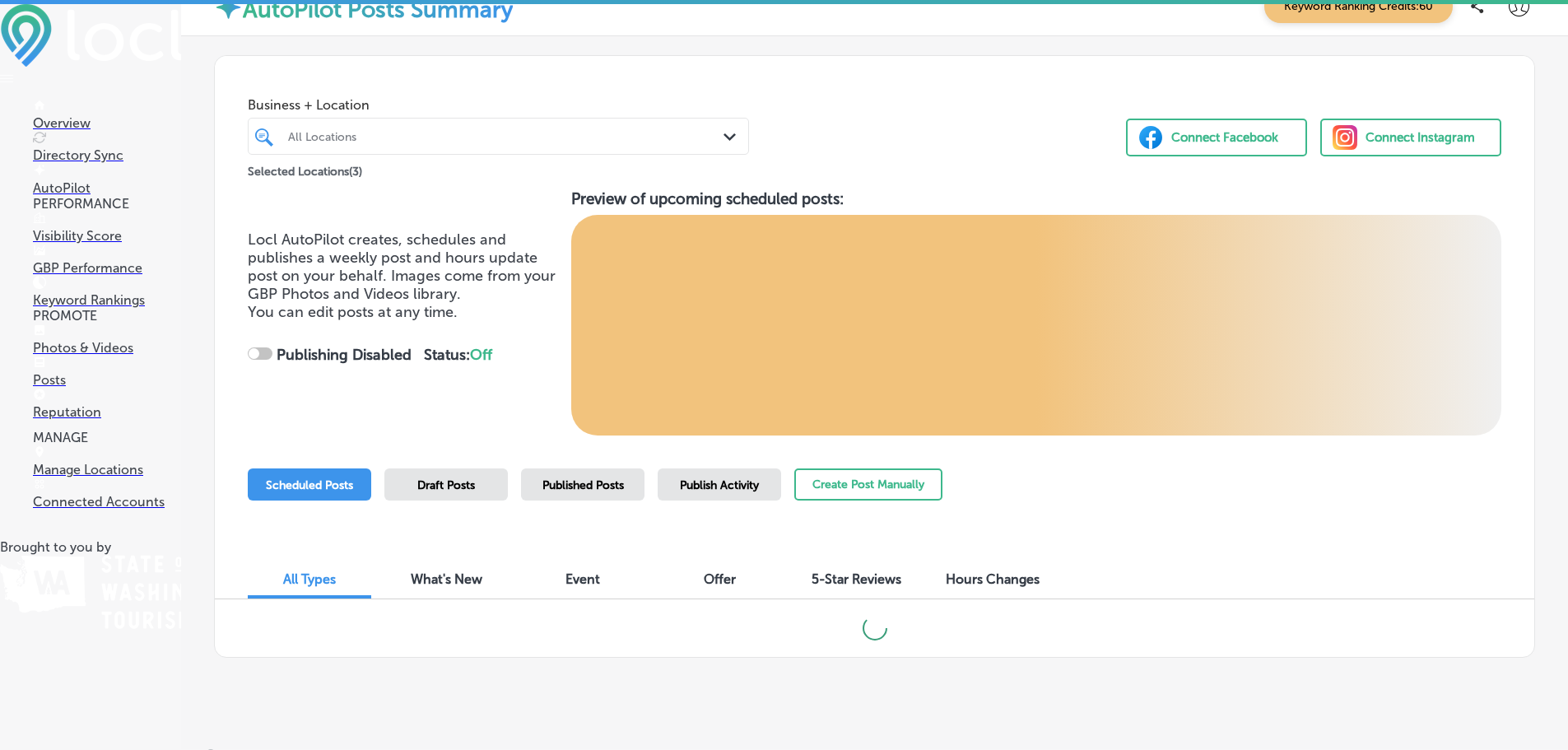
scroll to position [44, 0]
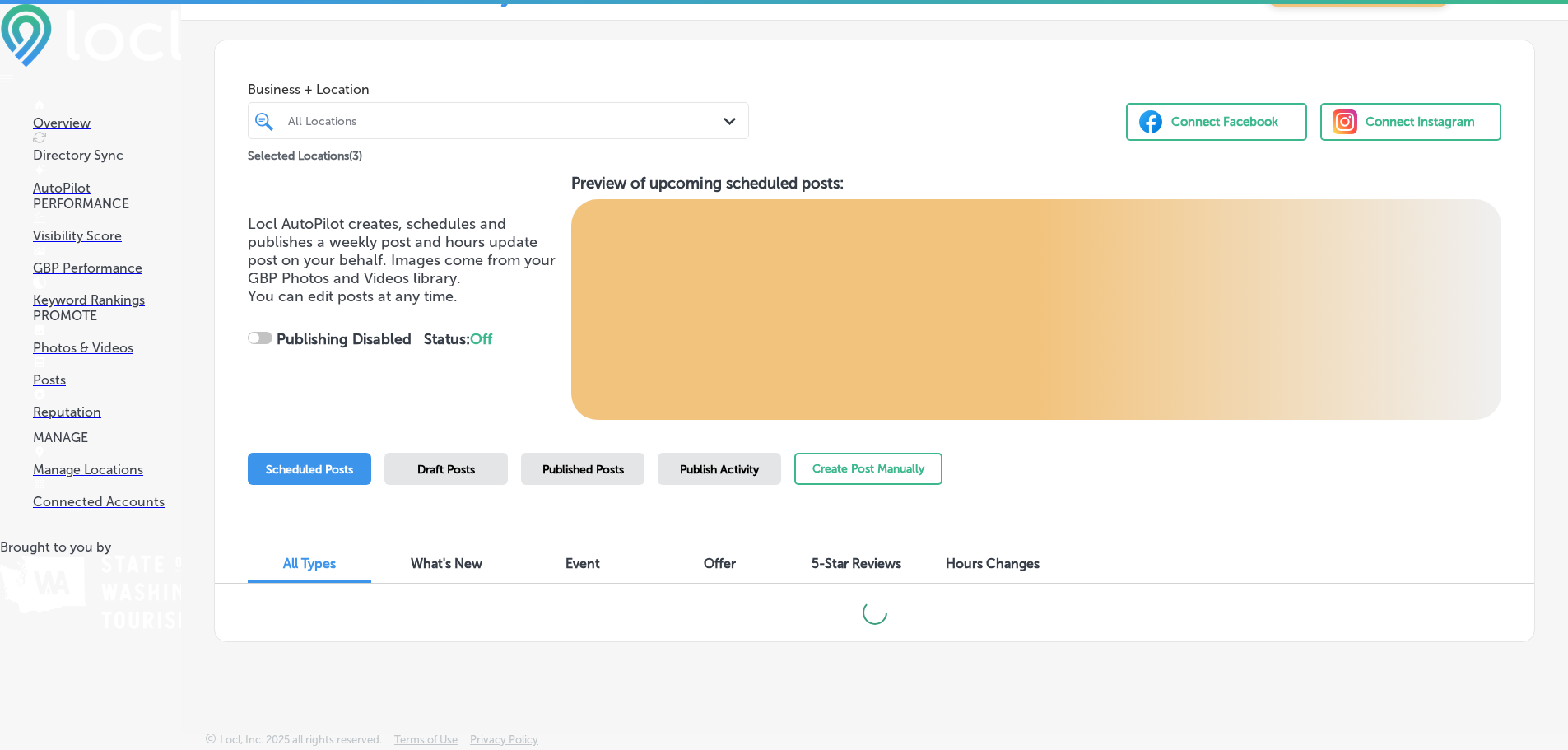
checkbox input "true"
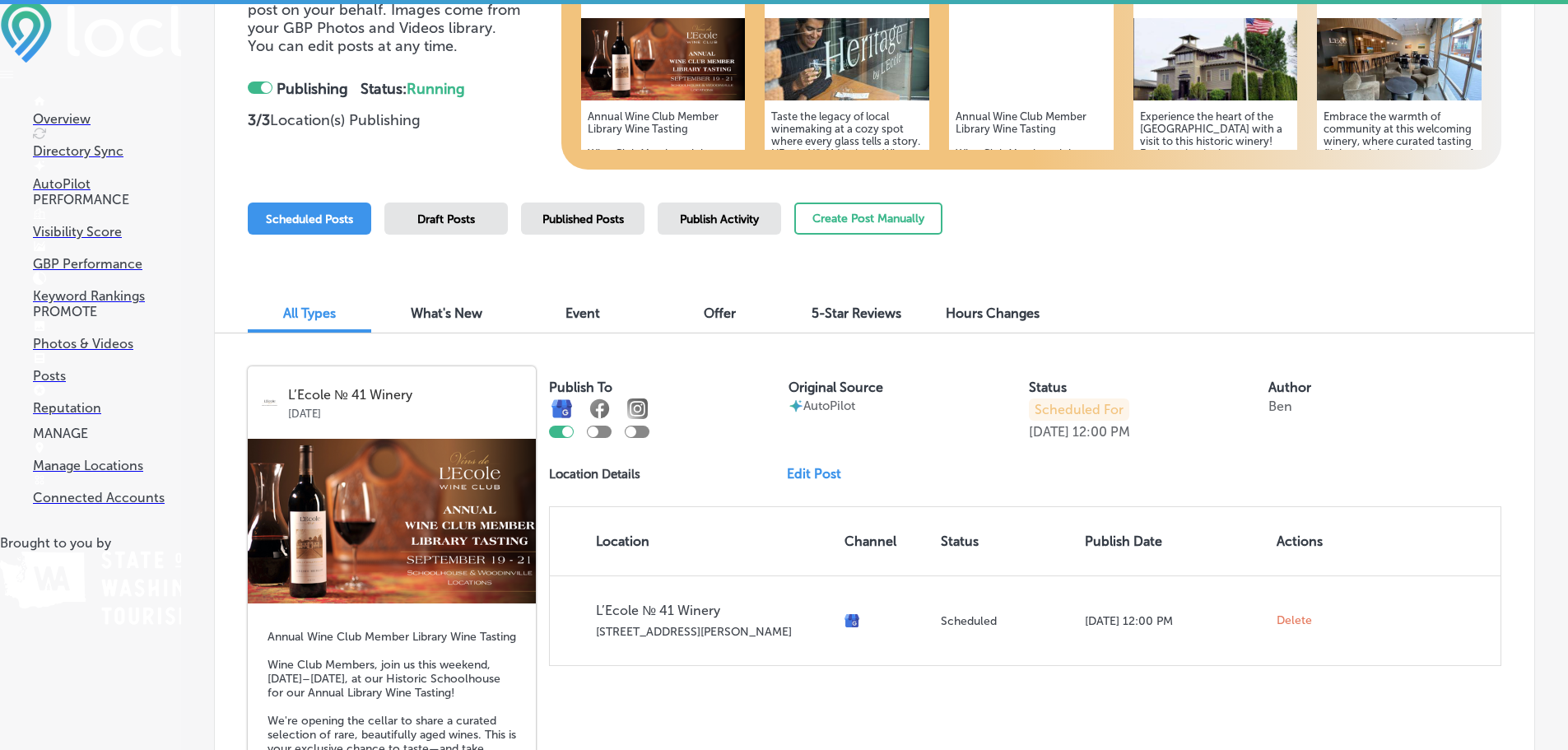
scroll to position [455, 0]
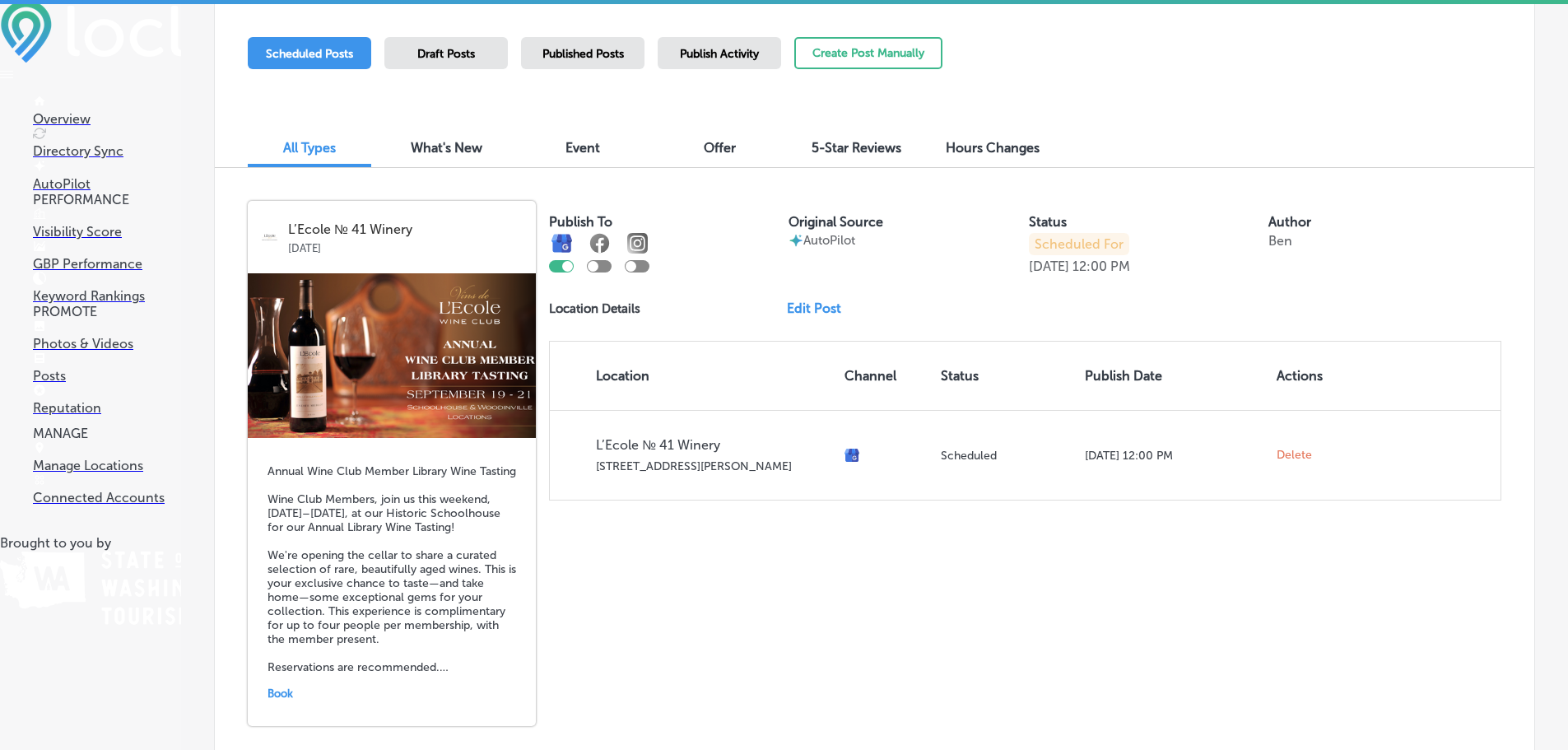
click at [100, 235] on p "Visibility Score" at bounding box center [107, 232] width 148 height 15
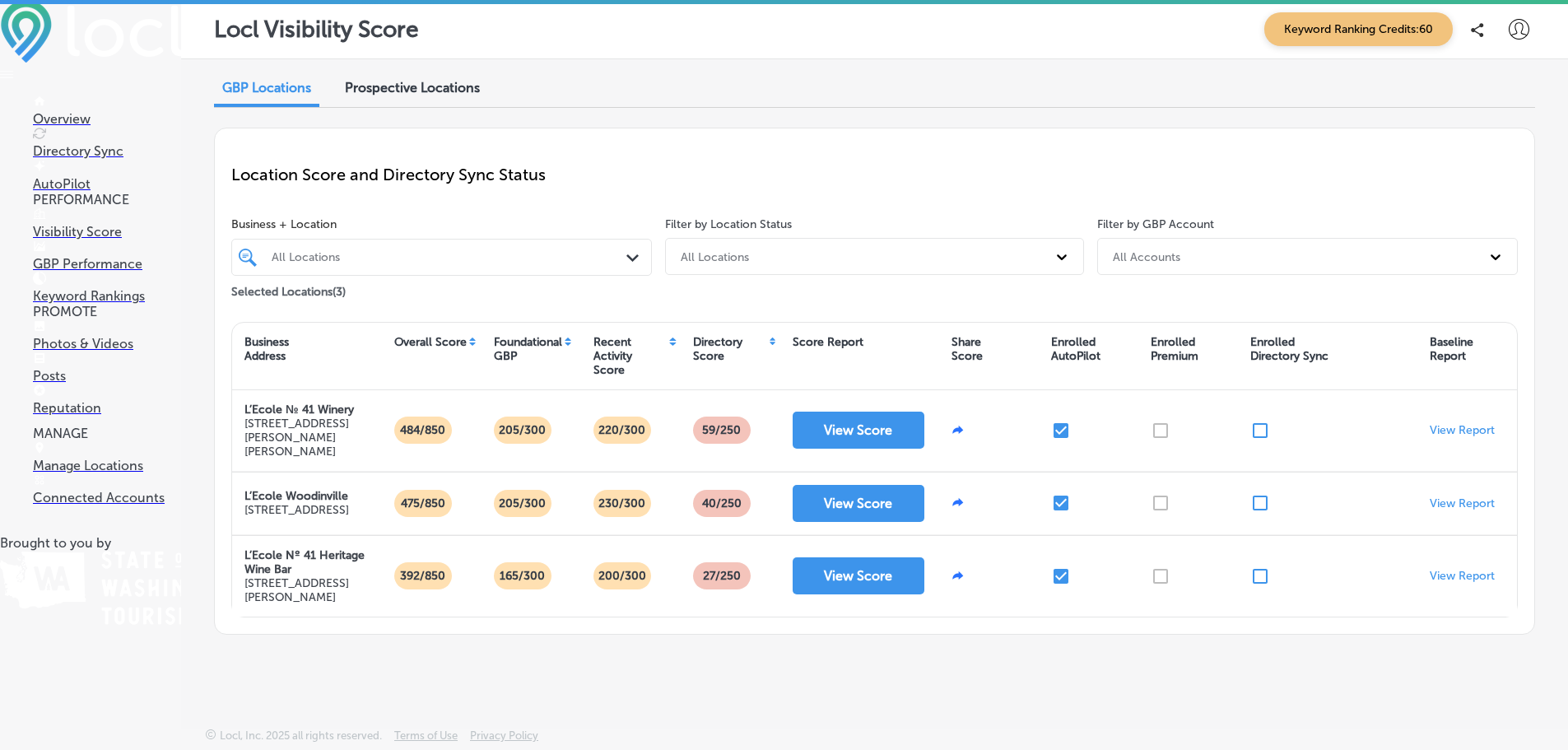
click at [46, 239] on link "Visibility Score" at bounding box center [107, 224] width 148 height 32
click at [59, 268] on p "GBP Performance" at bounding box center [107, 263] width 148 height 15
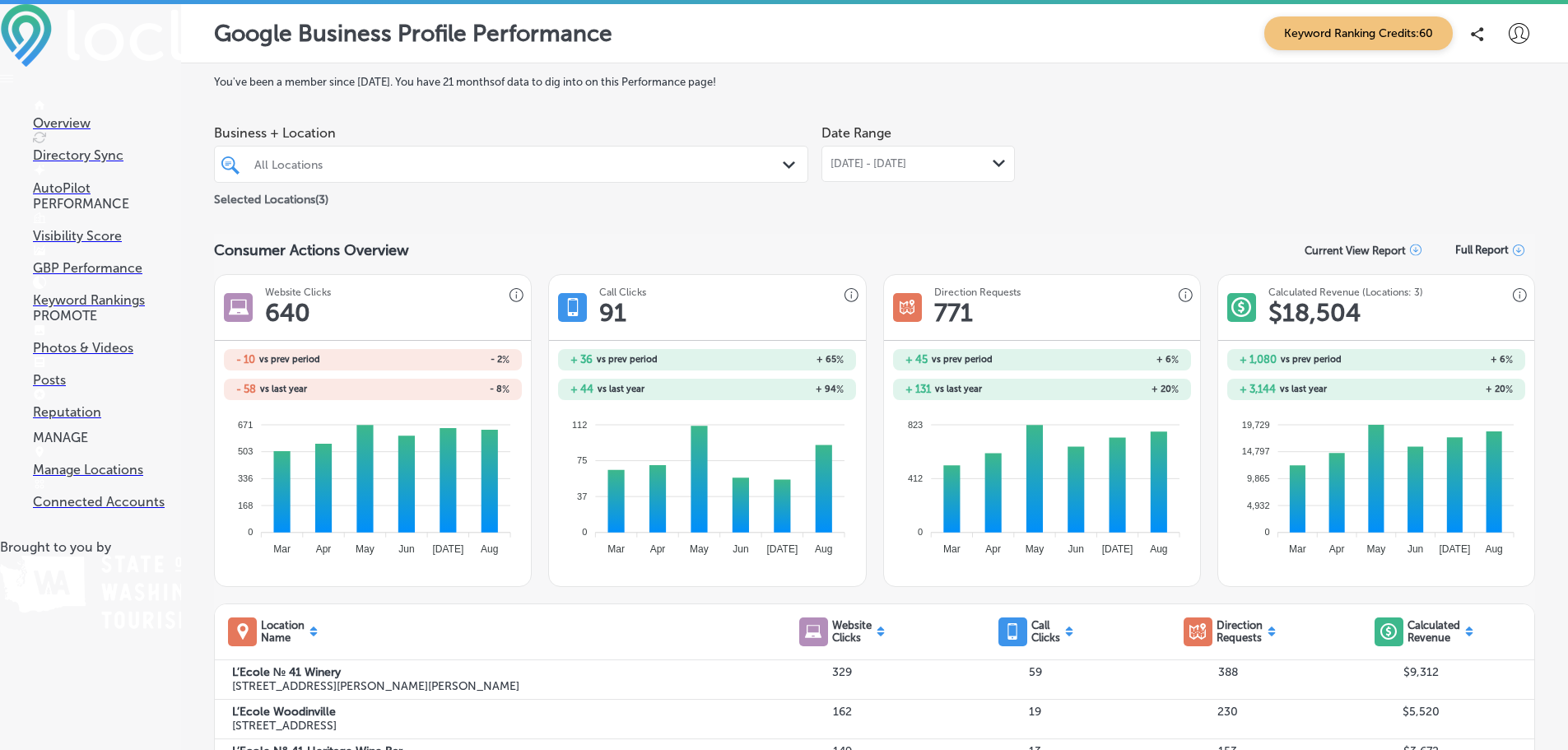
click at [495, 171] on div at bounding box center [486, 164] width 465 height 22
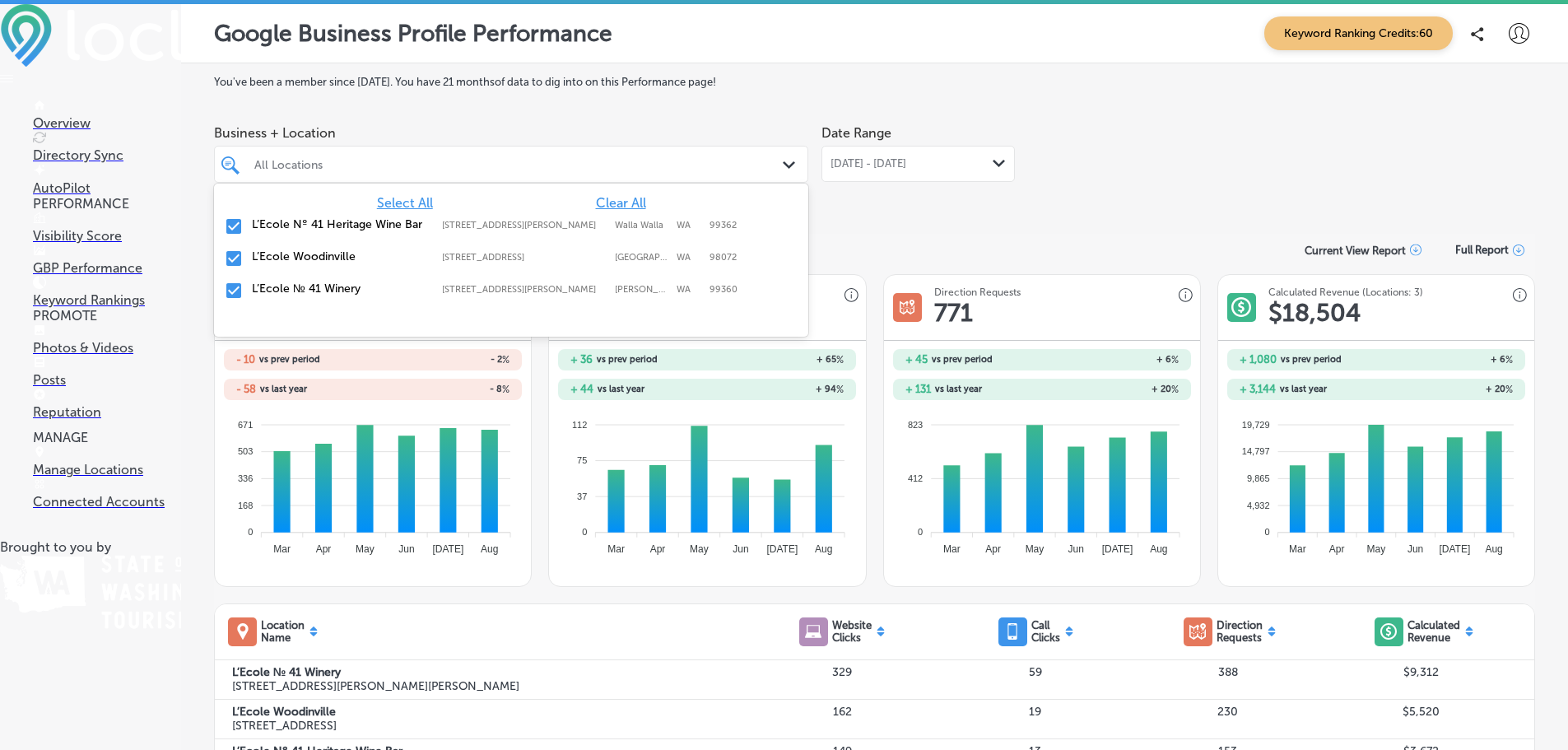
click at [234, 290] on input "checkbox" at bounding box center [233, 290] width 20 height 20
click at [237, 257] on input "checkbox" at bounding box center [233, 258] width 20 height 20
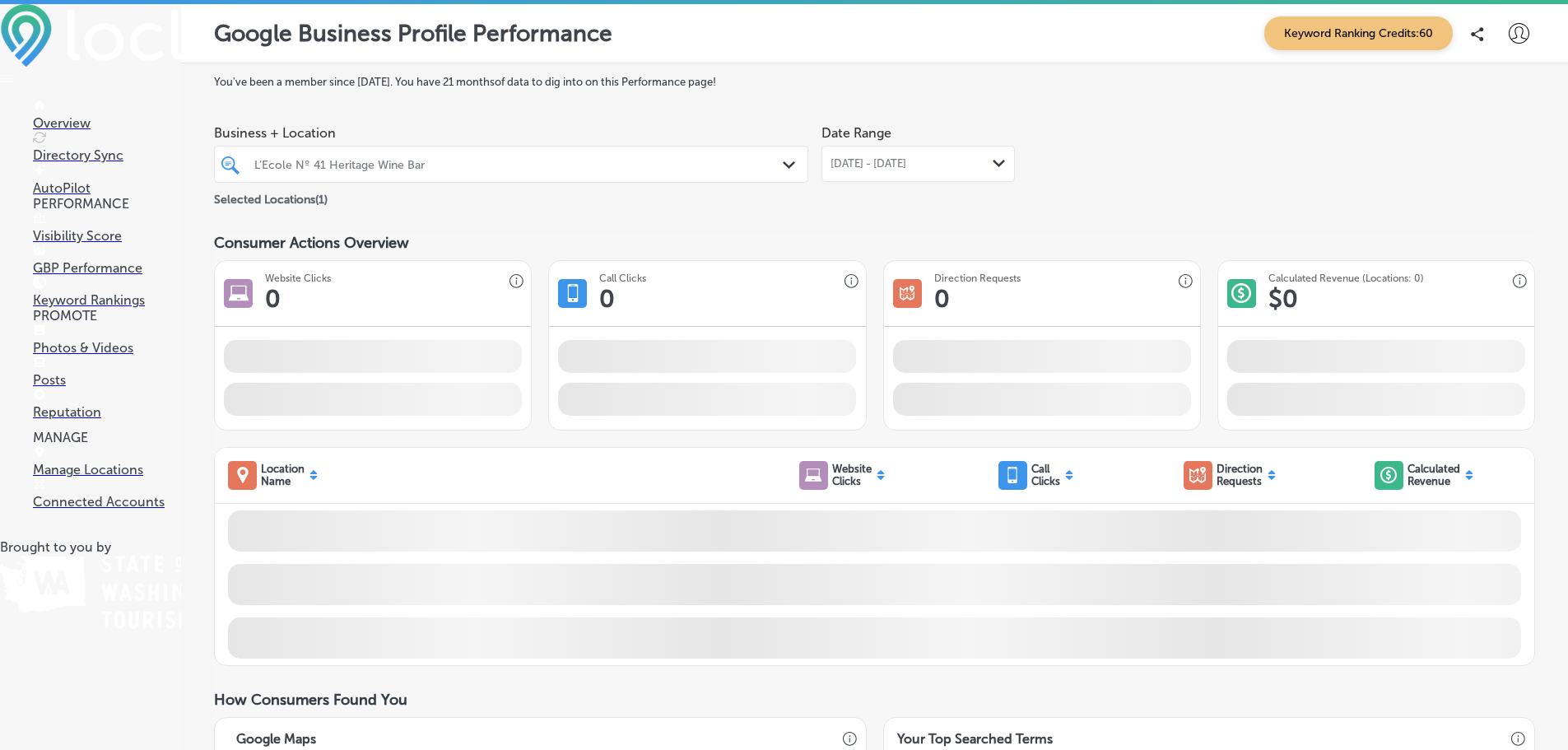
click at [813, 259] on section "Consumer Actions Overview Website Clicks 0 Call Clicks 0 iconmonstr-map-5 copy …" at bounding box center [874, 332] width 1321 height 197
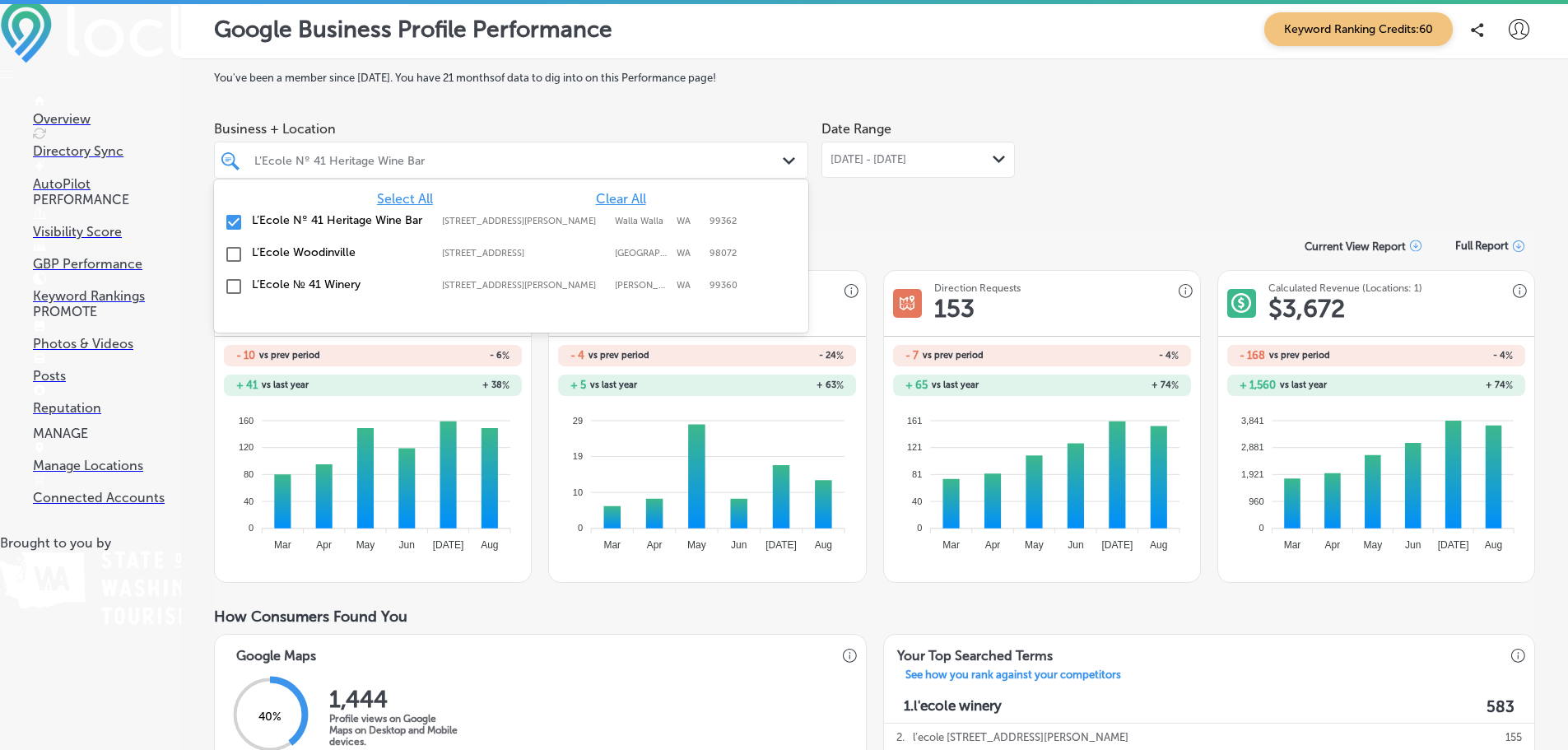
click at [395, 173] on div "L’Ecole Nº 41 Heritage Wine Bar Path Created with Sketch." at bounding box center [510, 160] width 594 height 37
click at [325, 250] on label "L’Ecole Woodinville" at bounding box center [339, 252] width 174 height 14
click at [325, 227] on label "L’Ecole Nº 41 Heritage Wine Bar" at bounding box center [339, 220] width 174 height 14
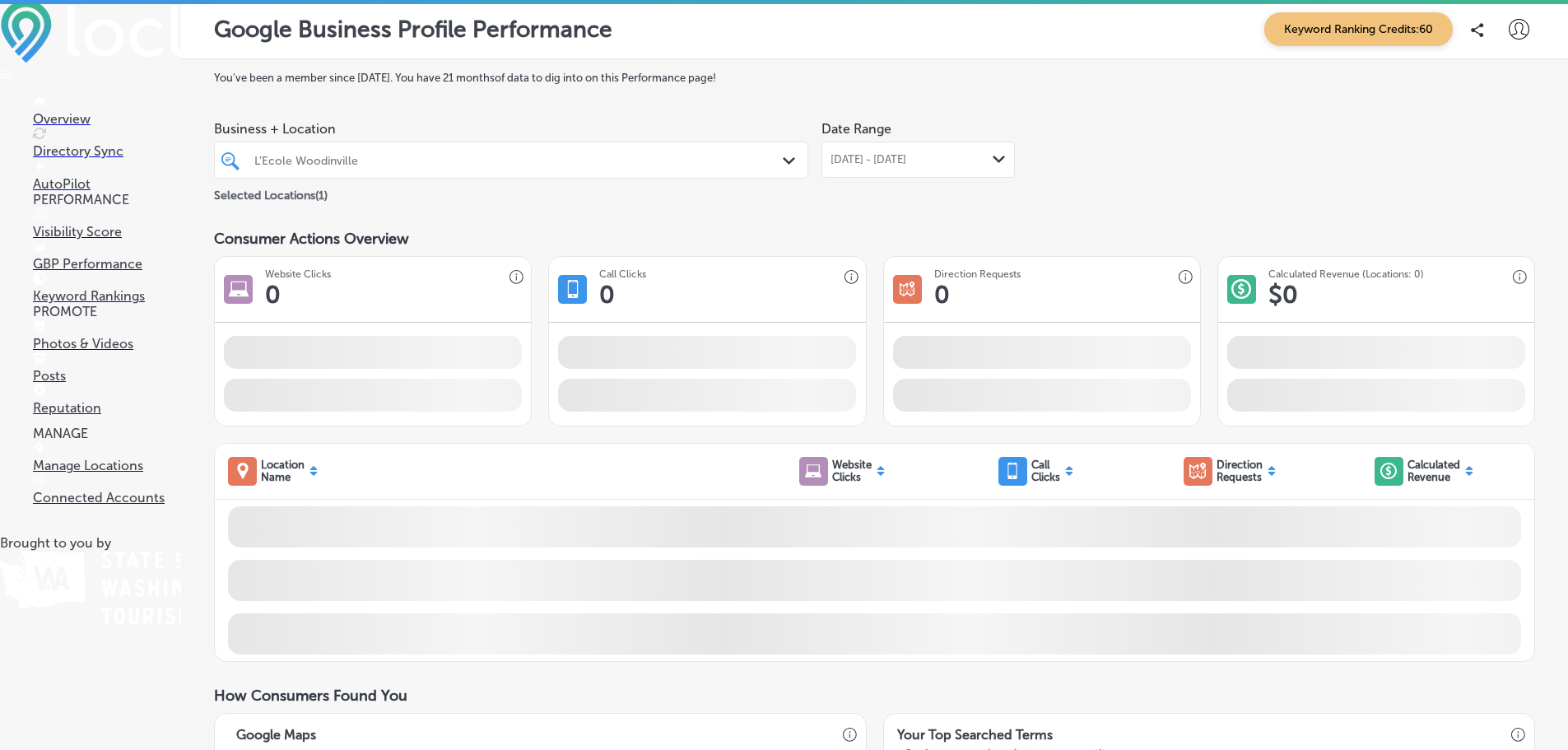
drag, startPoint x: 1073, startPoint y: 265, endPoint x: 1063, endPoint y: 265, distance: 10.0
click at [1063, 265] on section "Consumer Actions Overview Website Clicks 0 Call Clicks 0 iconmonstr-map-5 copy …" at bounding box center [874, 328] width 1321 height 197
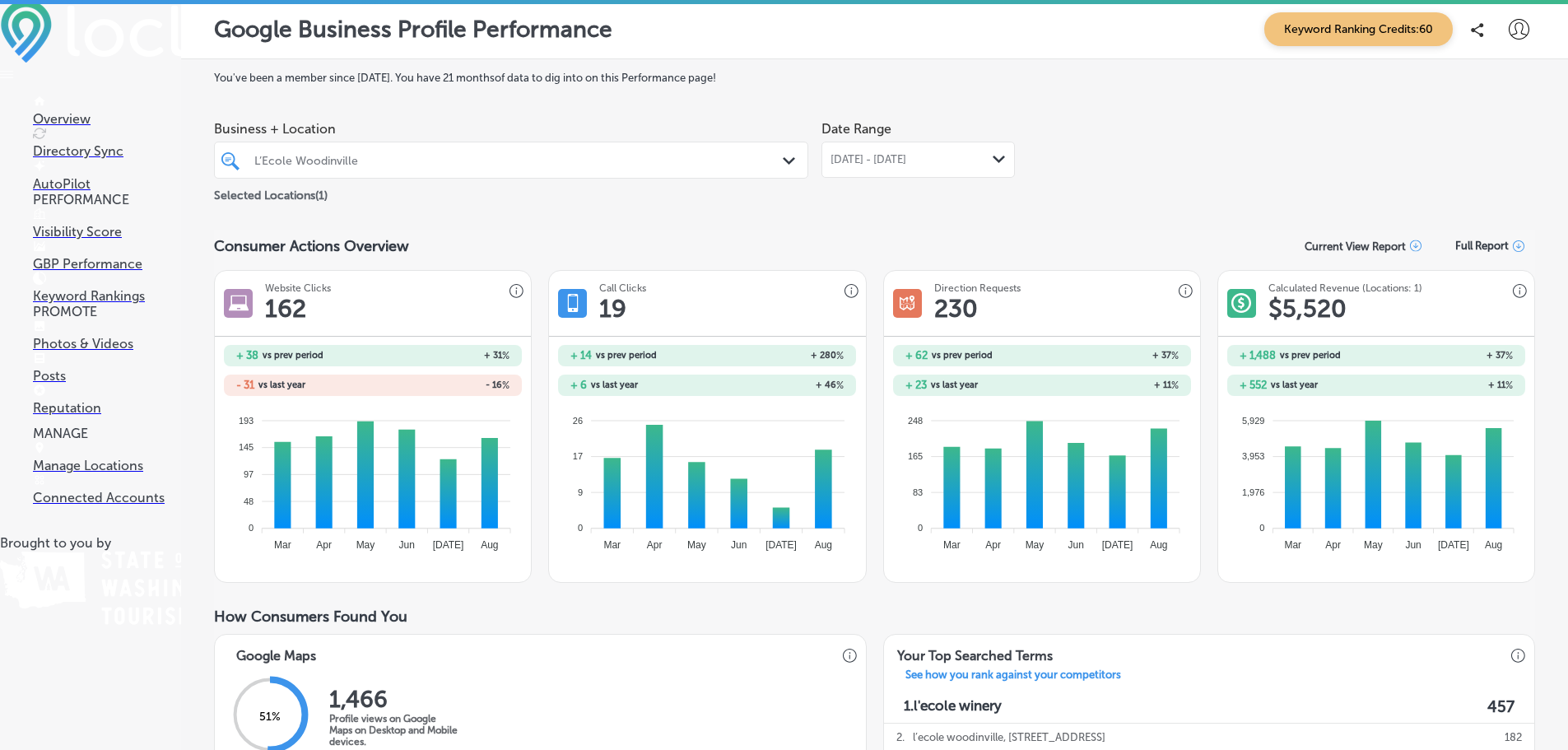
click at [375, 152] on div at bounding box center [486, 160] width 465 height 22
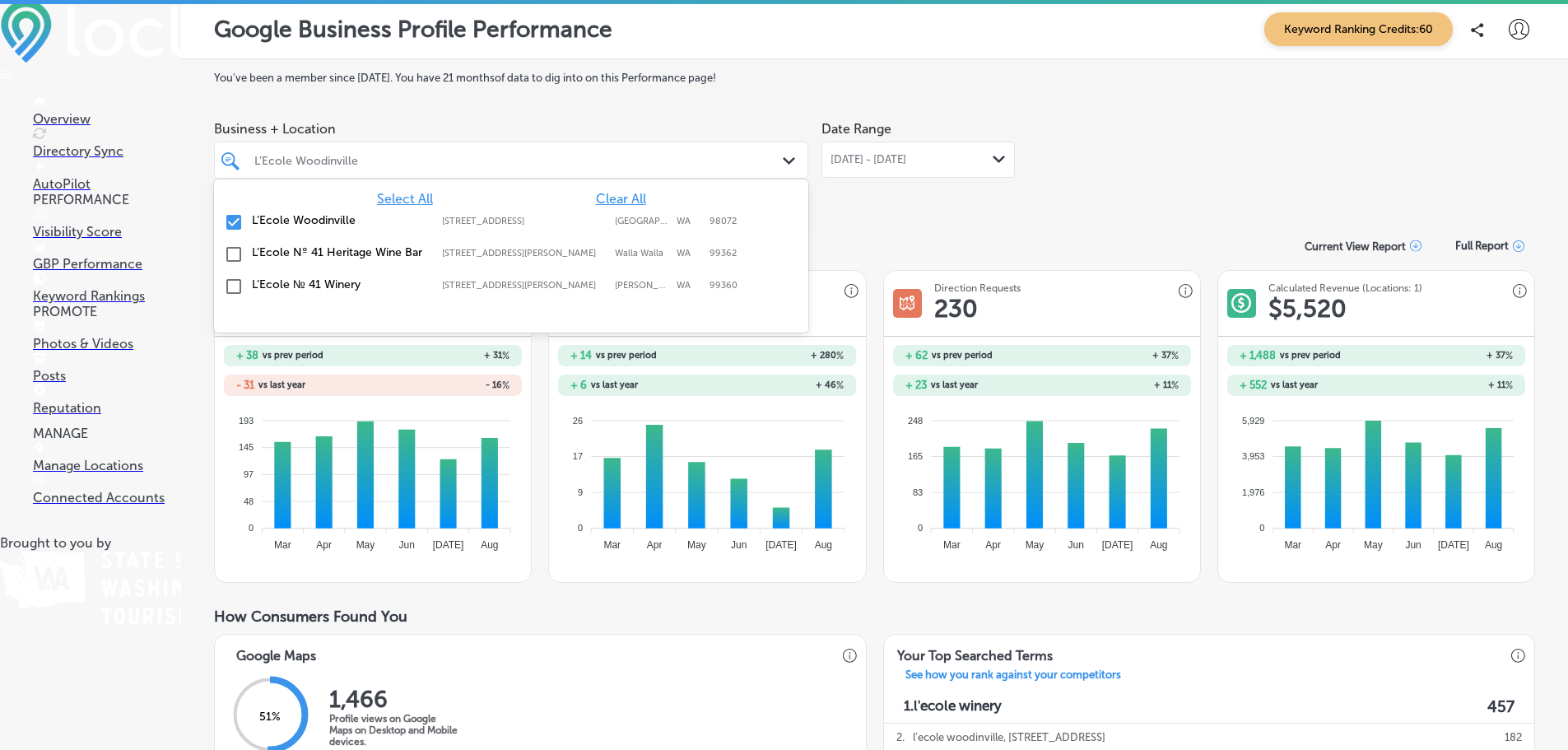
click at [300, 287] on label "L’Ecole № 41 Winery" at bounding box center [339, 284] width 174 height 14
click at [306, 220] on label "L’Ecole Woodinville" at bounding box center [339, 220] width 174 height 14
click at [924, 236] on div "Consumer Actions Overview Current View Report Full Report" at bounding box center [874, 246] width 1321 height 32
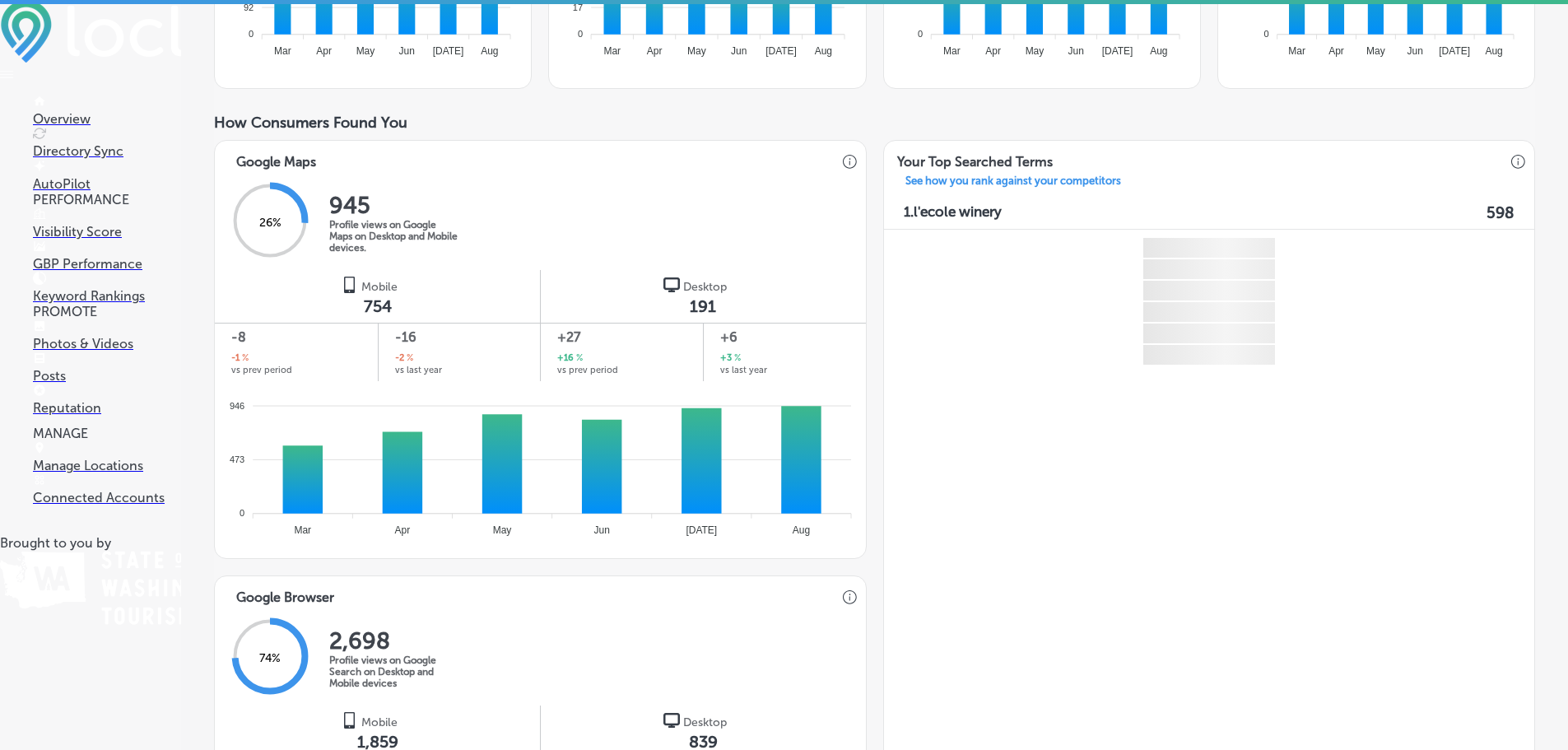
scroll to position [824, 0]
